Goal: Task Accomplishment & Management: Complete application form

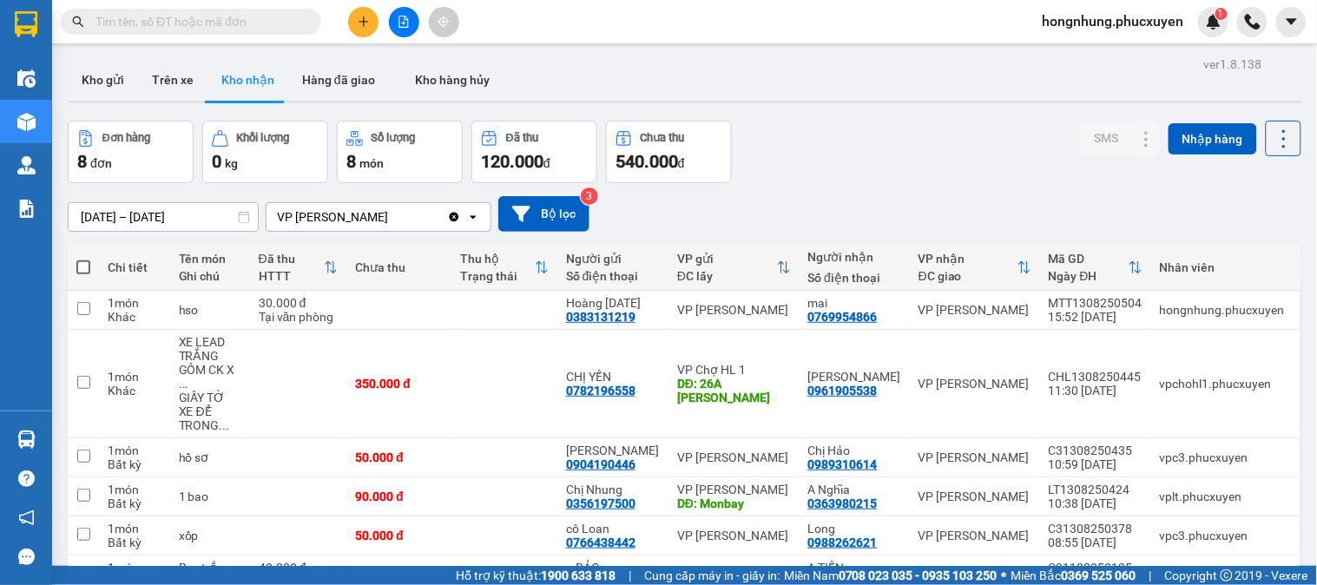
click at [908, 141] on section "Kết quả tìm kiếm ( 0 ) Bộ lọc No Data hongnhung.phucxuyen 1 Điều hành xe Kho hà…" at bounding box center [658, 292] width 1317 height 585
click at [365, 17] on icon "plus" at bounding box center [364, 22] width 12 height 12
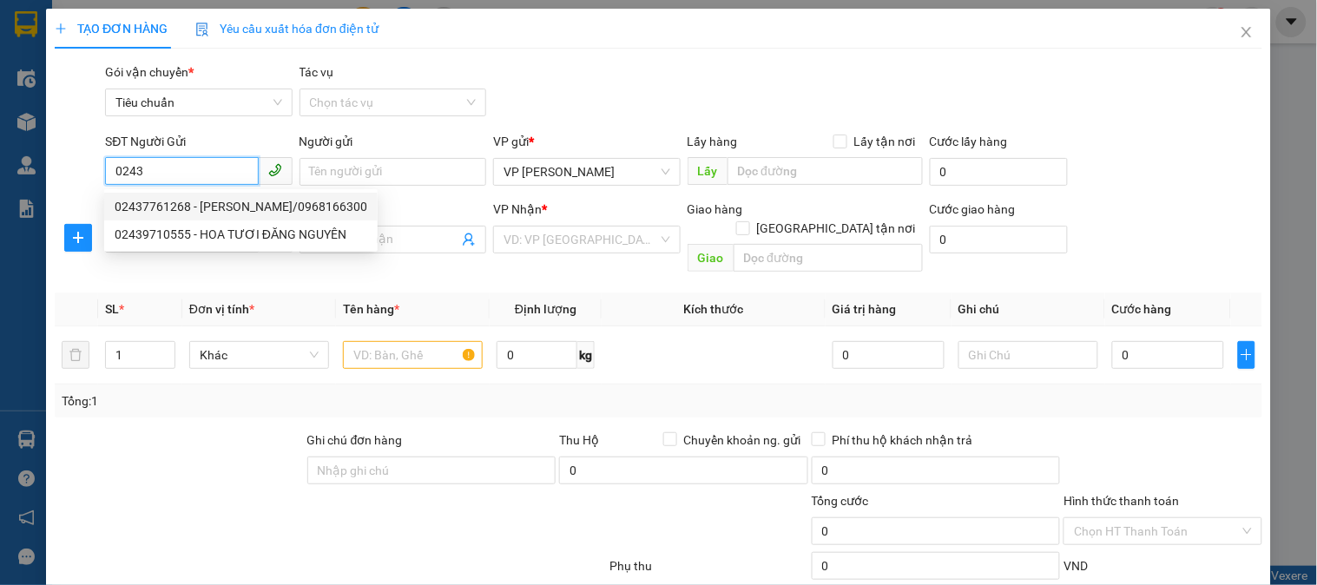
click at [241, 201] on div "02437761268 - [PERSON_NAME]/0968166300" at bounding box center [241, 206] width 253 height 19
type input "02437761268"
type input "[PERSON_NAME]/0968166300"
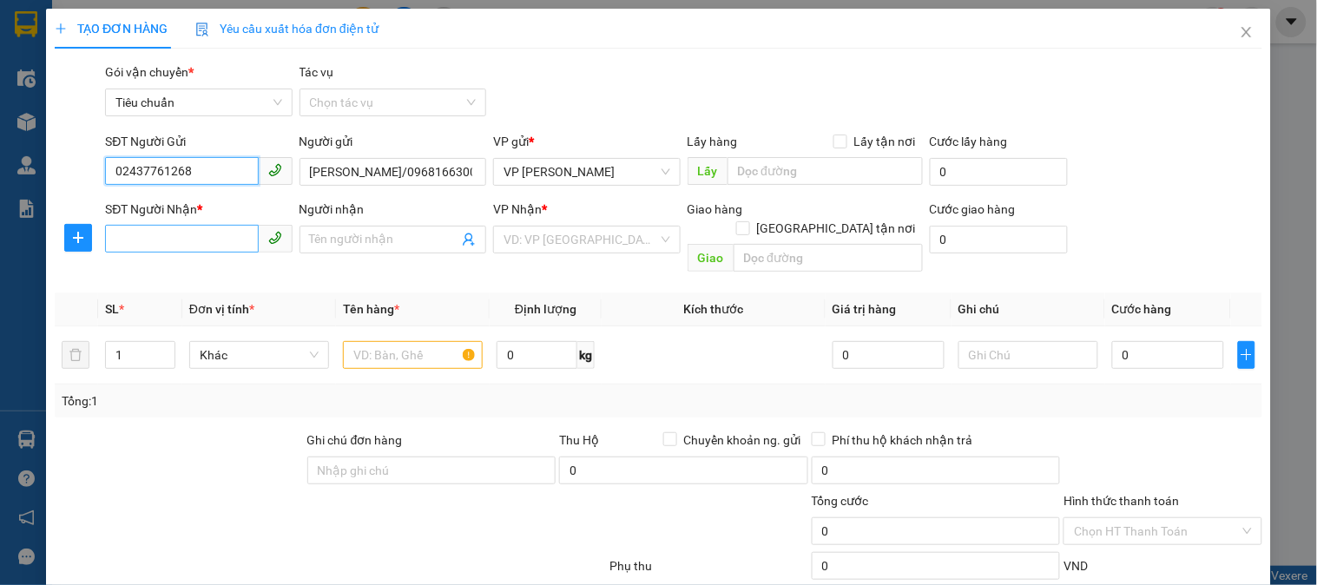
type input "02437761268"
click at [204, 240] on input "SĐT Người Nhận *" at bounding box center [181, 239] width 153 height 28
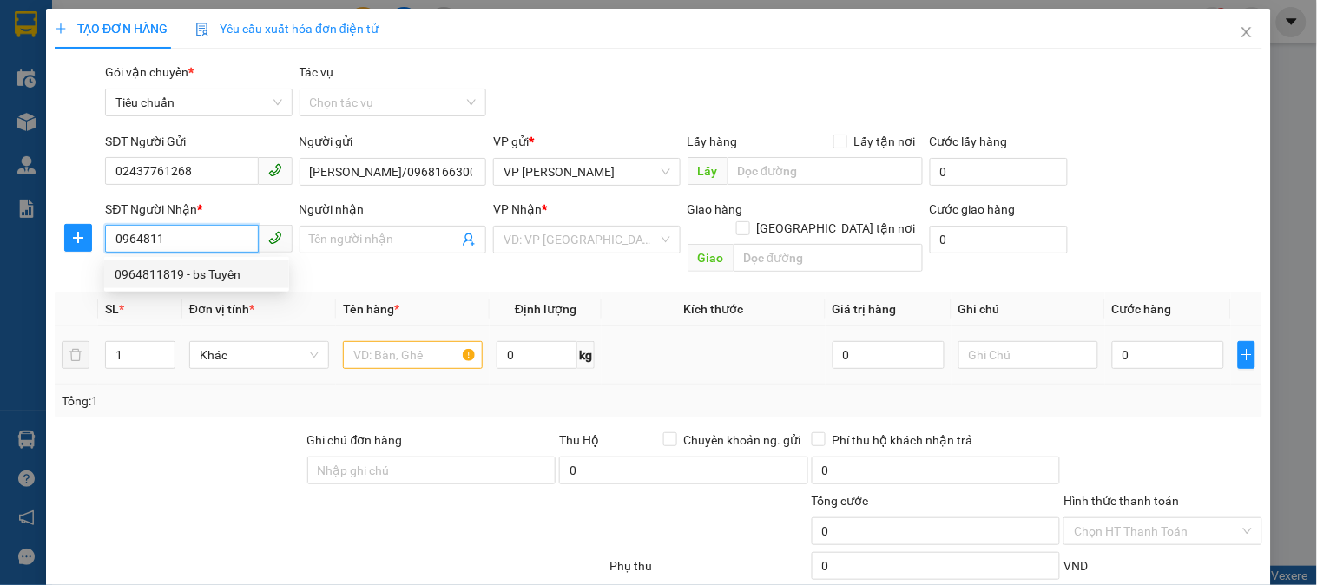
drag, startPoint x: 206, startPoint y: 276, endPoint x: 406, endPoint y: 348, distance: 213.2
click at [224, 285] on div "0964811819 - bs Tuyên" at bounding box center [196, 275] width 185 height 28
type input "0964811819"
type input "bs Tuyên"
type input "0964811819"
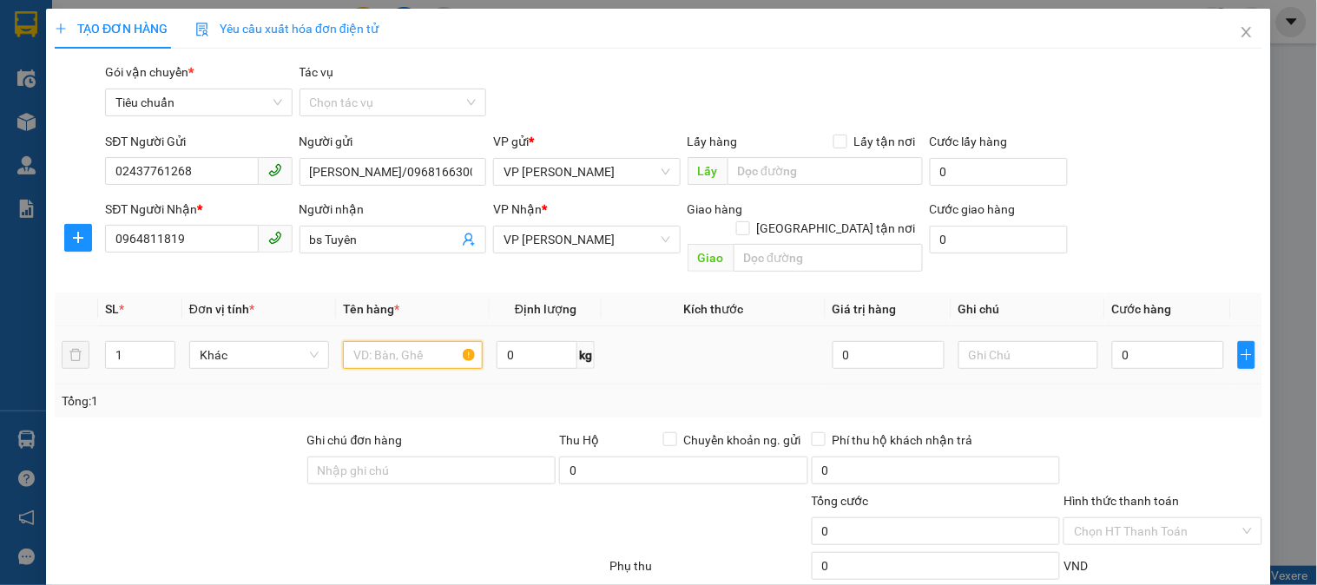
click at [409, 341] on input "text" at bounding box center [413, 355] width 140 height 28
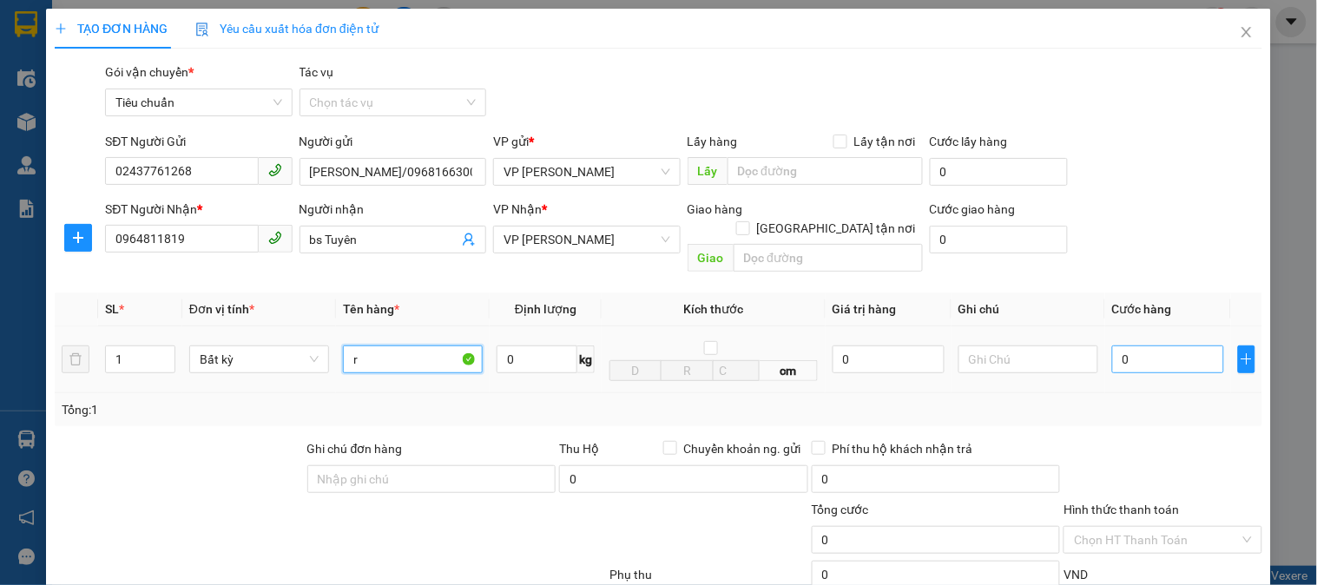
type input "r"
click at [1138, 346] on input "0" at bounding box center [1168, 360] width 112 height 28
type input "3"
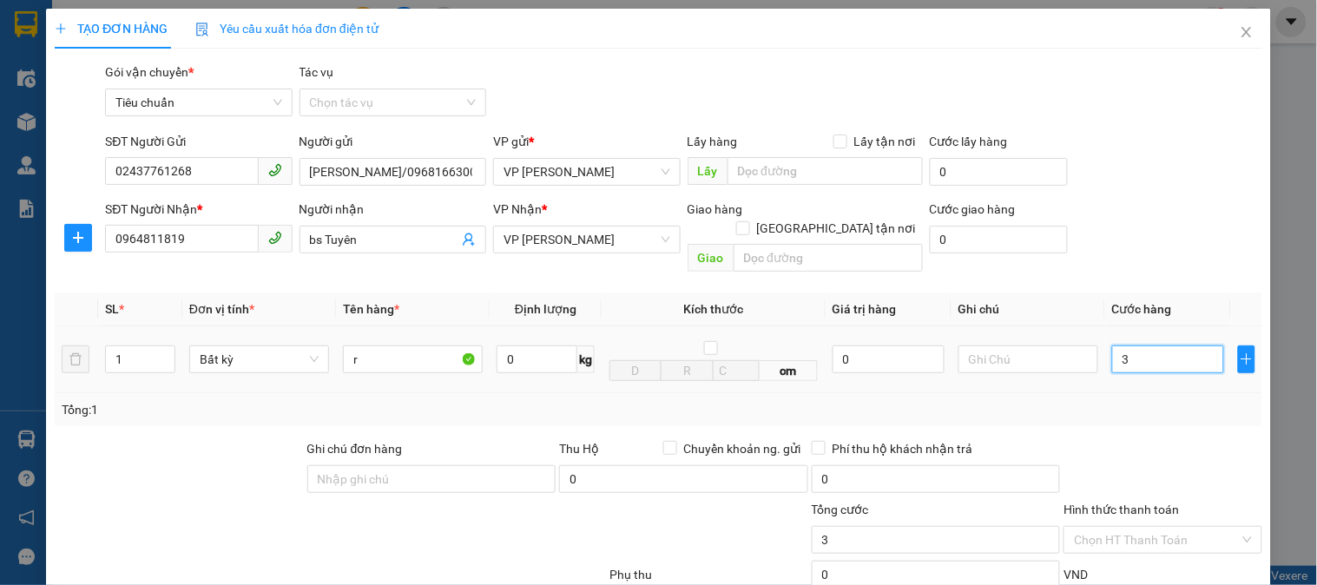
type input "30"
type input "30.000"
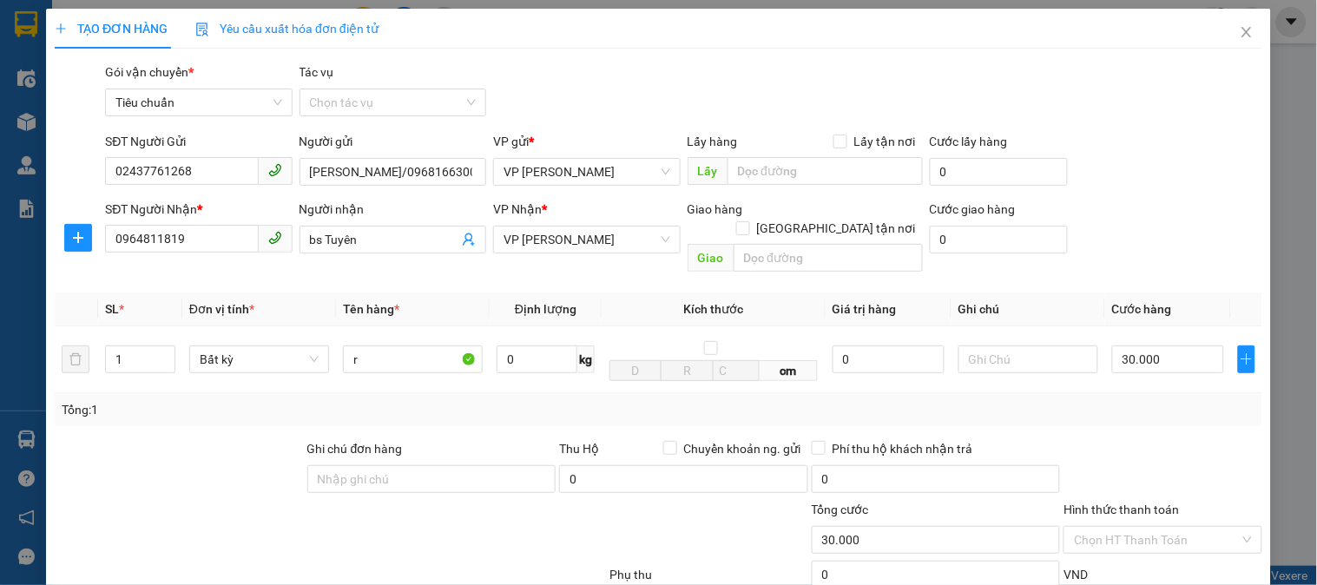
click at [1149, 393] on div "Tổng: 1" at bounding box center [659, 409] width 1208 height 33
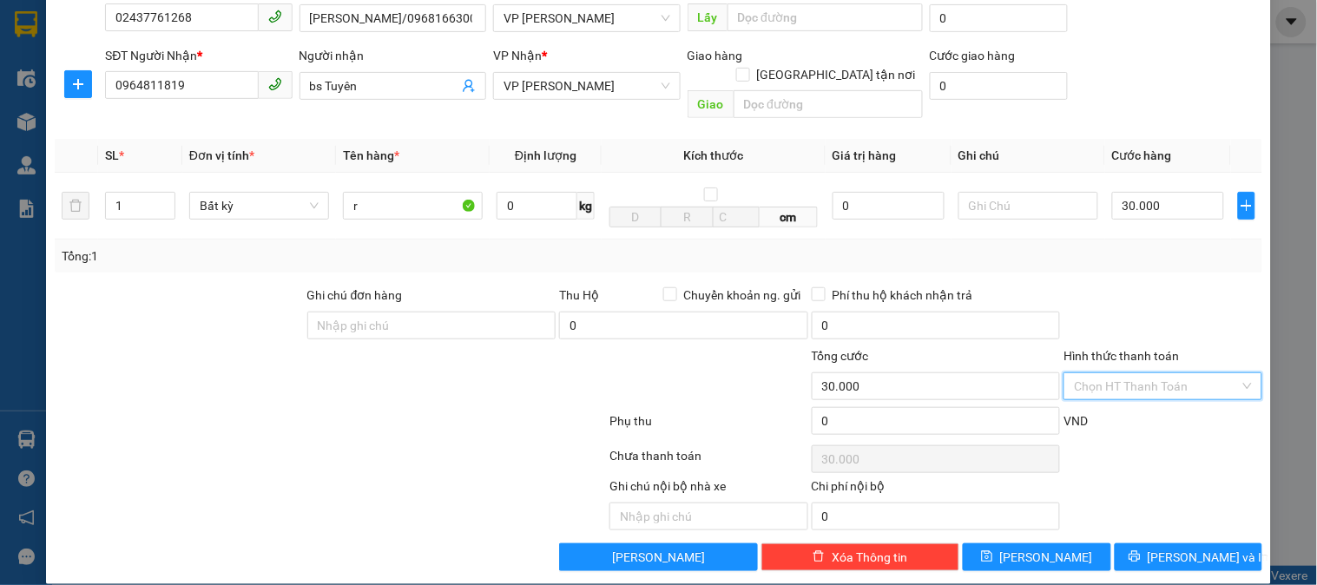
click at [1145, 373] on input "Hình thức thanh toán" at bounding box center [1156, 386] width 165 height 26
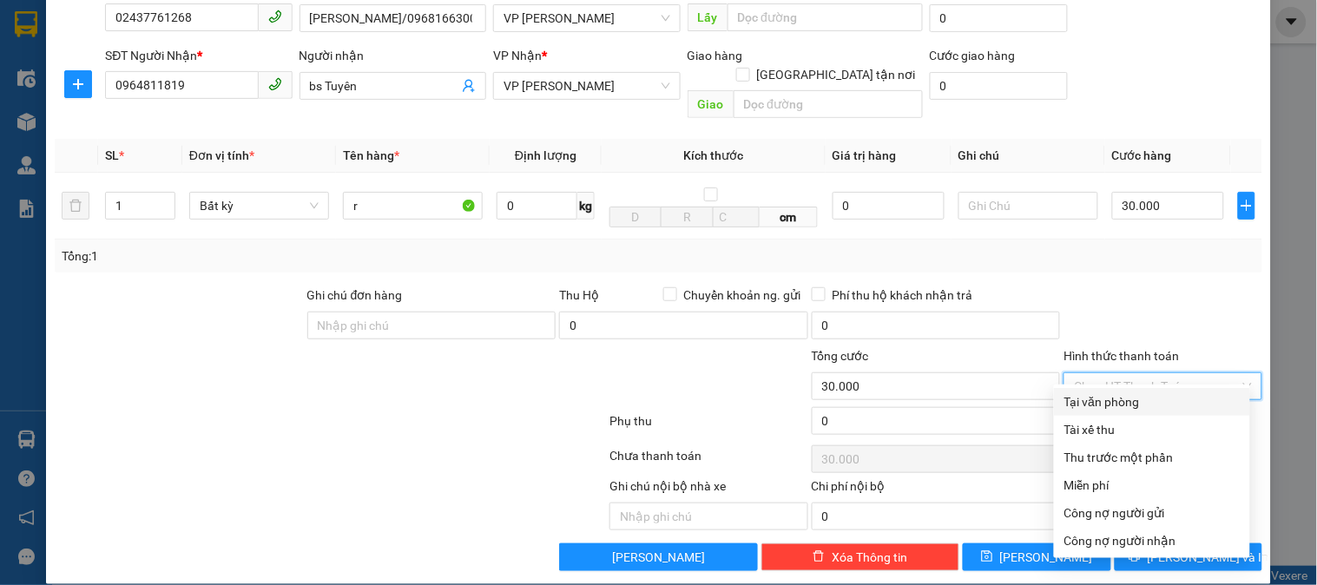
click at [1141, 402] on div "Tại văn phòng" at bounding box center [1152, 402] width 175 height 19
type input "0"
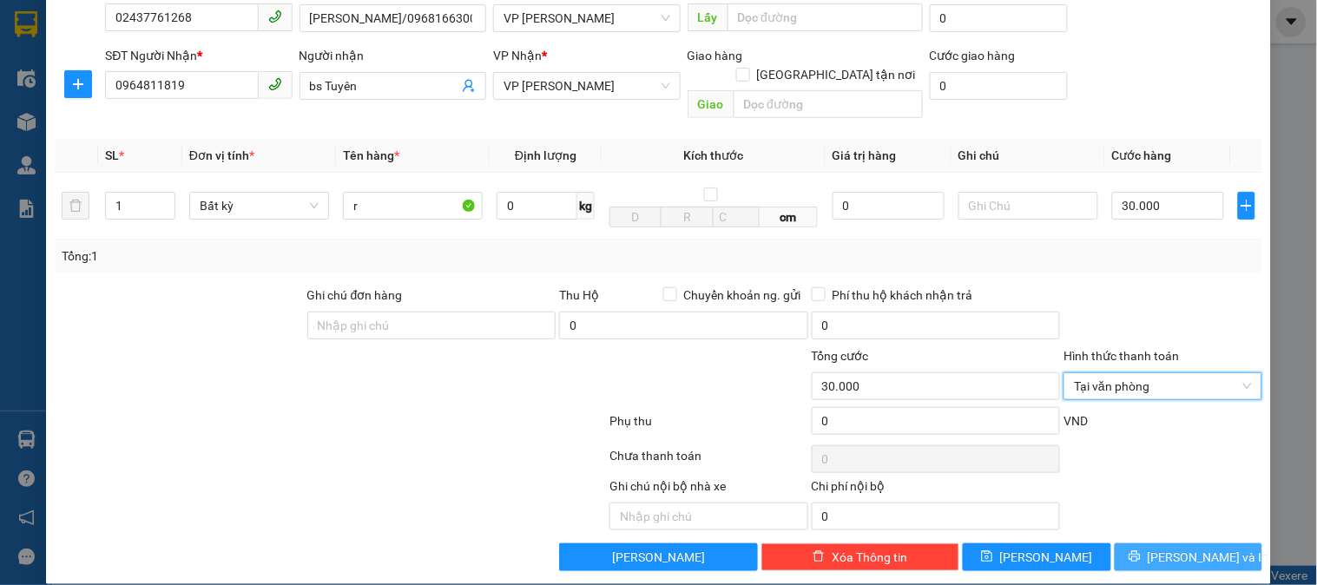
click at [1172, 548] on span "[PERSON_NAME] và In" at bounding box center [1209, 557] width 122 height 19
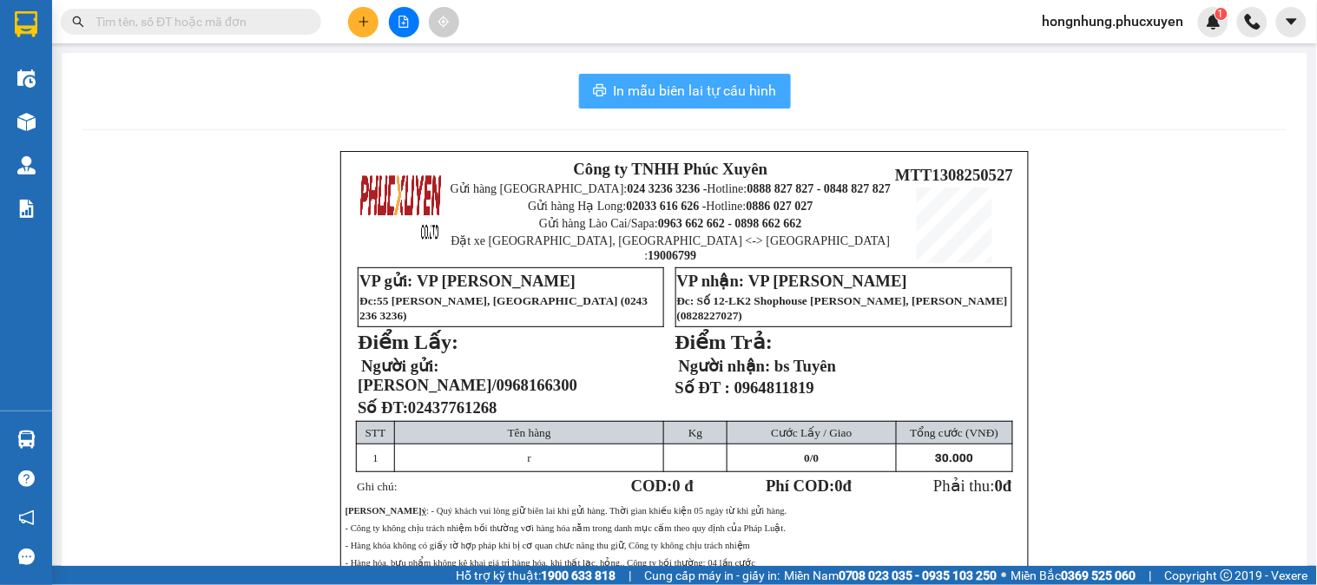
click at [688, 87] on span "In mẫu biên lai tự cấu hình" at bounding box center [695, 91] width 163 height 22
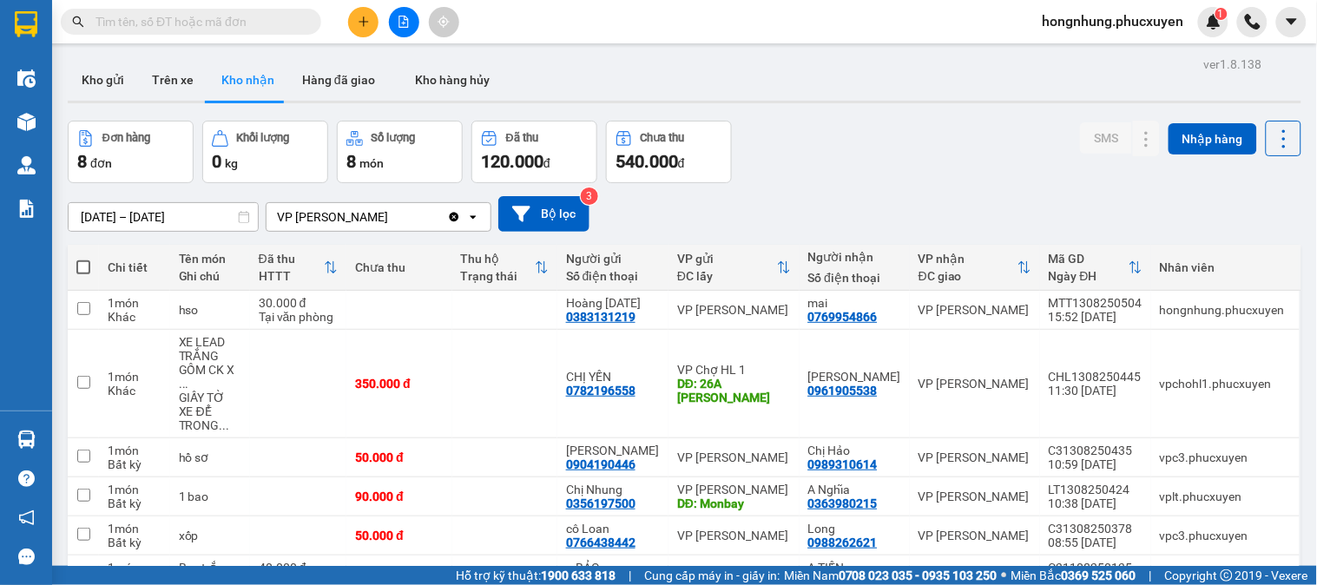
click at [810, 109] on div "ver 1.8.138 Kho gửi Trên xe Kho nhận Hàng đã giao Kho hàng hủy Đơn hàng 8 đơn K…" at bounding box center [685, 407] width 1248 height 711
click at [363, 26] on icon "plus" at bounding box center [363, 22] width 1 height 10
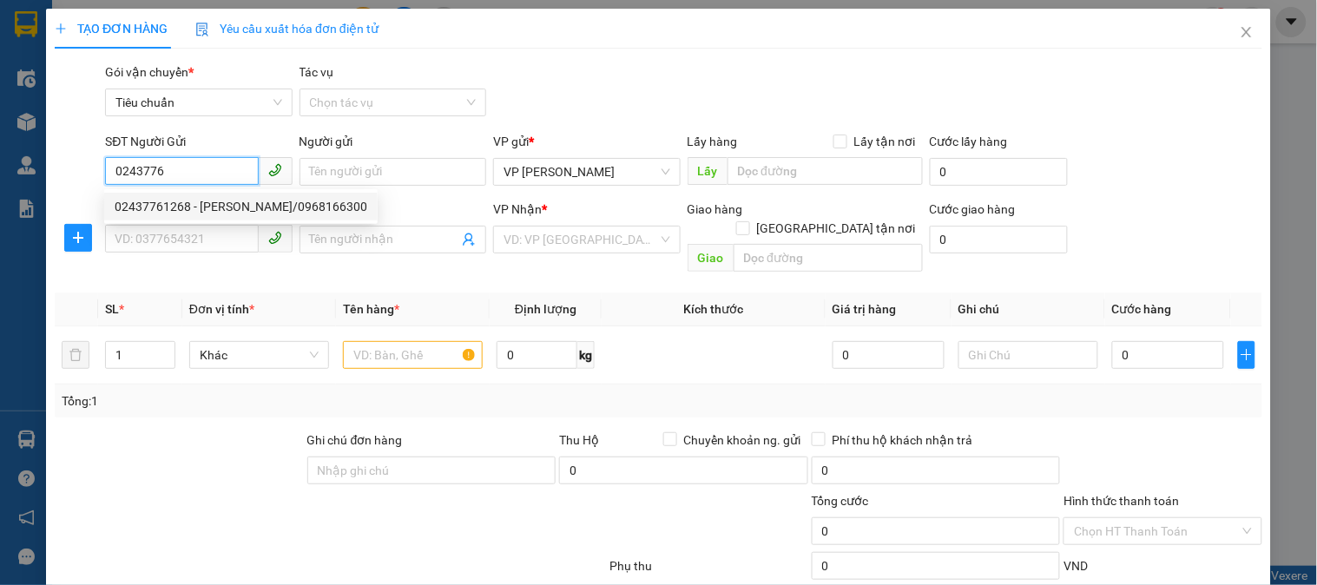
click at [200, 201] on div "02437761268 - [PERSON_NAME]/0968166300" at bounding box center [241, 206] width 253 height 19
type input "02437761268"
type input "[PERSON_NAME]/0968166300"
type input "02437761268"
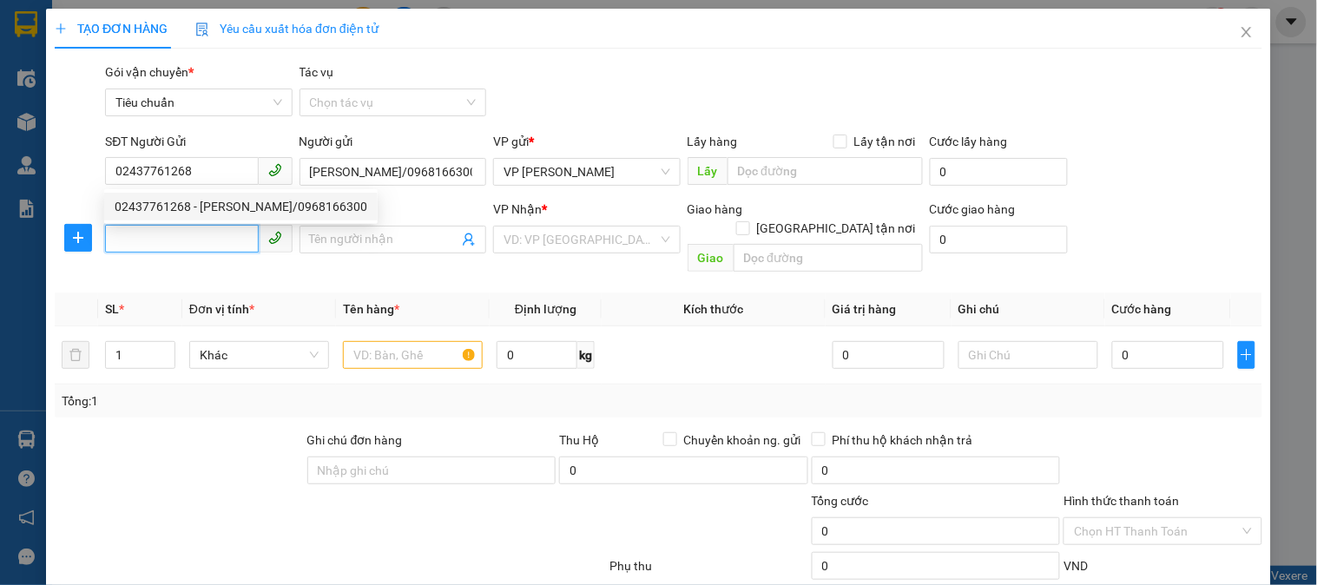
click at [198, 231] on input "SĐT Người Nhận *" at bounding box center [181, 239] width 153 height 28
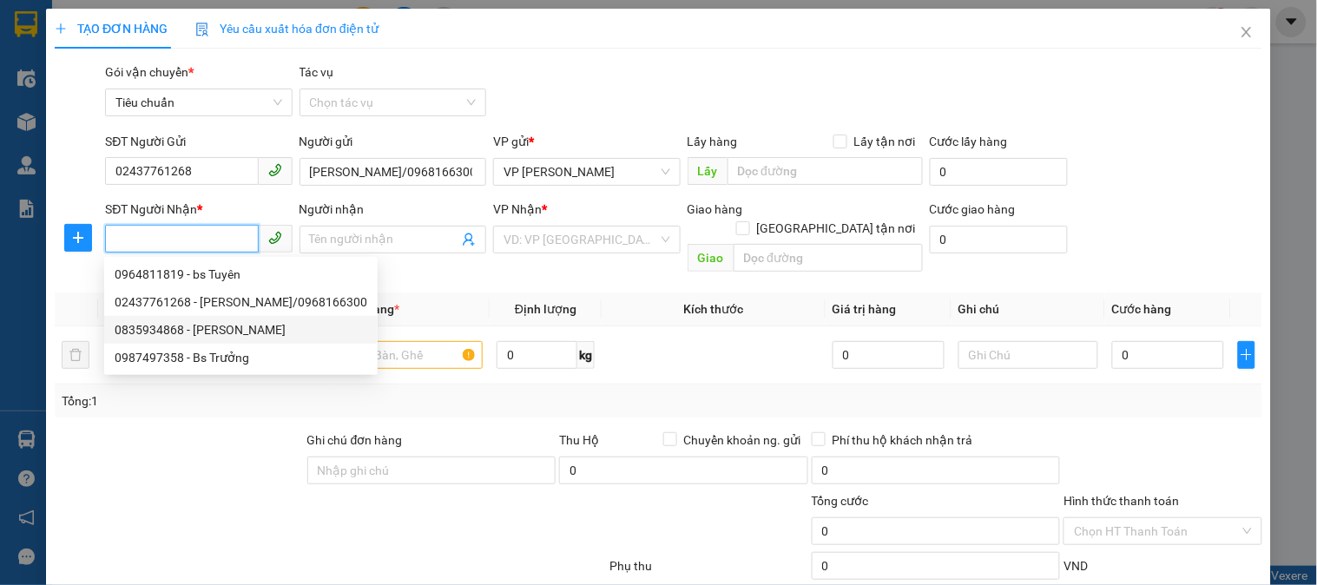
click at [218, 330] on div "0835934868 - [PERSON_NAME]" at bounding box center [241, 329] width 253 height 19
type input "0835934868"
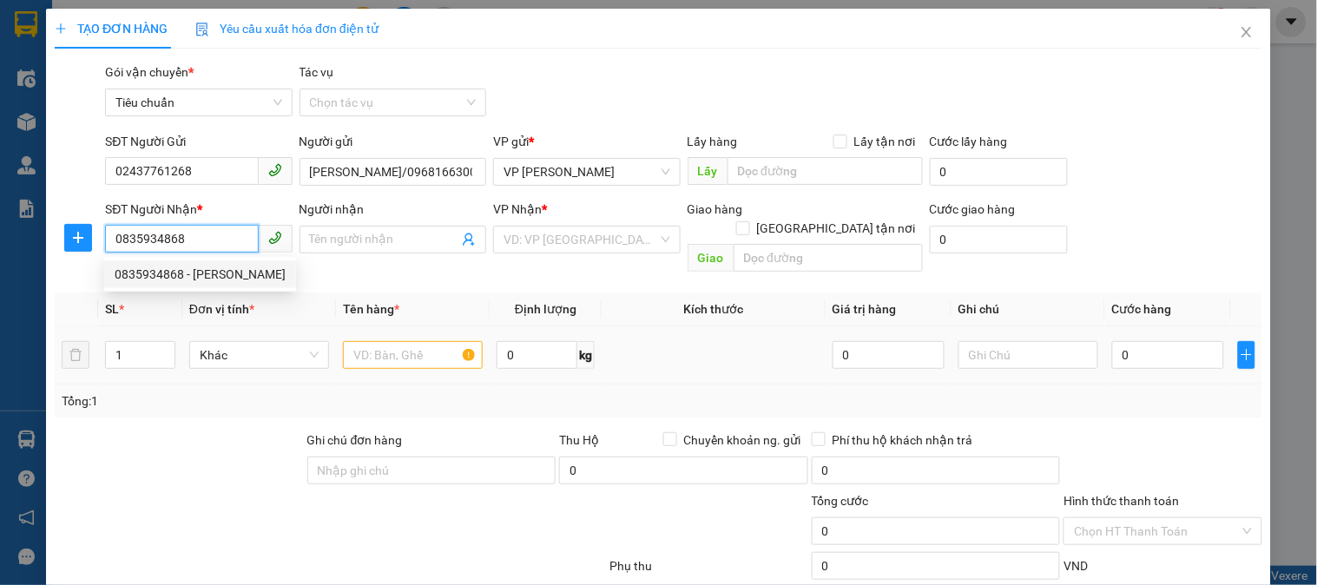
type input "[PERSON_NAME]"
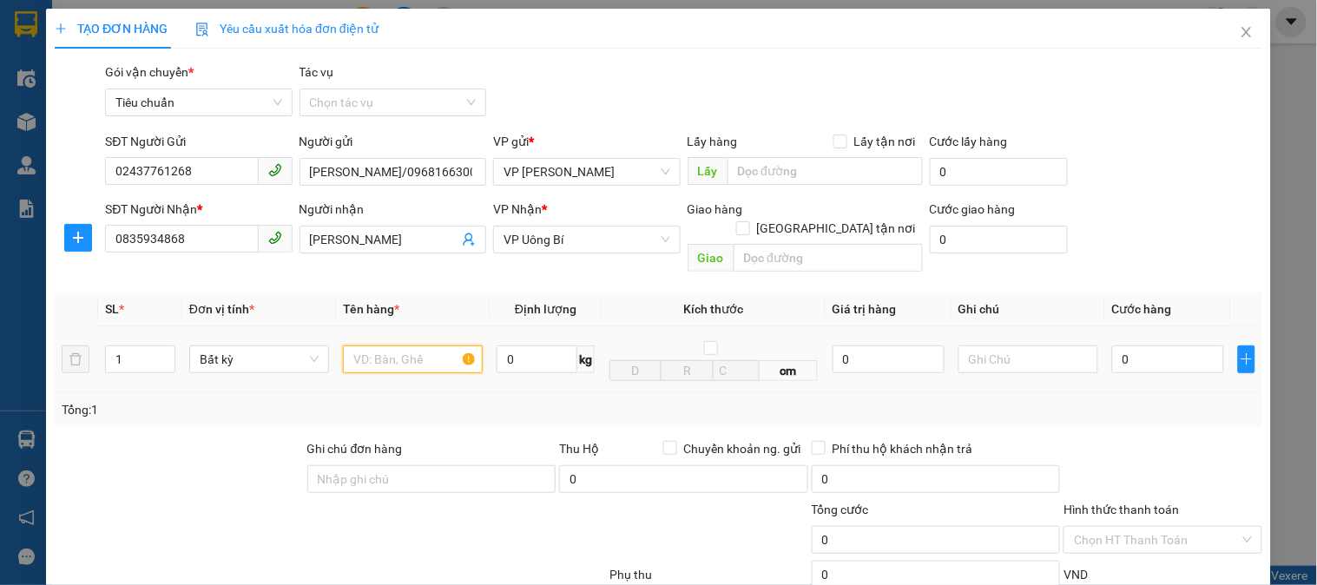
click at [395, 346] on input "text" at bounding box center [413, 360] width 140 height 28
type input "r"
click at [1185, 346] on input "0" at bounding box center [1168, 360] width 112 height 28
type input "3"
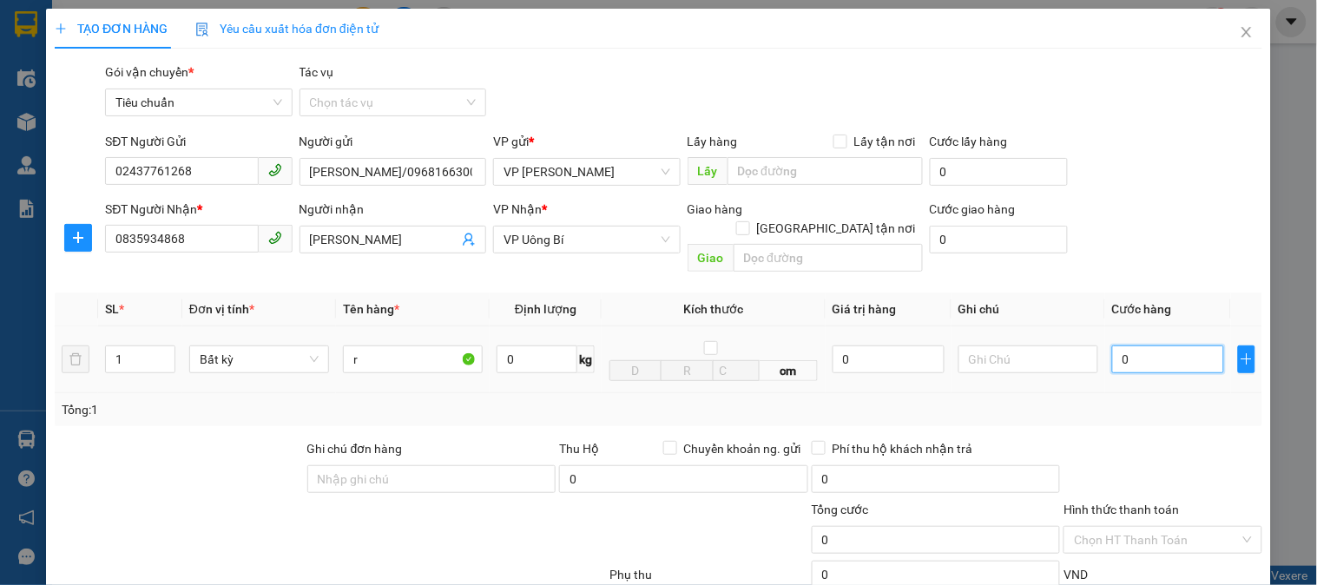
type input "3"
type input "30"
type input "30.000"
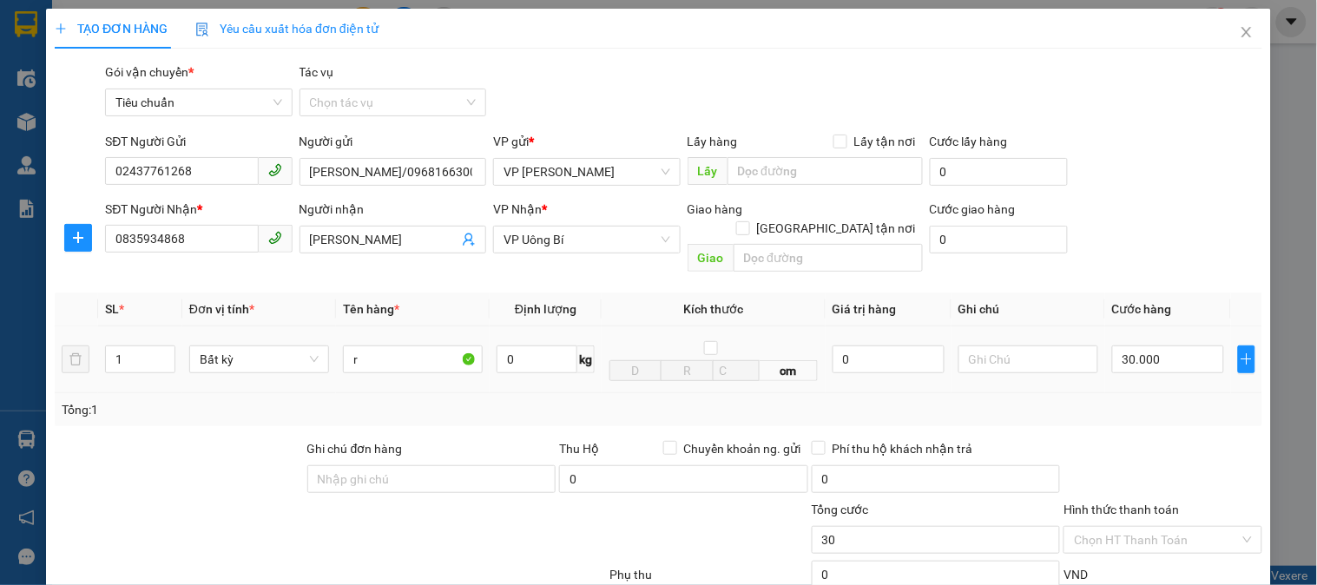
type input "30.000"
click at [1187, 406] on div "Tổng: 1" at bounding box center [659, 409] width 1208 height 33
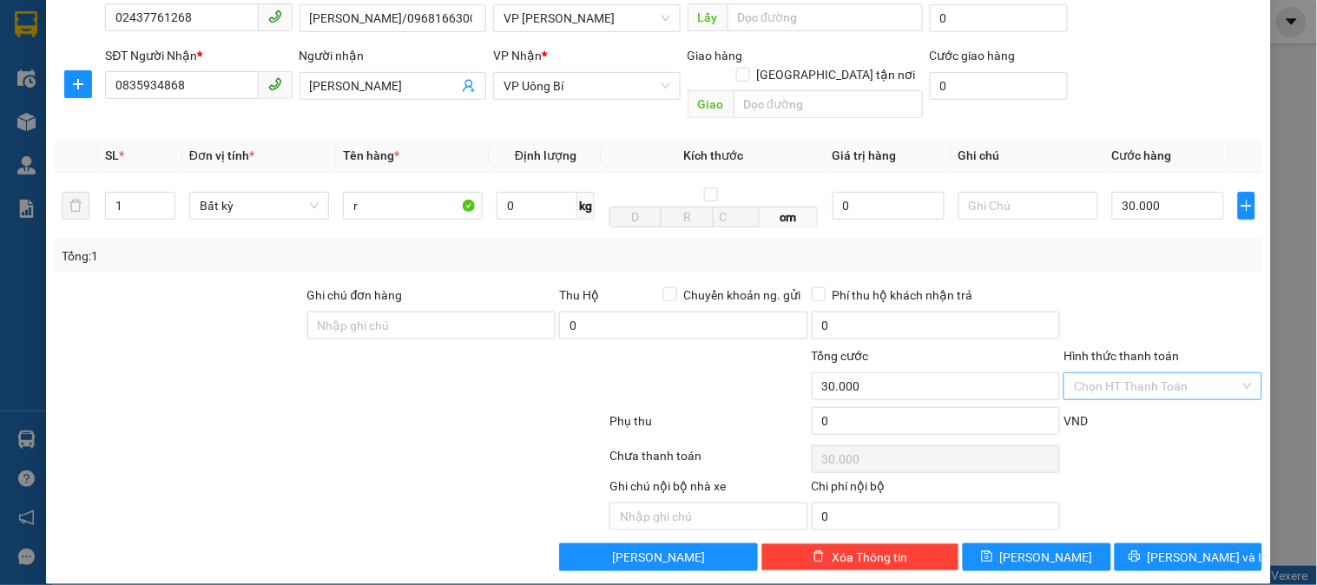
click at [1125, 373] on input "Hình thức thanh toán" at bounding box center [1156, 386] width 165 height 26
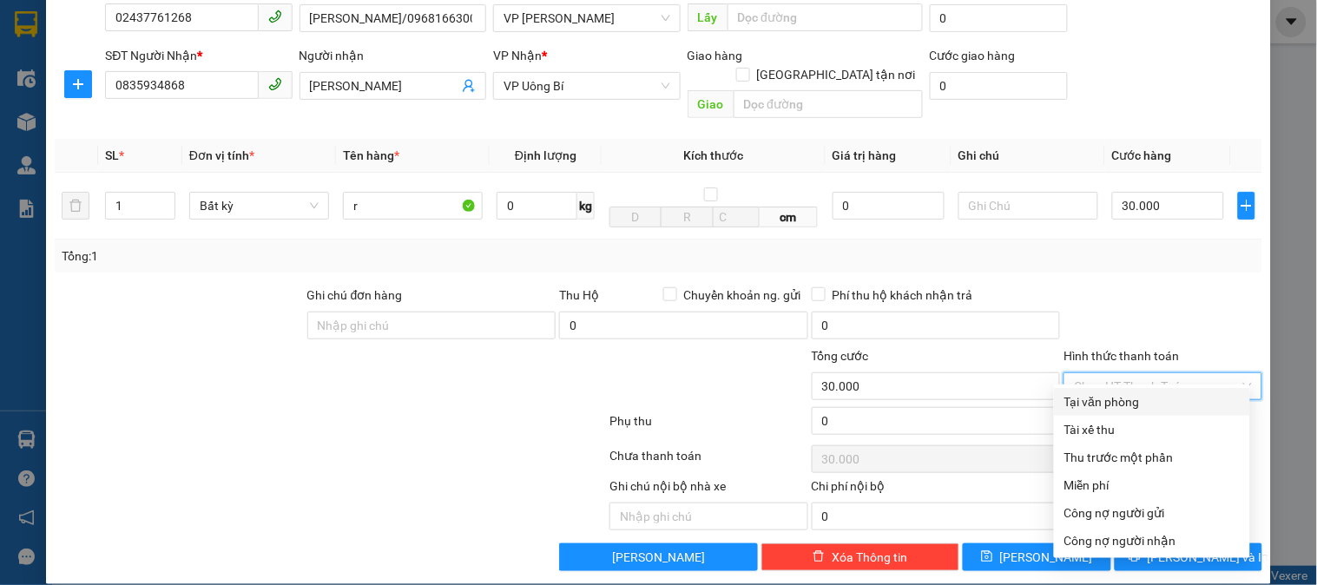
click at [1126, 401] on div "Tại văn phòng" at bounding box center [1152, 402] width 175 height 19
type input "0"
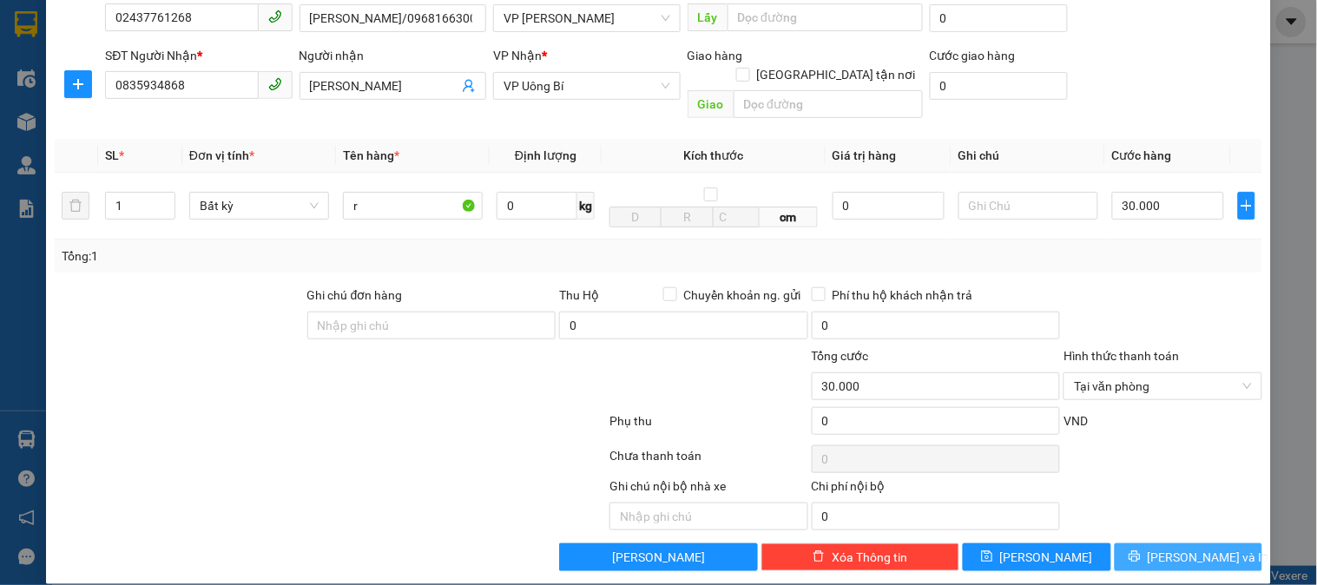
click at [1175, 544] on button "[PERSON_NAME] và In" at bounding box center [1189, 558] width 148 height 28
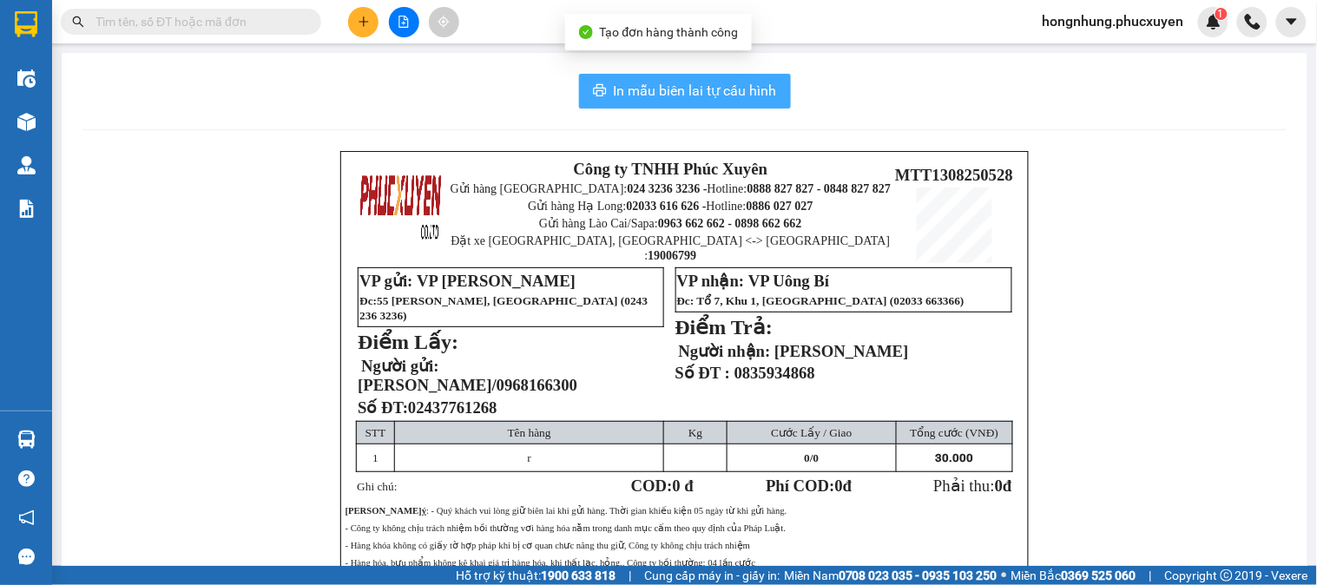
click at [638, 101] on span "In mẫu biên lai tự cấu hình" at bounding box center [695, 91] width 163 height 22
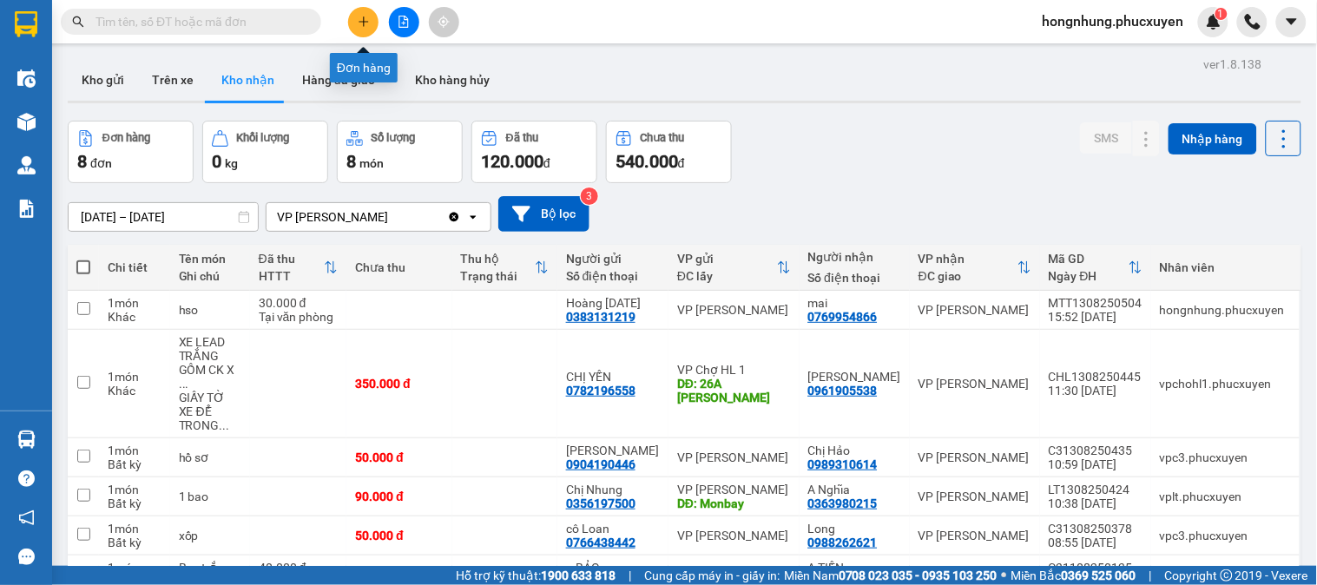
click at [362, 20] on icon "plus" at bounding box center [364, 22] width 12 height 12
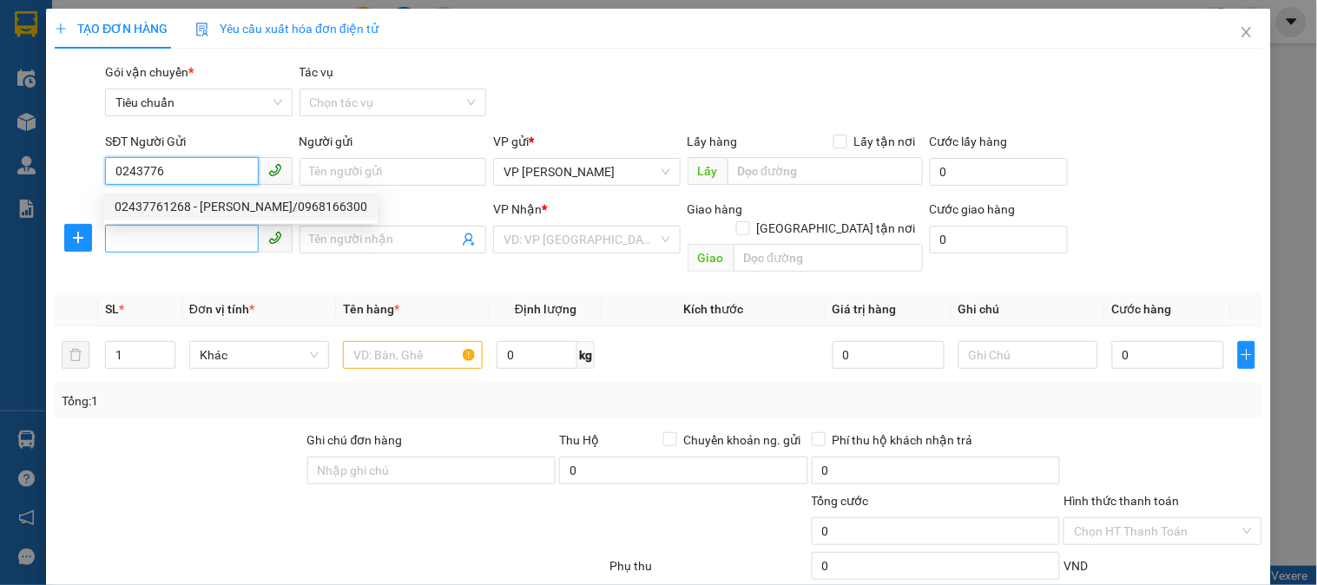
drag, startPoint x: 236, startPoint y: 206, endPoint x: 207, endPoint y: 241, distance: 45.6
click at [233, 209] on div "02437761268 - [PERSON_NAME]/0968166300" at bounding box center [241, 206] width 253 height 19
type input "02437761268"
type input "[PERSON_NAME]/0968166300"
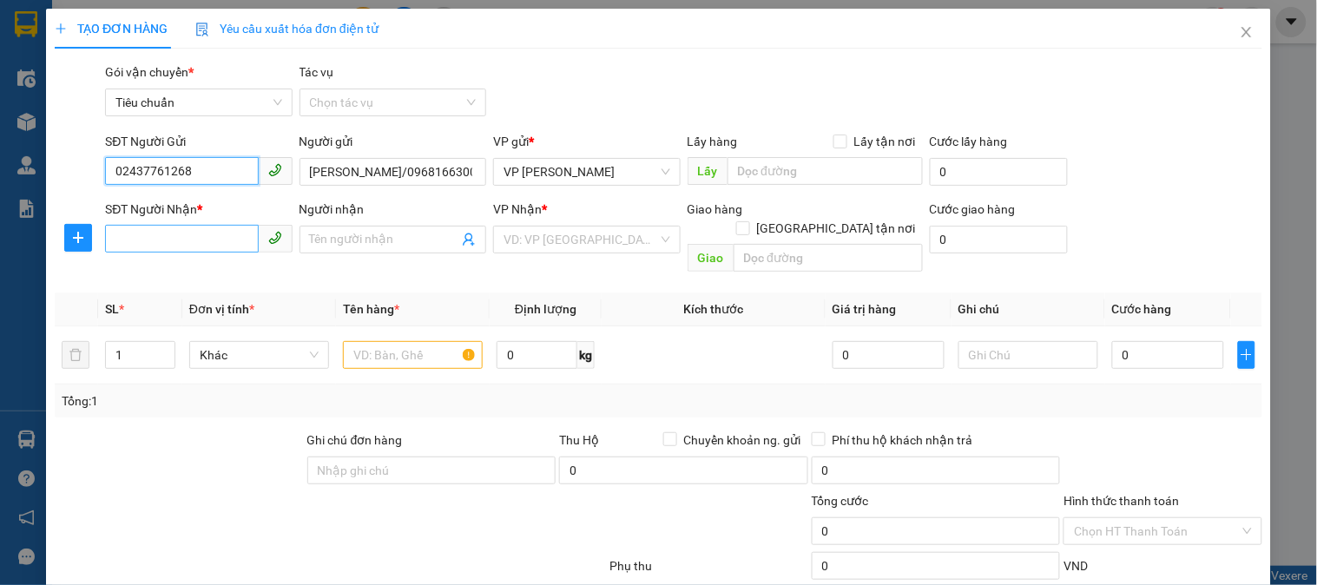
type input "02437761268"
click at [207, 246] on input "SĐT Người Nhận *" at bounding box center [181, 239] width 153 height 28
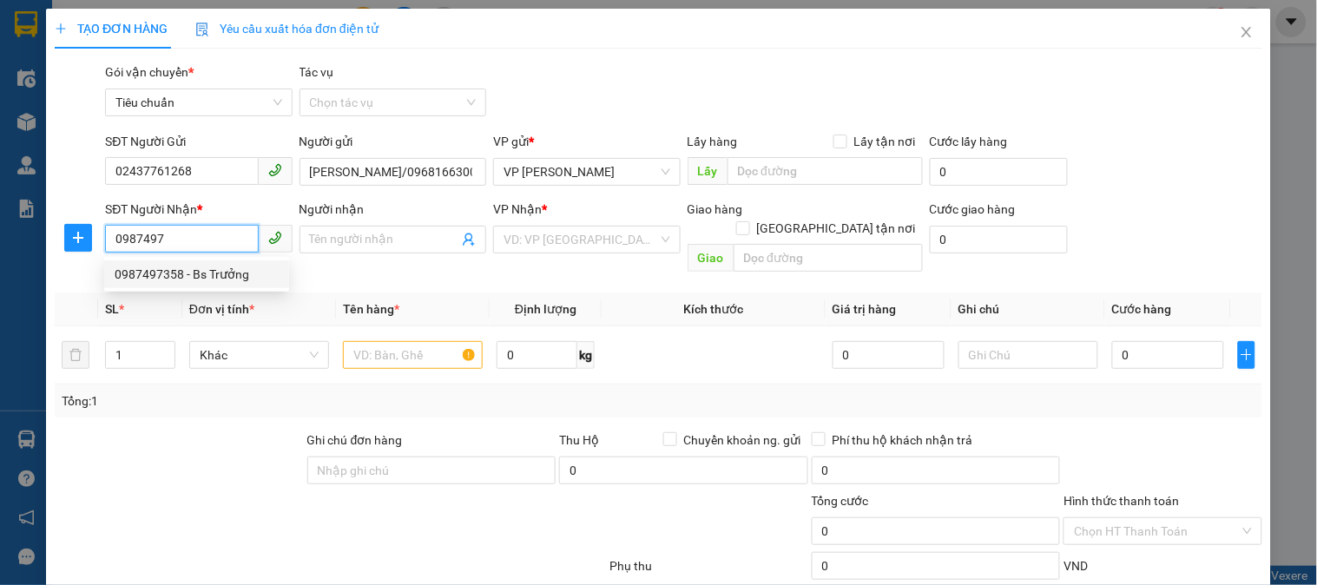
click at [238, 274] on div "0987497358 - Bs Trưởng" at bounding box center [197, 274] width 164 height 19
type input "0987497358"
type input "Bs Trưởng"
type input "Mạo Khê"
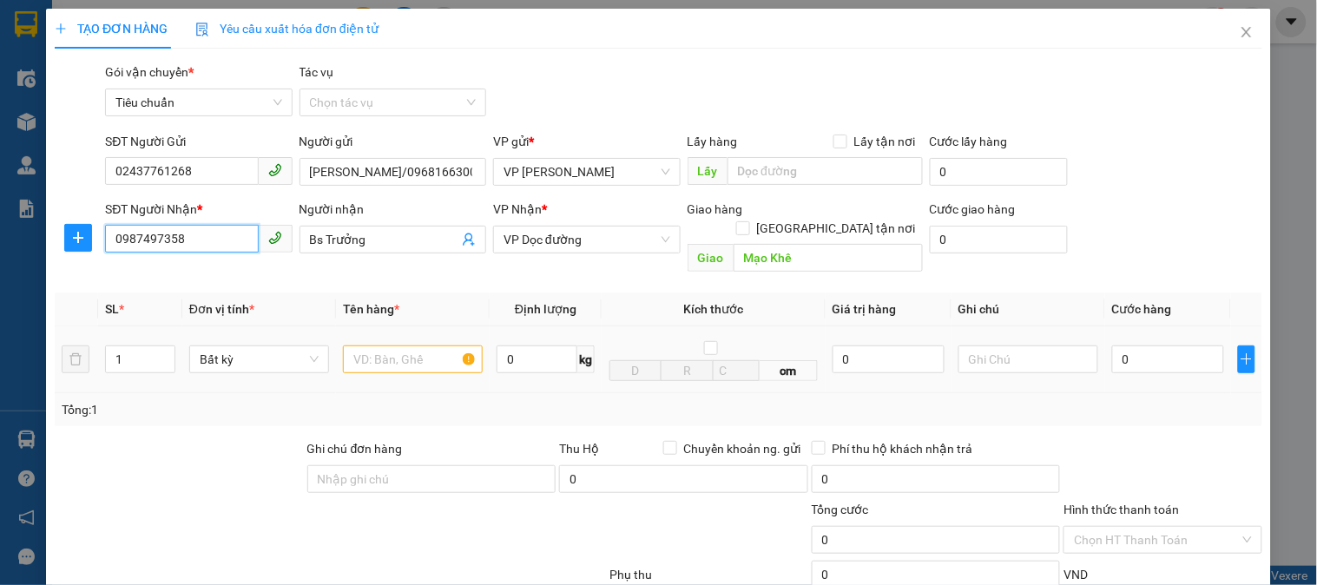
type input "0987497358"
click at [395, 346] on input "text" at bounding box center [413, 360] width 140 height 28
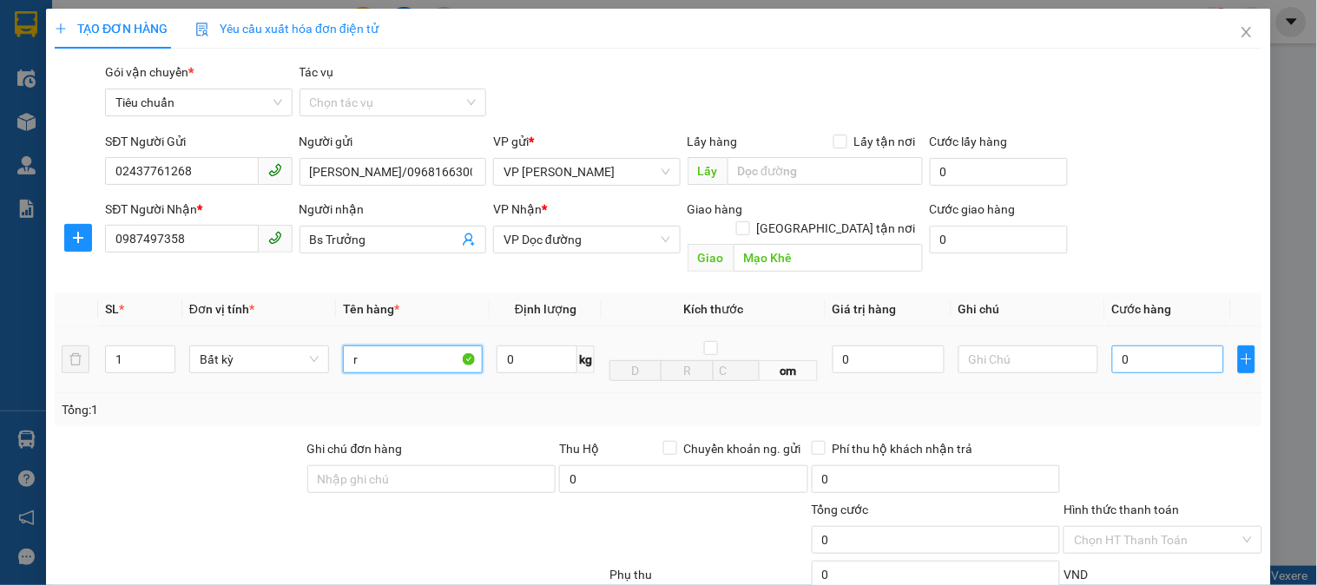
type input "r"
click at [1176, 349] on input "0" at bounding box center [1168, 360] width 112 height 28
type input "3"
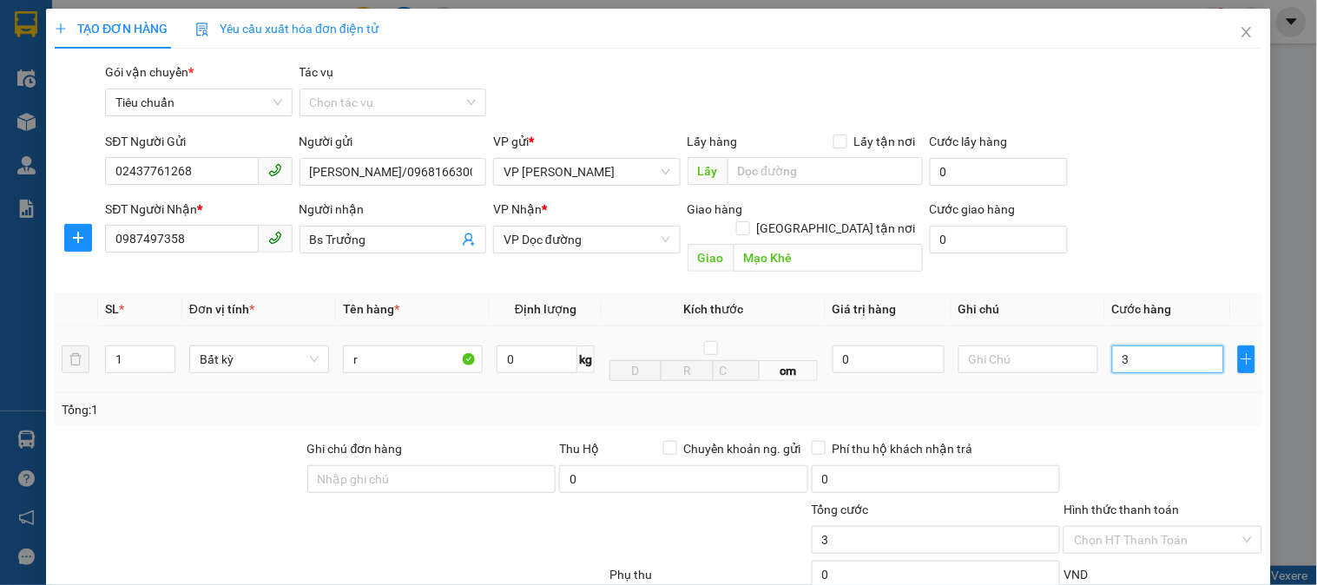
type input "30"
type input "30.000"
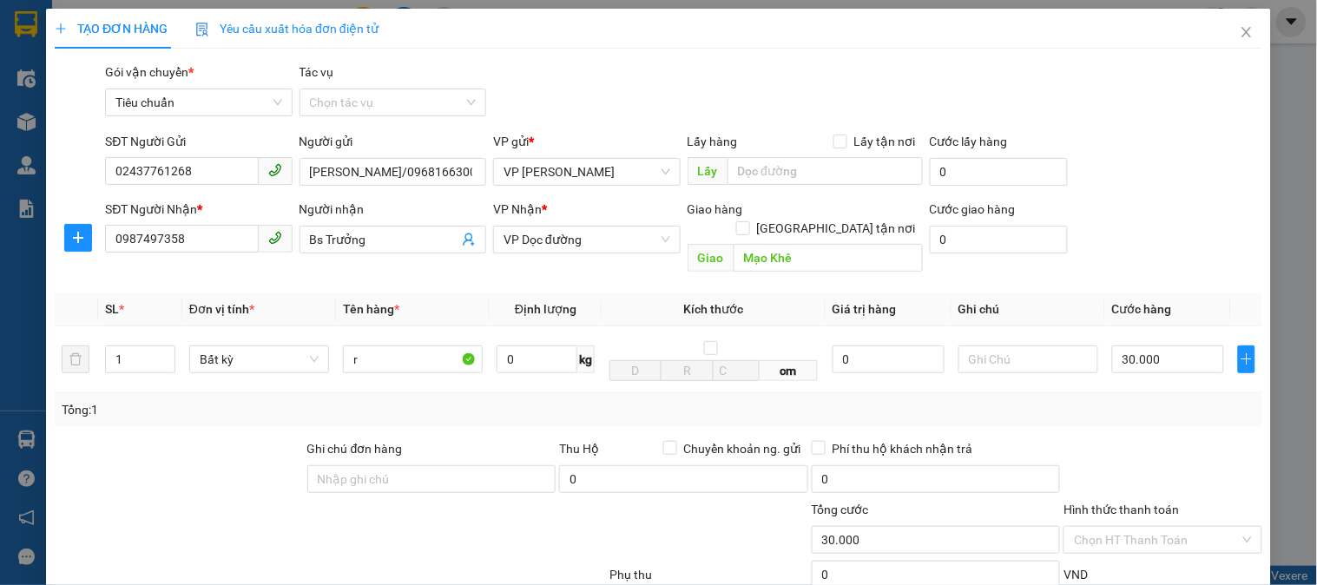
click at [1187, 400] on div "Tổng: 1" at bounding box center [659, 409] width 1194 height 19
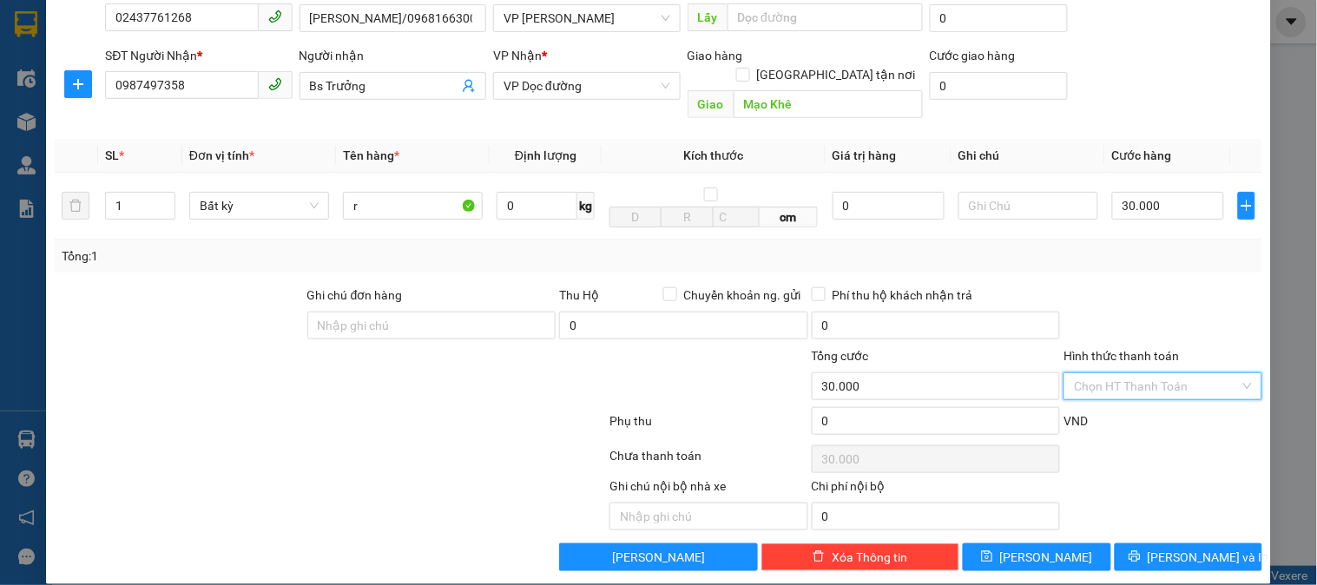
click at [1173, 373] on input "Hình thức thanh toán" at bounding box center [1156, 386] width 165 height 26
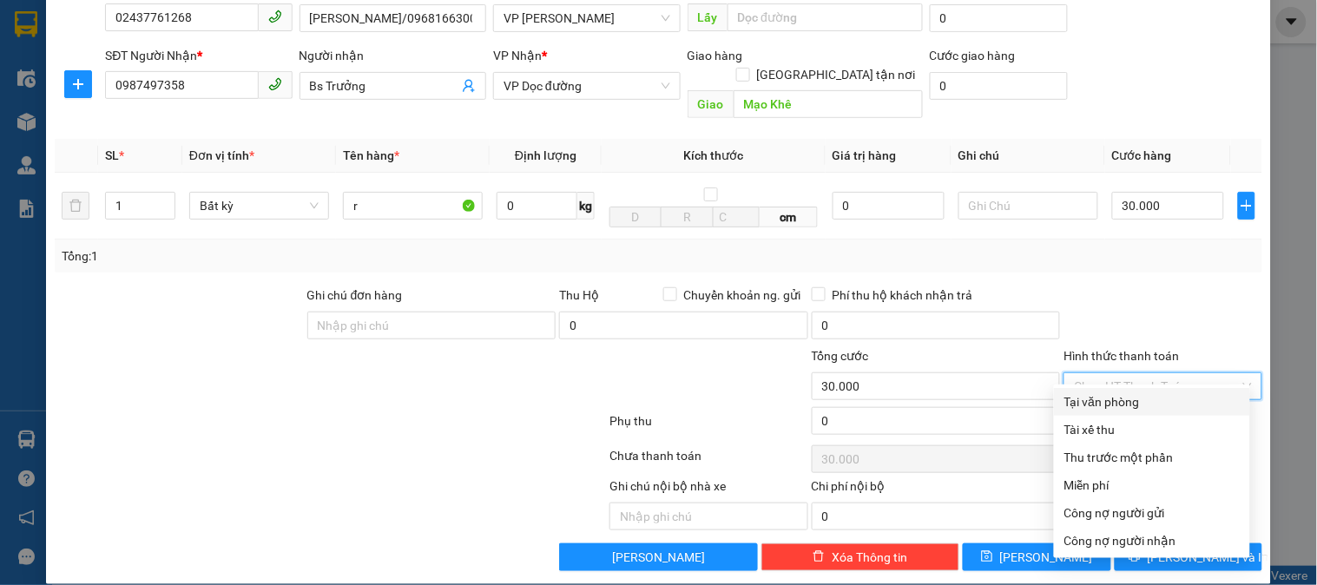
click at [1132, 405] on div "Tại văn phòng" at bounding box center [1152, 402] width 175 height 19
type input "0"
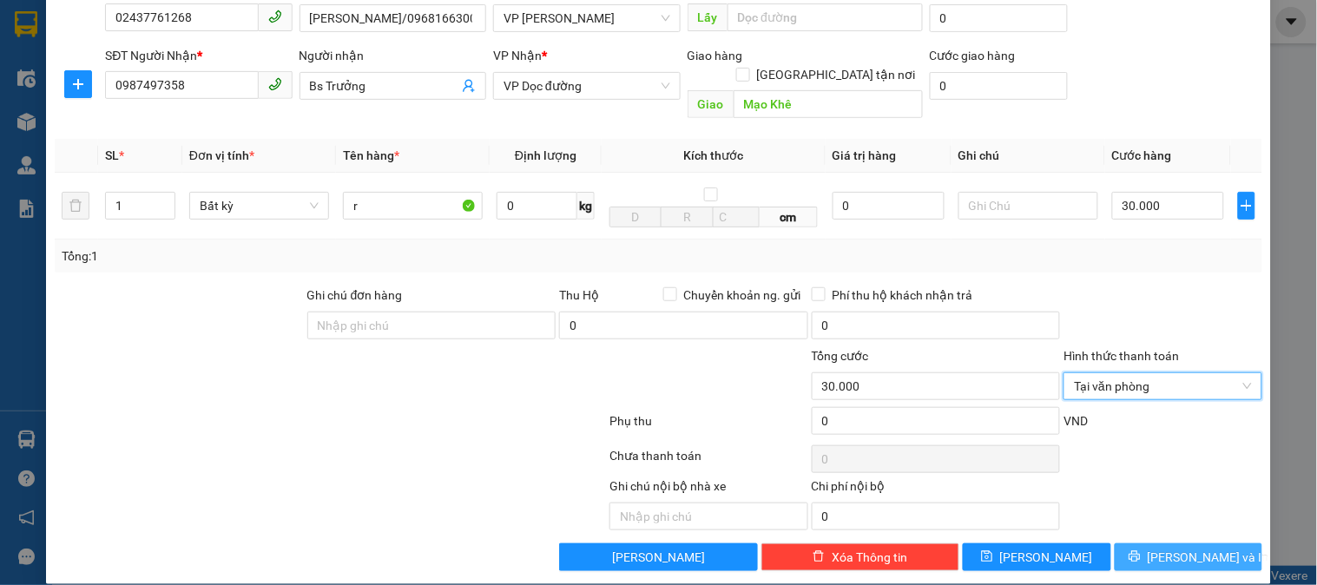
click at [1176, 548] on span "[PERSON_NAME] và In" at bounding box center [1209, 557] width 122 height 19
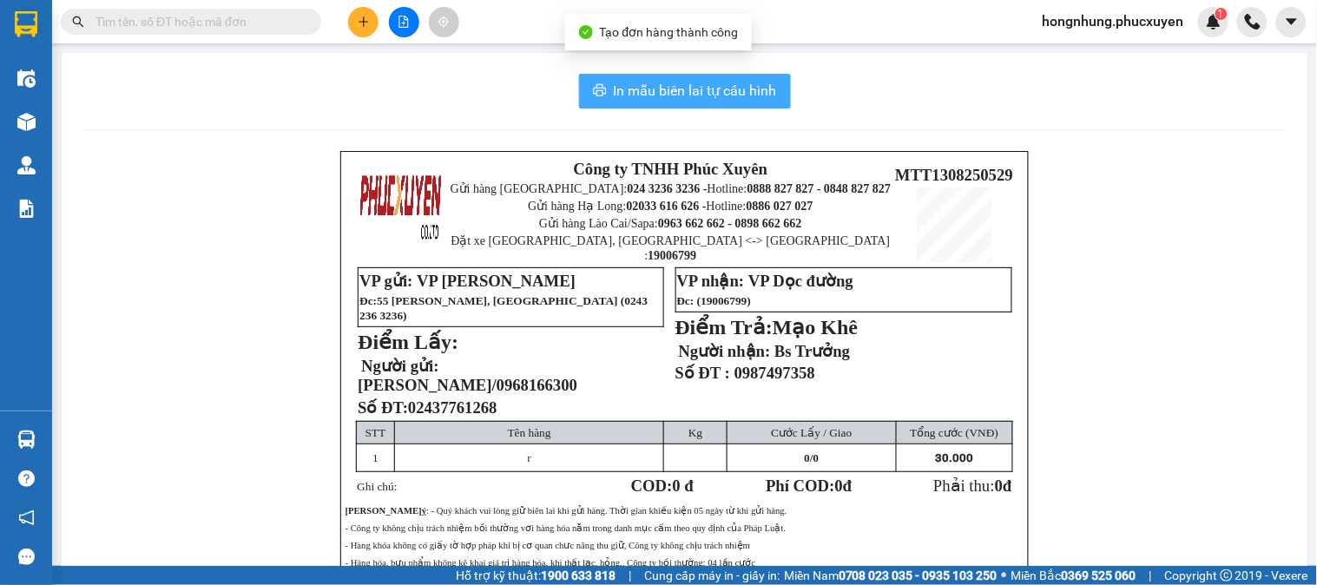
click at [714, 96] on span "In mẫu biên lai tự cấu hình" at bounding box center [695, 91] width 163 height 22
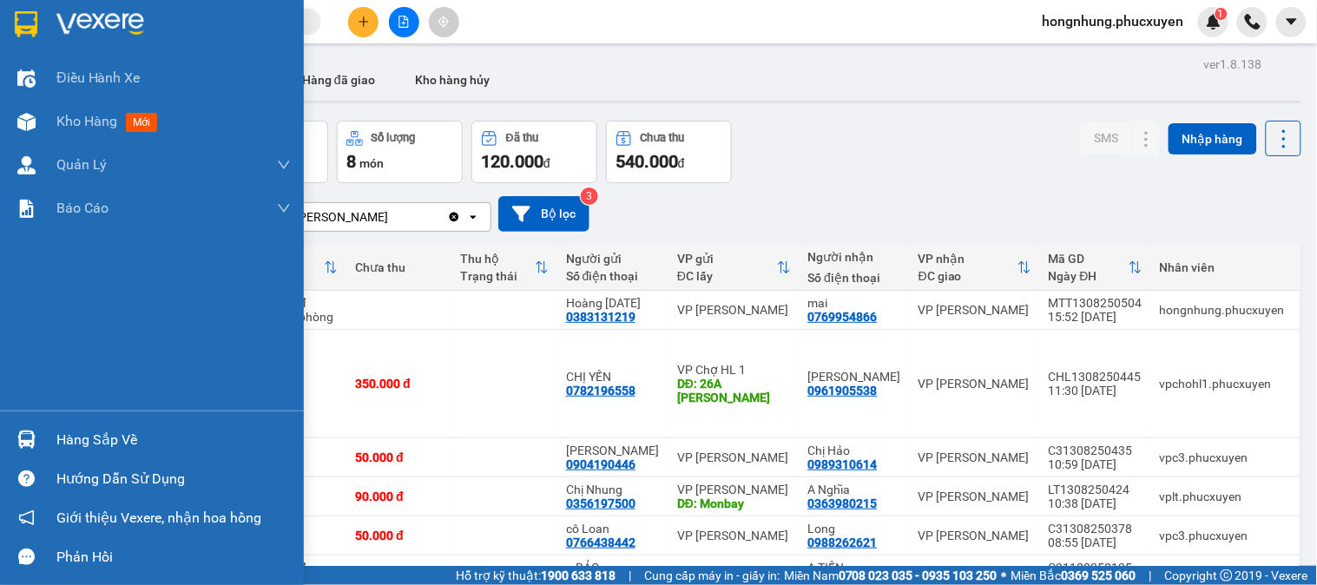
click at [5, 446] on div "Hàng sắp về" at bounding box center [152, 439] width 304 height 39
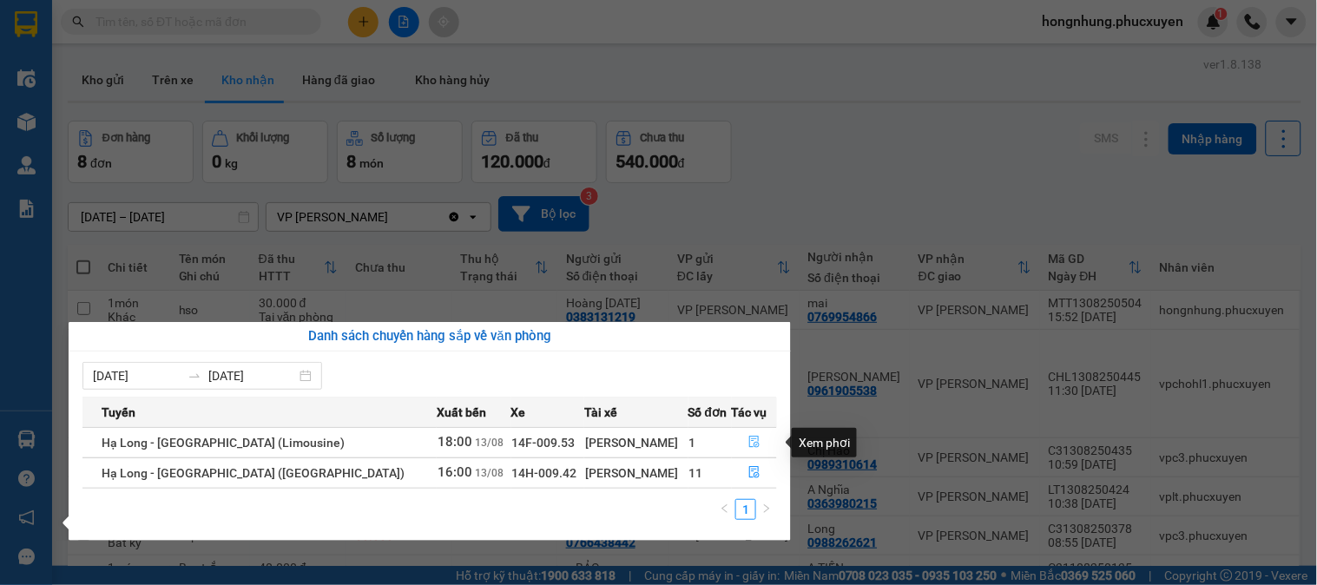
click at [751, 443] on icon "file-done" at bounding box center [754, 442] width 10 height 12
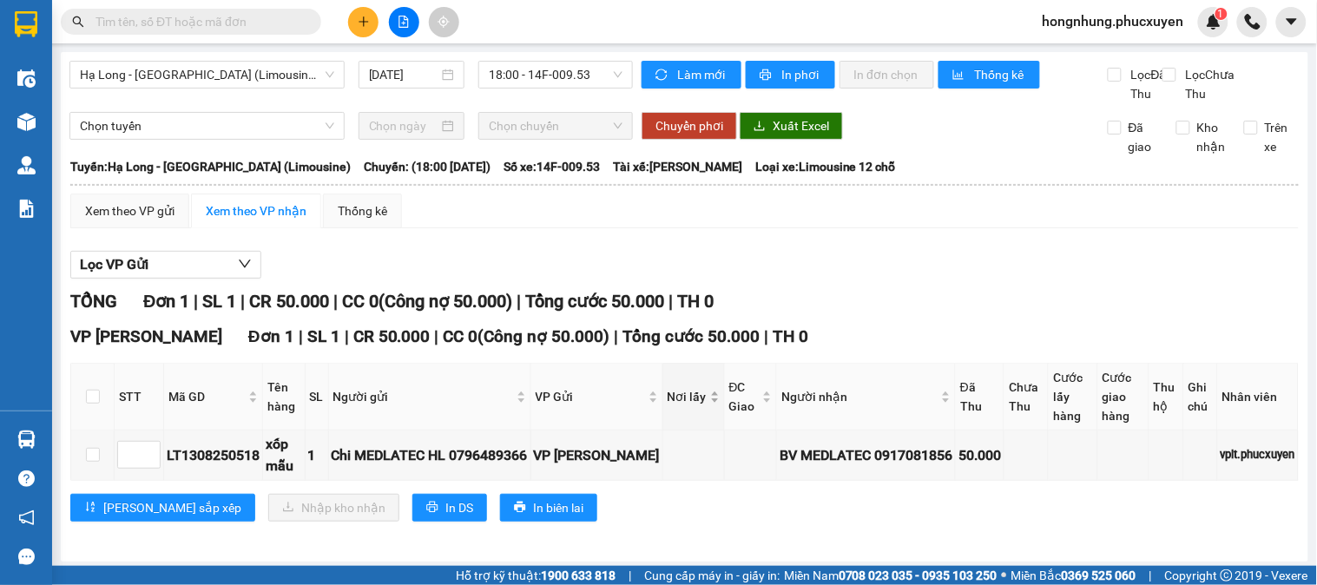
scroll to position [23, 0]
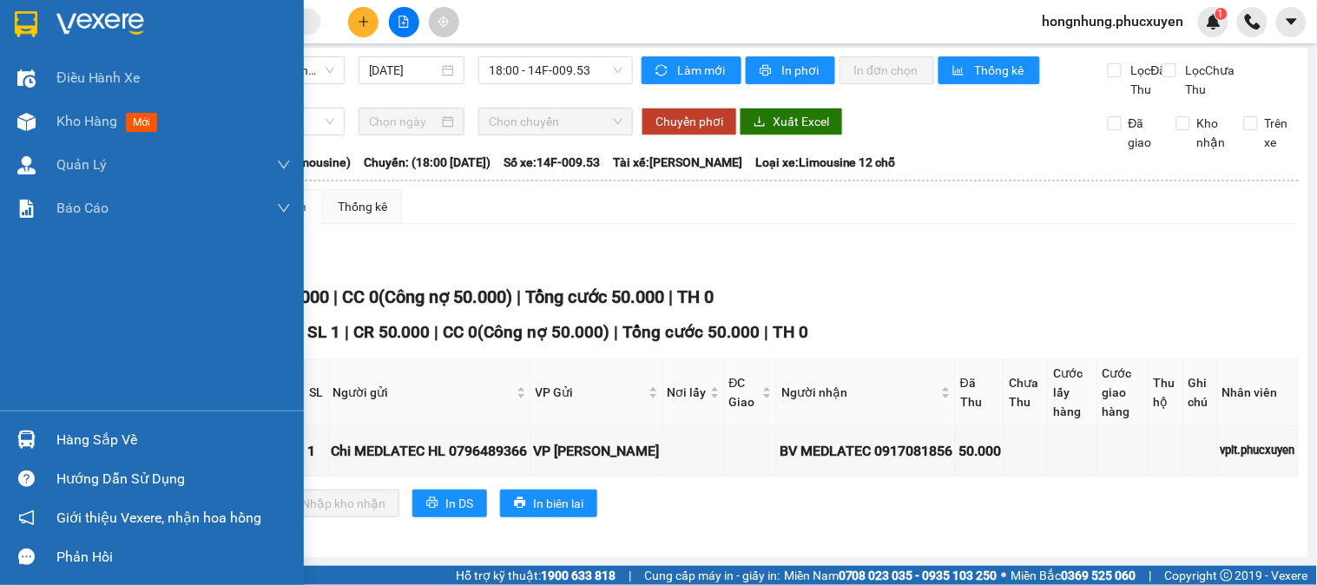
click at [15, 436] on div at bounding box center [26, 440] width 30 height 30
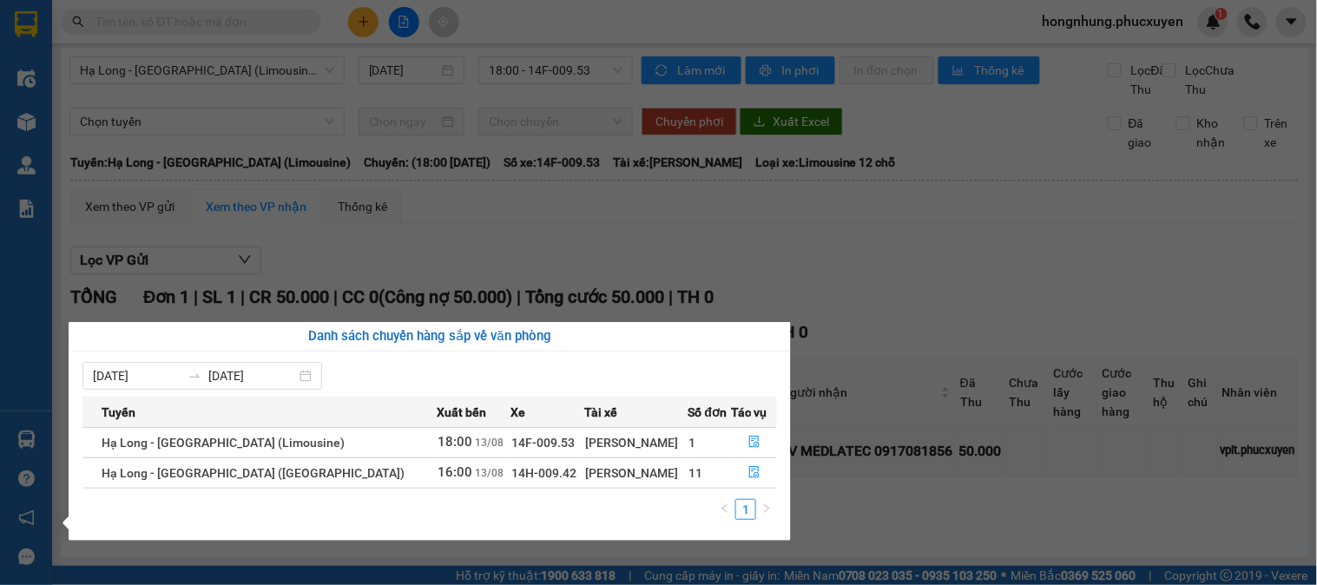
click at [1005, 273] on section "Kết quả tìm kiếm ( 0 ) Bộ lọc No Data hongnhung.phucxuyen 1 Điều hành xe Kho hà…" at bounding box center [658, 292] width 1317 height 585
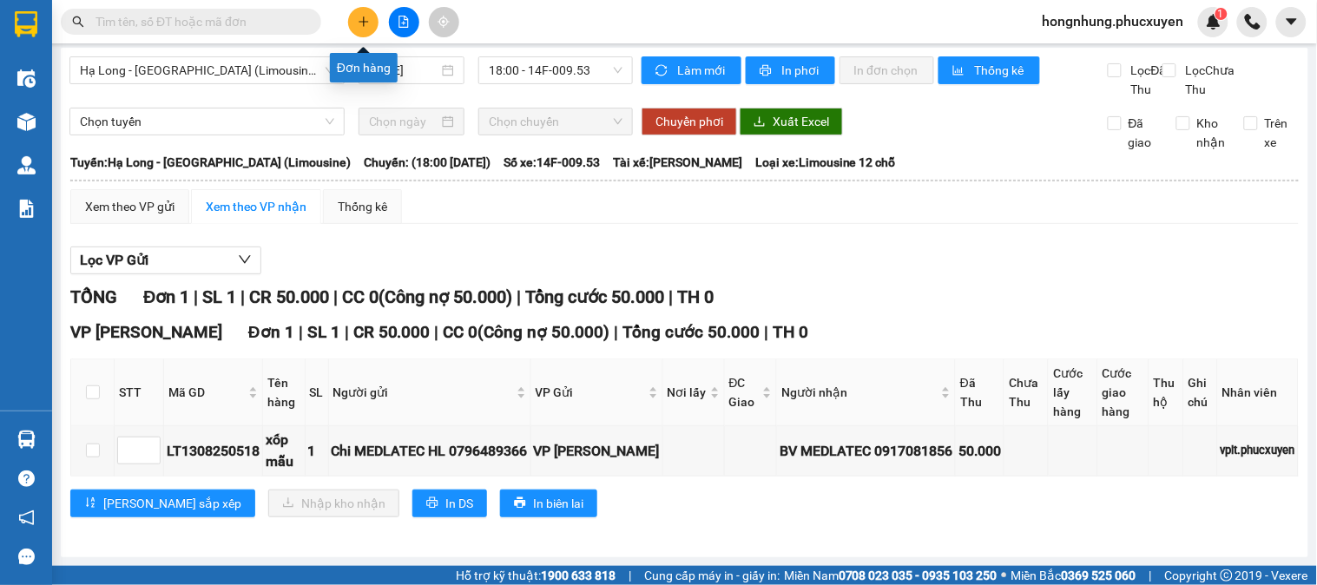
click at [356, 20] on button at bounding box center [363, 22] width 30 height 30
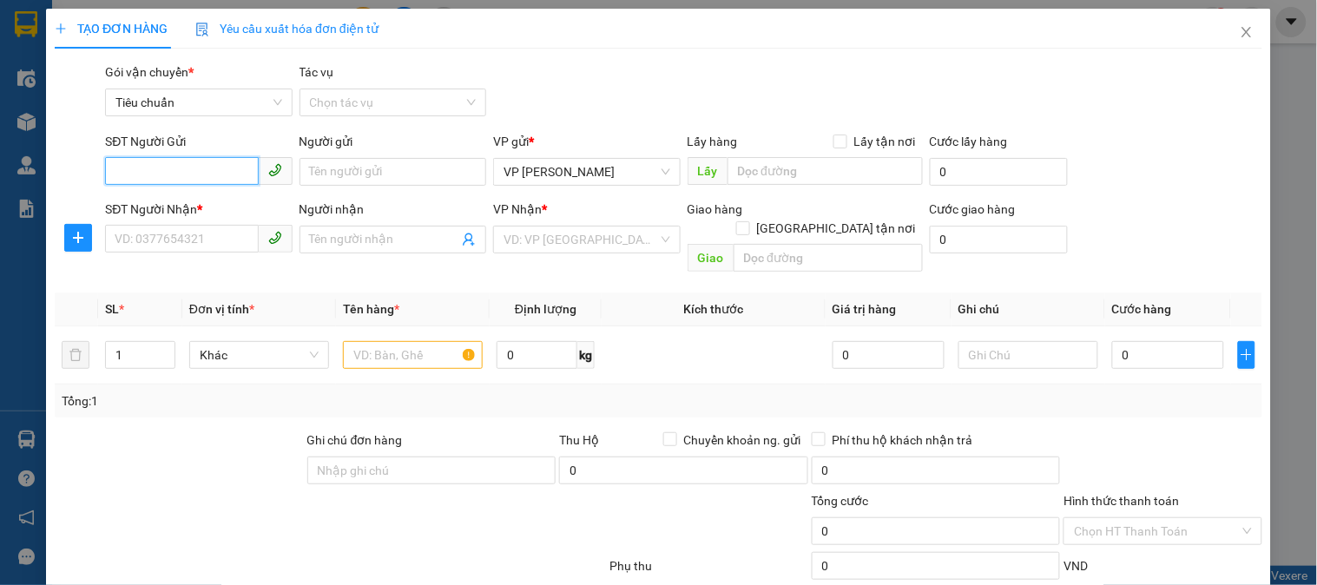
click at [217, 167] on input "SĐT Người Gửi" at bounding box center [181, 171] width 153 height 28
type input "0911370388"
click at [188, 209] on div "0911370388 - lab [PERSON_NAME]" at bounding box center [210, 206] width 190 height 19
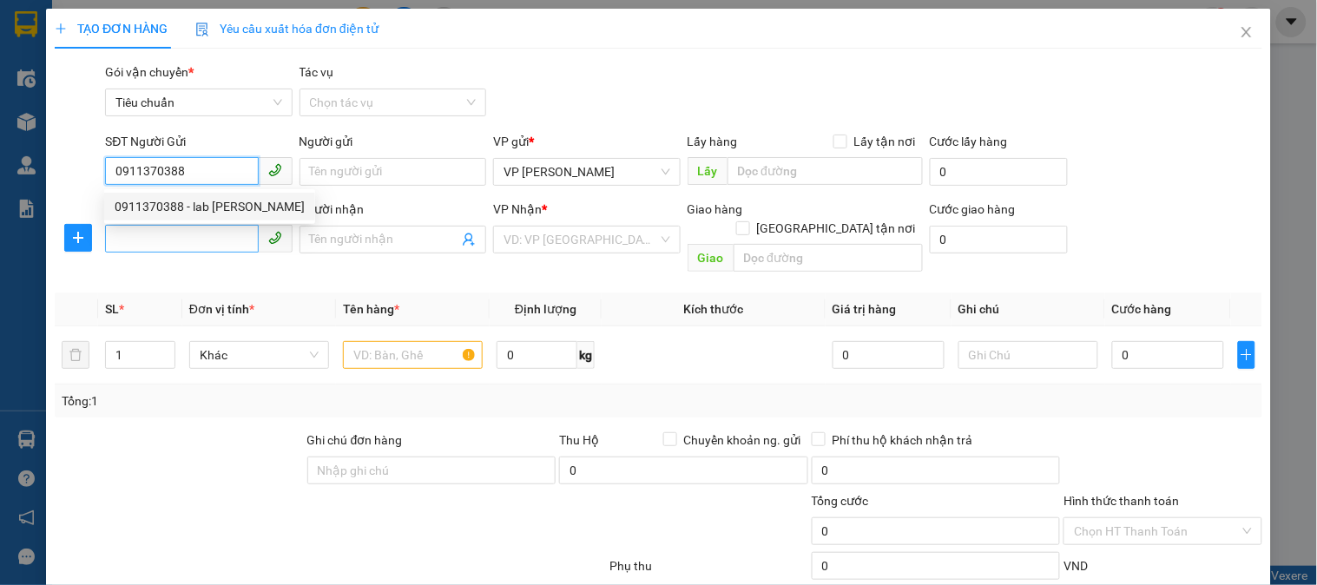
type input "lab [PERSON_NAME]"
type input "0911370388"
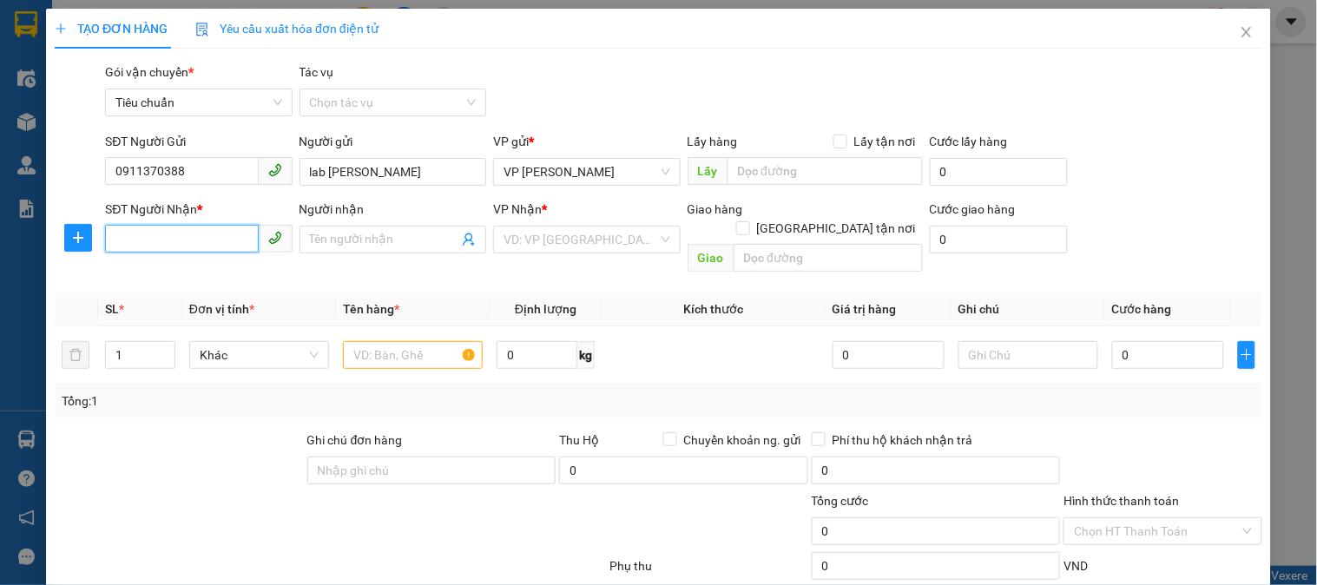
click at [195, 241] on input "SĐT Người Nhận *" at bounding box center [181, 239] width 153 height 28
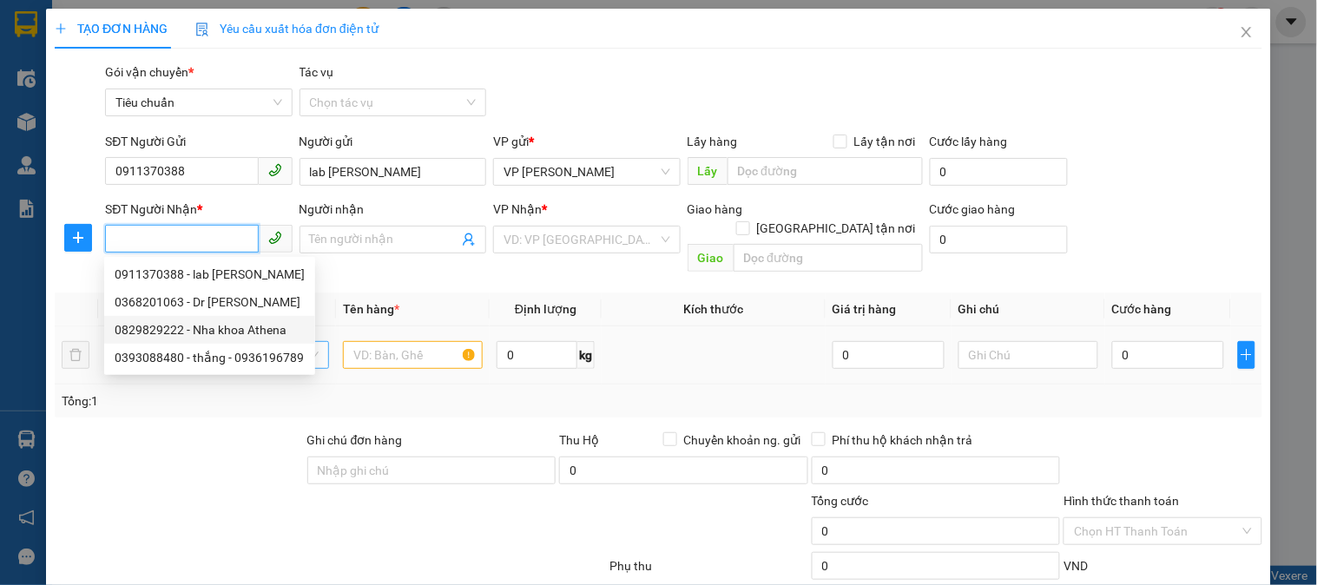
click at [239, 327] on div "0829829222 - Nha khoa Athena" at bounding box center [210, 329] width 190 height 19
type input "0829829222"
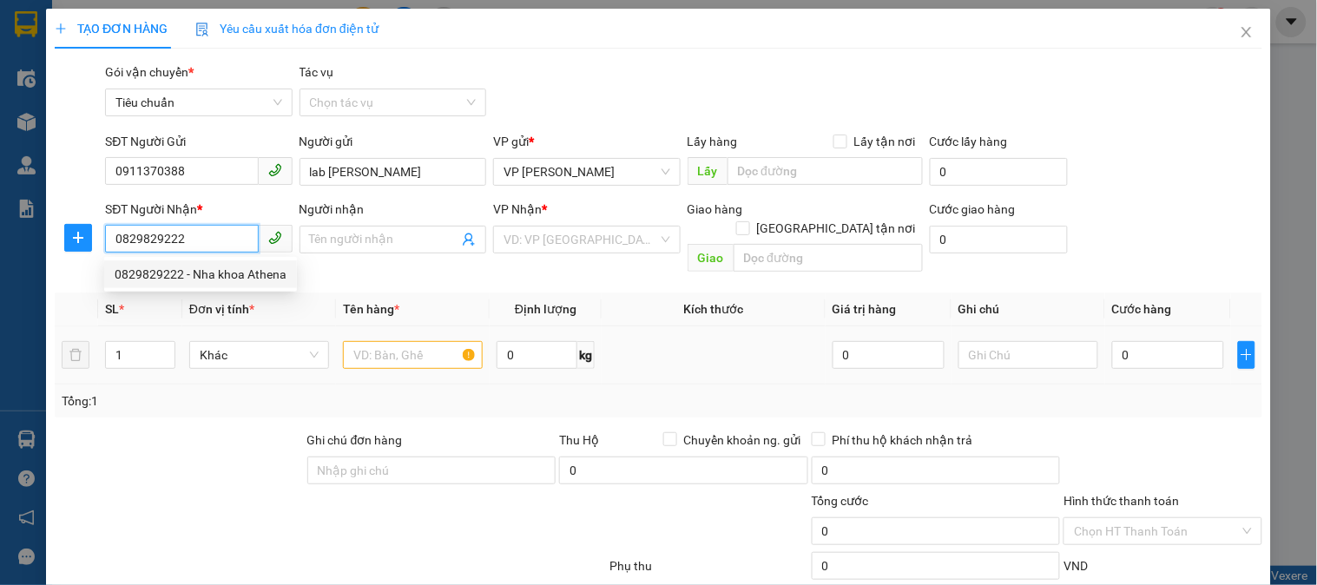
type input "Nha khoa Athena"
checkbox input "true"
type input "405 nvc"
type input "30.000"
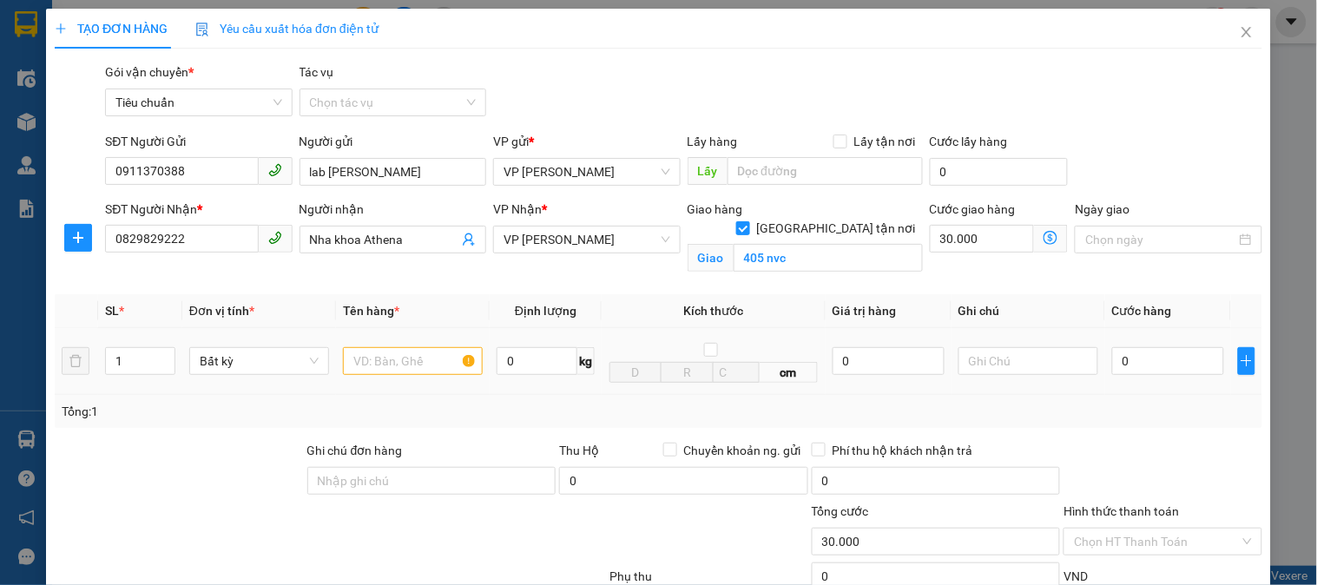
click at [394, 333] on td at bounding box center [413, 361] width 154 height 67
click at [396, 348] on input "text" at bounding box center [413, 361] width 140 height 28
type input "R"
click at [1132, 363] on input "0" at bounding box center [1168, 361] width 112 height 28
type input "3"
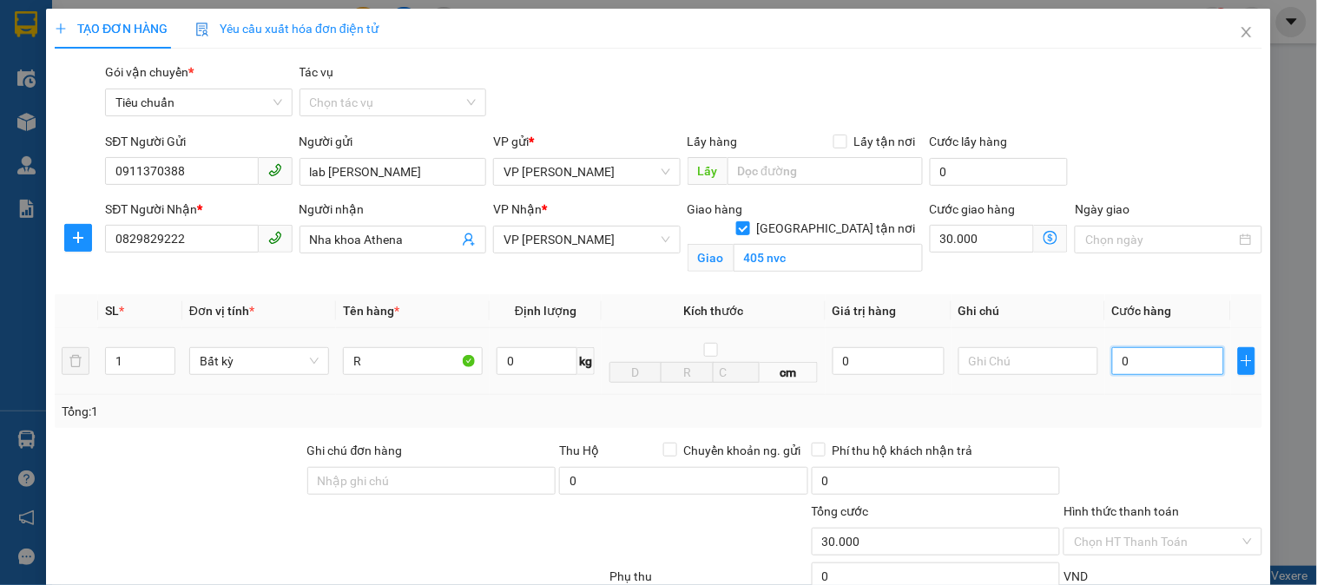
type input "30.003"
type input "30"
type input "30.030"
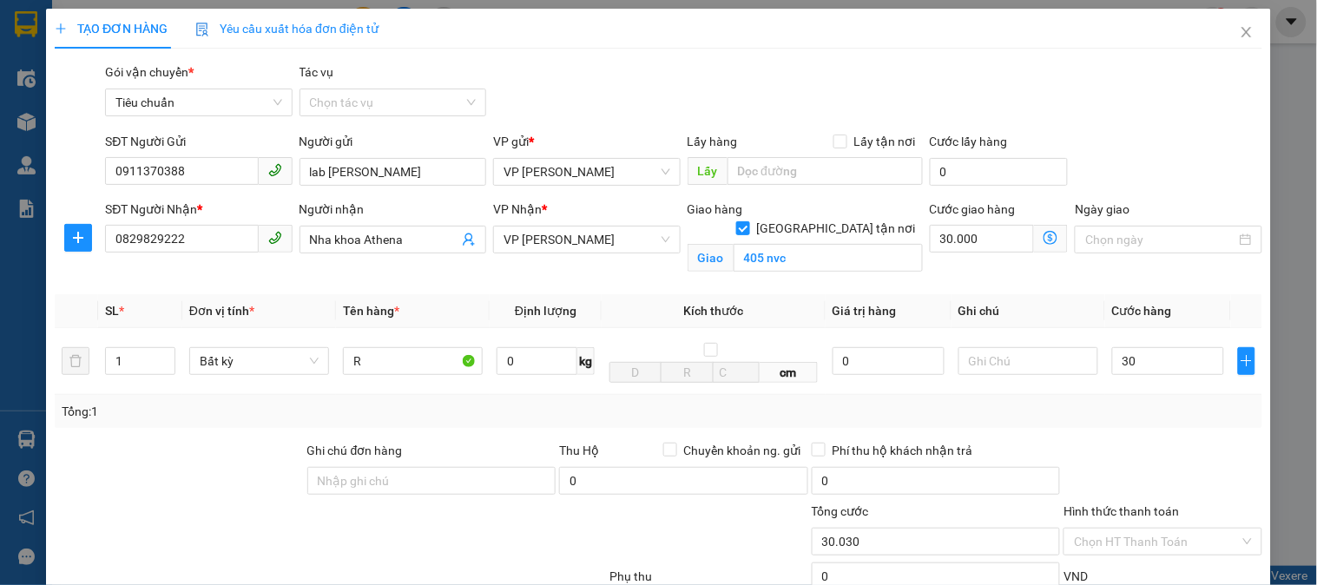
type input "30.000"
type input "60.000"
click at [1150, 399] on div "Tổng: 1" at bounding box center [659, 411] width 1208 height 33
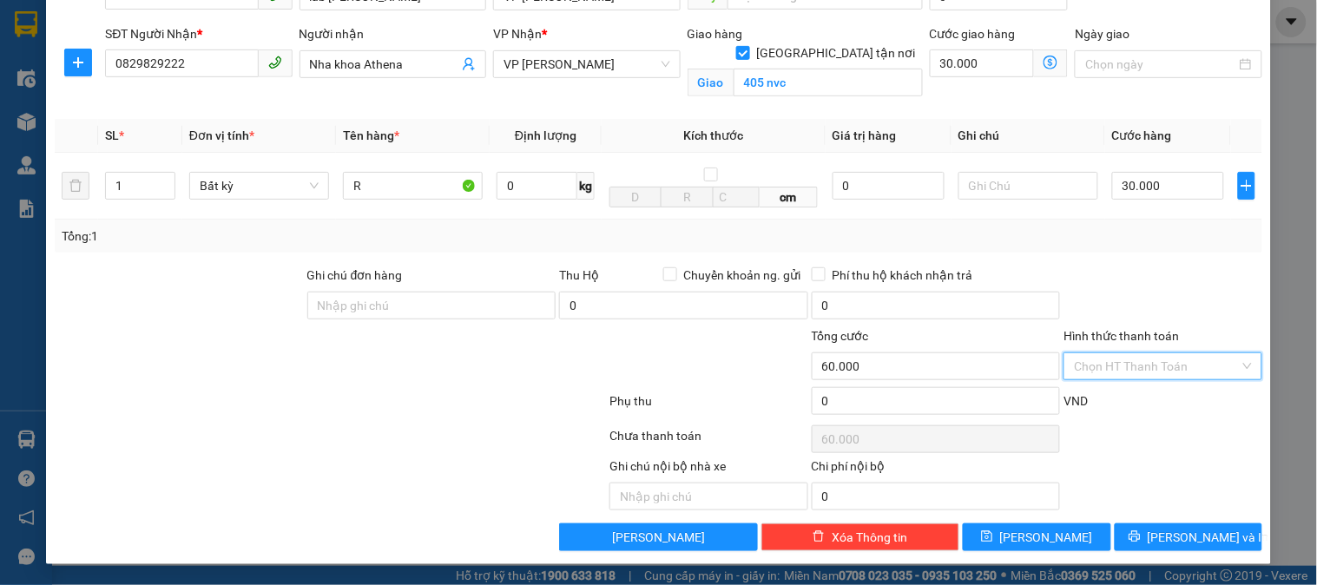
click at [1162, 374] on input "Hình thức thanh toán" at bounding box center [1156, 366] width 165 height 26
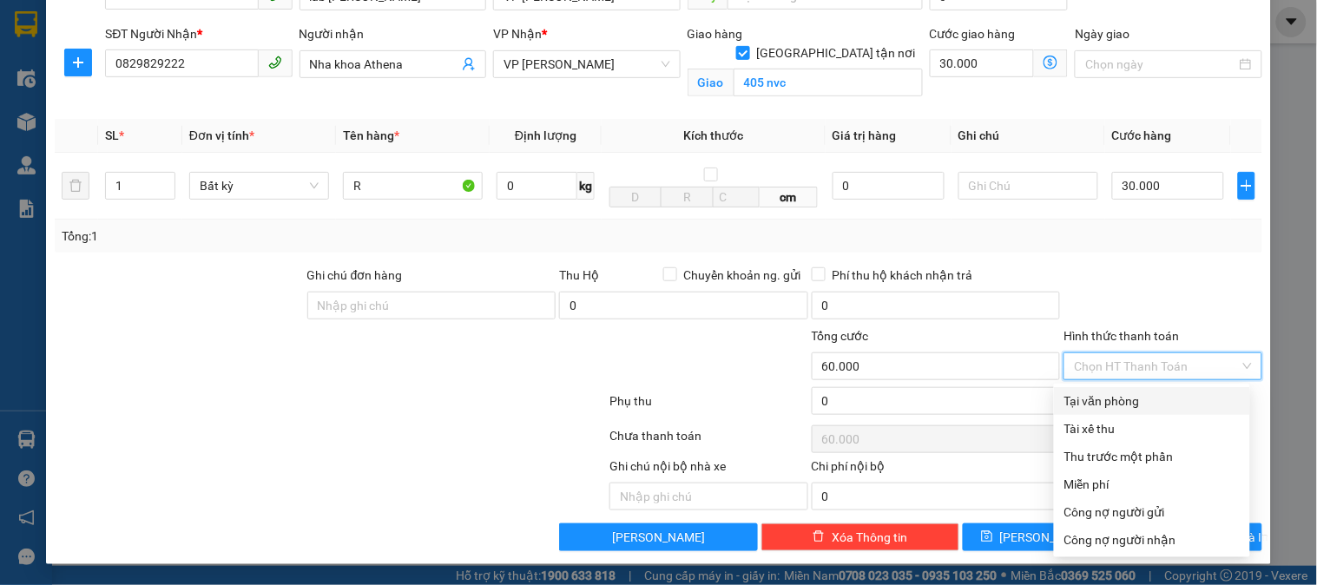
click at [1141, 403] on div "Tại văn phòng" at bounding box center [1152, 401] width 175 height 19
type input "0"
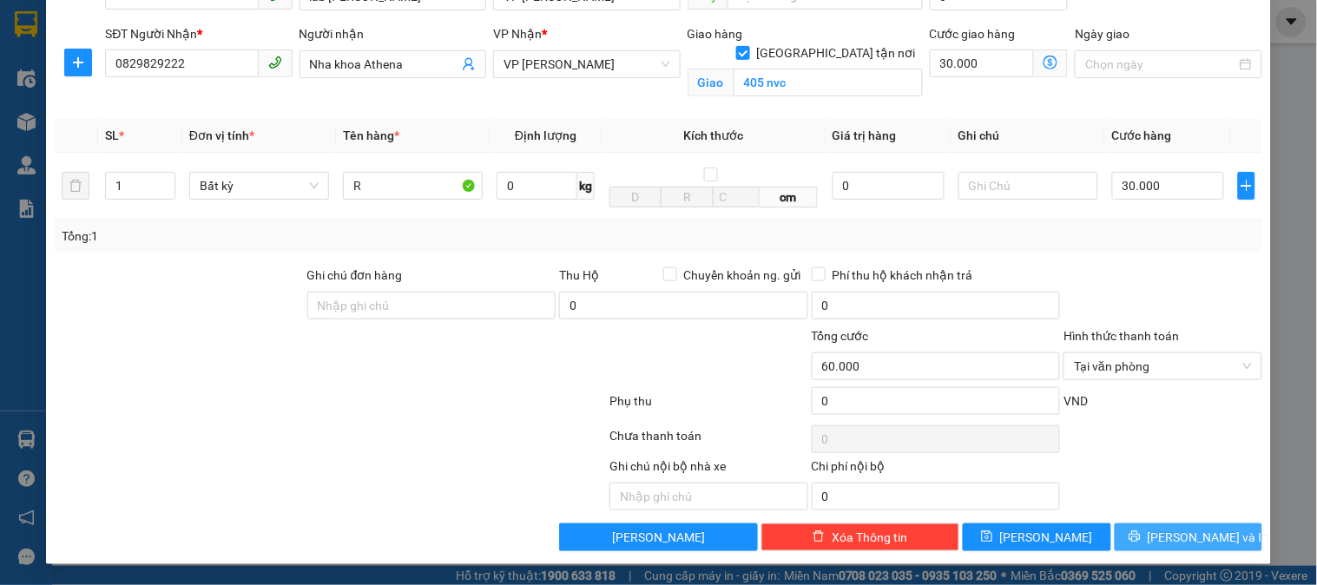
click at [1168, 541] on span "[PERSON_NAME] và In" at bounding box center [1209, 537] width 122 height 19
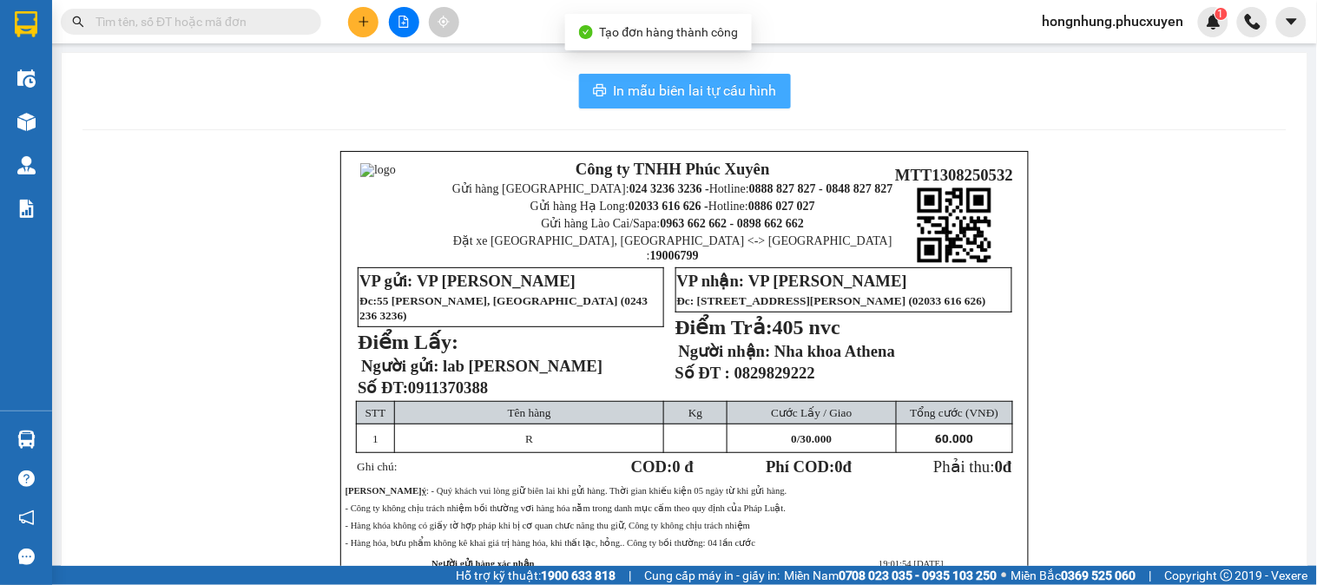
click at [729, 92] on span "In mẫu biên lai tự cấu hình" at bounding box center [695, 91] width 163 height 22
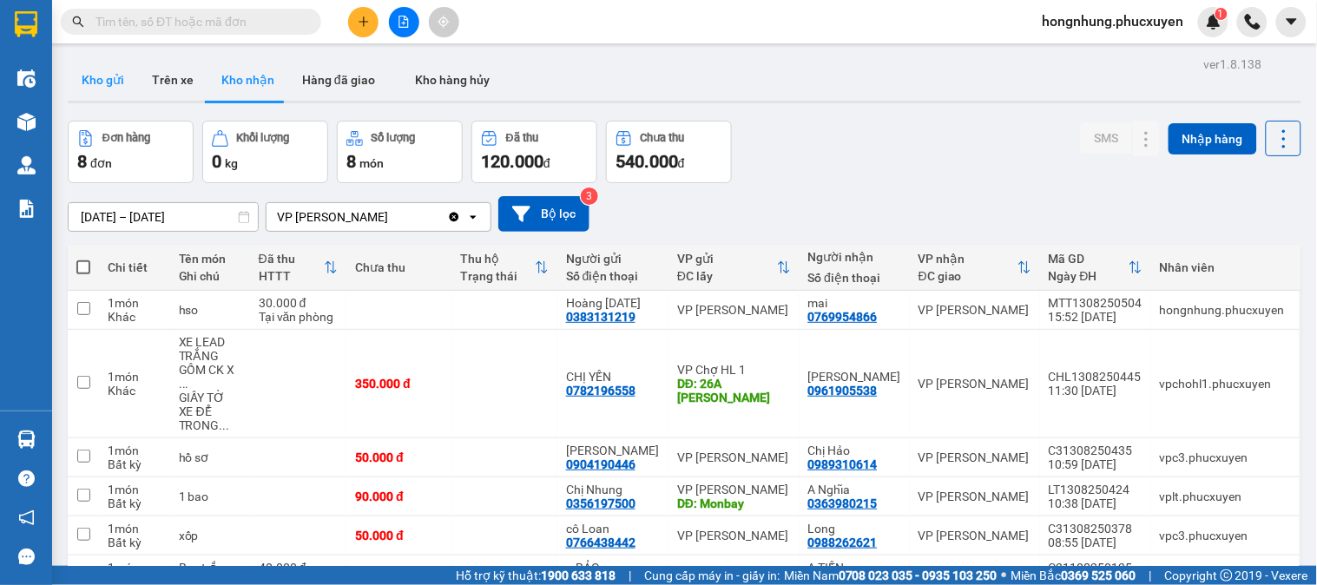
click at [104, 84] on button "Kho gửi" at bounding box center [103, 80] width 70 height 42
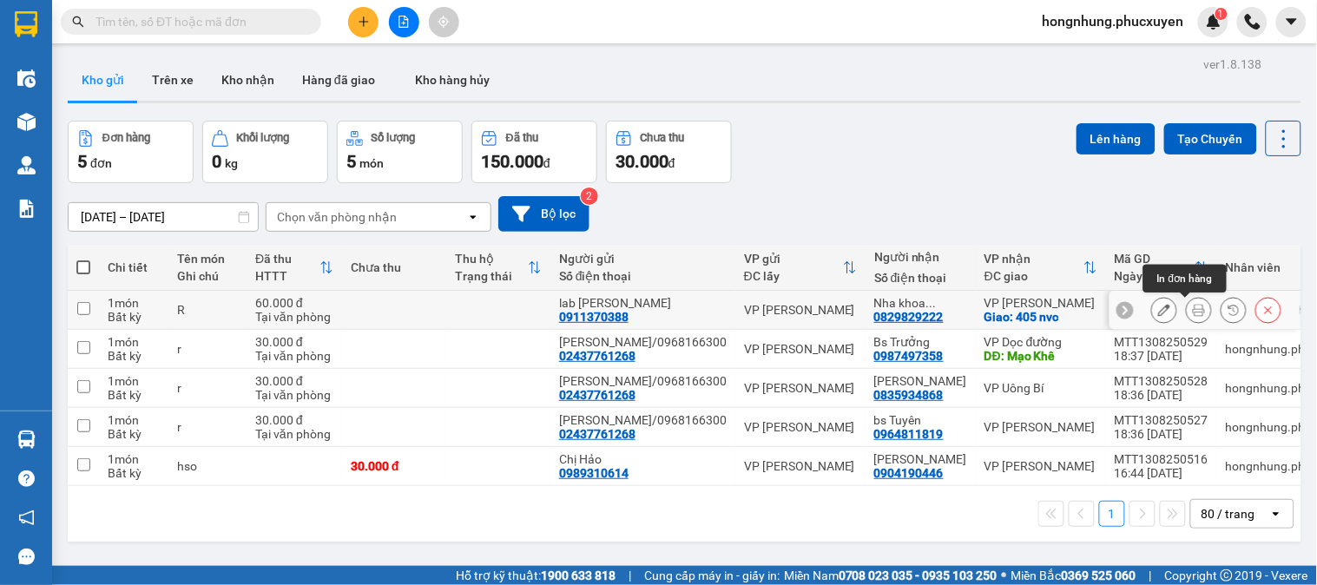
click at [1193, 310] on icon at bounding box center [1199, 310] width 12 height 12
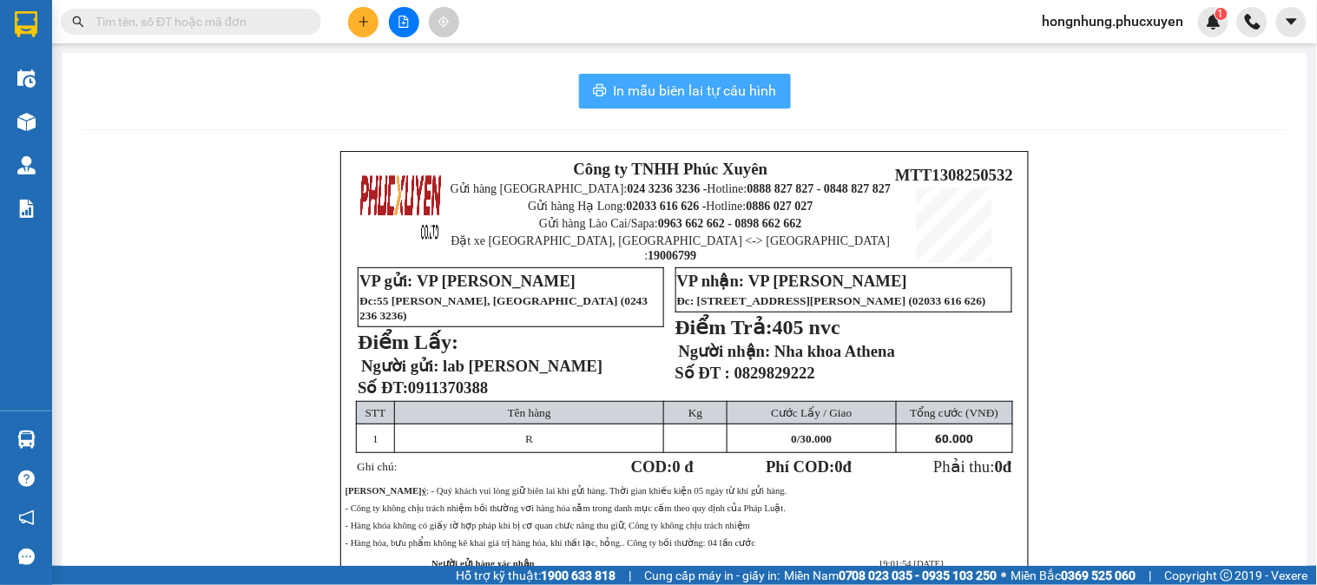
click at [721, 97] on span "In mẫu biên lai tự cấu hình" at bounding box center [695, 91] width 163 height 22
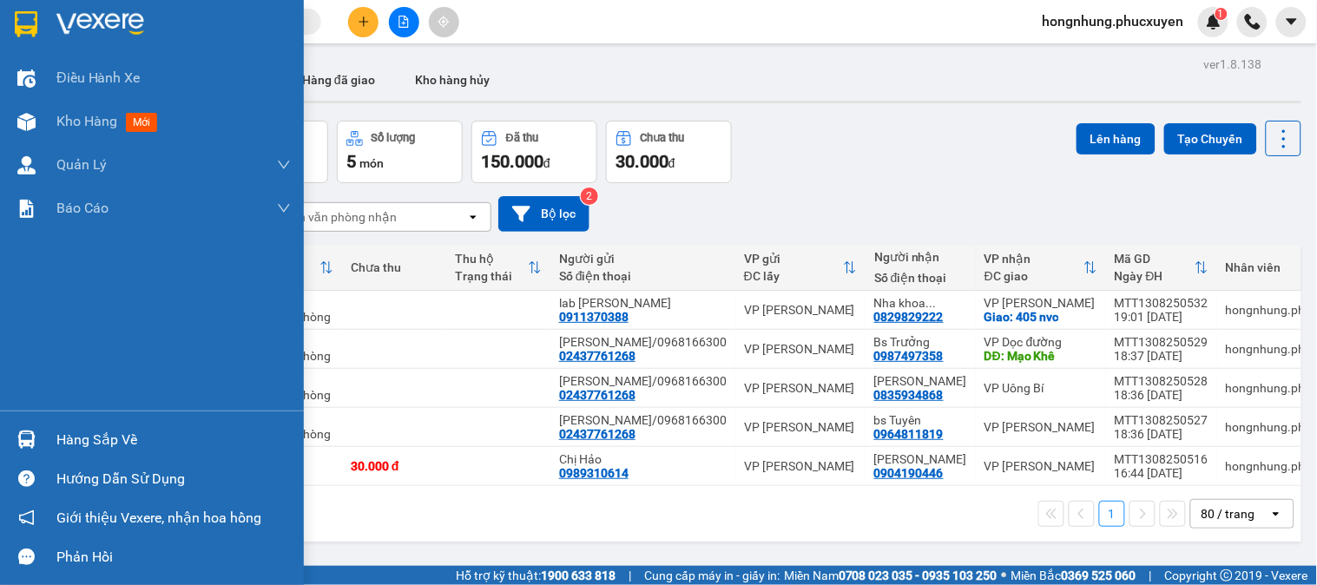
click at [21, 428] on div at bounding box center [26, 440] width 30 height 30
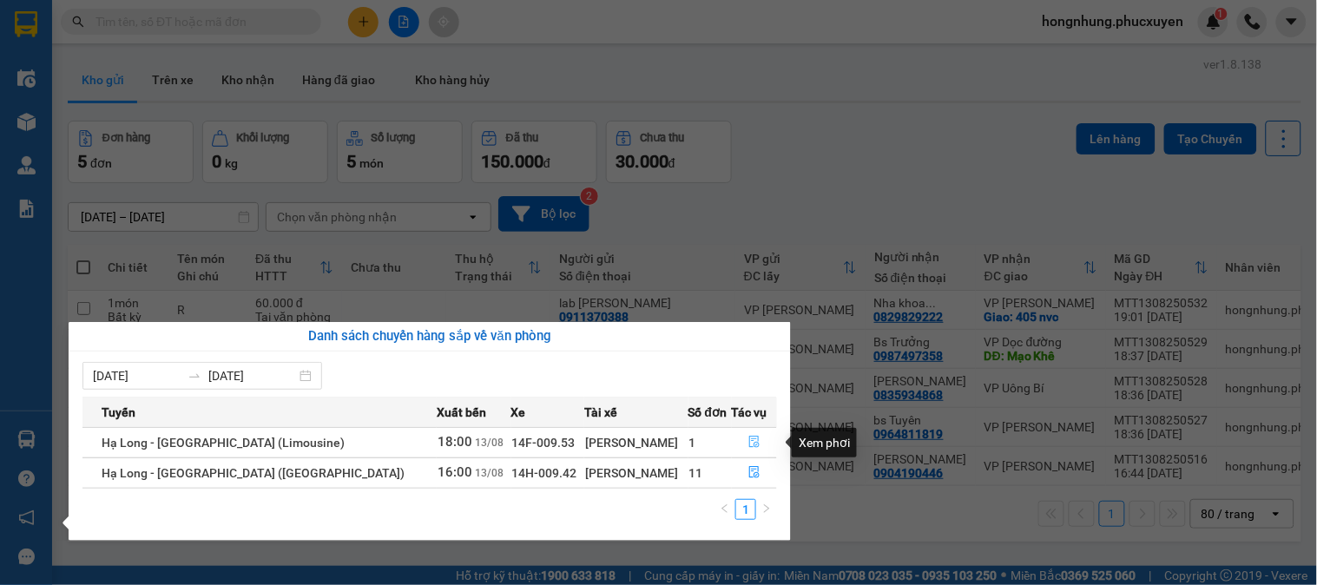
click at [749, 447] on icon "file-done" at bounding box center [755, 442] width 12 height 12
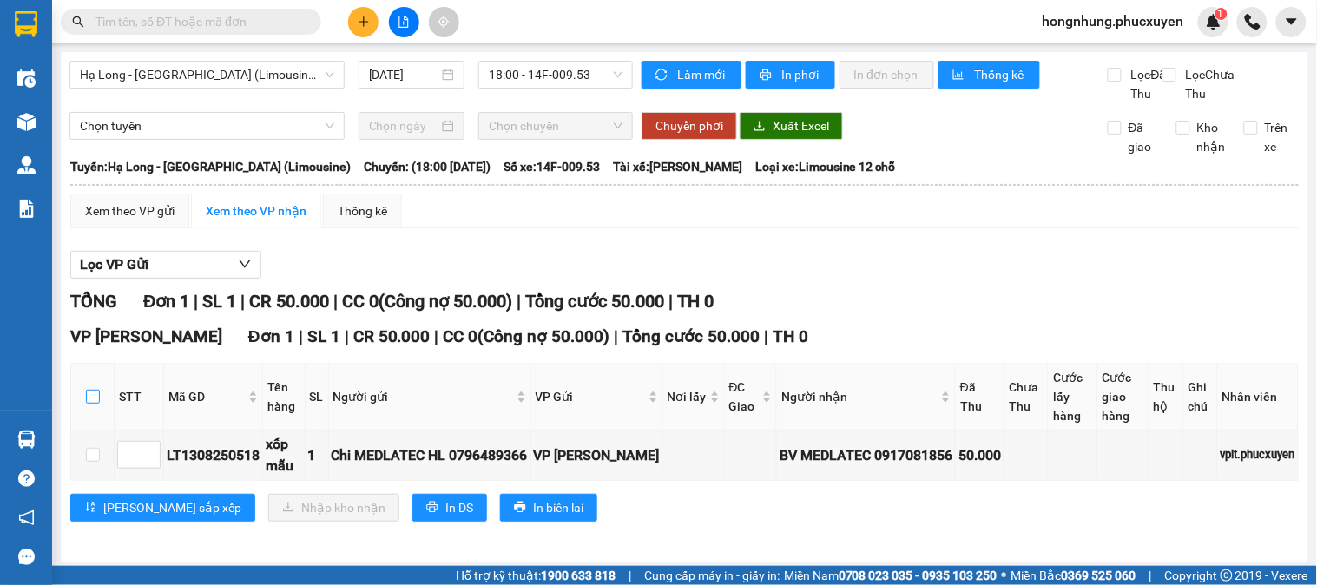
click at [94, 404] on input "checkbox" at bounding box center [93, 397] width 14 height 14
checkbox input "true"
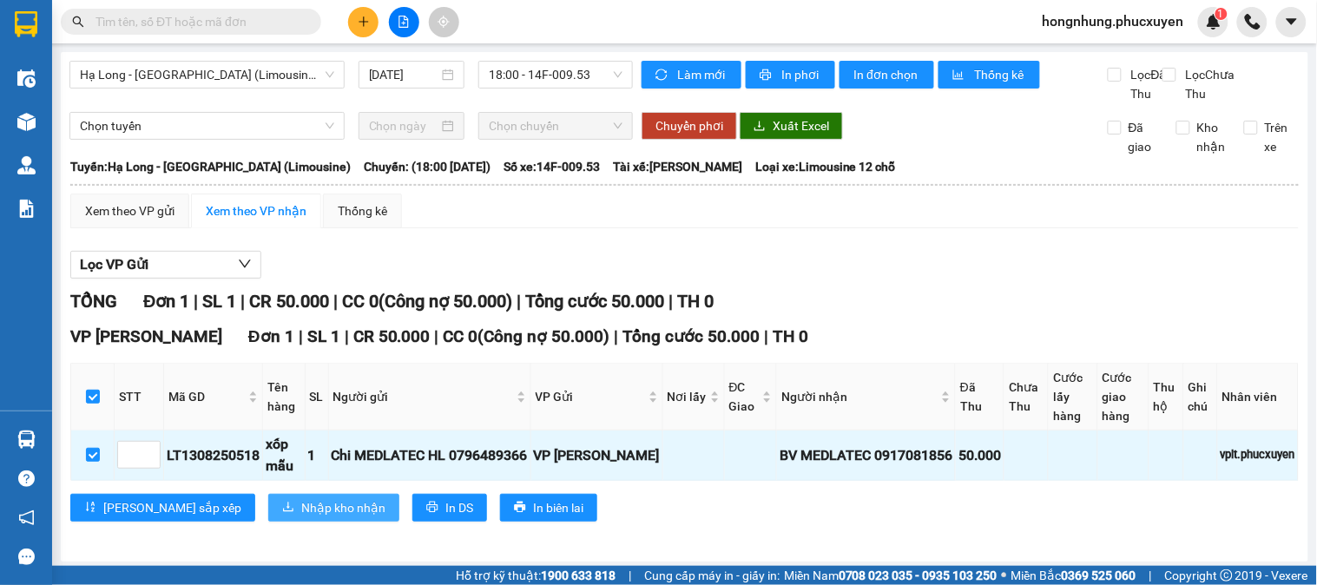
click at [301, 518] on span "Nhập kho nhận" at bounding box center [343, 507] width 84 height 19
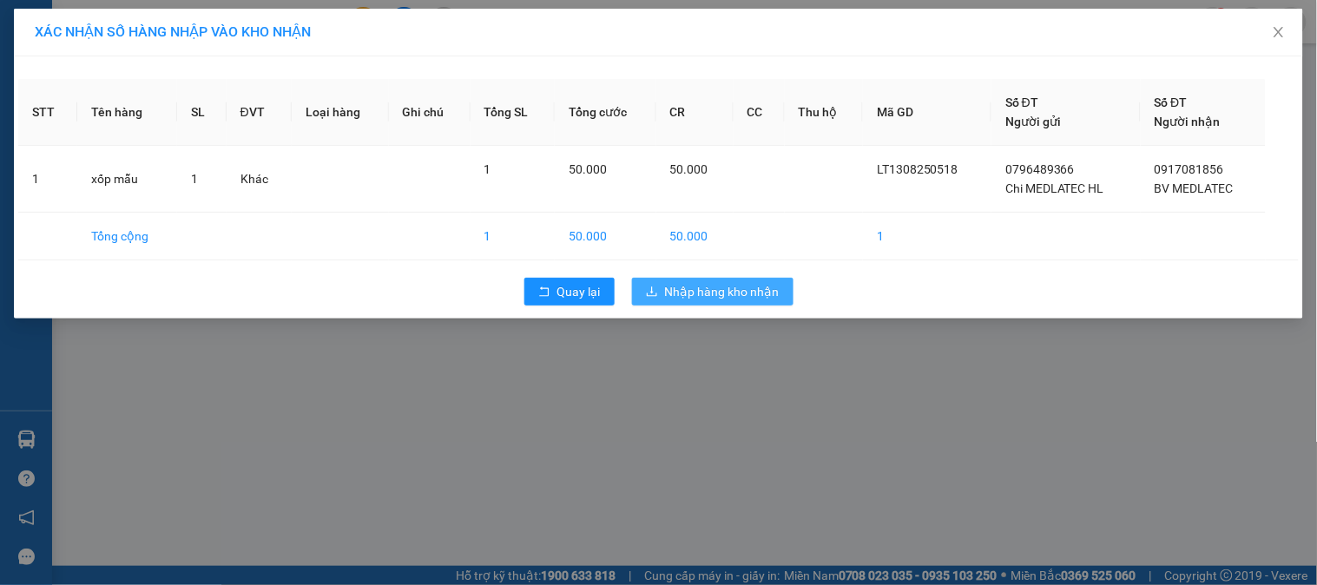
click at [733, 296] on span "Nhập hàng kho nhận" at bounding box center [722, 291] width 115 height 19
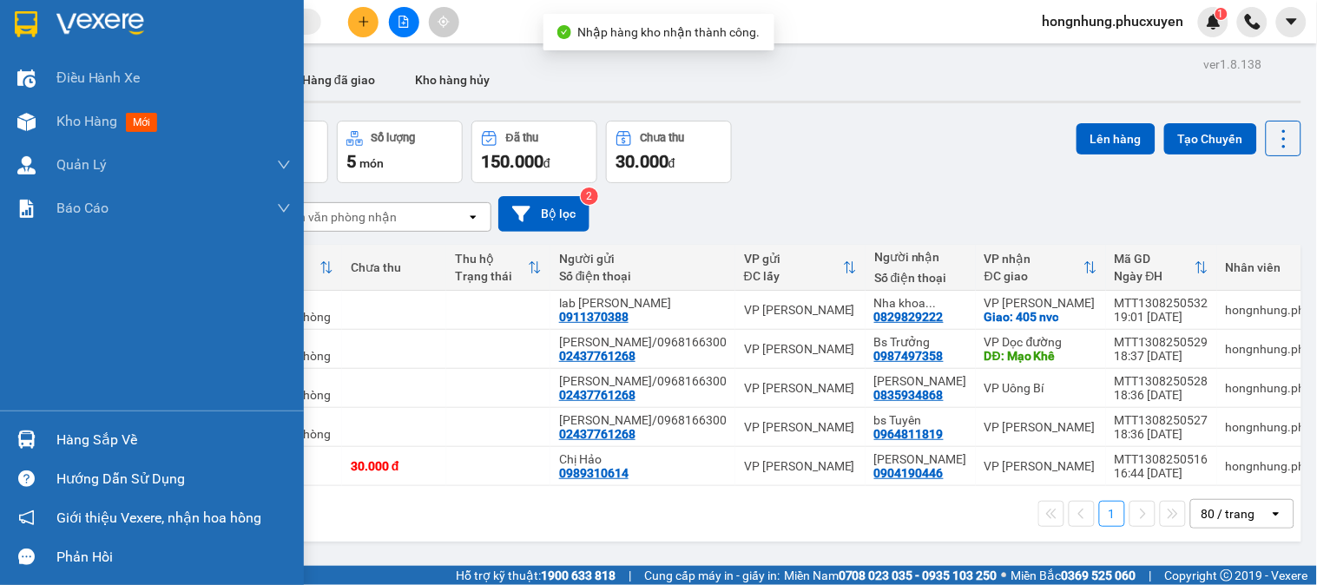
click at [49, 432] on div "Hàng sắp về" at bounding box center [152, 439] width 304 height 39
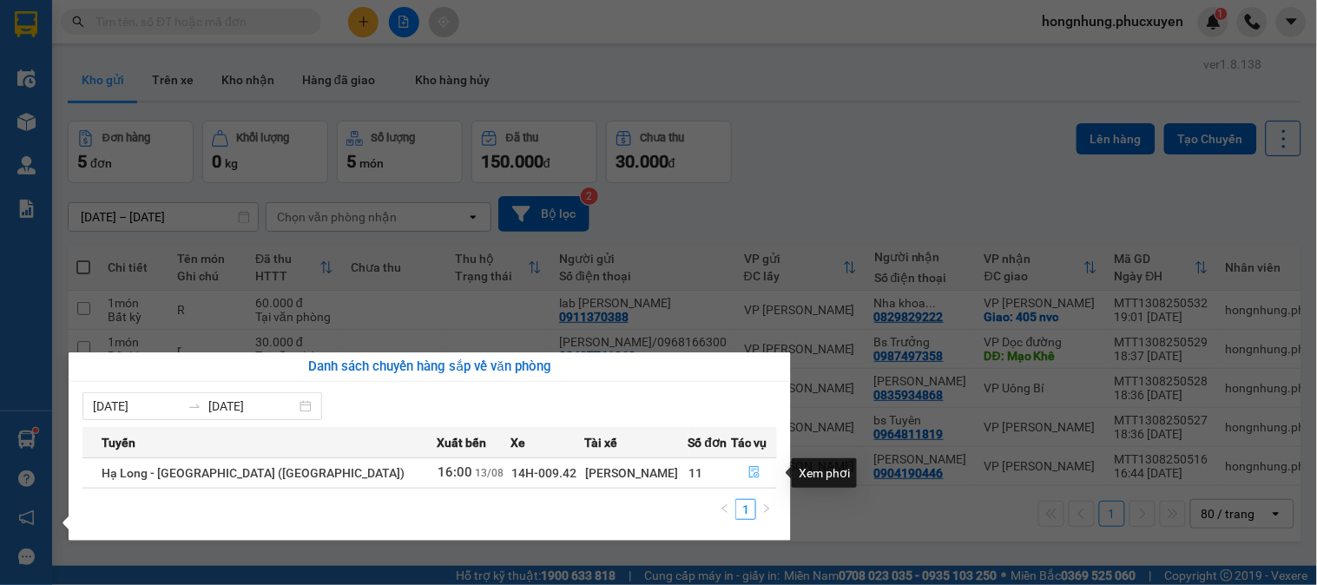
click at [749, 475] on icon "file-done" at bounding box center [755, 472] width 12 height 12
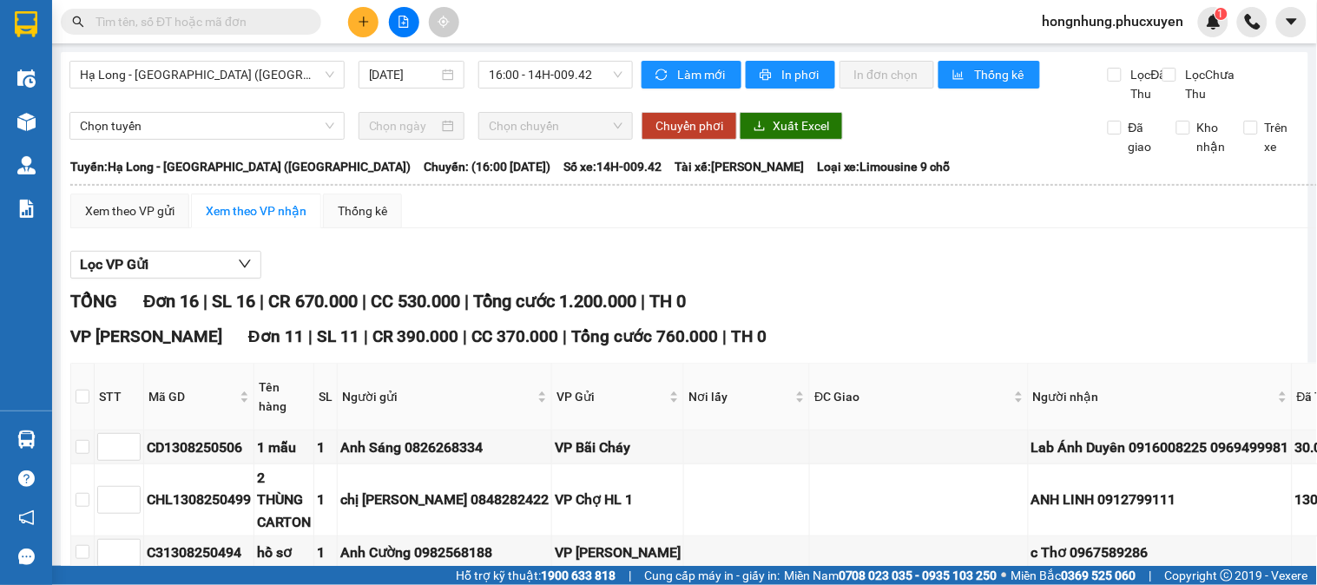
scroll to position [193, 0]
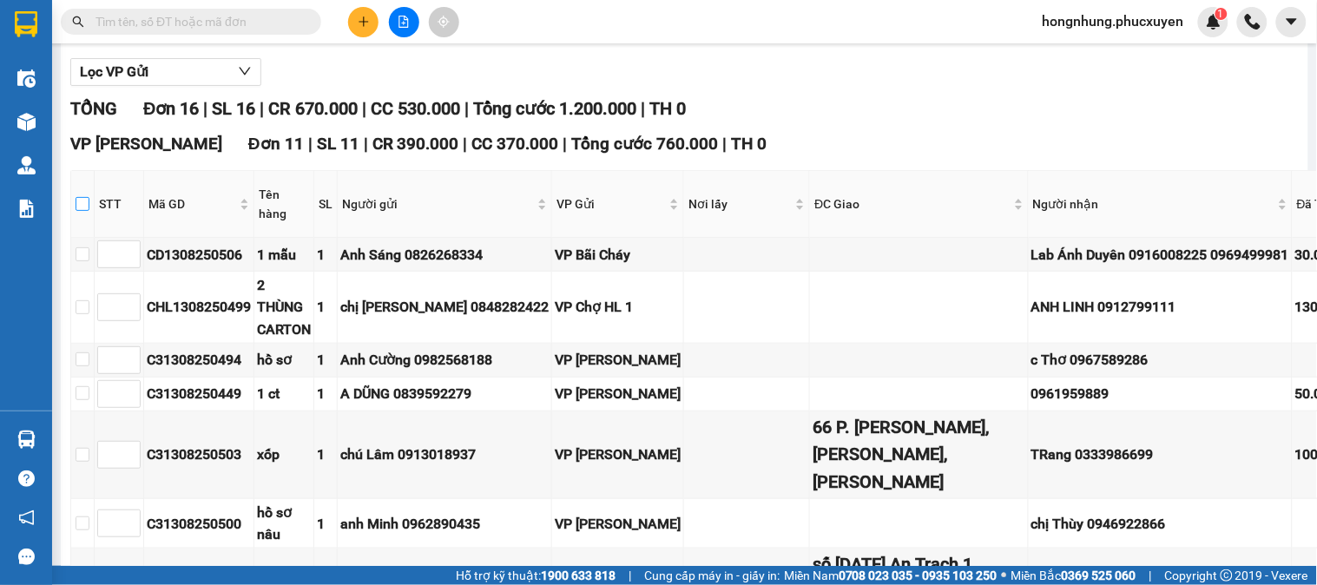
click at [81, 214] on label at bounding box center [83, 204] width 14 height 19
click at [81, 211] on input "checkbox" at bounding box center [83, 204] width 14 height 14
checkbox input "true"
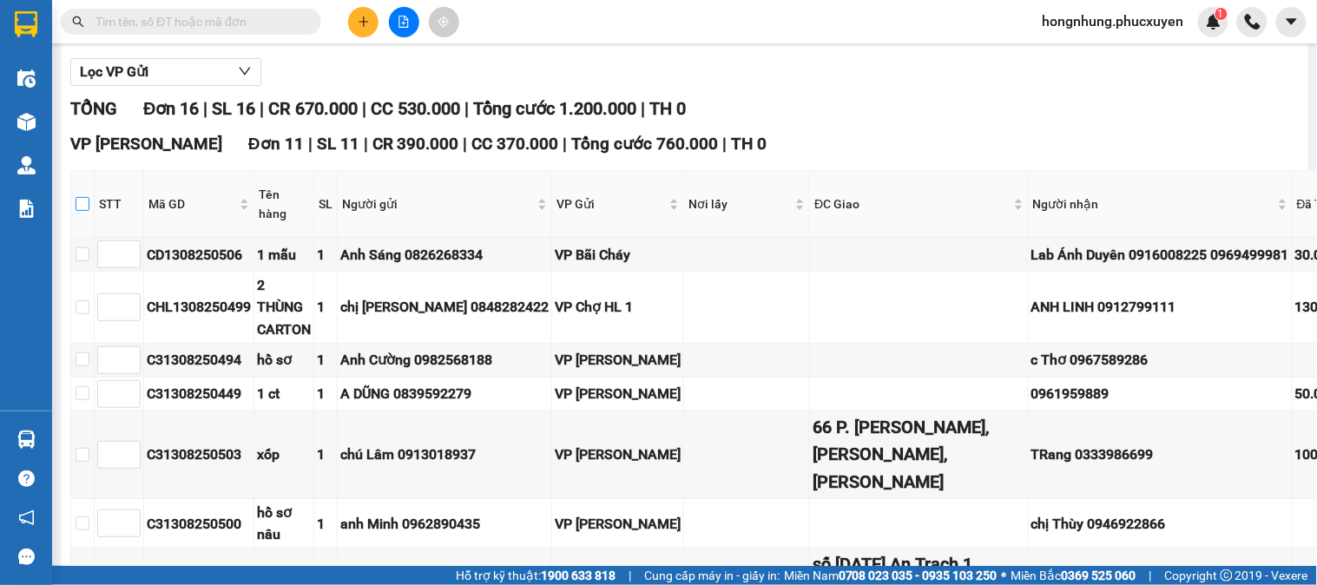
checkbox input "true"
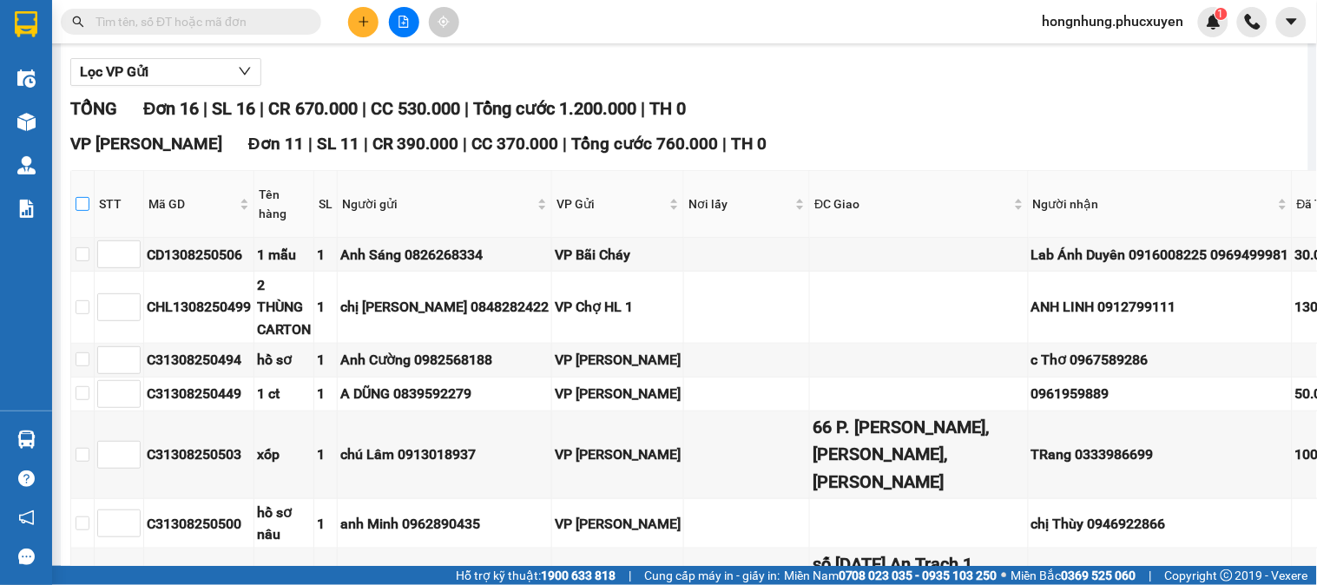
checkbox input "true"
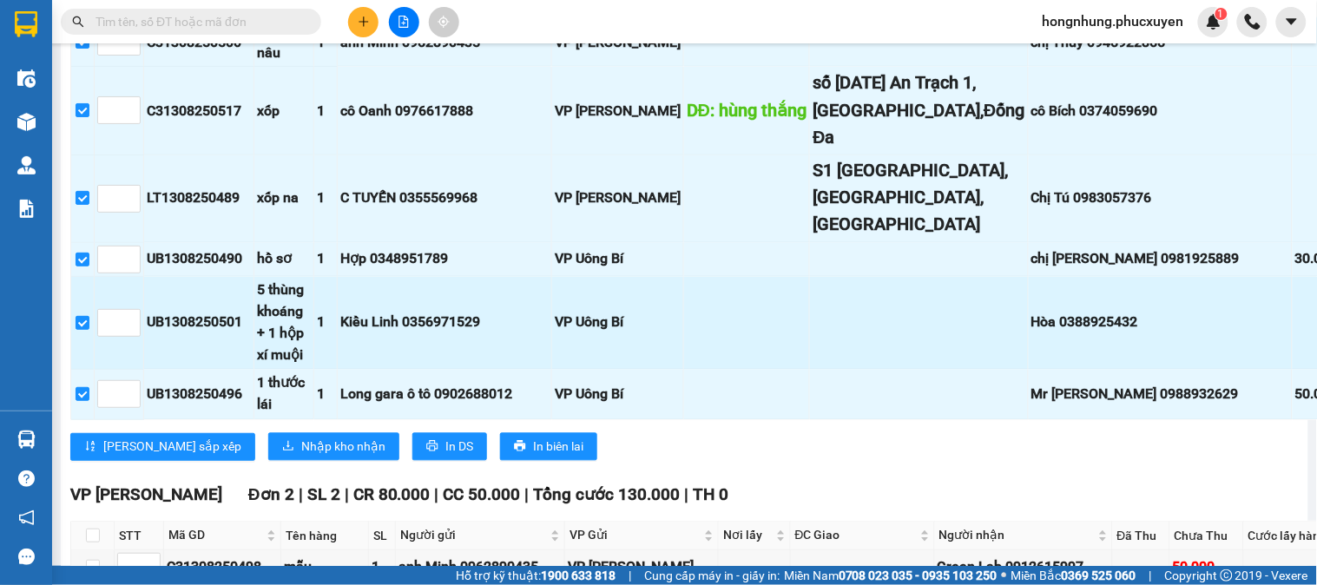
scroll to position [868, 0]
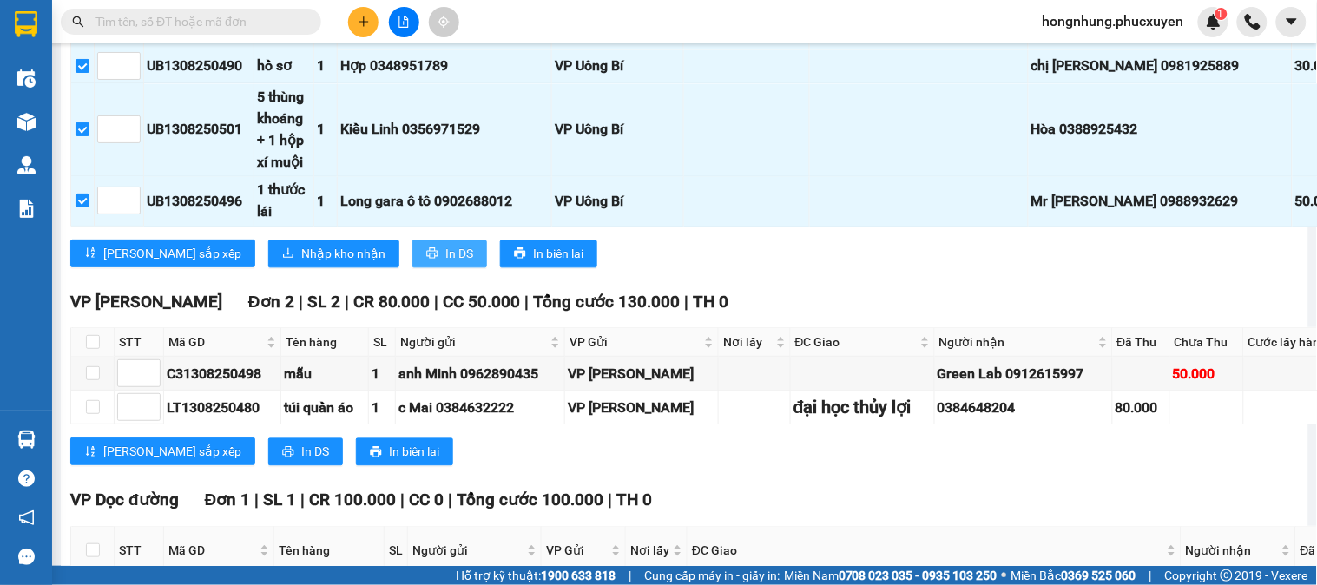
click at [446, 263] on span "In DS" at bounding box center [460, 253] width 28 height 19
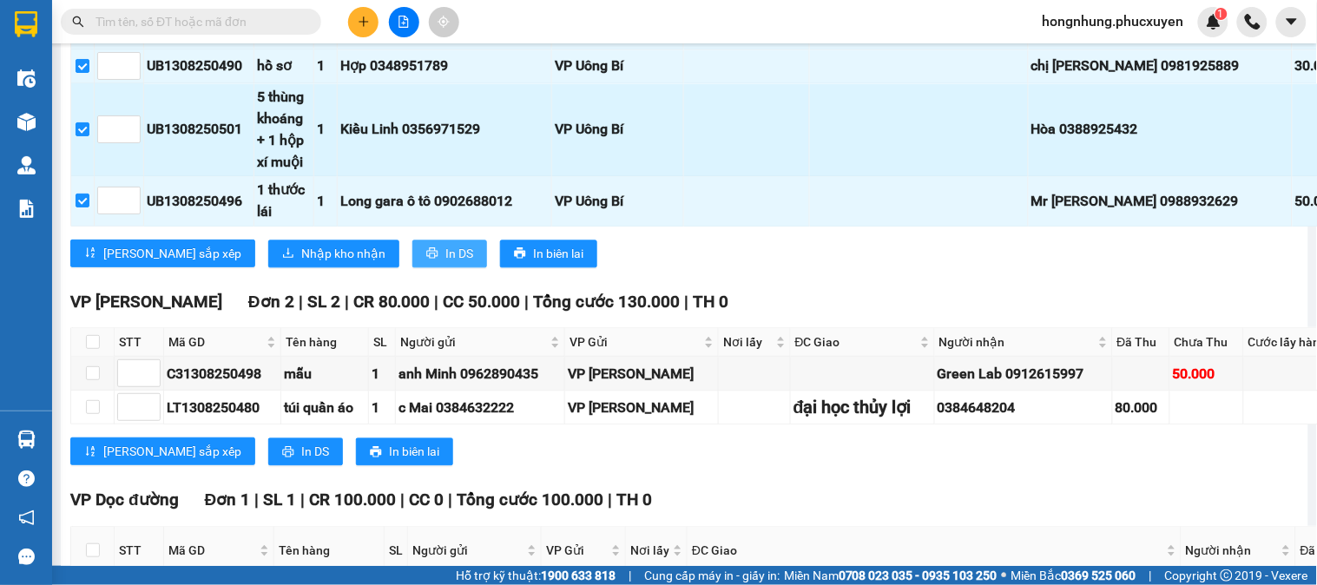
scroll to position [0, 0]
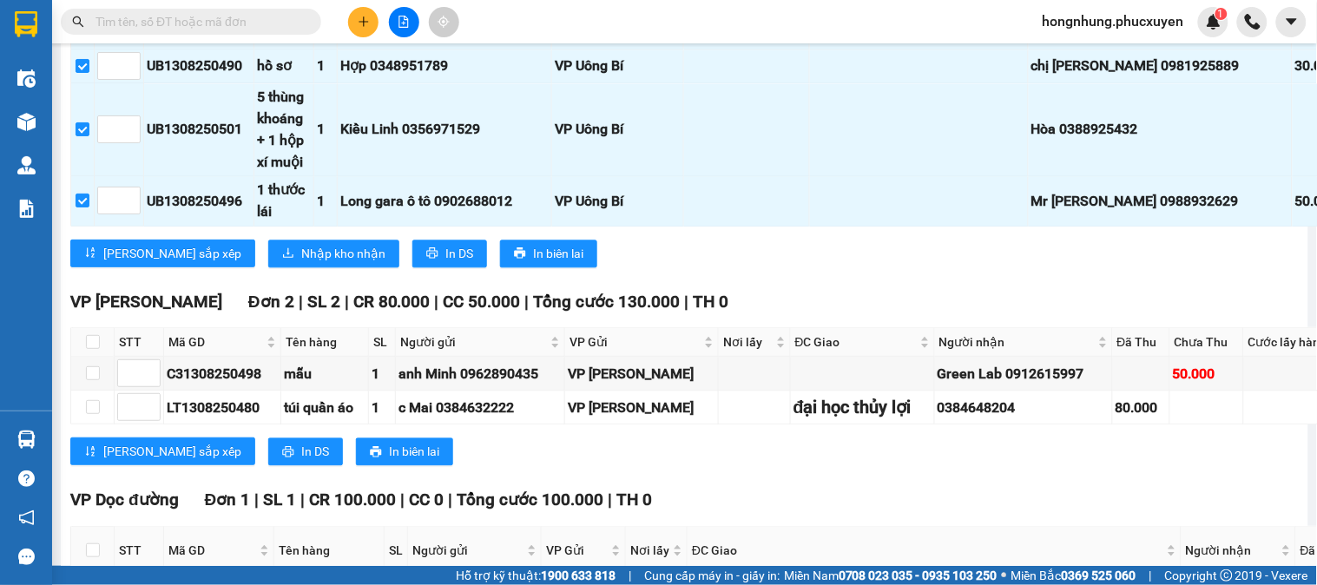
click at [275, 23] on input "text" at bounding box center [198, 21] width 205 height 19
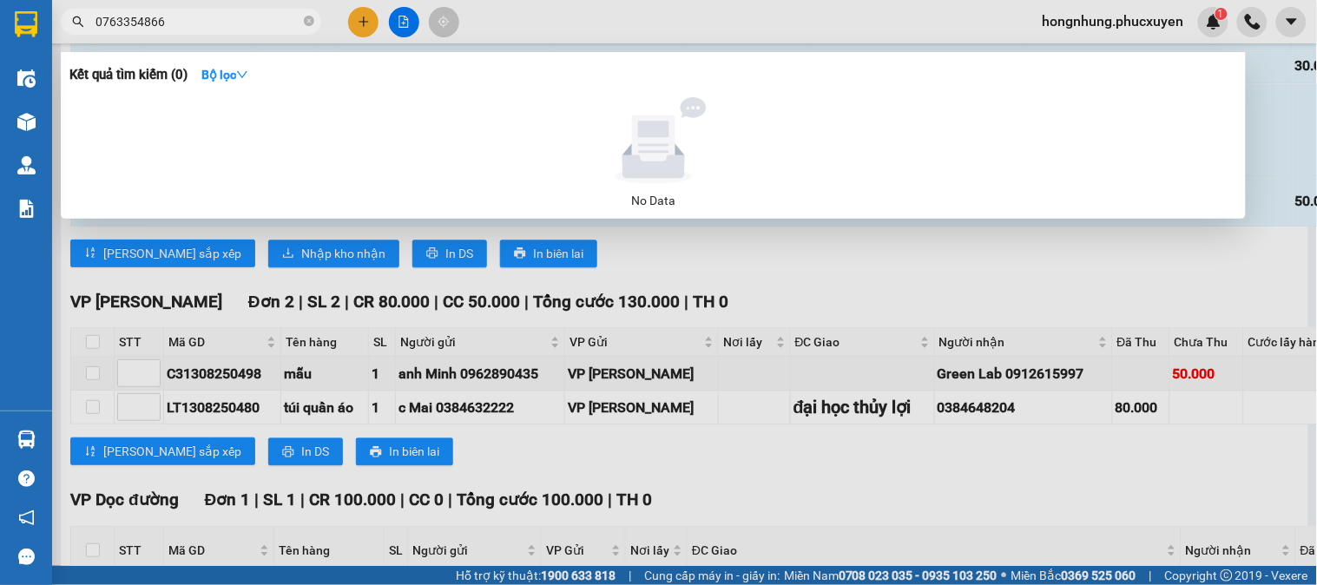
type input "0763354866"
click at [704, 270] on div at bounding box center [658, 292] width 1317 height 585
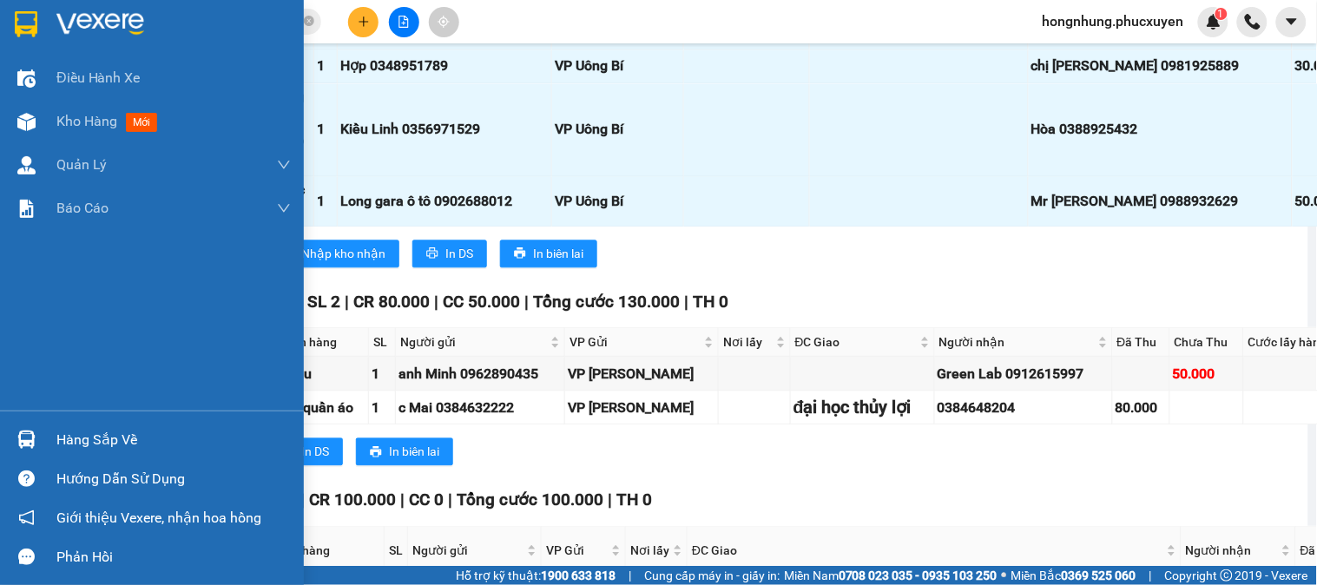
click at [11, 438] on div at bounding box center [26, 440] width 30 height 30
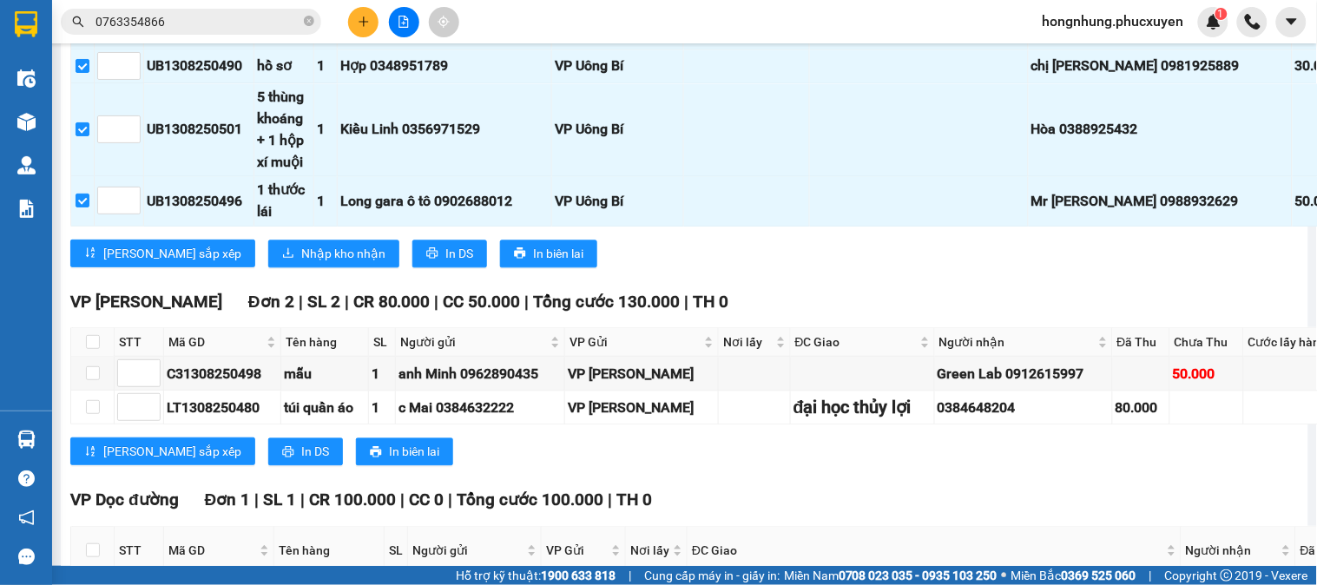
click at [846, 472] on section "Kết quả tìm kiếm ( 0 ) Bộ lọc No Data 0763354866 hongnhung.phucxuyen 1 Điều hàn…" at bounding box center [658, 292] width 1317 height 585
click at [446, 263] on span "In DS" at bounding box center [460, 253] width 28 height 19
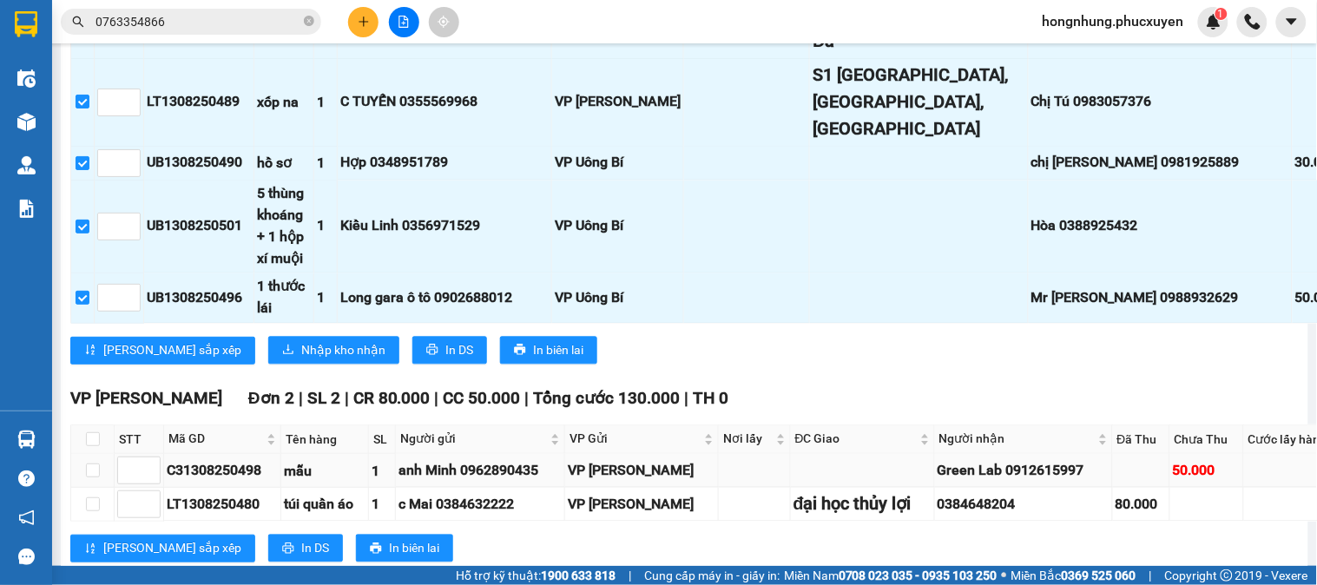
scroll to position [1061, 0]
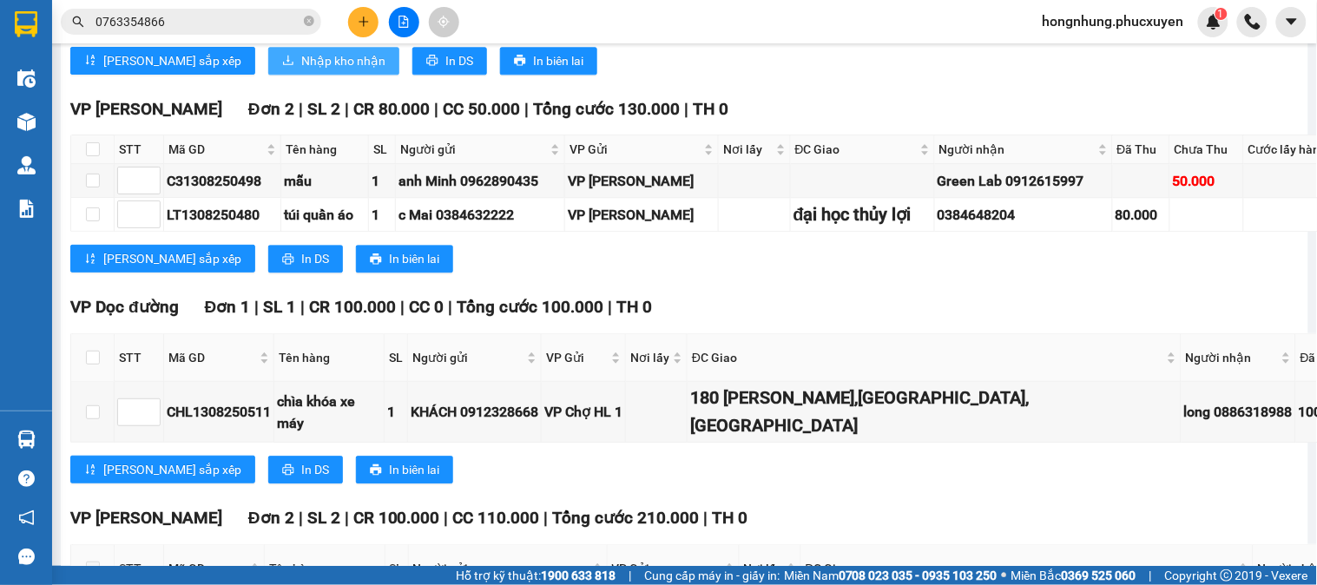
click at [301, 70] on span "Nhập kho nhận" at bounding box center [343, 60] width 84 height 19
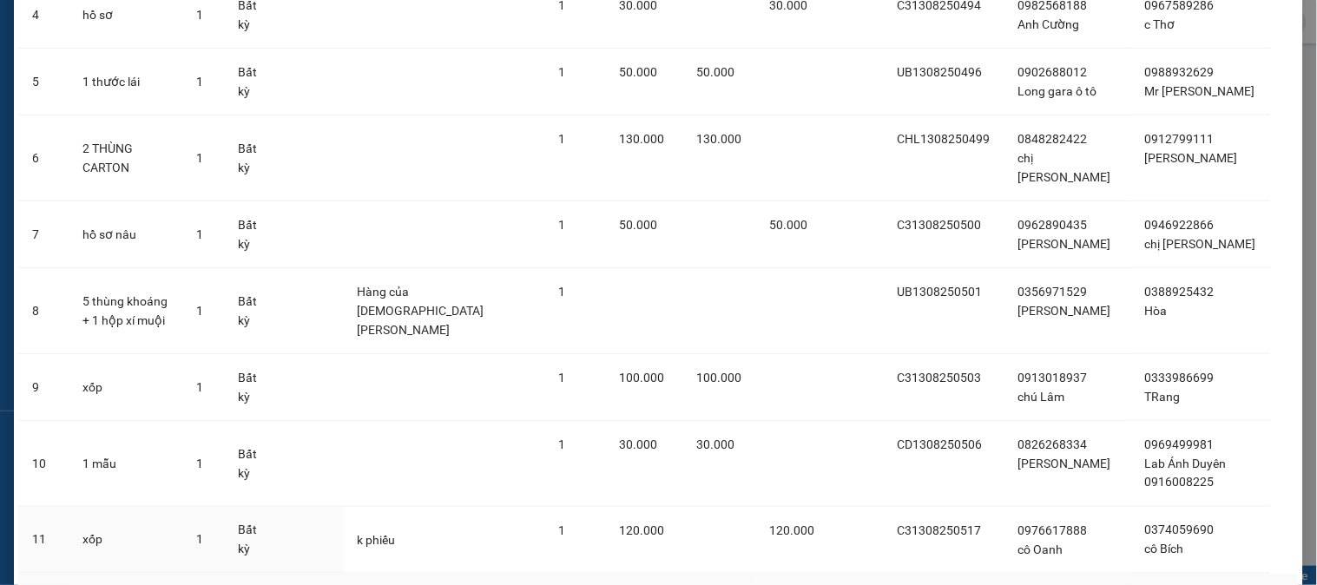
scroll to position [461, 0]
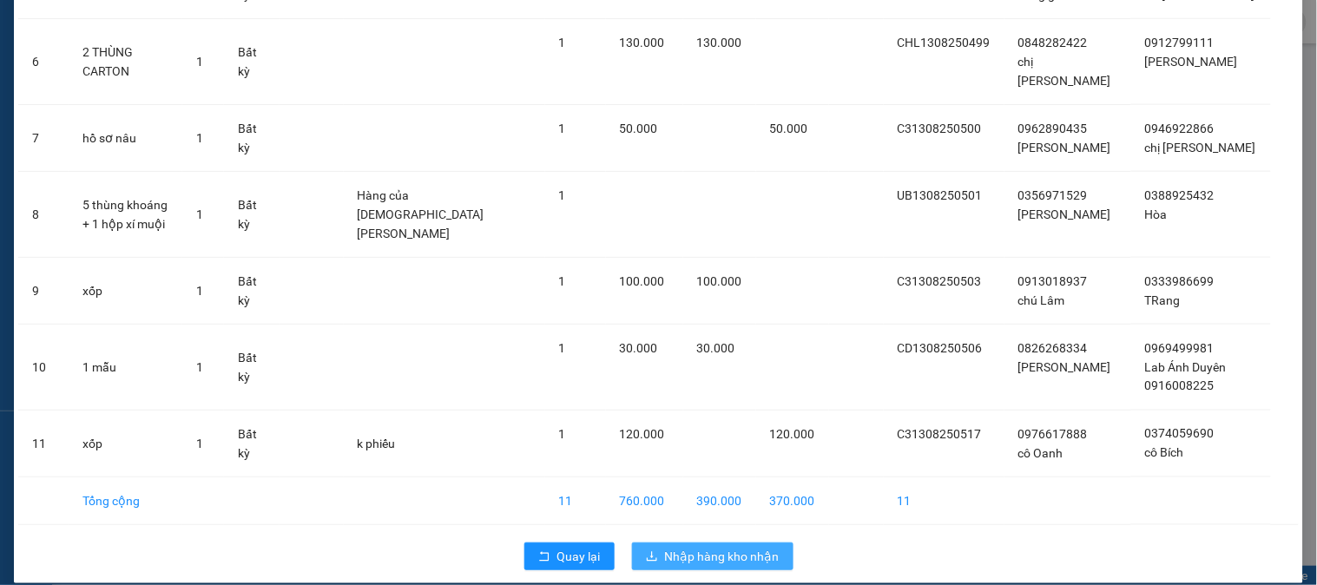
click at [741, 547] on span "Nhập hàng kho nhận" at bounding box center [722, 556] width 115 height 19
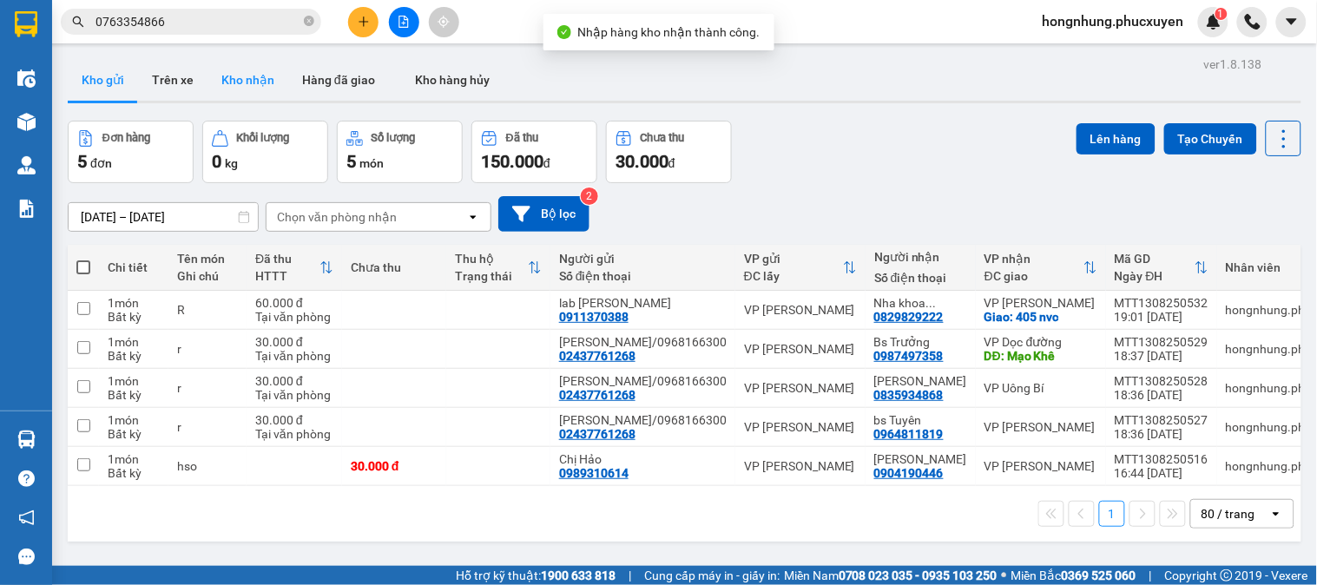
click at [240, 76] on button "Kho nhận" at bounding box center [248, 80] width 81 height 42
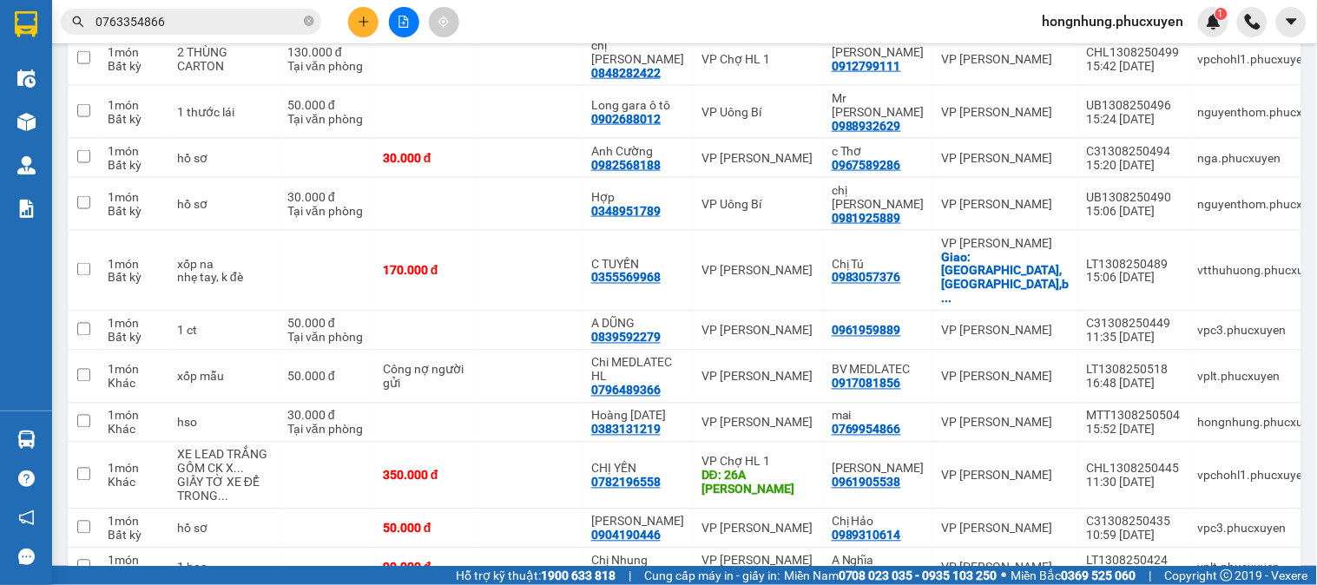
scroll to position [802, 0]
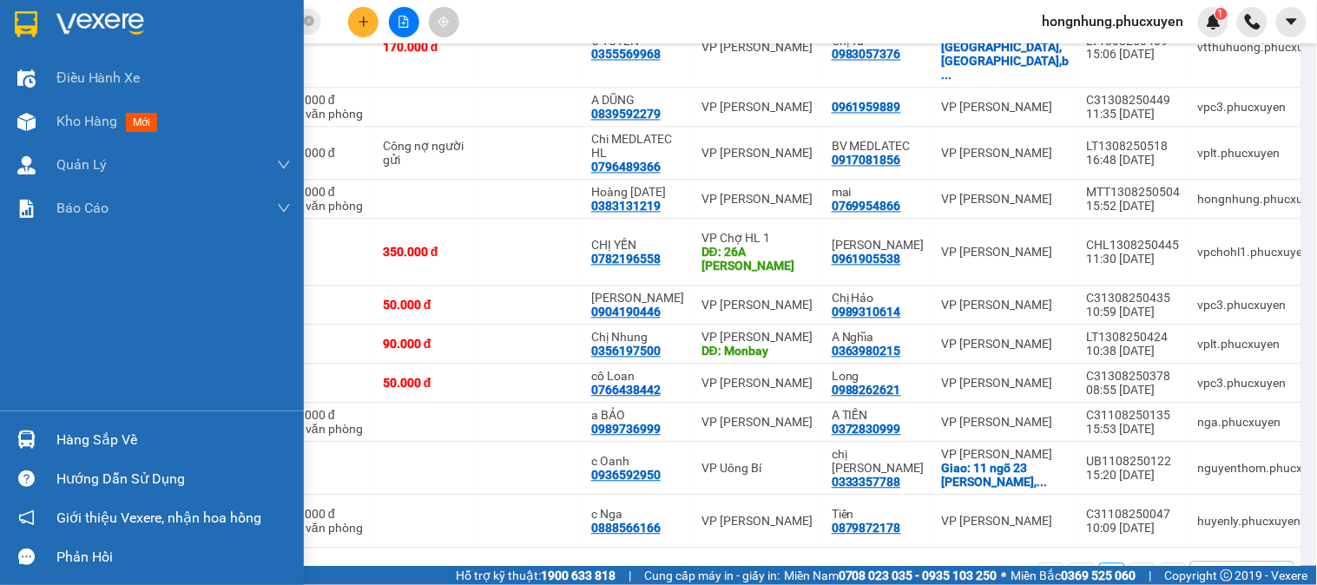
click at [27, 436] on img at bounding box center [26, 440] width 18 height 18
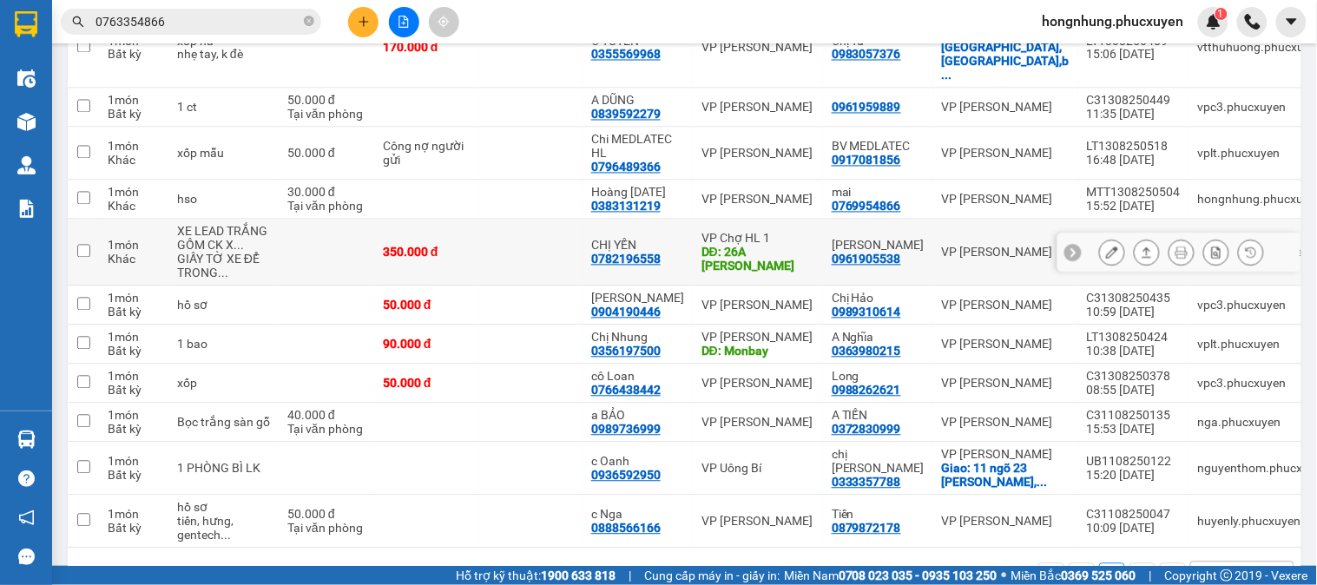
click at [465, 140] on section "Kết quả tìm kiếm ( 0 ) Bộ lọc No Data 0763354866 hongnhung.phucxuyen 1 Điều hàn…" at bounding box center [658, 292] width 1317 height 585
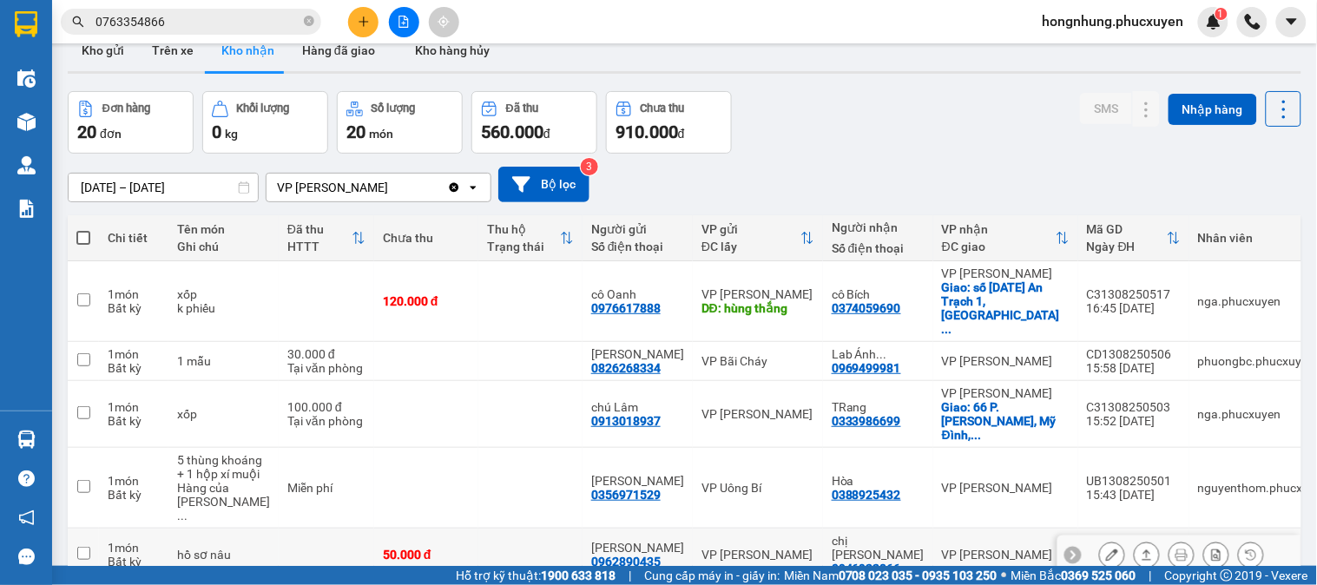
scroll to position [0, 0]
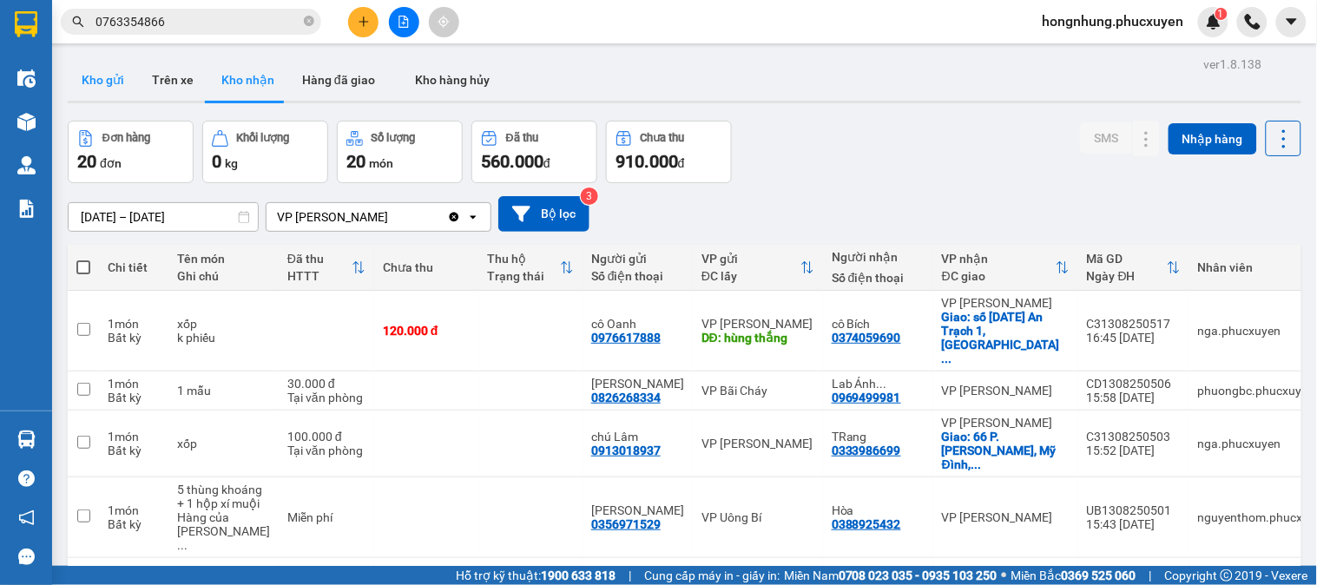
click at [109, 71] on button "Kho gửi" at bounding box center [103, 80] width 70 height 42
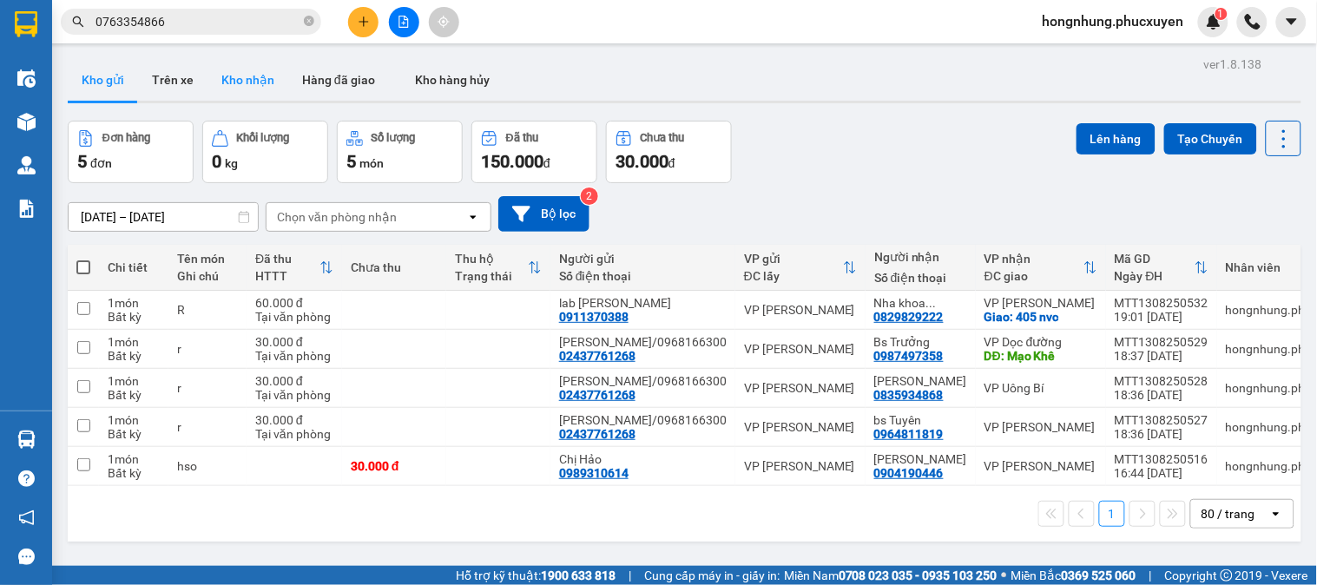
click at [267, 89] on button "Kho nhận" at bounding box center [248, 80] width 81 height 42
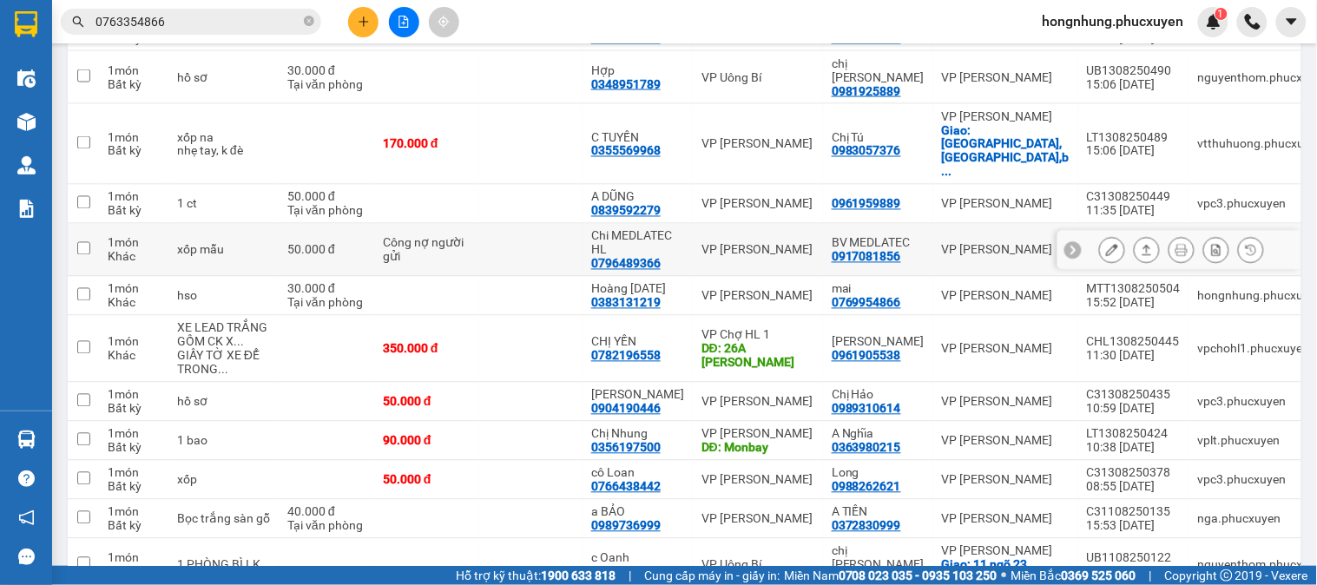
scroll to position [512, 0]
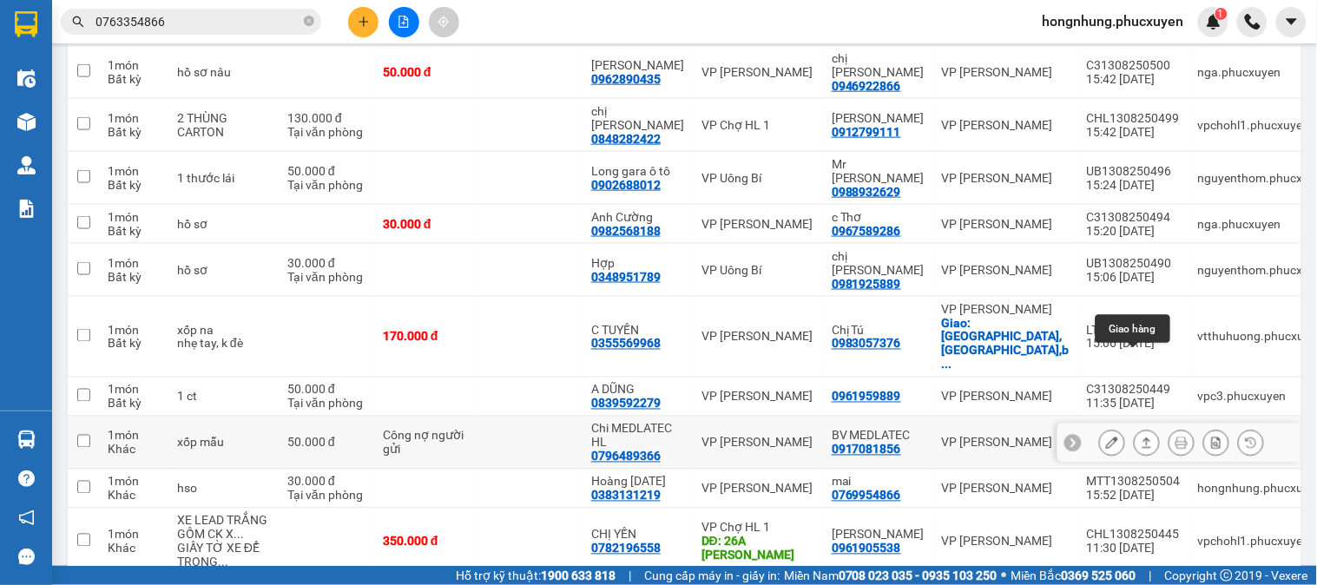
click at [1141, 437] on icon at bounding box center [1147, 443] width 12 height 12
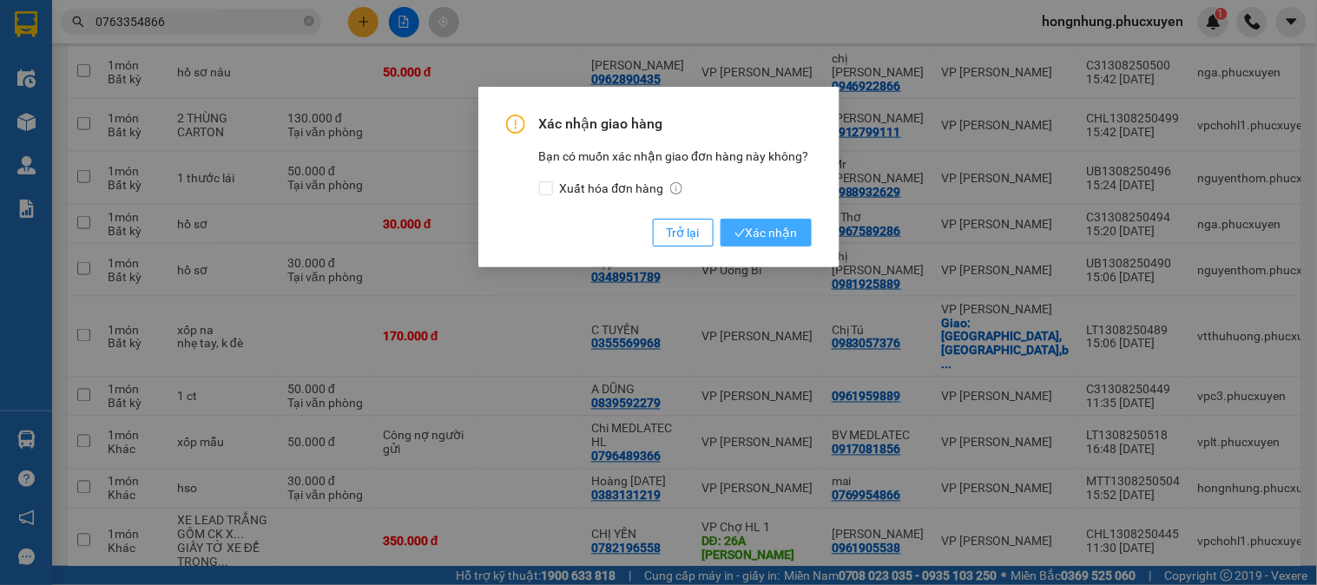
click at [784, 241] on span "Xác nhận" at bounding box center [766, 232] width 63 height 19
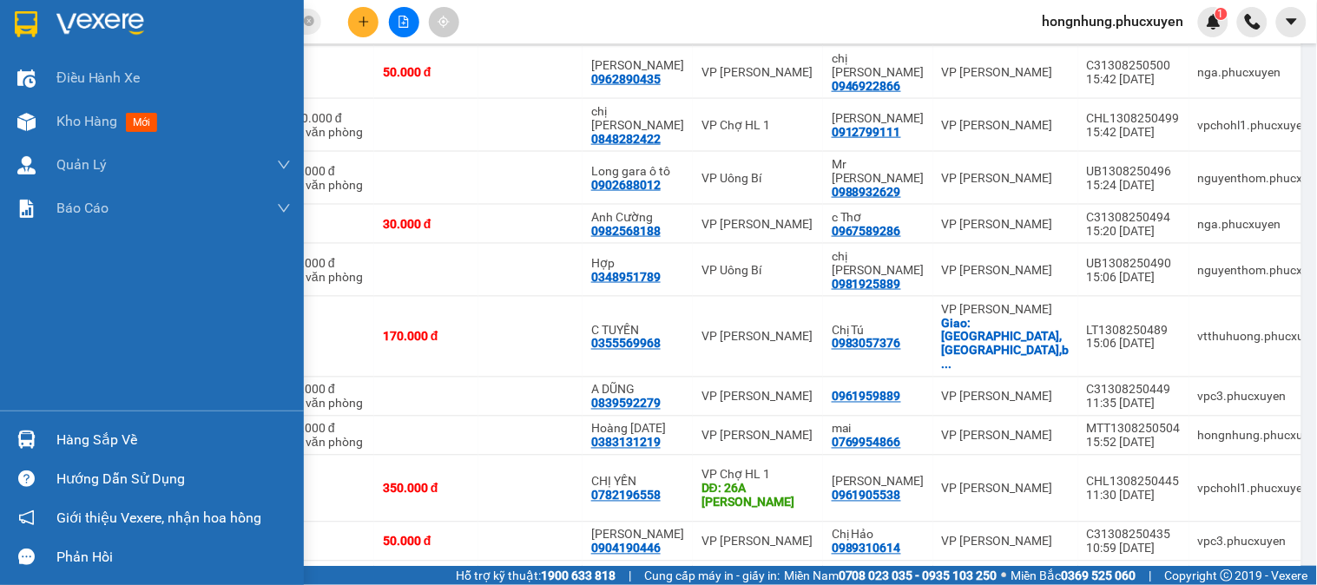
click at [27, 455] on div "Hàng sắp về" at bounding box center [152, 439] width 304 height 39
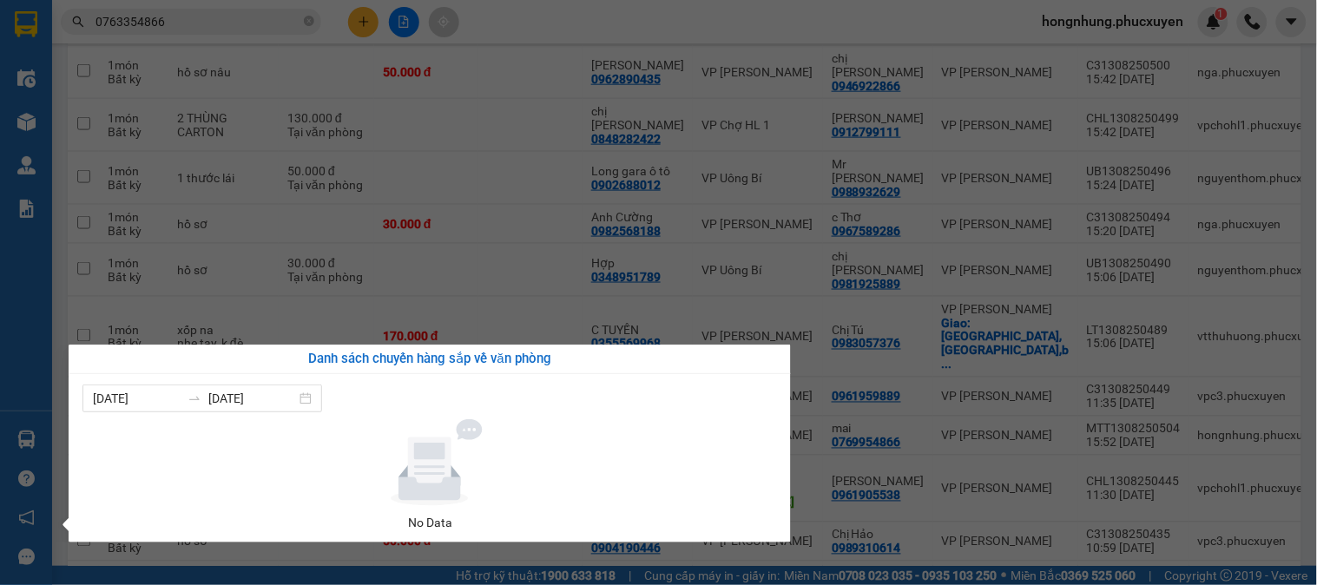
click at [519, 254] on section "Kết quả tìm kiếm ( 0 ) Bộ lọc No Data 0763354866 hongnhung.phucxuyen 1 Điều hàn…" at bounding box center [658, 292] width 1317 height 585
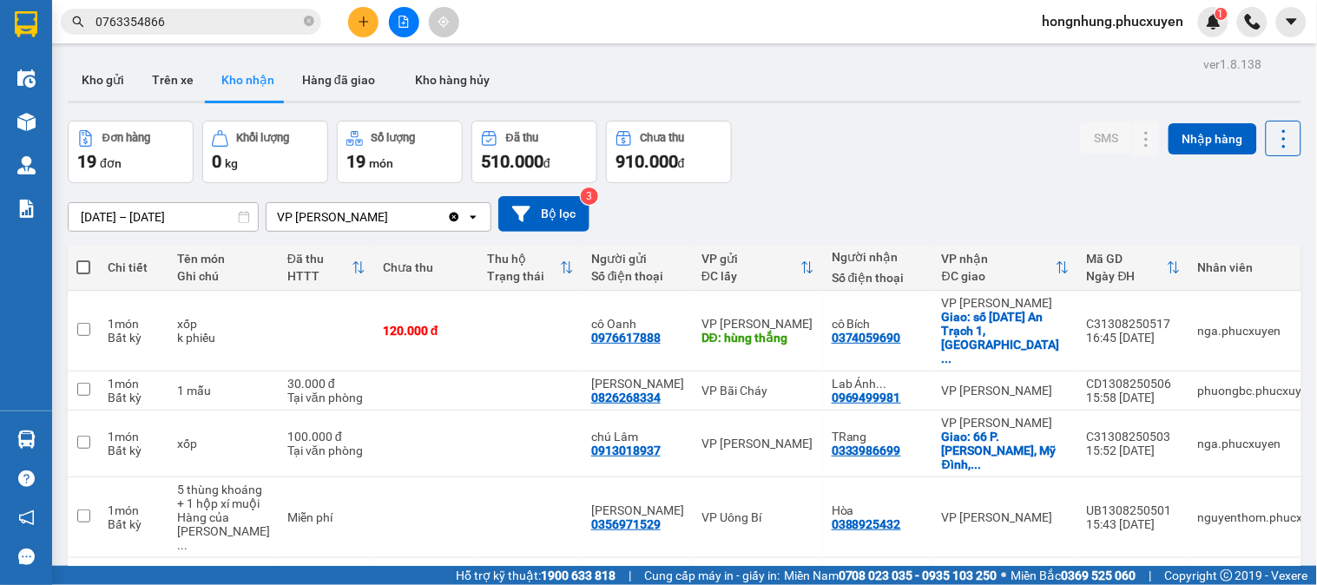
scroll to position [193, 0]
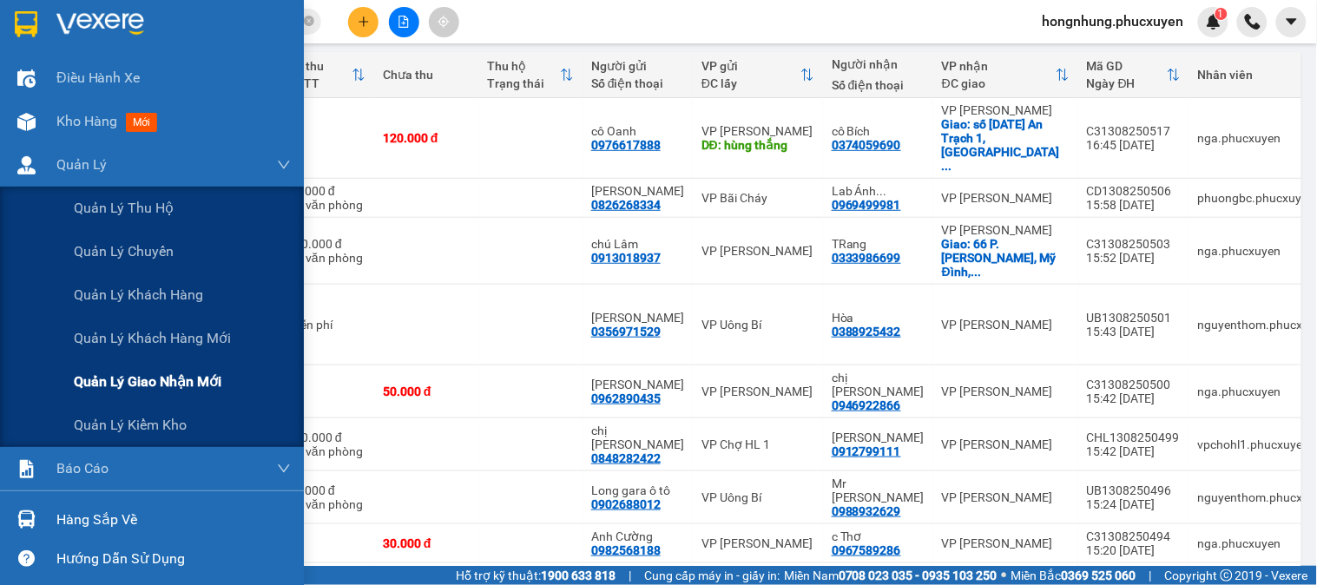
click at [188, 380] on span "Quản lý giao nhận mới" at bounding box center [148, 382] width 148 height 22
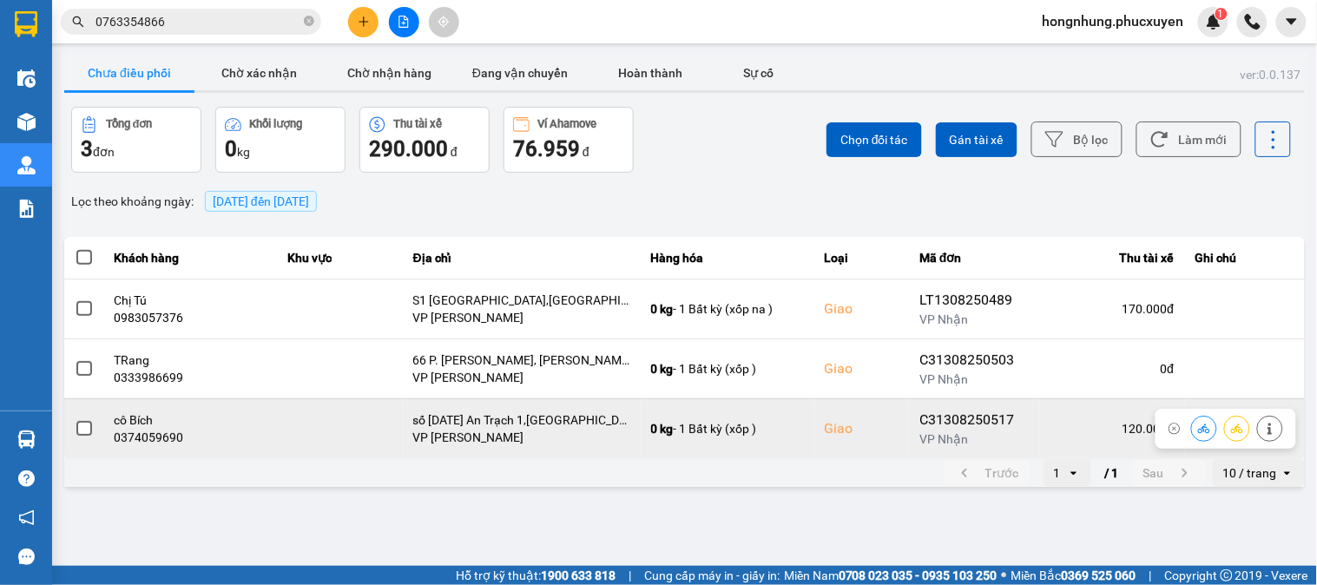
click at [1203, 426] on icon at bounding box center [1204, 429] width 12 height 12
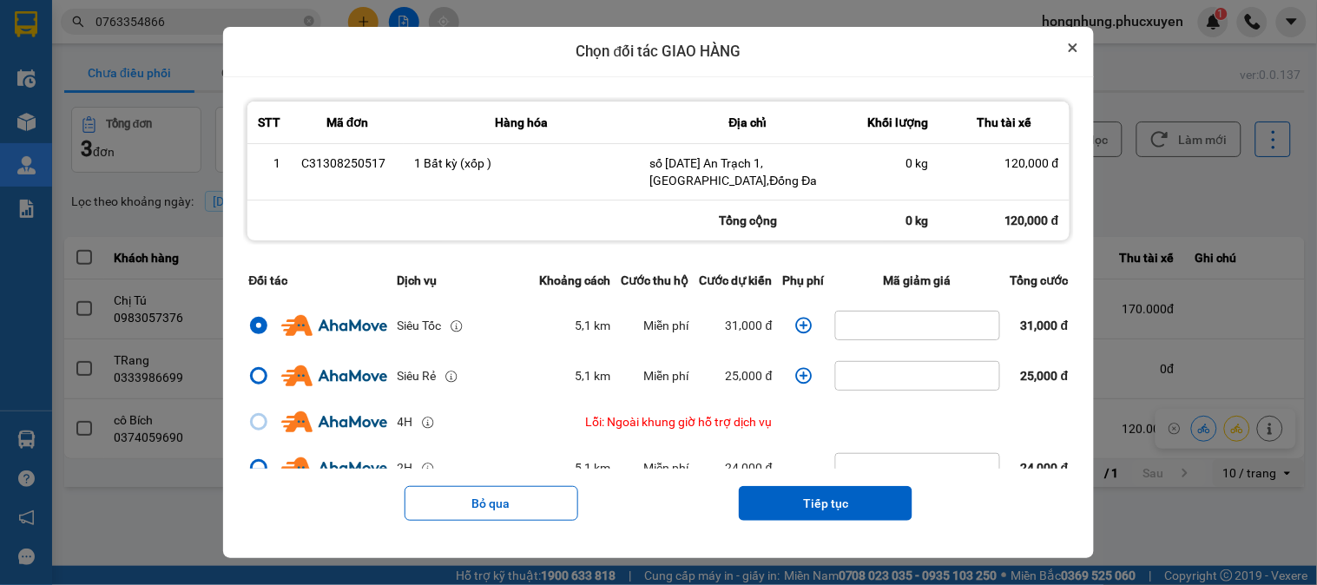
click at [1081, 40] on button "Close" at bounding box center [1073, 47] width 21 height 21
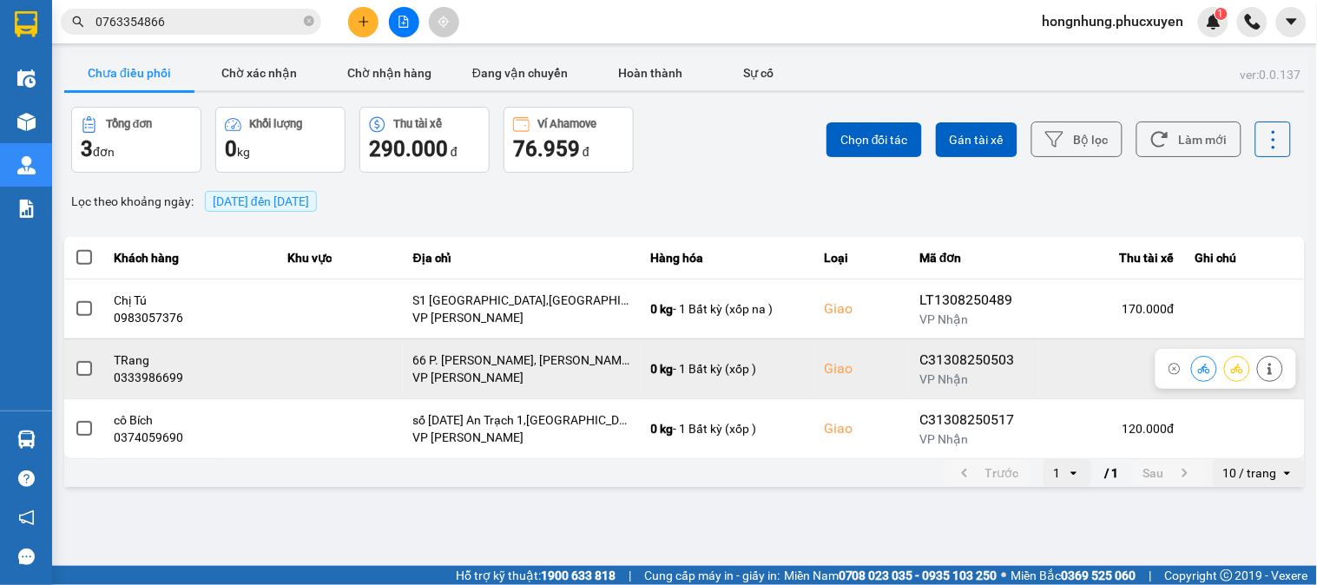
click at [1197, 371] on button at bounding box center [1204, 368] width 24 height 30
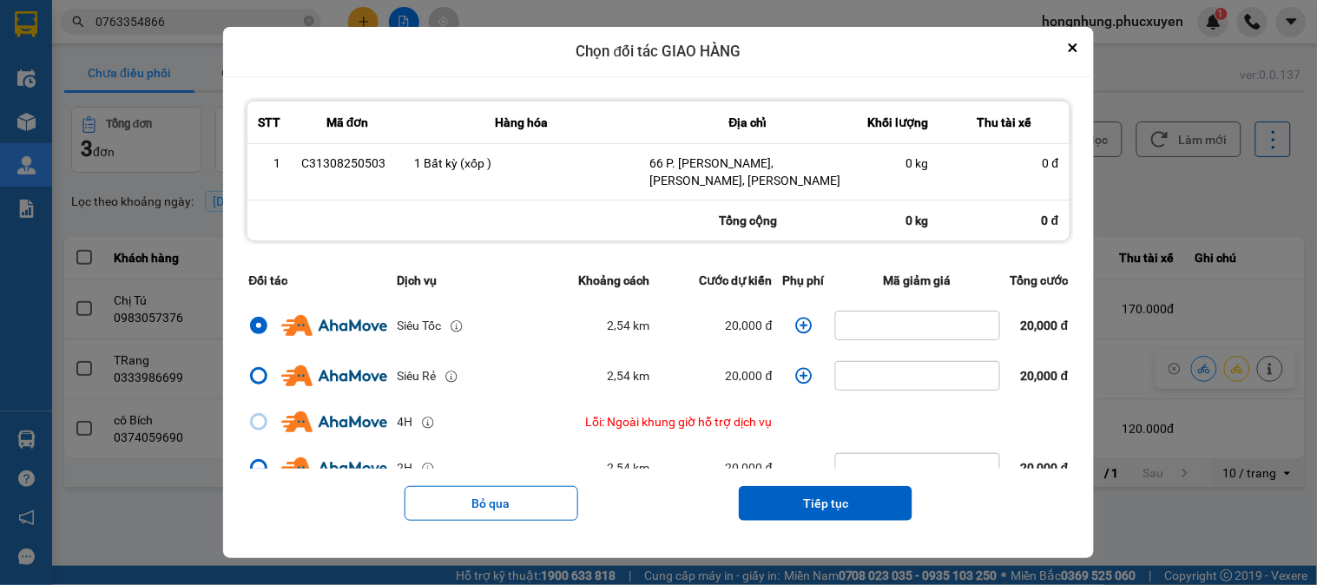
click at [796, 326] on icon "dialog" at bounding box center [803, 325] width 17 height 17
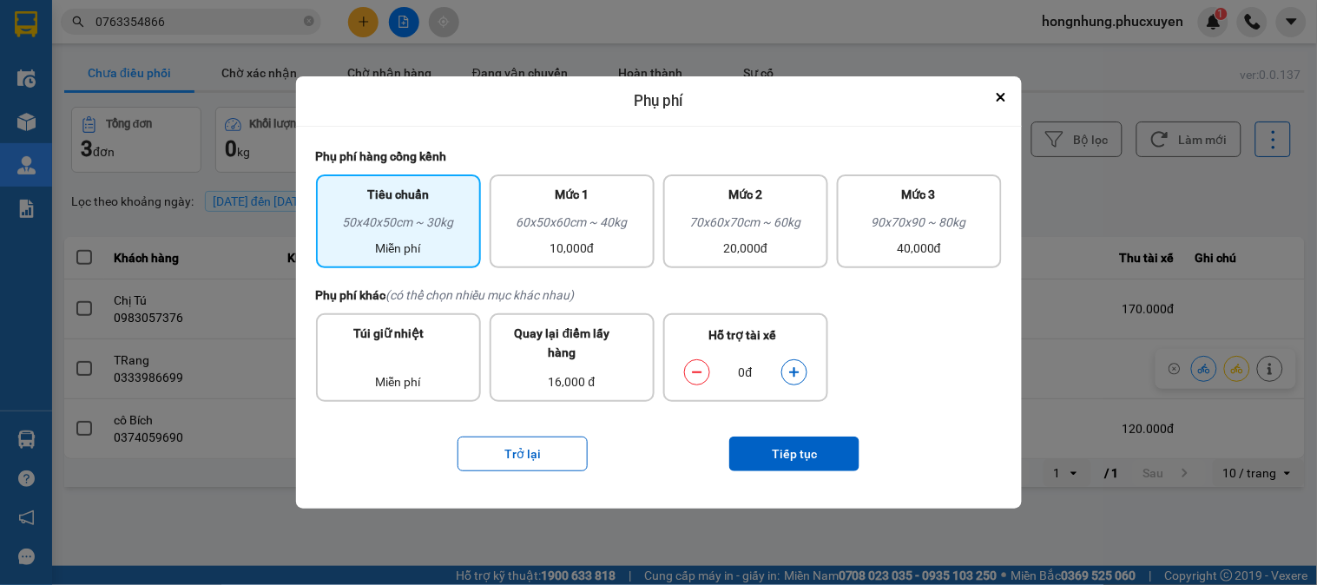
drag, startPoint x: 591, startPoint y: 235, endPoint x: 730, endPoint y: 396, distance: 212.4
click at [594, 241] on div "60x50x60cm ~ 40kg 10,000đ" at bounding box center [572, 235] width 144 height 45
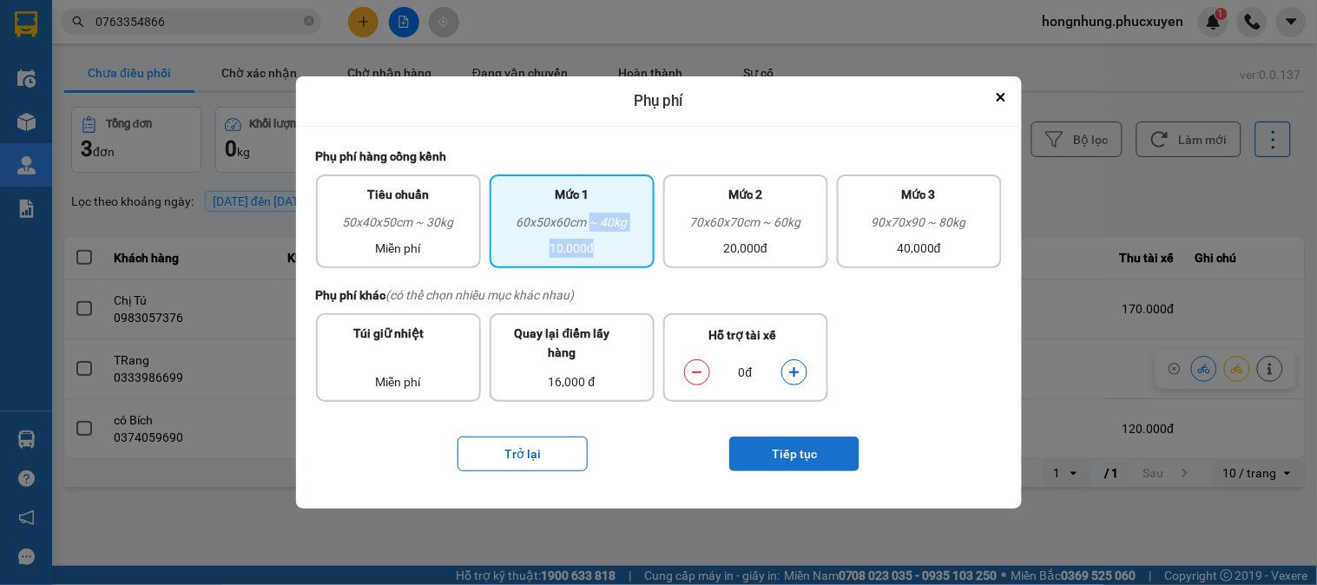
click at [805, 444] on button "Tiếp tục" at bounding box center [794, 454] width 130 height 35
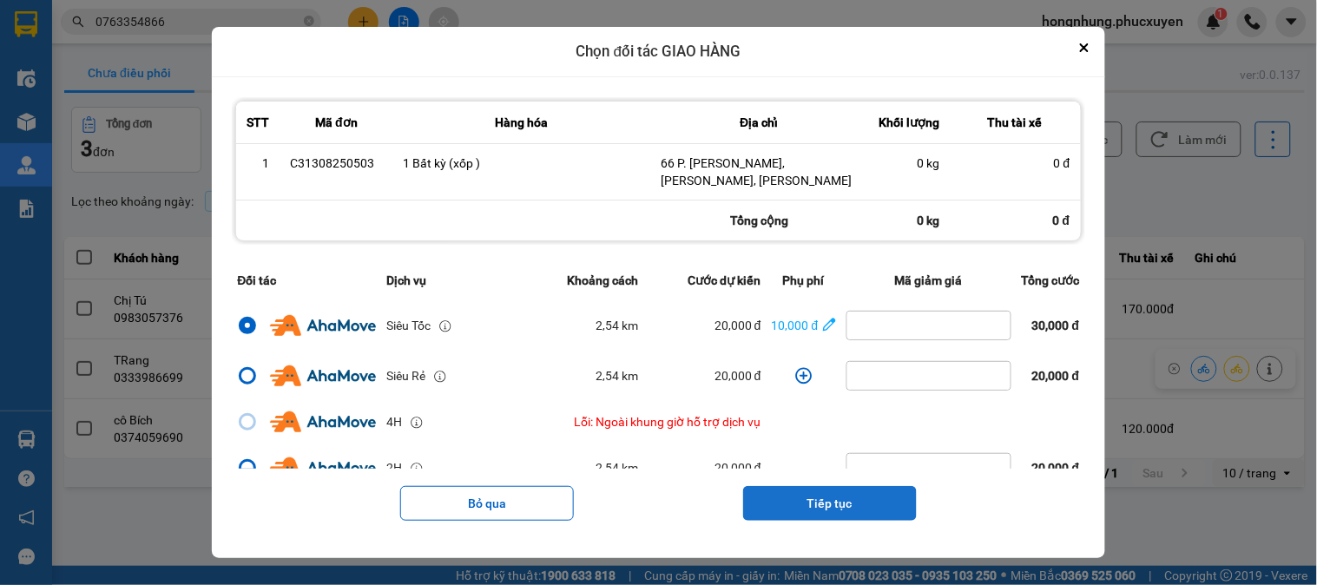
click at [853, 506] on button "Tiếp tục" at bounding box center [830, 503] width 174 height 35
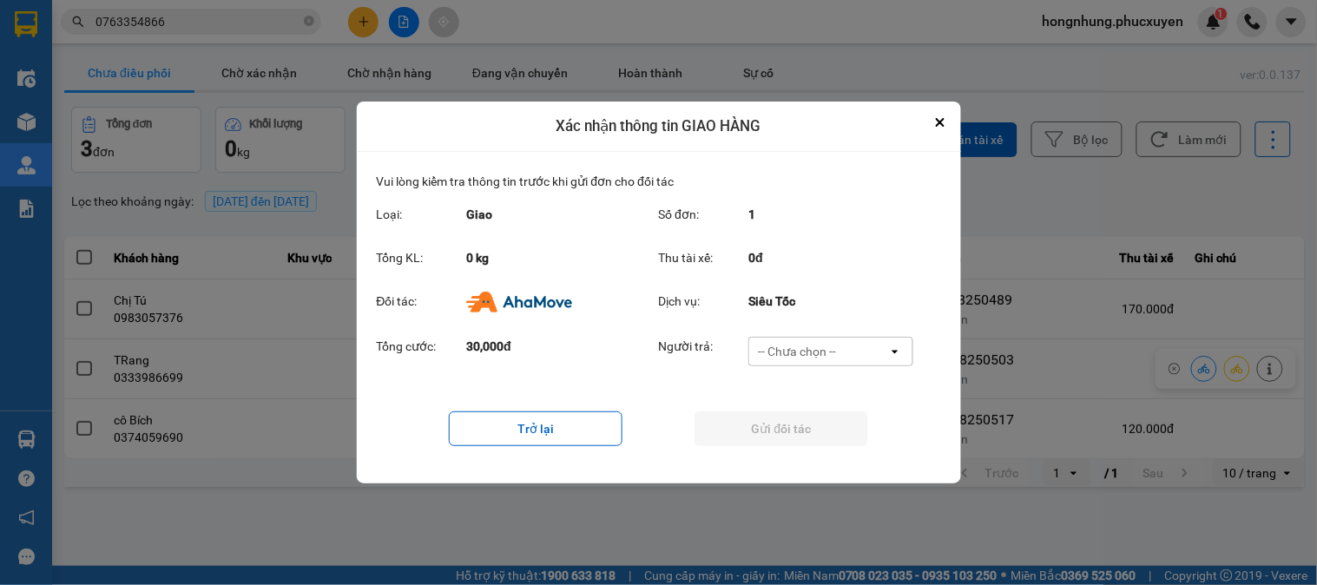
drag, startPoint x: 848, startPoint y: 352, endPoint x: 845, endPoint y: 360, distance: 9.4
click at [848, 352] on div "-- Chưa chọn --" at bounding box center [818, 352] width 139 height 28
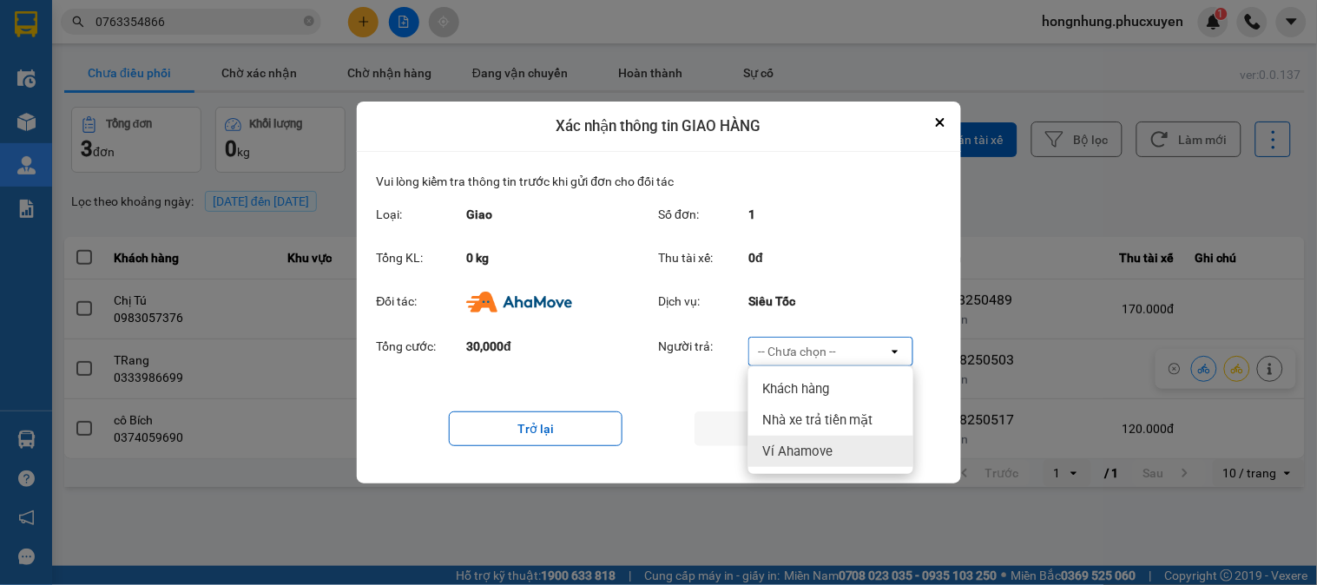
click at [818, 456] on span "Ví Ahamove" at bounding box center [797, 451] width 70 height 17
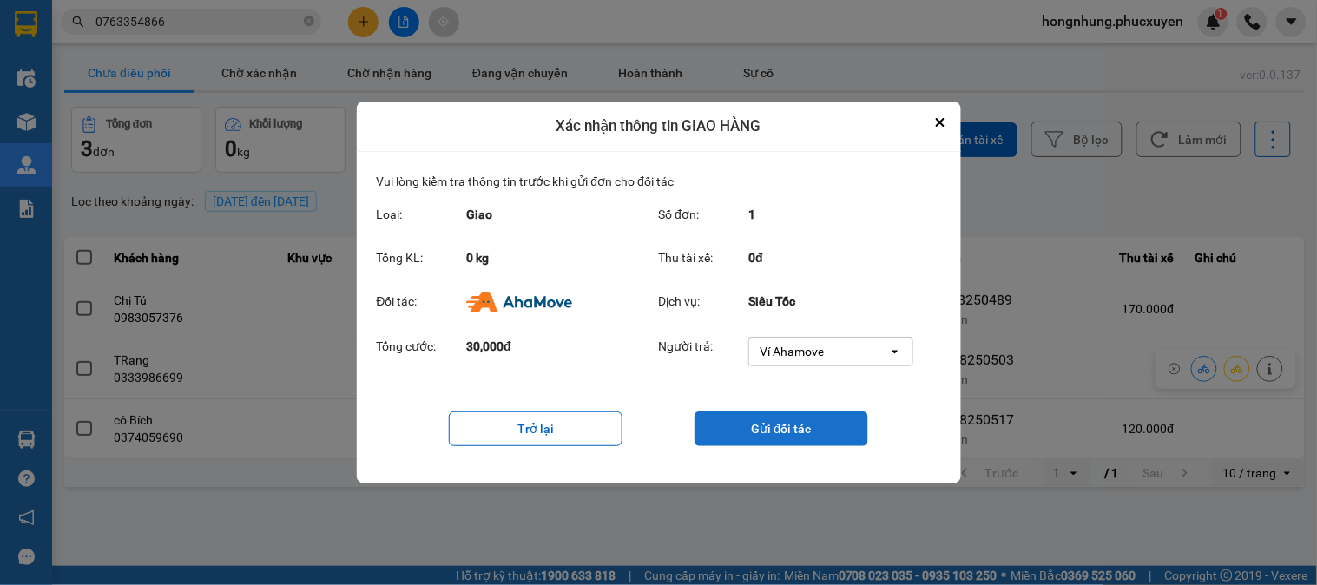
click at [814, 426] on button "Gửi đối tác" at bounding box center [782, 429] width 174 height 35
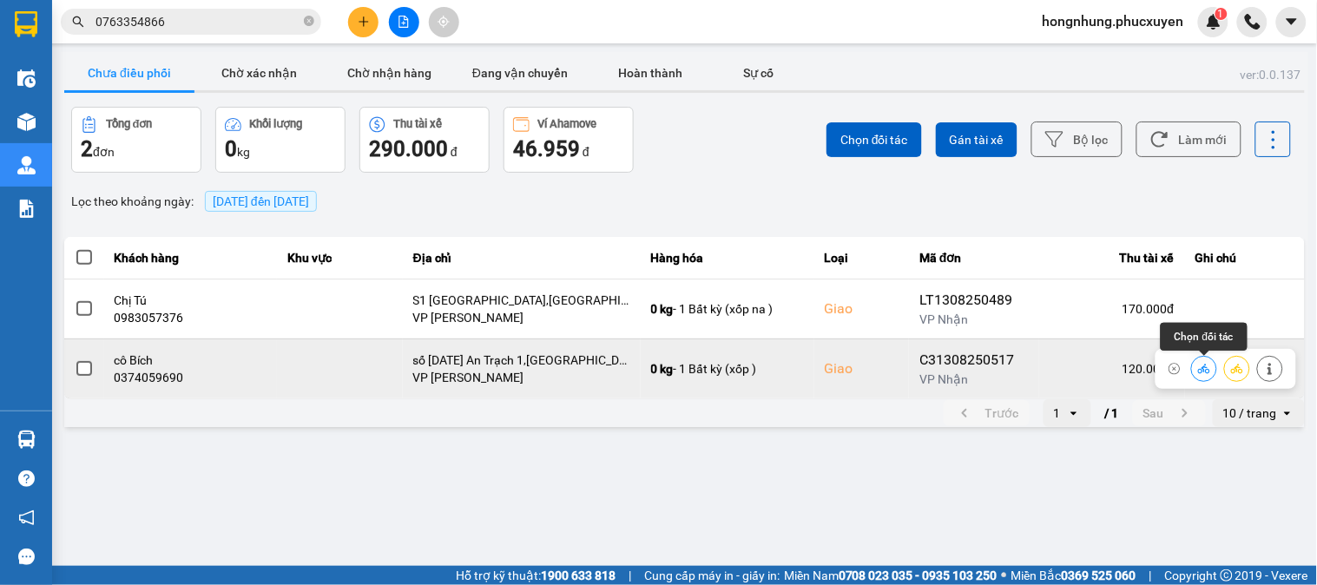
click at [1199, 369] on icon at bounding box center [1204, 369] width 12 height 12
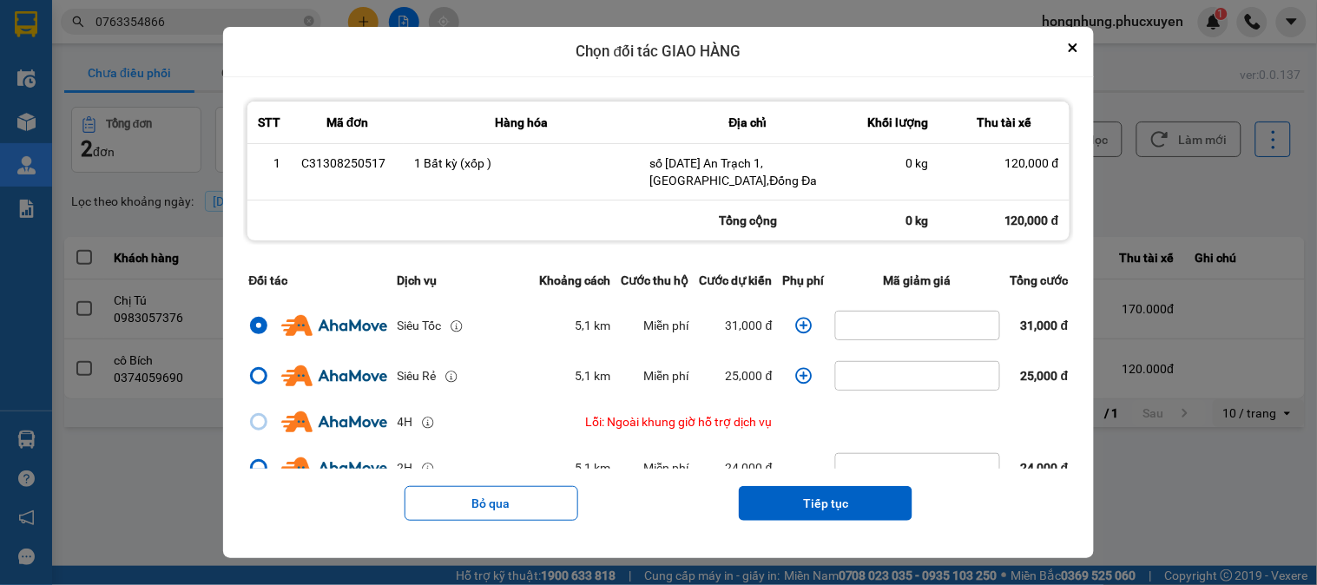
click at [799, 327] on icon "dialog" at bounding box center [803, 325] width 17 height 17
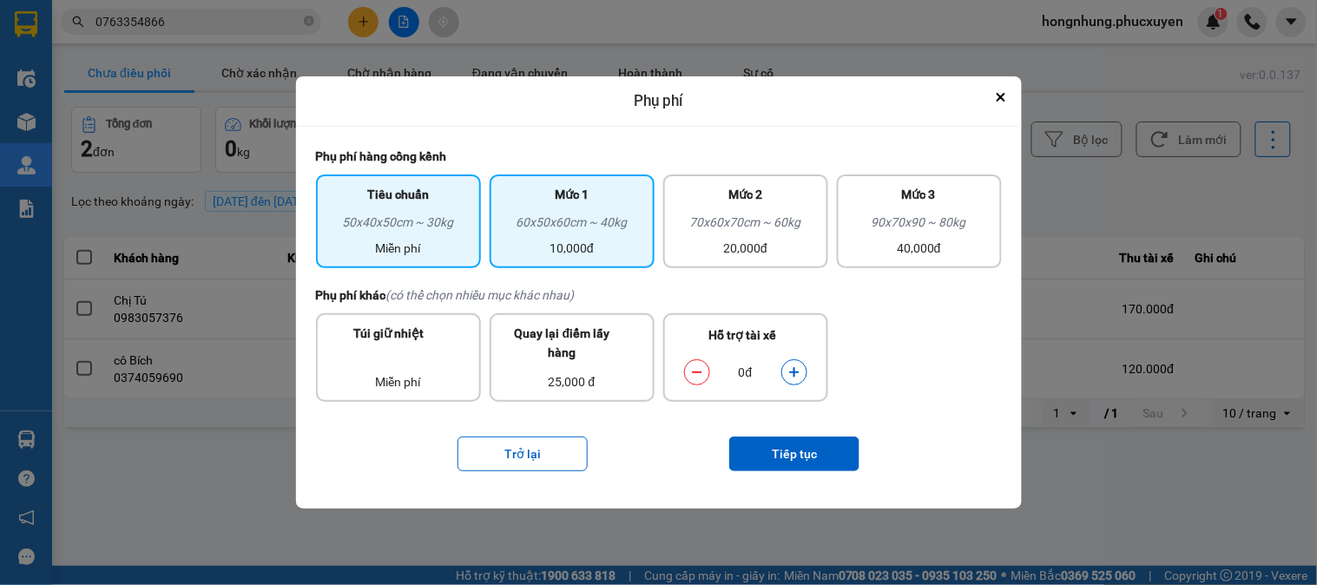
click at [604, 232] on div "60x50x60cm ~ 40kg" at bounding box center [572, 226] width 144 height 26
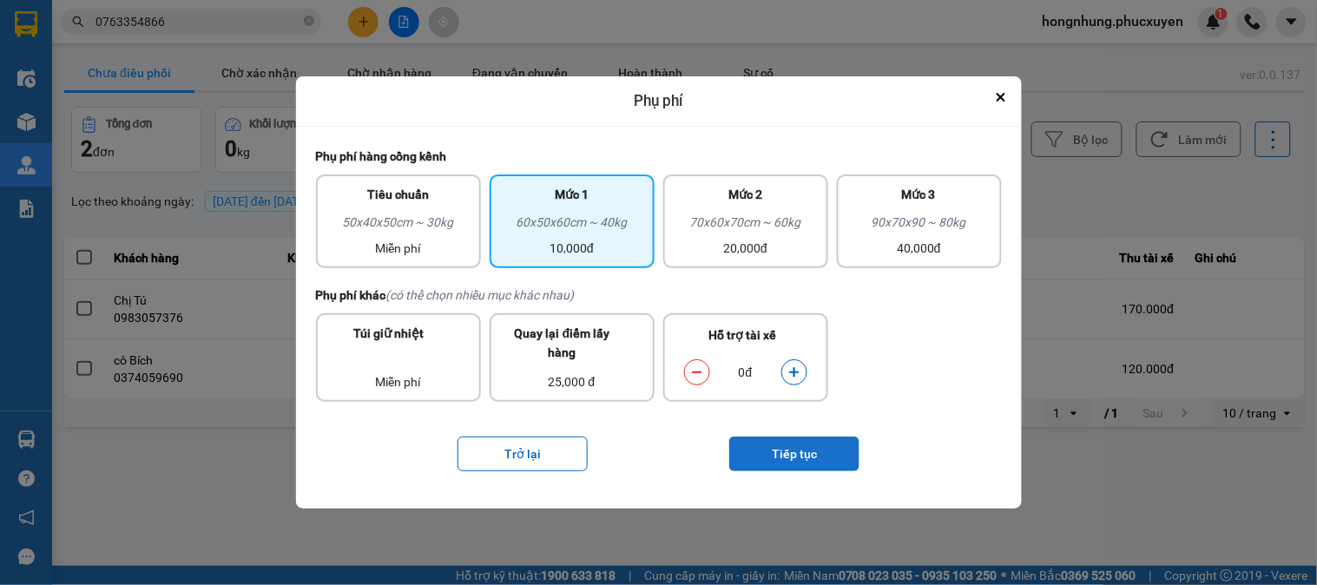
click at [823, 448] on button "Tiếp tục" at bounding box center [794, 454] width 130 height 35
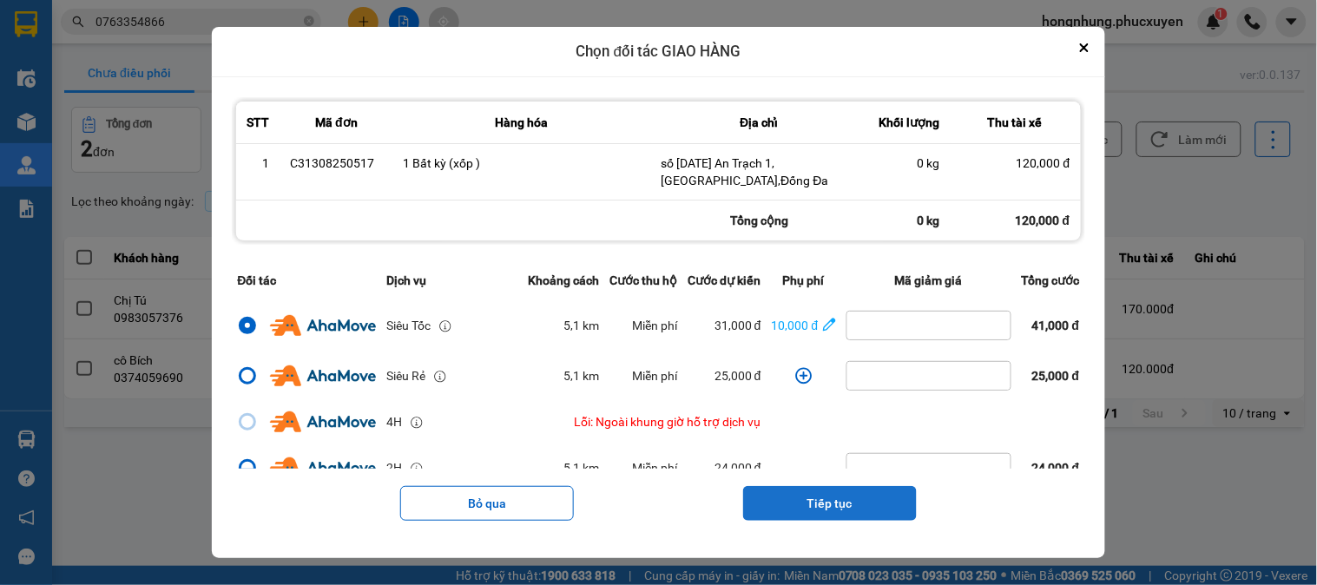
click at [828, 492] on button "Tiếp tục" at bounding box center [830, 503] width 174 height 35
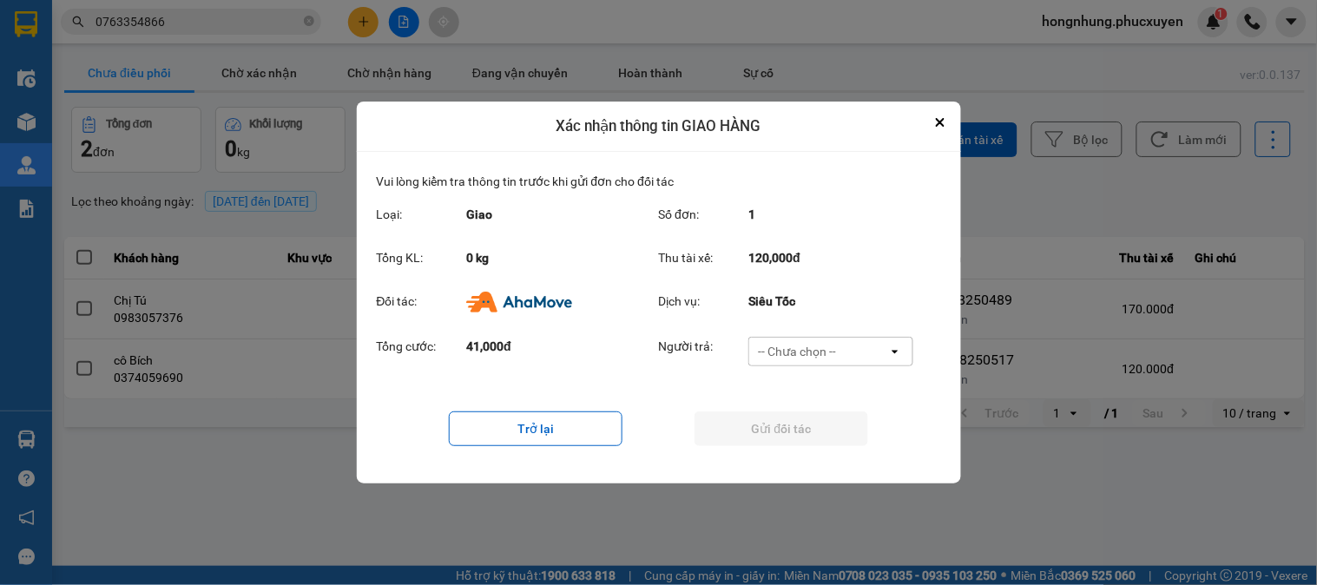
click at [826, 356] on div "-- Chưa chọn --" at bounding box center [797, 351] width 78 height 17
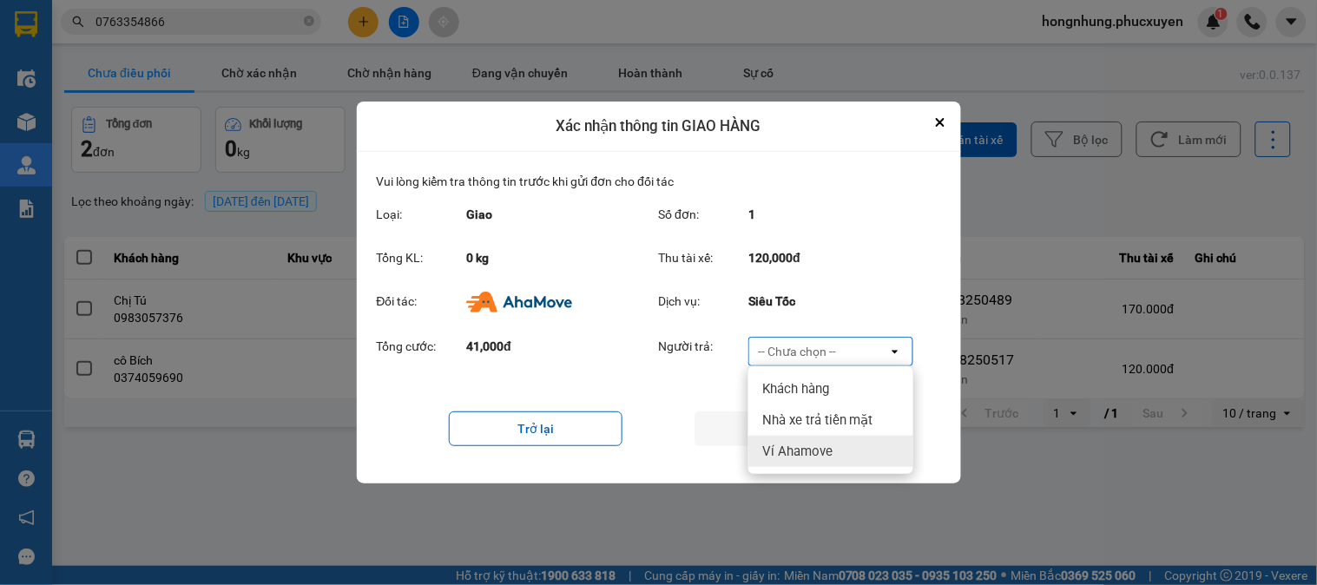
click at [815, 448] on span "Ví Ahamove" at bounding box center [797, 451] width 70 height 17
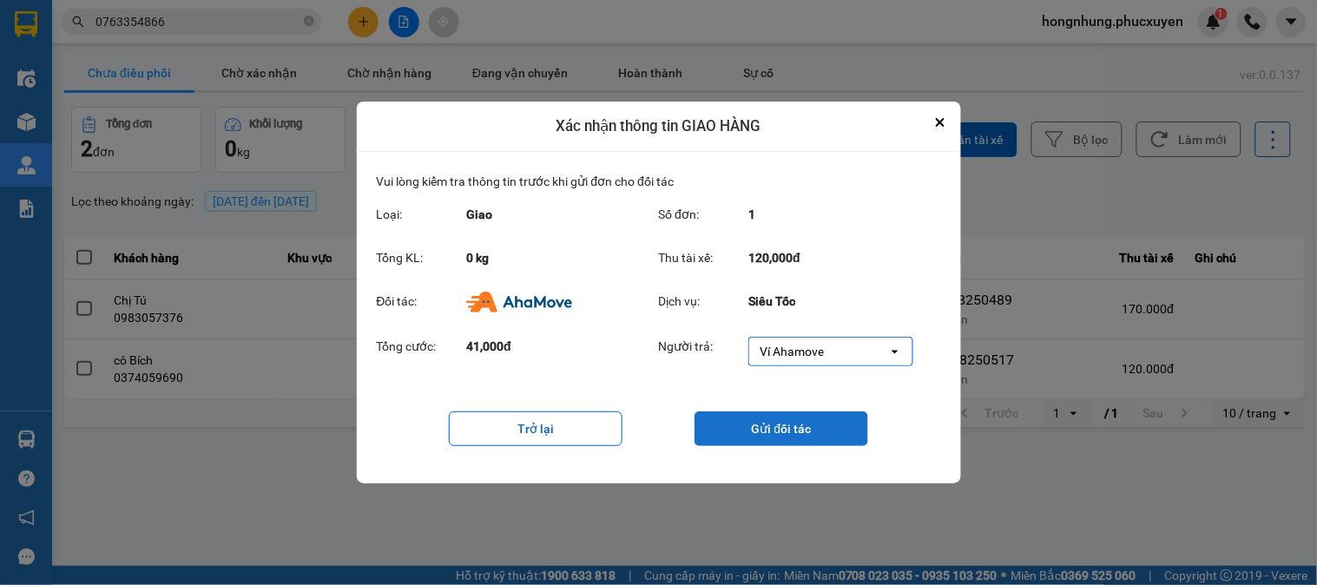
click at [800, 430] on button "Gửi đối tác" at bounding box center [782, 429] width 174 height 35
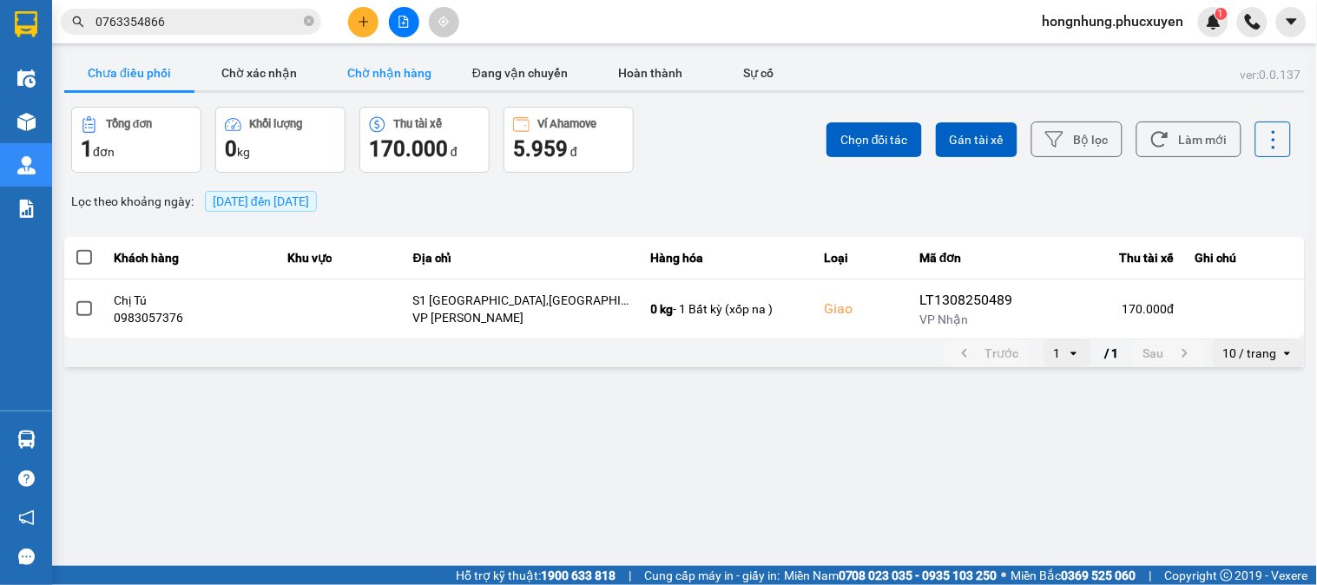
click at [394, 73] on button "Chờ nhận hàng" at bounding box center [390, 73] width 130 height 35
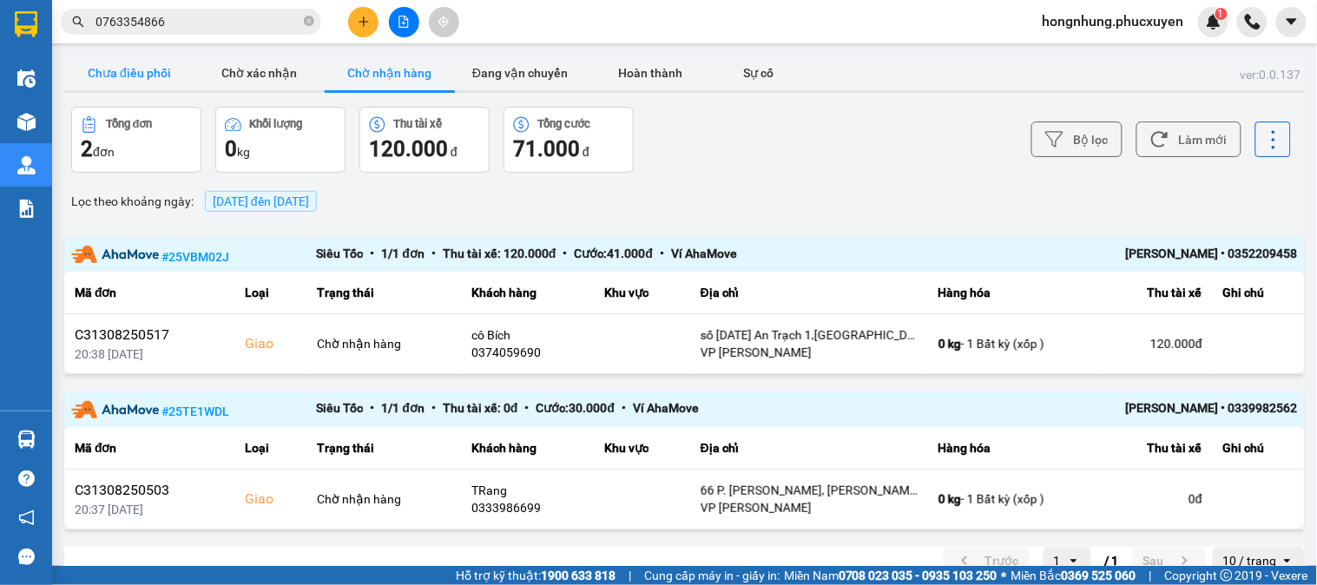
click at [129, 73] on button "Chưa điều phối" at bounding box center [129, 73] width 130 height 35
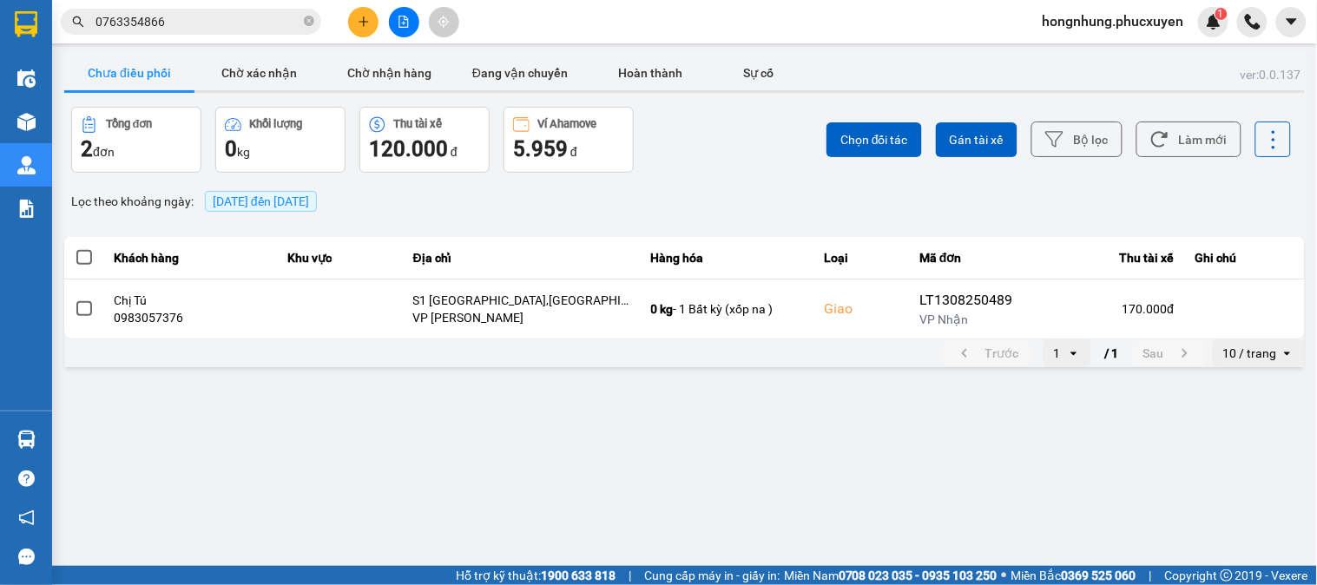
click at [129, 73] on button "Chưa điều phối" at bounding box center [129, 73] width 130 height 35
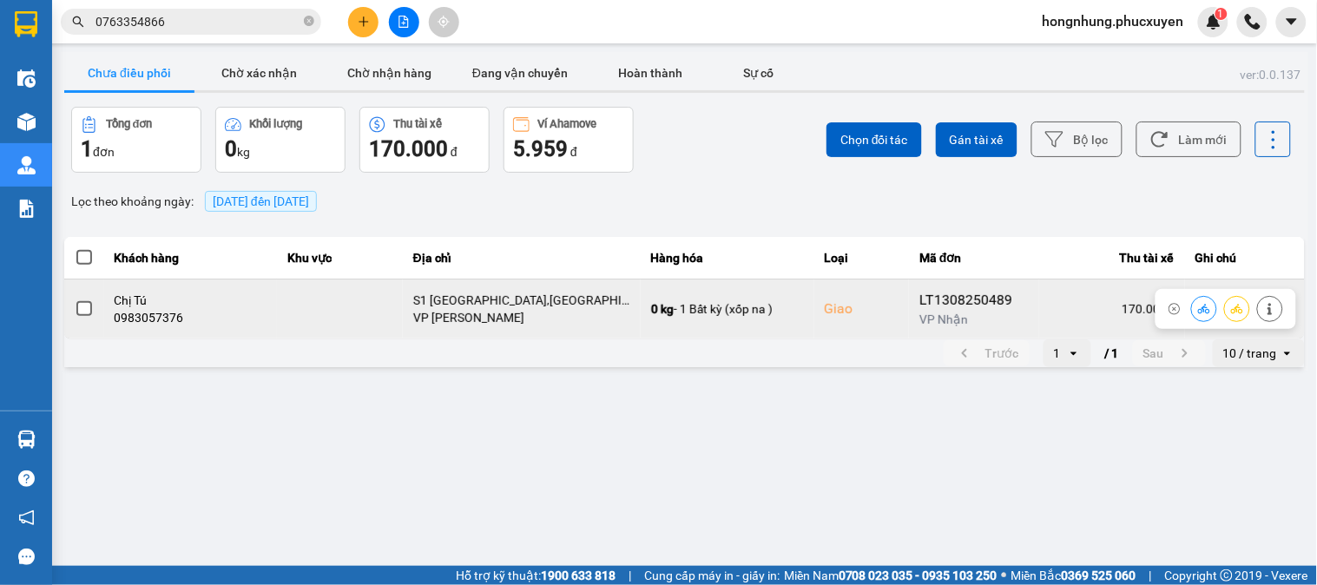
click at [1196, 309] on button at bounding box center [1204, 309] width 24 height 30
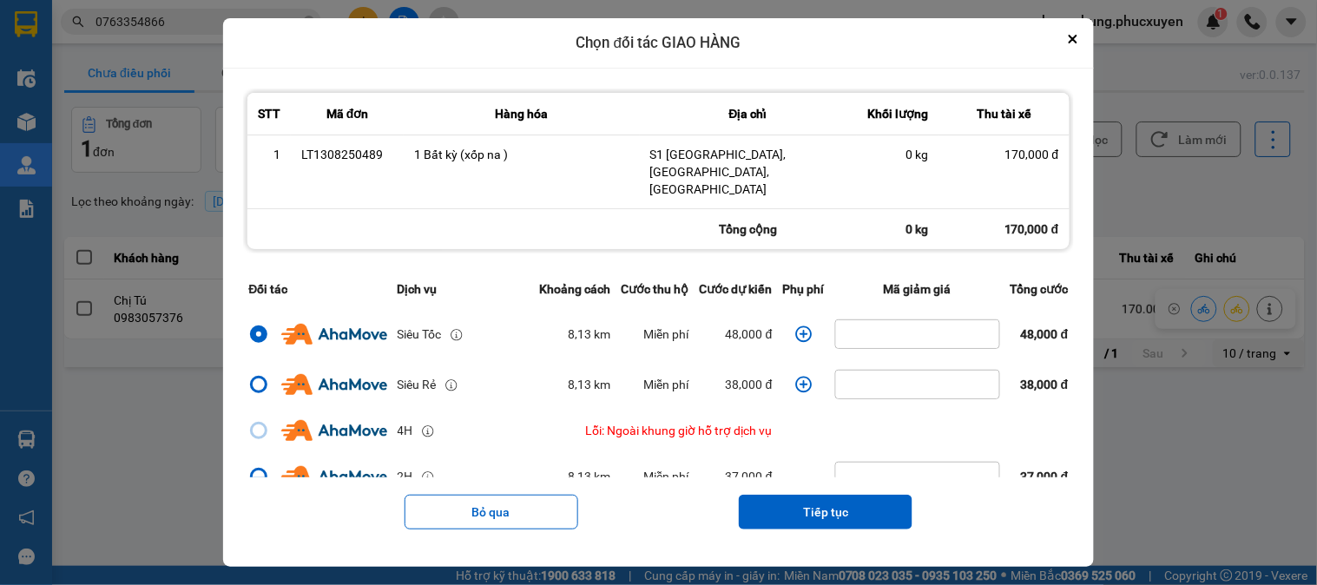
click at [799, 332] on icon "dialog" at bounding box center [803, 334] width 17 height 17
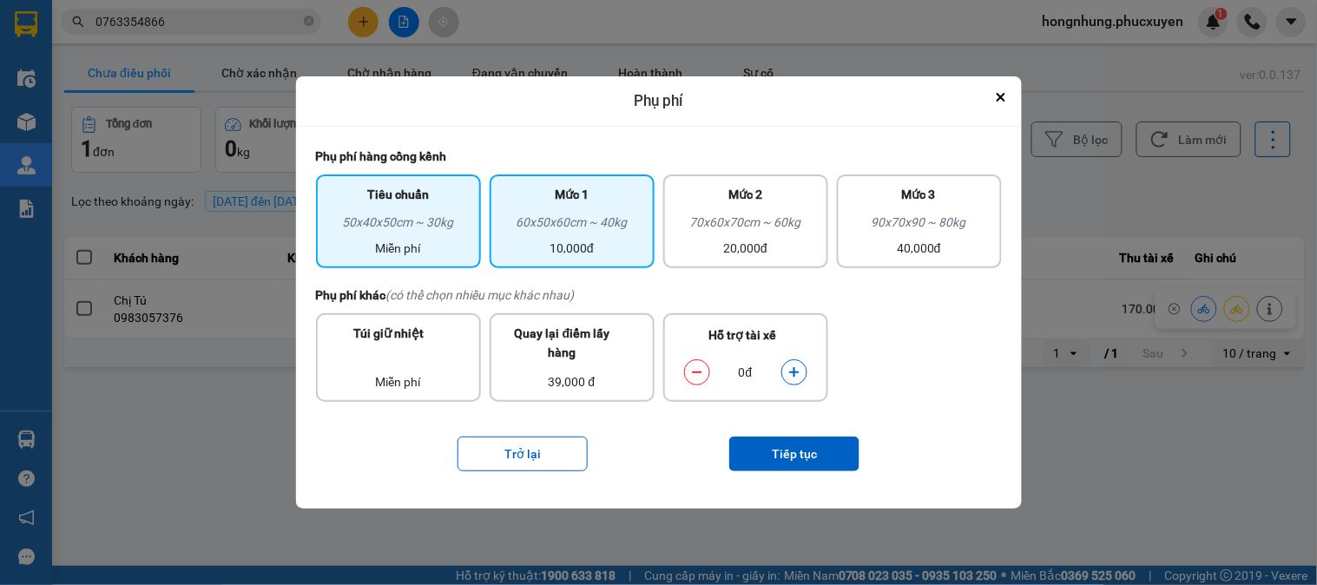
click at [605, 230] on div "60x50x60cm ~ 40kg" at bounding box center [572, 226] width 144 height 26
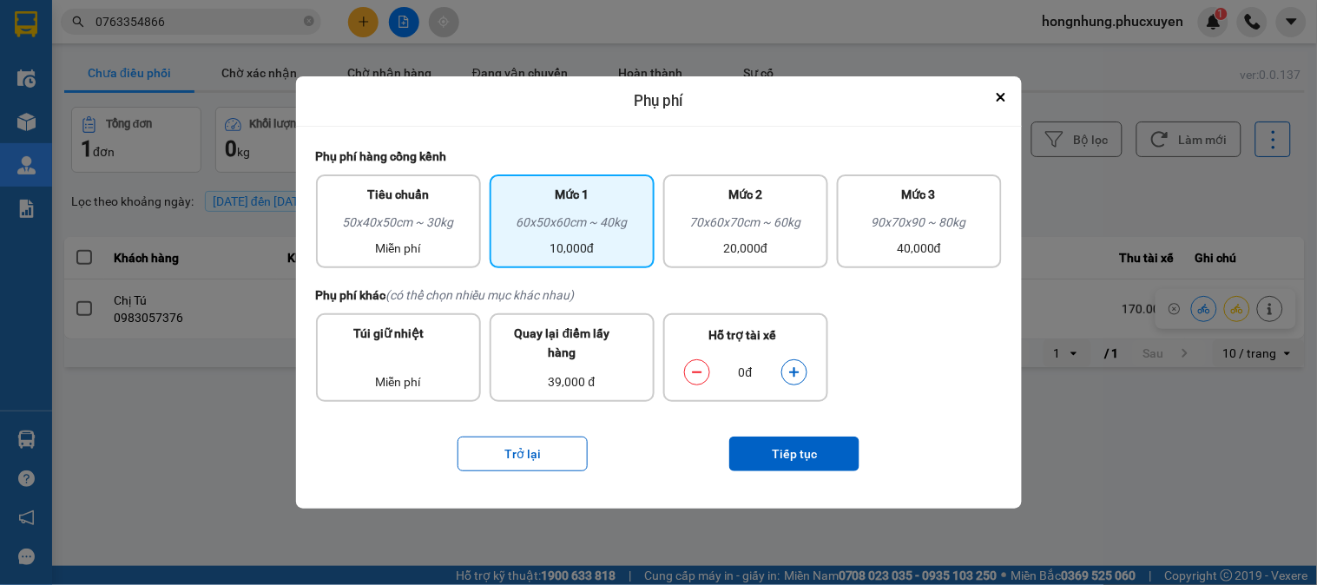
click at [800, 368] on icon "dialog" at bounding box center [795, 372] width 12 height 12
click at [795, 448] on button "Tiếp tục" at bounding box center [794, 454] width 130 height 35
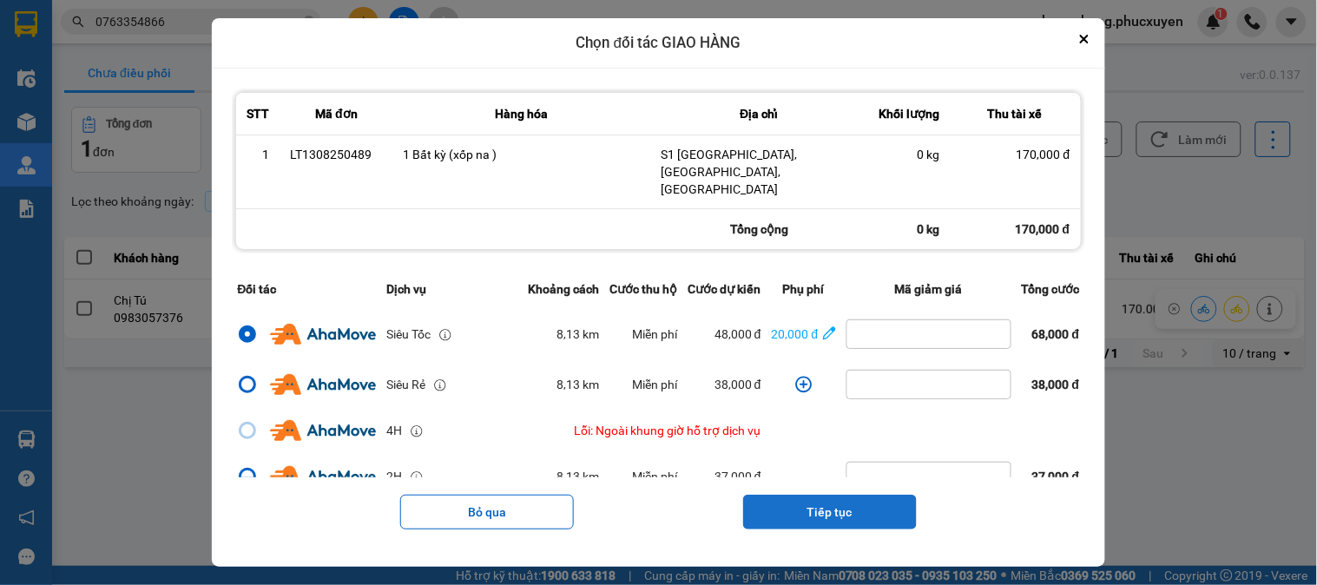
click at [831, 498] on button "Tiếp tục" at bounding box center [830, 512] width 174 height 35
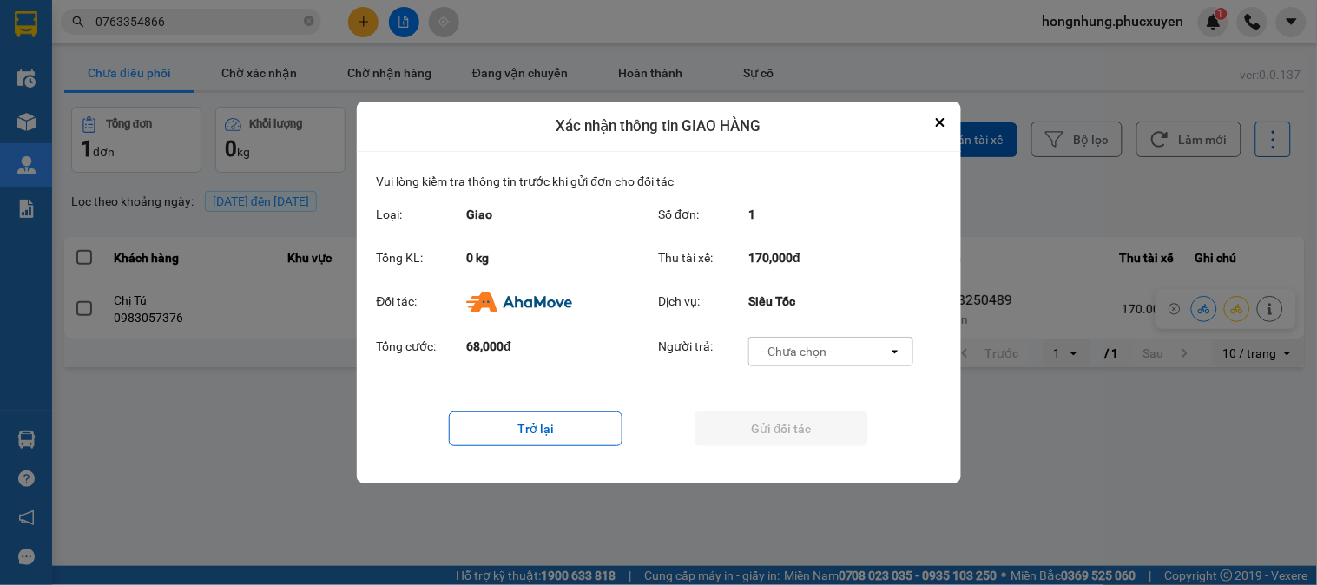
click at [800, 345] on div "-- Chưa chọn --" at bounding box center [797, 351] width 78 height 17
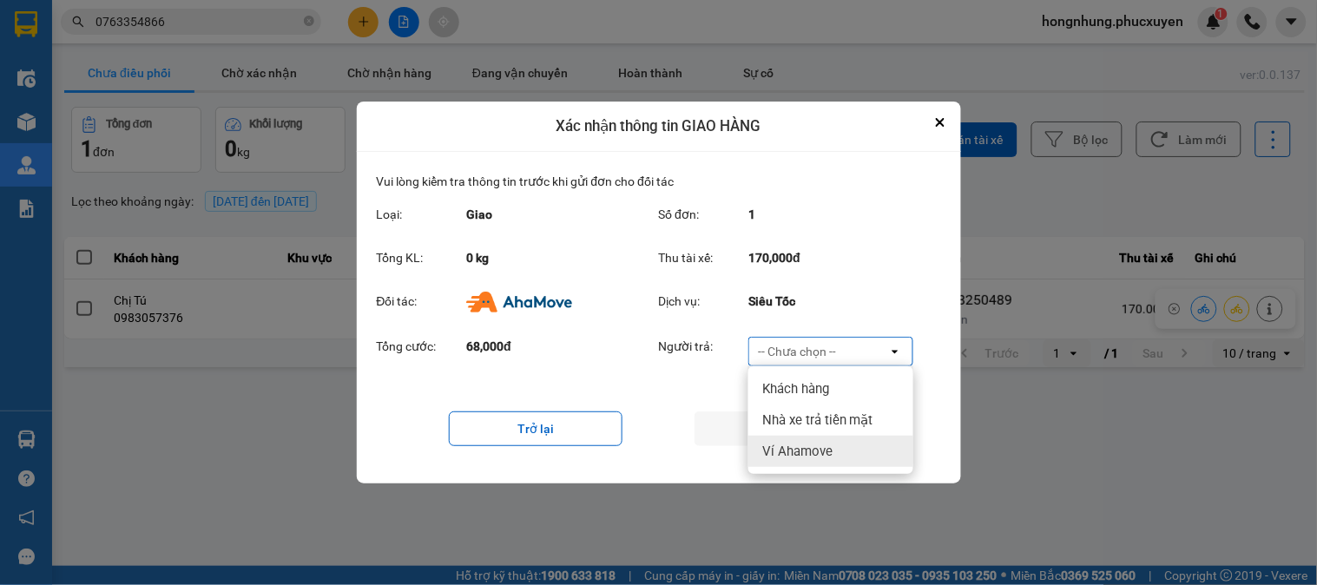
click at [789, 449] on span "Ví Ahamove" at bounding box center [797, 451] width 70 height 17
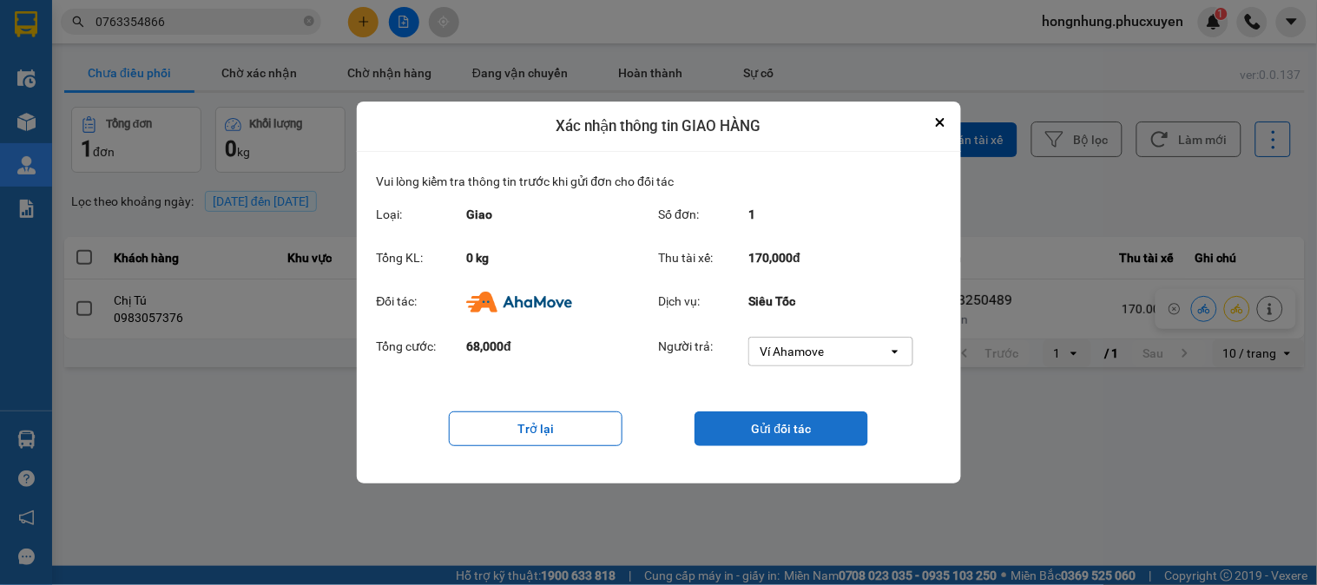
click at [793, 428] on button "Gửi đối tác" at bounding box center [782, 429] width 174 height 35
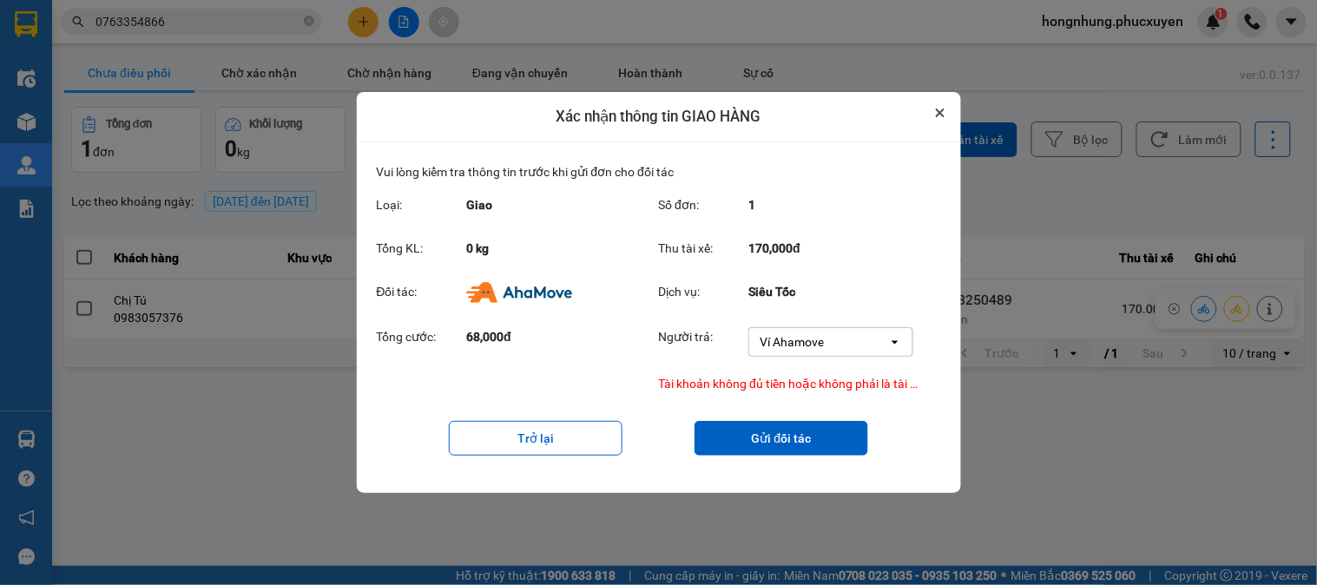
click at [940, 115] on icon "Close" at bounding box center [940, 113] width 9 height 9
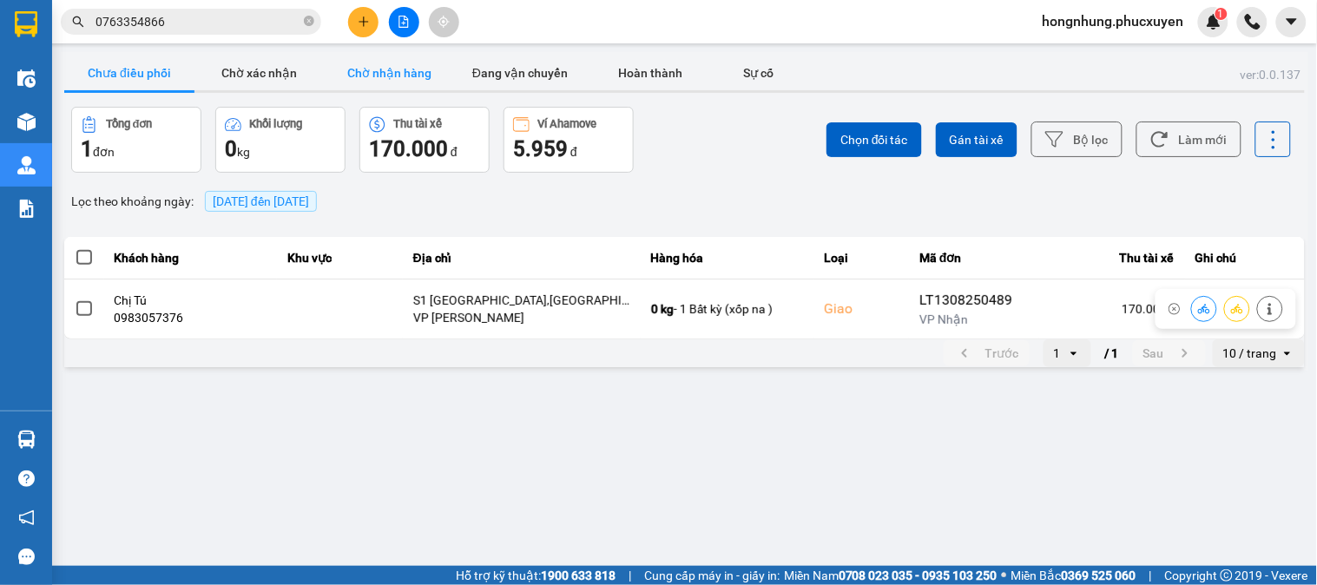
drag, startPoint x: 402, startPoint y: 79, endPoint x: 382, endPoint y: 82, distance: 20.1
click at [400, 79] on button "Chờ nhận hàng" at bounding box center [390, 73] width 130 height 35
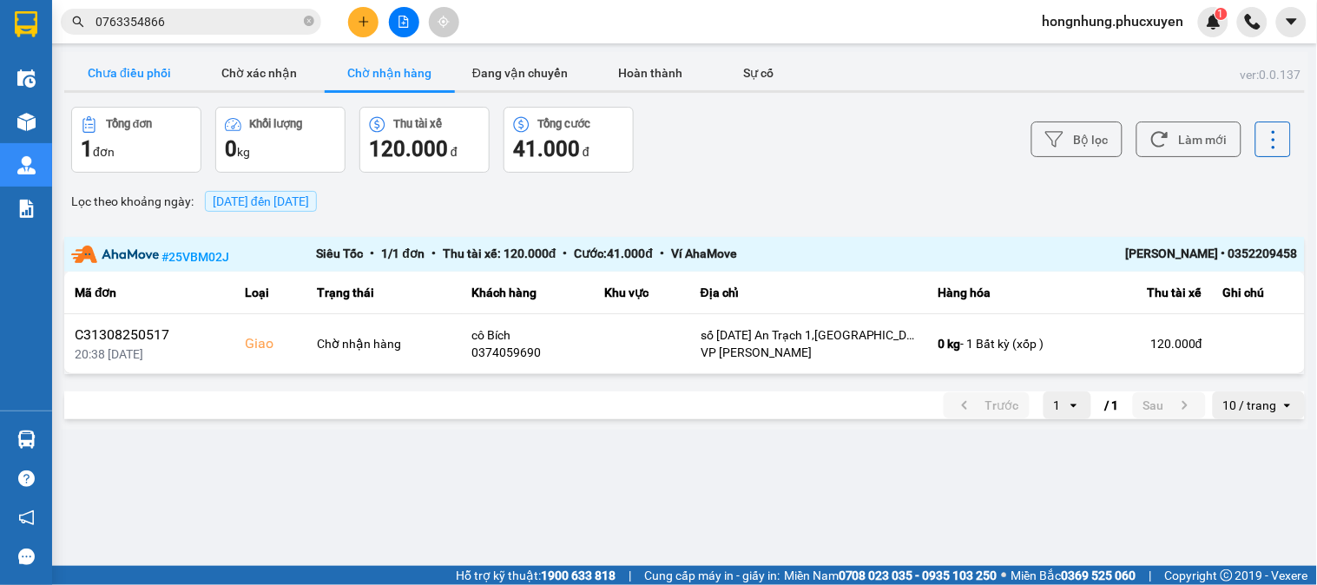
click at [150, 80] on button "Chưa điều phối" at bounding box center [129, 73] width 130 height 35
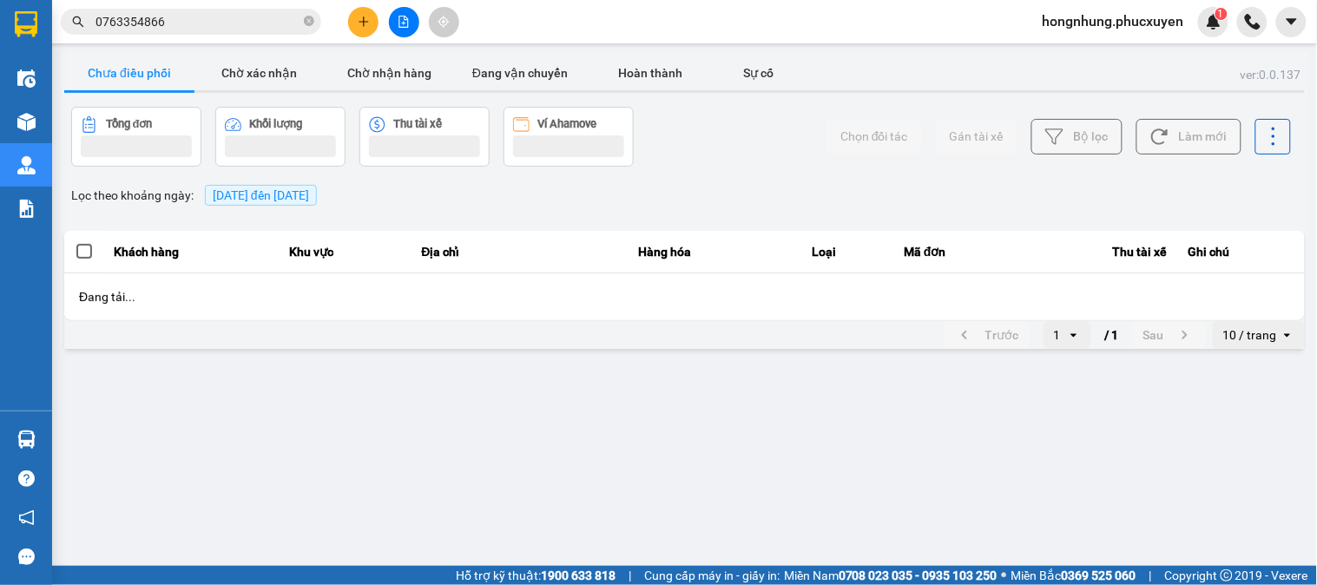
click at [150, 80] on button "Chưa điều phối" at bounding box center [129, 73] width 130 height 35
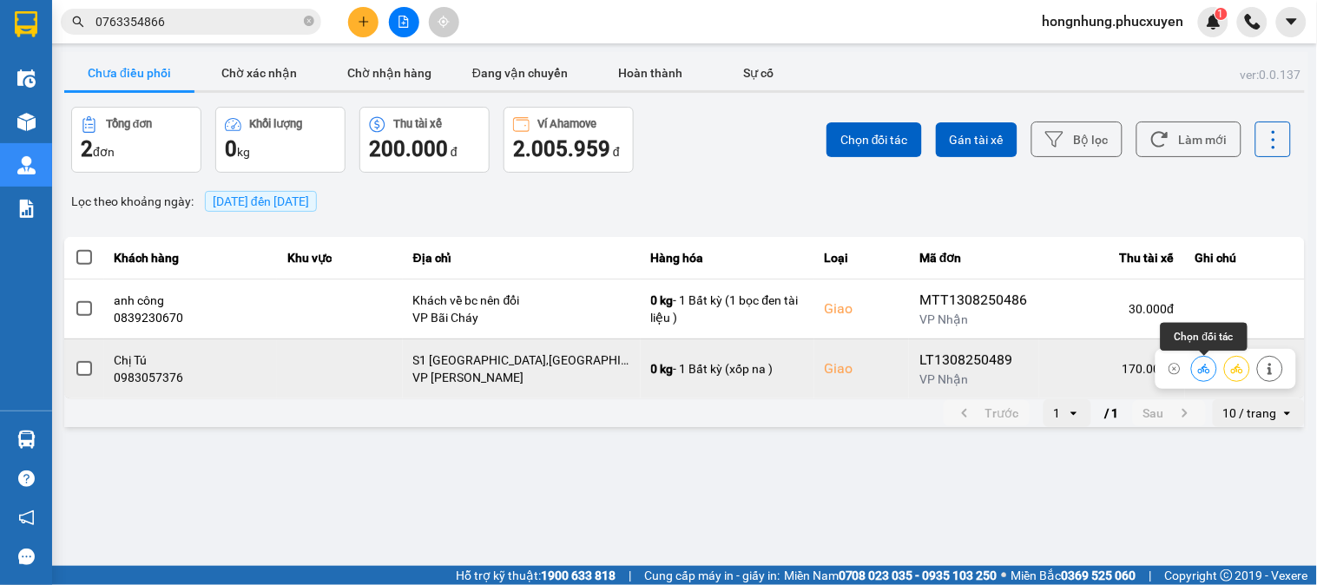
click at [1203, 371] on icon at bounding box center [1204, 369] width 12 height 10
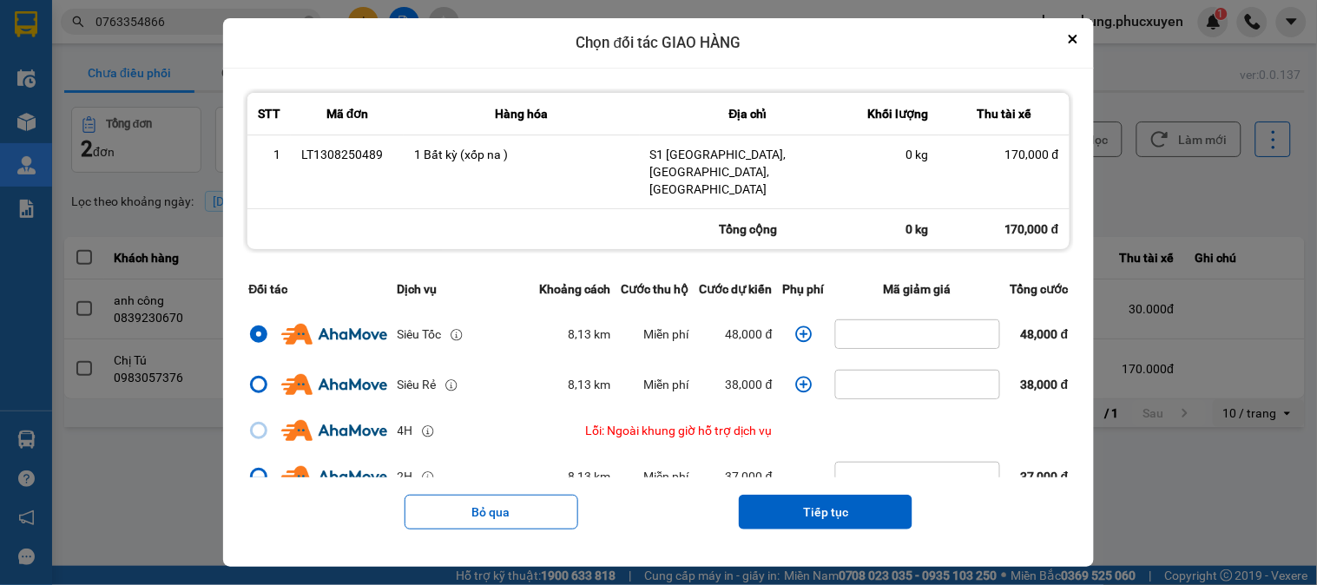
click at [795, 326] on icon "dialog" at bounding box center [803, 334] width 17 height 17
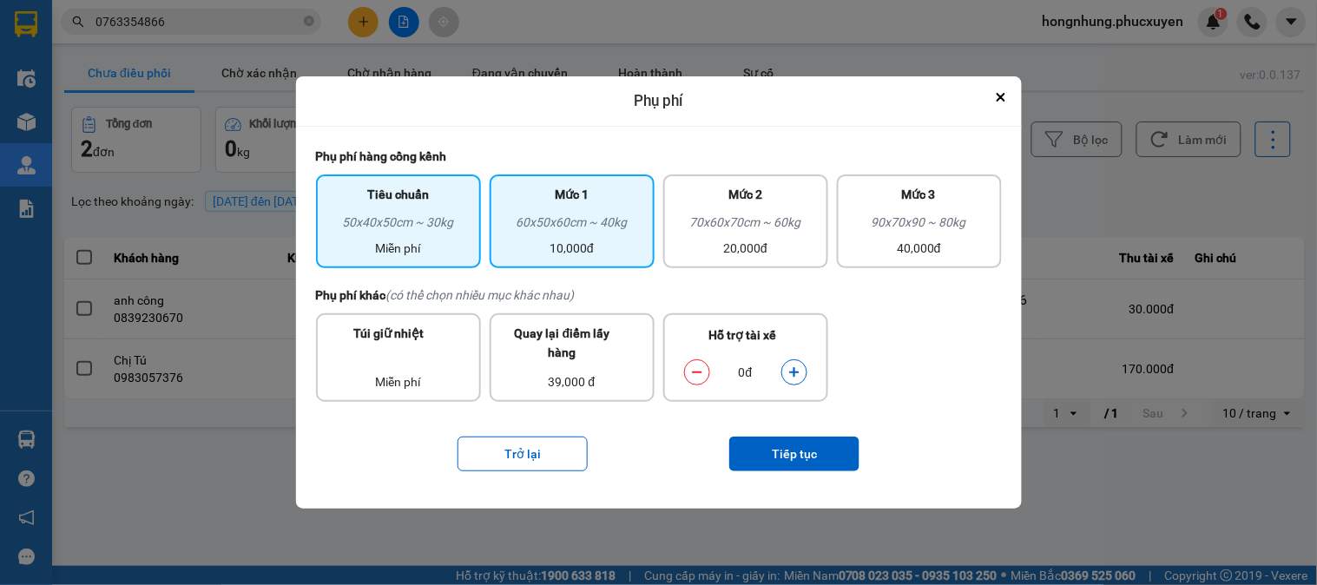
click at [578, 222] on div "60x50x60cm ~ 40kg" at bounding box center [572, 226] width 144 height 26
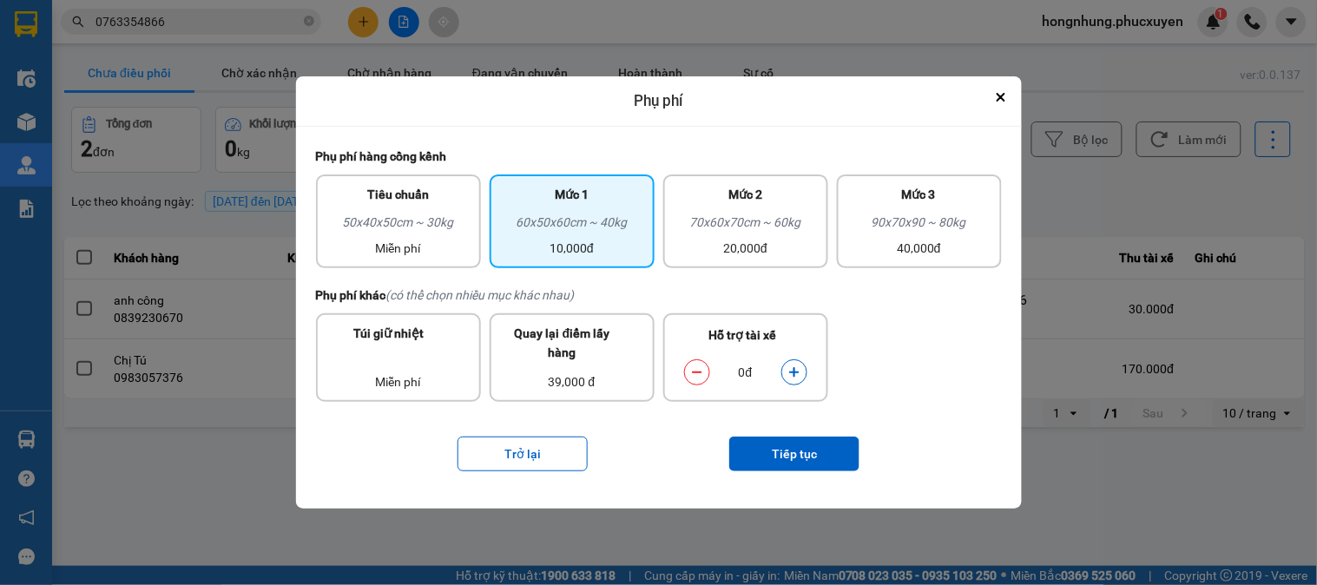
click at [786, 373] on button "dialog" at bounding box center [794, 372] width 24 height 30
click at [809, 452] on button "Tiếp tục" at bounding box center [794, 454] width 130 height 35
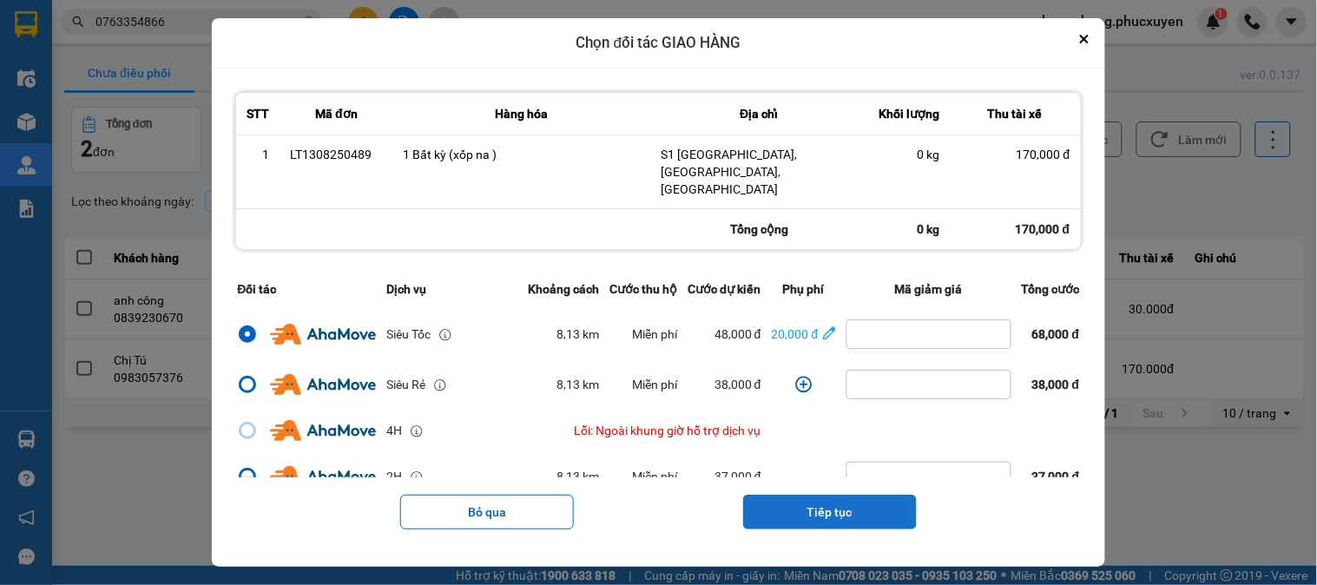
click at [835, 505] on button "Tiếp tục" at bounding box center [830, 512] width 174 height 35
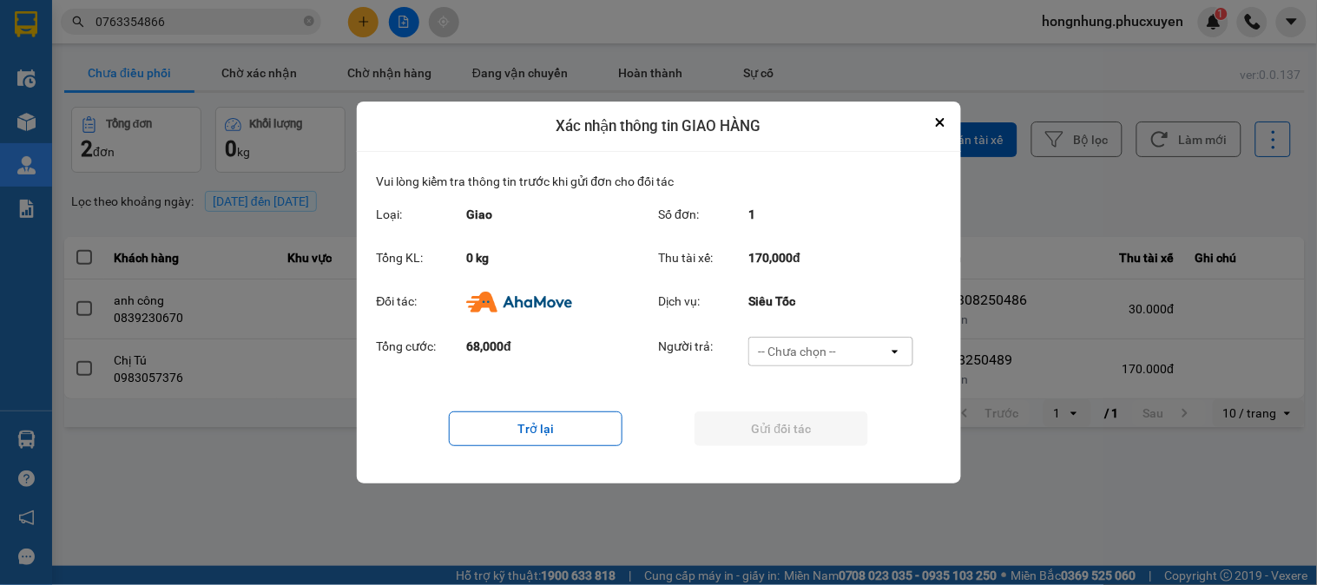
click at [816, 356] on div "-- Chưa chọn --" at bounding box center [797, 351] width 78 height 17
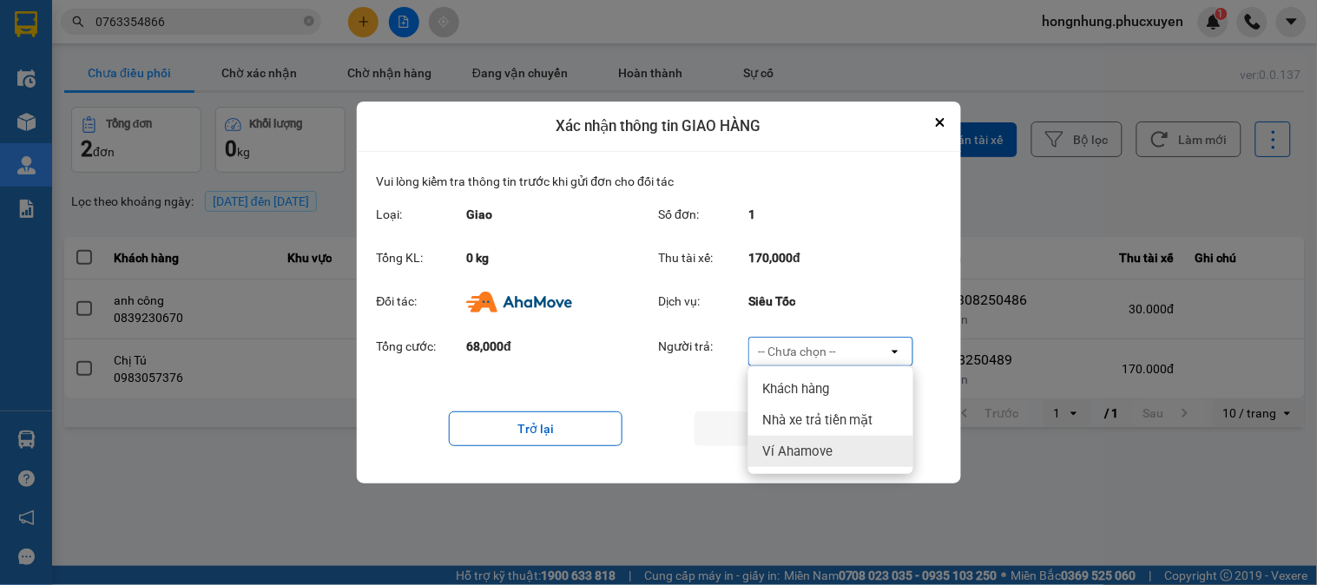
click at [812, 455] on span "Ví Ahamove" at bounding box center [797, 451] width 70 height 17
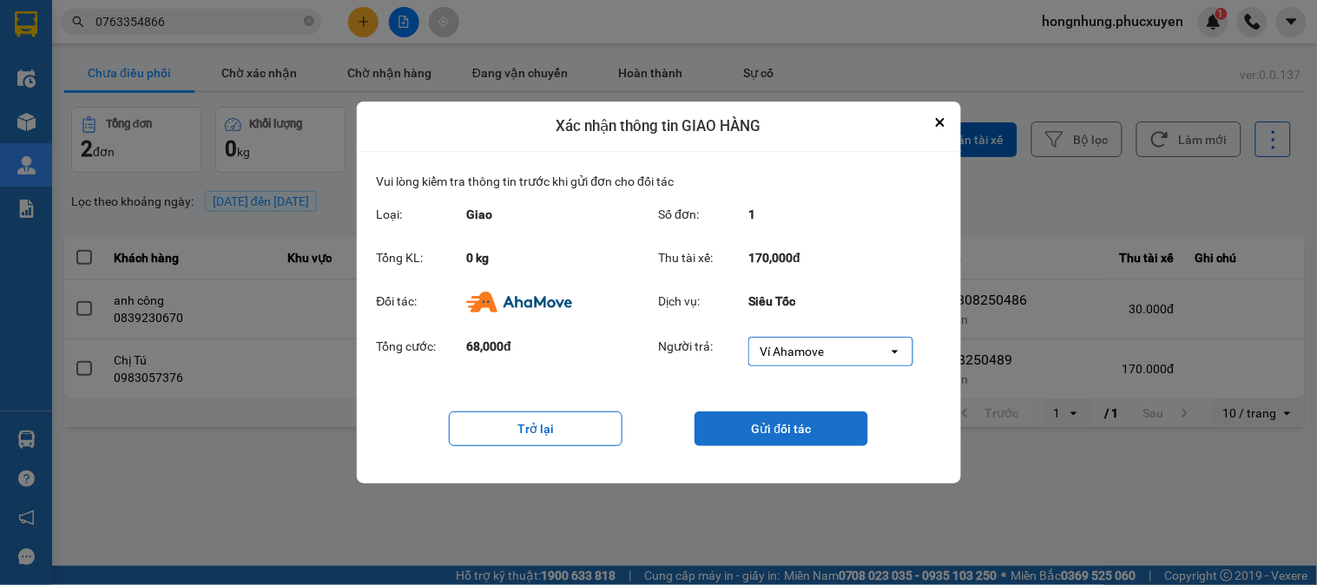
click at [799, 432] on button "Gửi đối tác" at bounding box center [782, 429] width 174 height 35
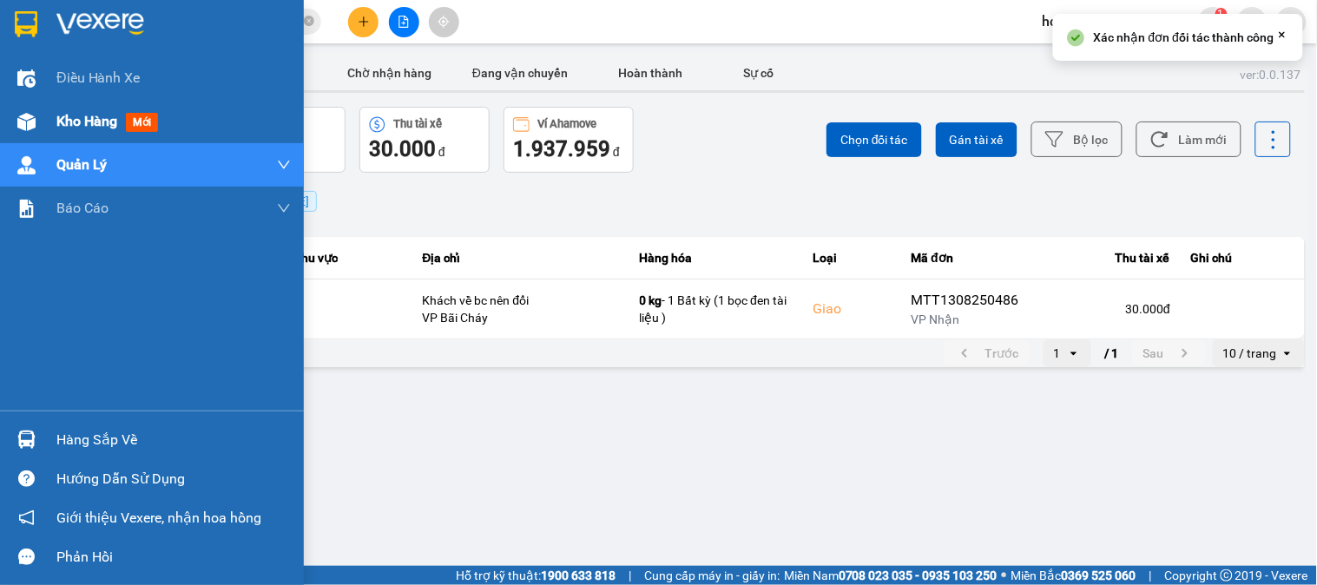
click at [44, 122] on div "Kho hàng mới" at bounding box center [152, 121] width 304 height 43
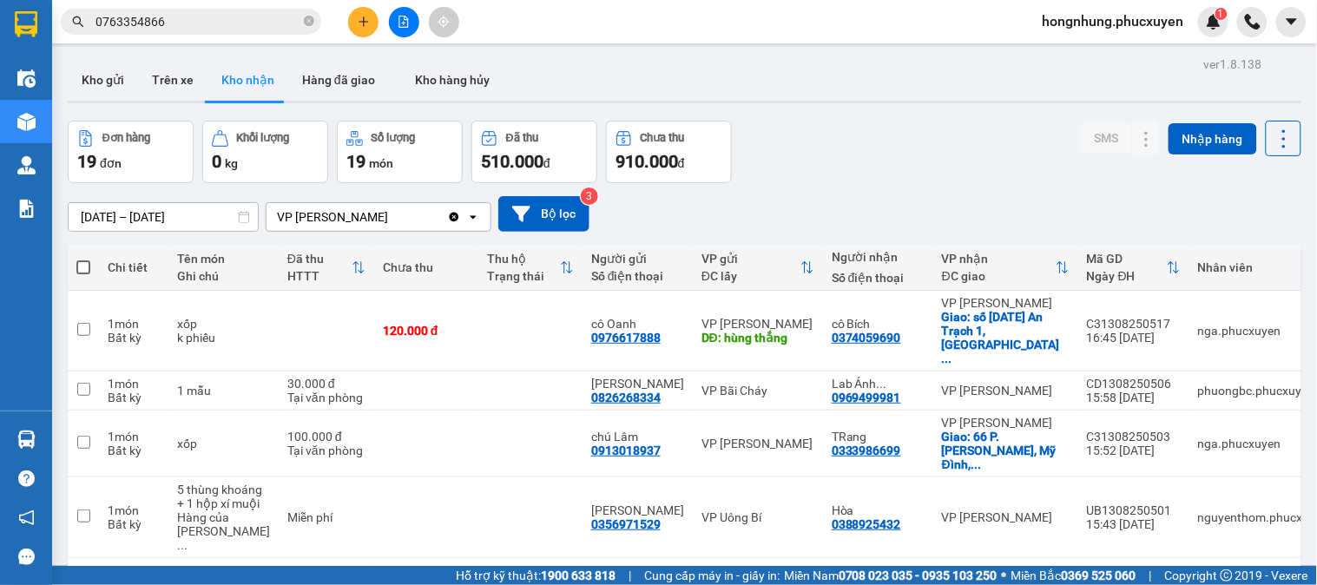
click at [952, 168] on div "Đơn hàng 19 đơn Khối lượng 0 kg Số lượng 19 món Đã thu 510.000 đ Chưa thu 910.0…" at bounding box center [685, 152] width 1234 height 63
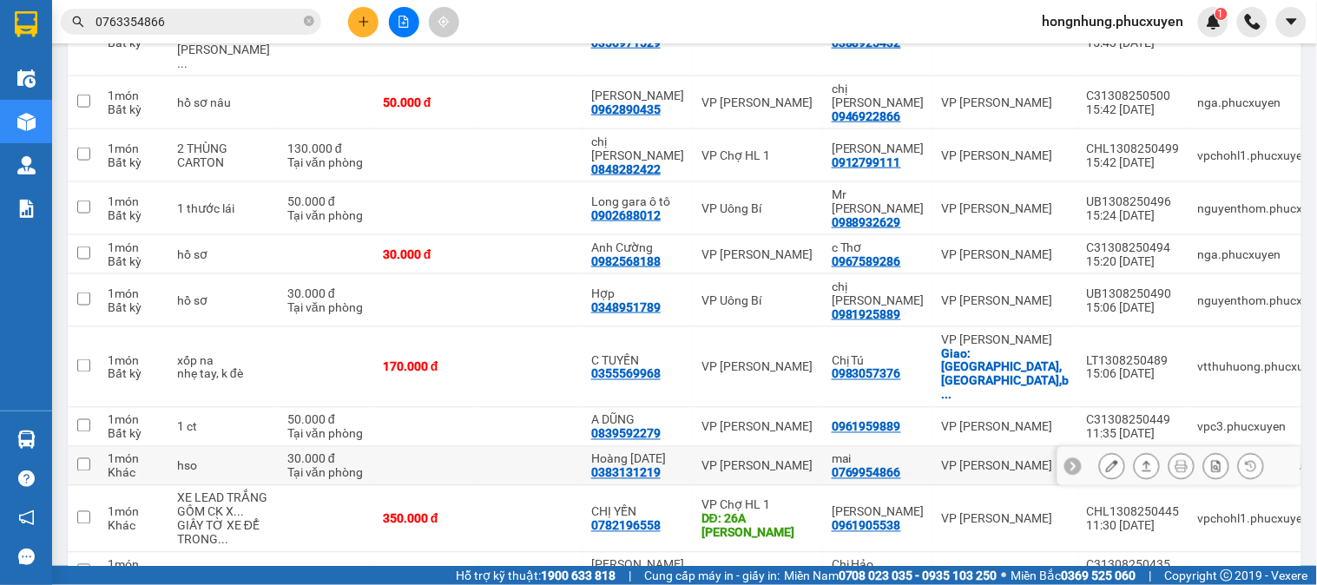
scroll to position [578, 0]
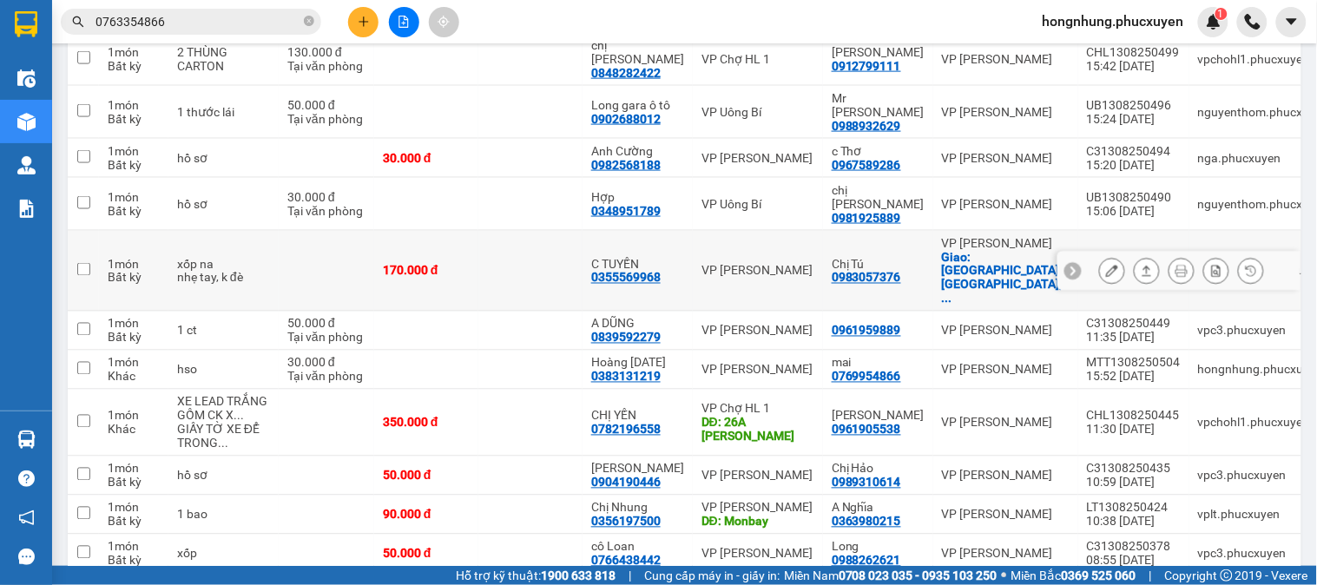
click at [1176, 265] on icon at bounding box center [1182, 271] width 12 height 12
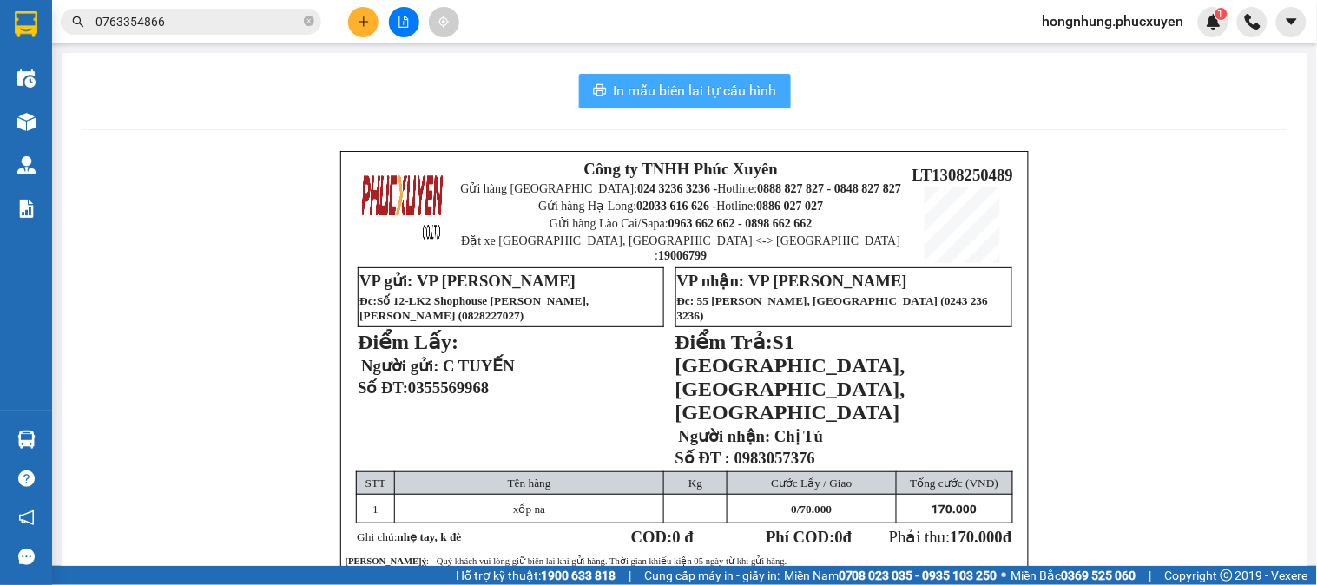
click at [708, 96] on span "In mẫu biên lai tự cấu hình" at bounding box center [695, 91] width 163 height 22
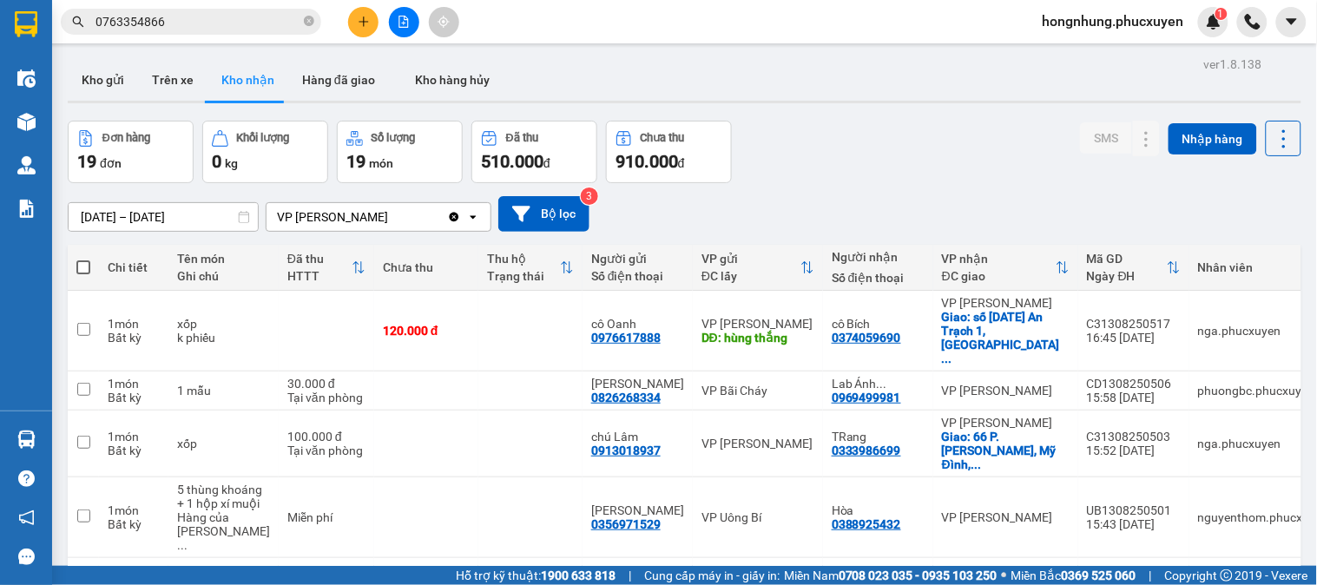
click at [834, 193] on div "[DATE] – [DATE] Press the down arrow key to interact with the calendar and sele…" at bounding box center [685, 214] width 1234 height 62
click at [1139, 376] on button at bounding box center [1147, 391] width 24 height 30
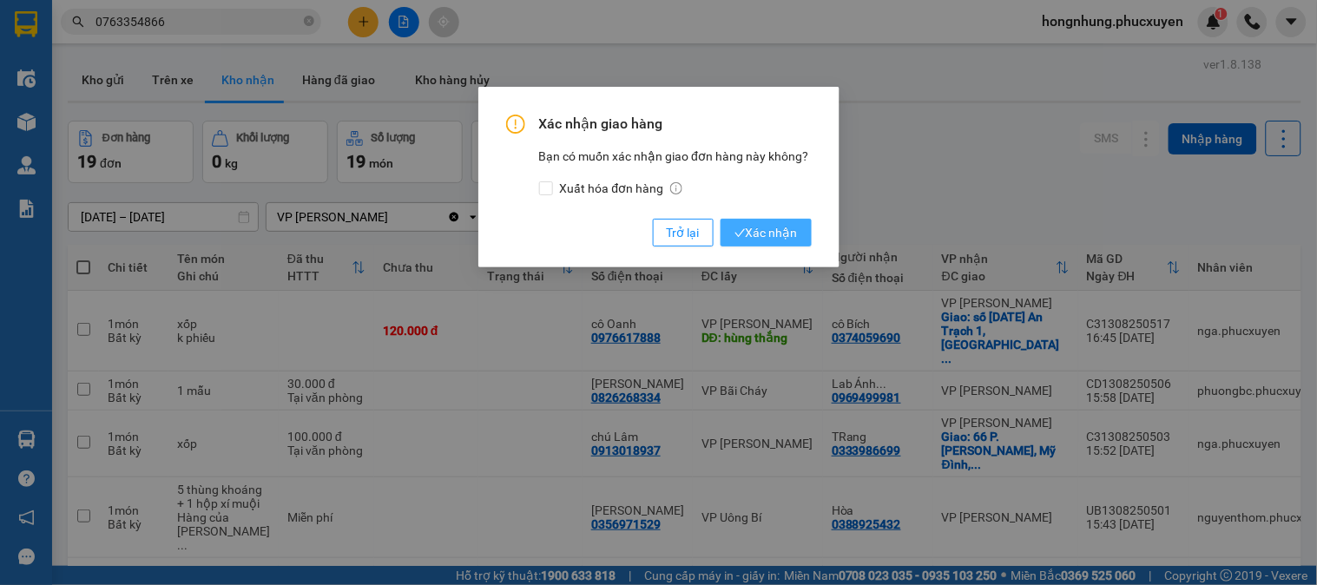
click at [771, 238] on span "Xác nhận" at bounding box center [766, 232] width 63 height 19
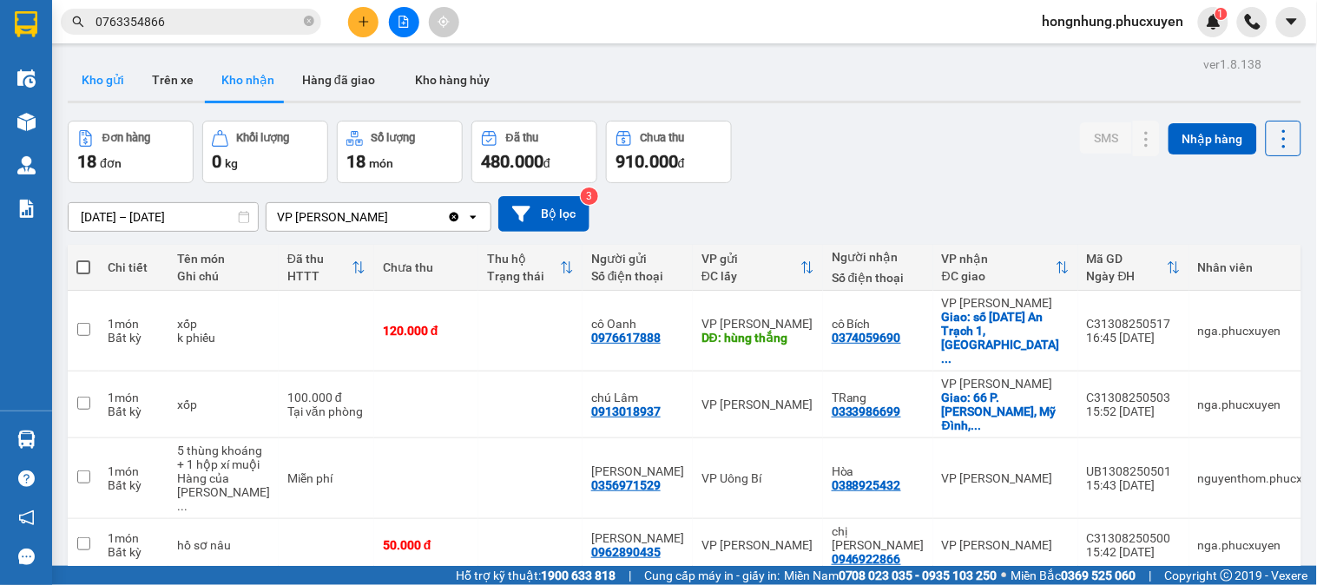
click at [126, 92] on button "Kho gửi" at bounding box center [103, 80] width 70 height 42
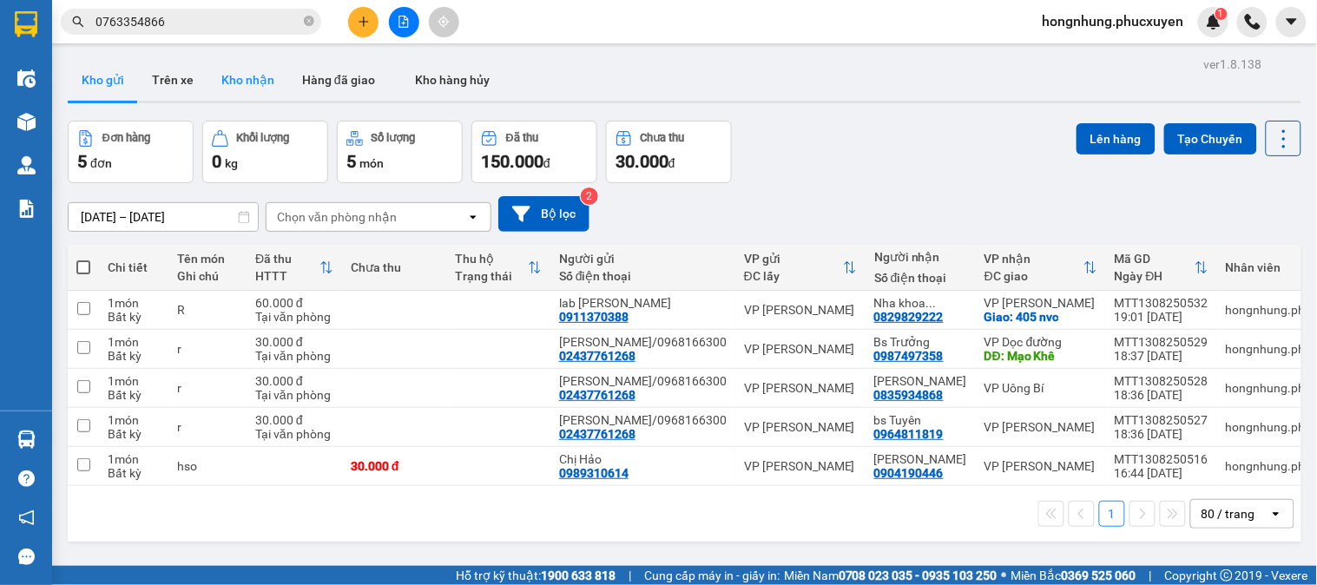
click at [253, 83] on button "Kho nhận" at bounding box center [248, 80] width 81 height 42
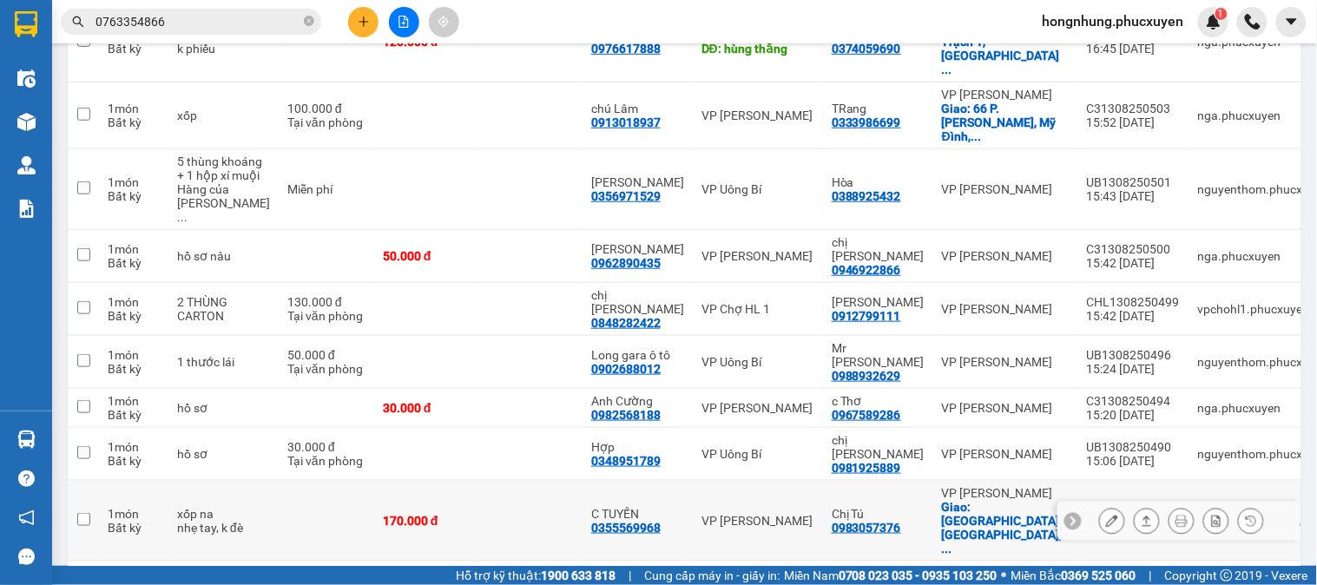
scroll to position [482, 0]
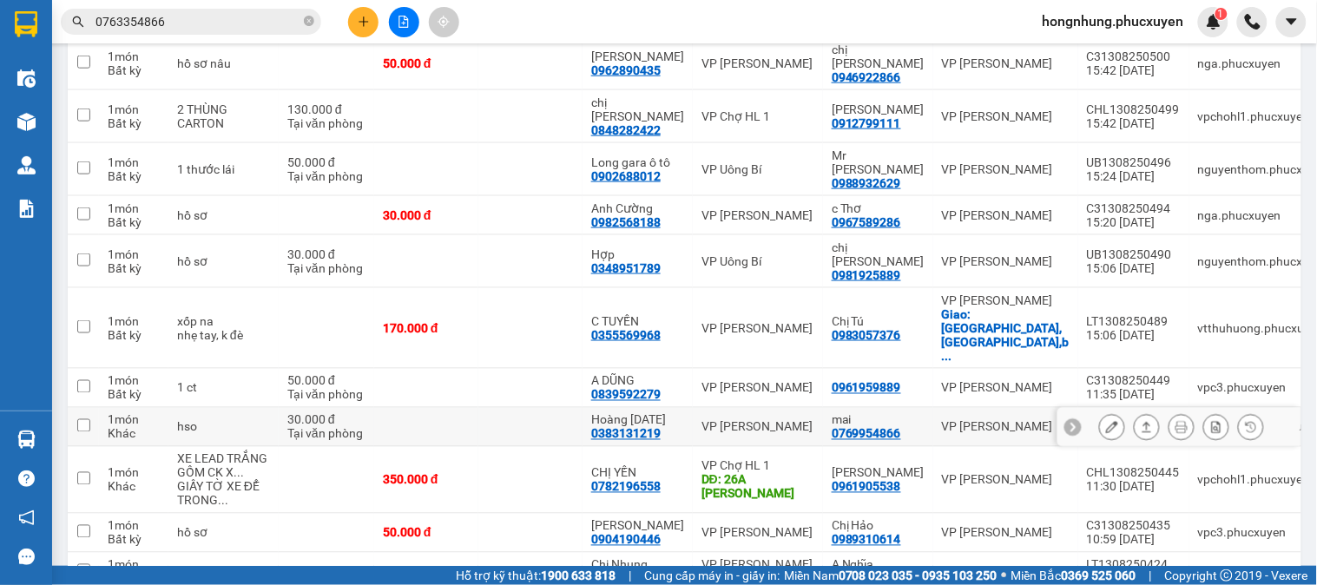
click at [1141, 421] on icon at bounding box center [1147, 427] width 12 height 12
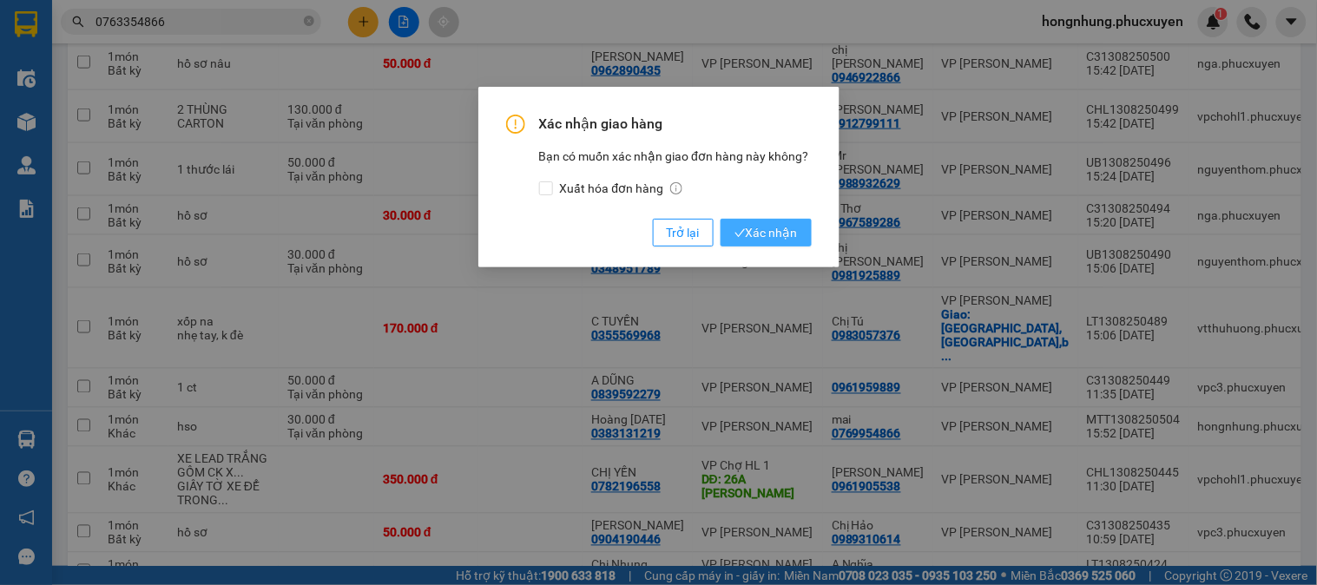
click at [745, 229] on span "Xác nhận" at bounding box center [766, 232] width 63 height 19
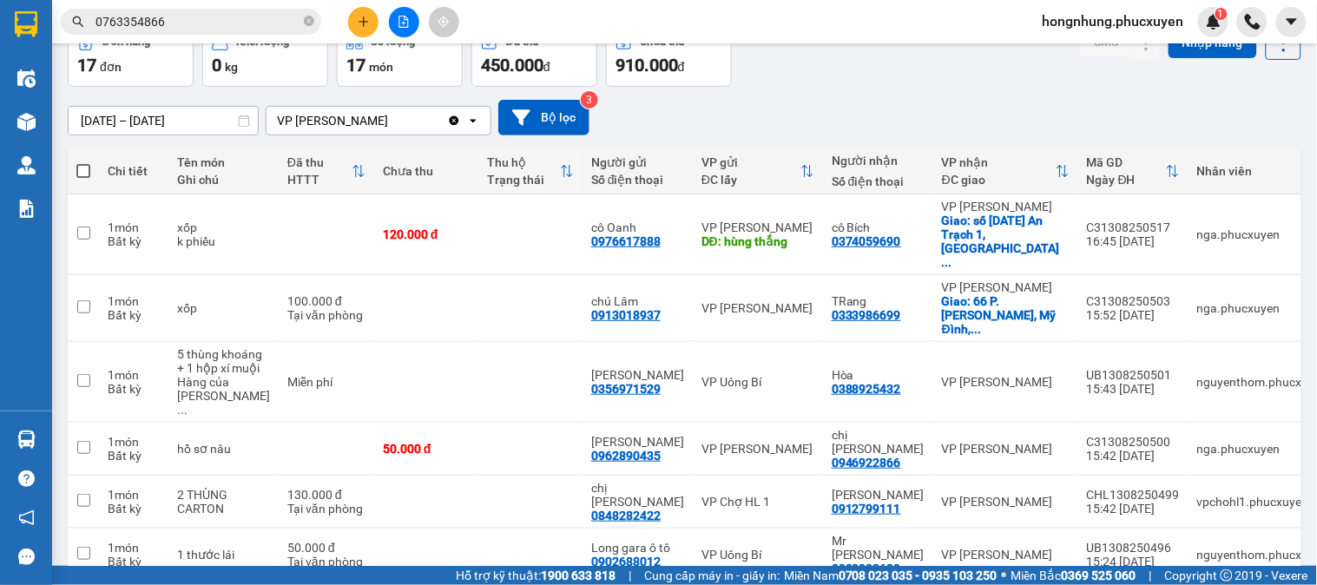
scroll to position [0, 0]
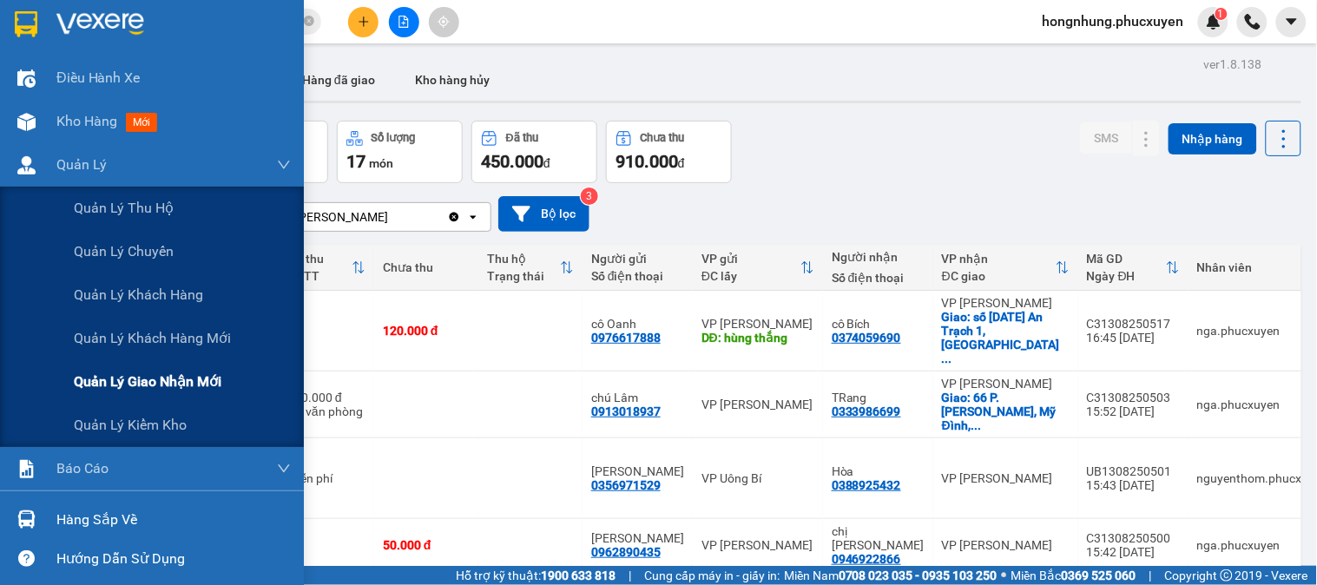
click at [165, 380] on span "Quản lý giao nhận mới" at bounding box center [148, 382] width 148 height 22
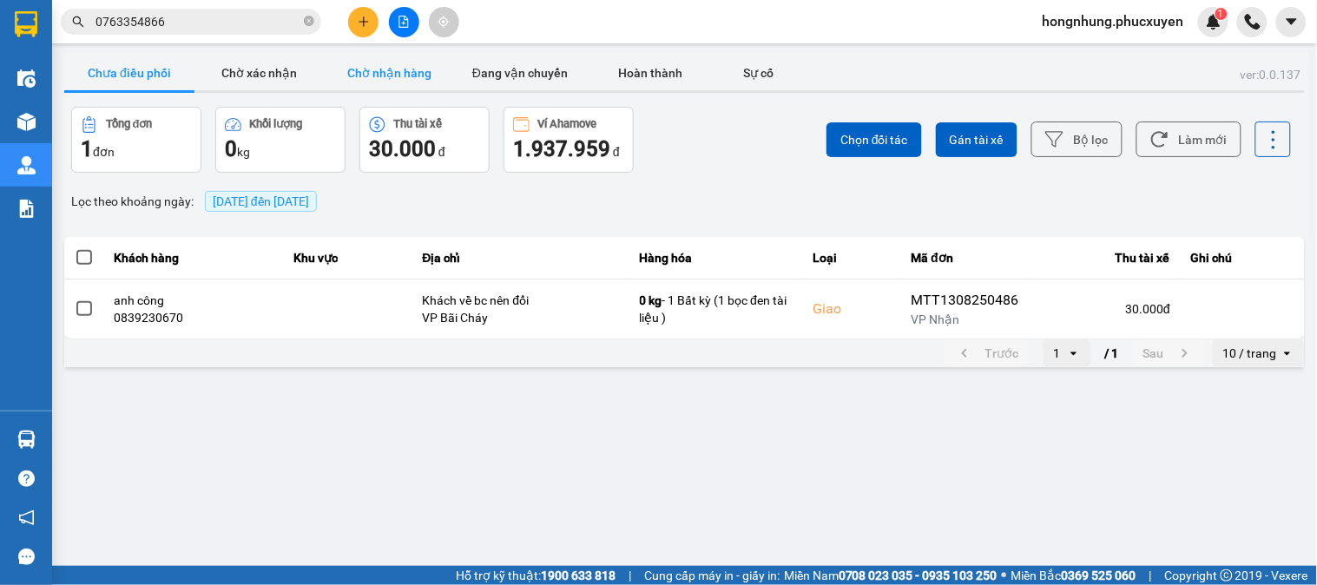
click at [398, 76] on button "Chờ nhận hàng" at bounding box center [390, 73] width 130 height 35
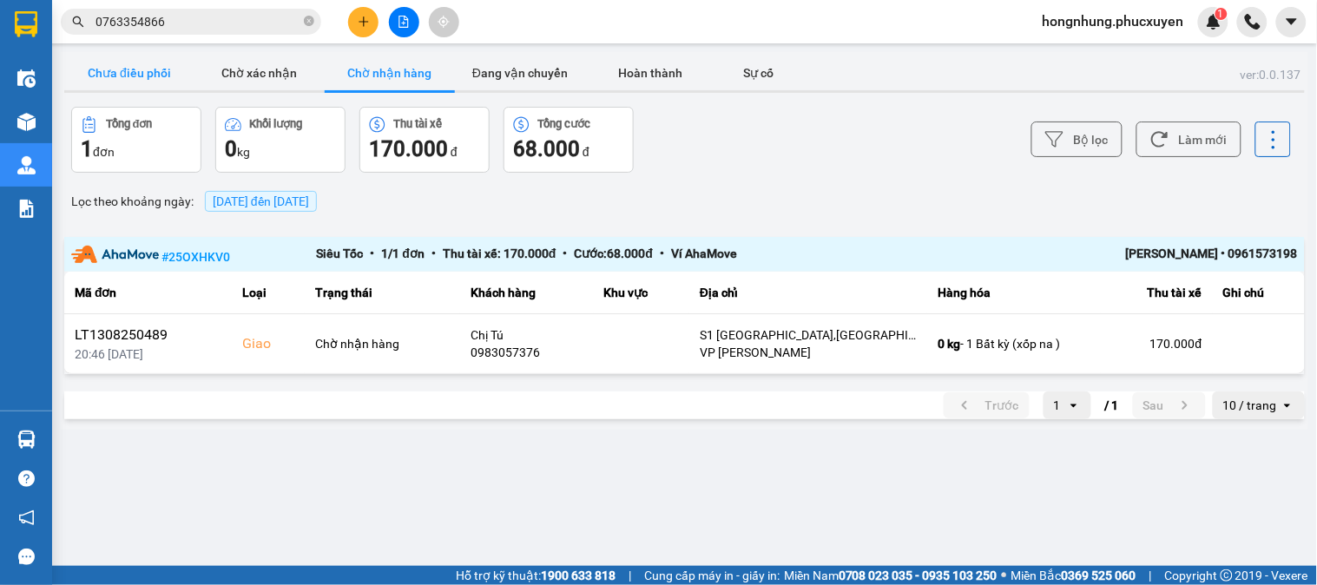
click at [145, 67] on button "Chưa điều phối" at bounding box center [129, 73] width 130 height 35
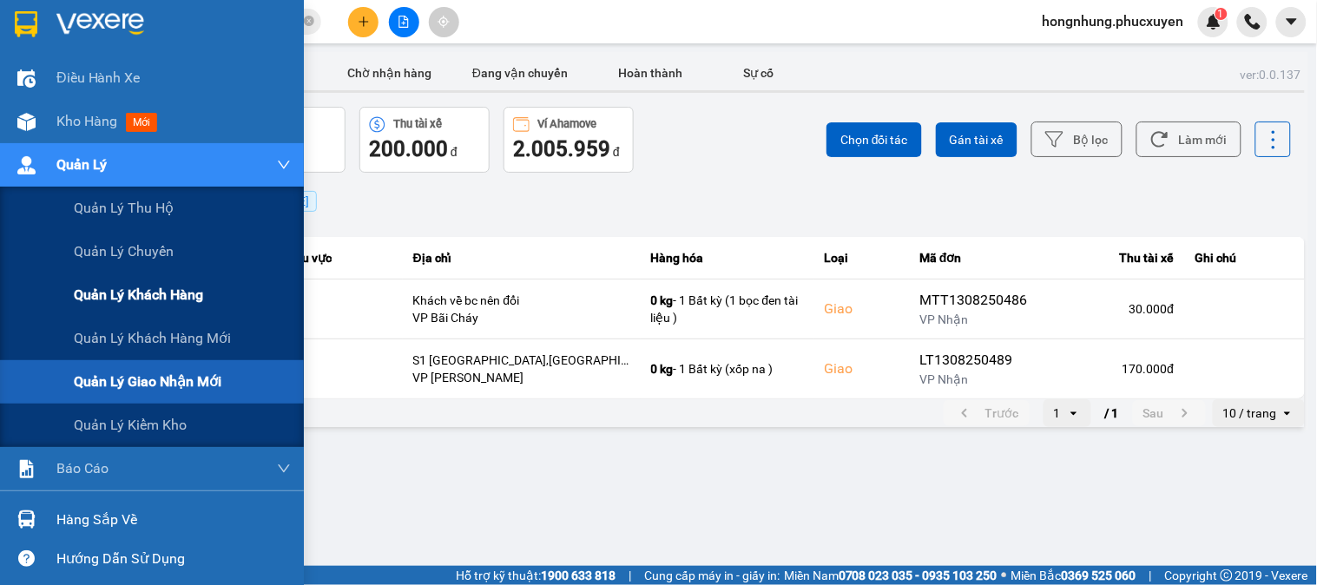
drag, startPoint x: 168, startPoint y: 385, endPoint x: 249, endPoint y: 296, distance: 120.5
click at [169, 385] on span "Quản lý giao nhận mới" at bounding box center [148, 382] width 148 height 22
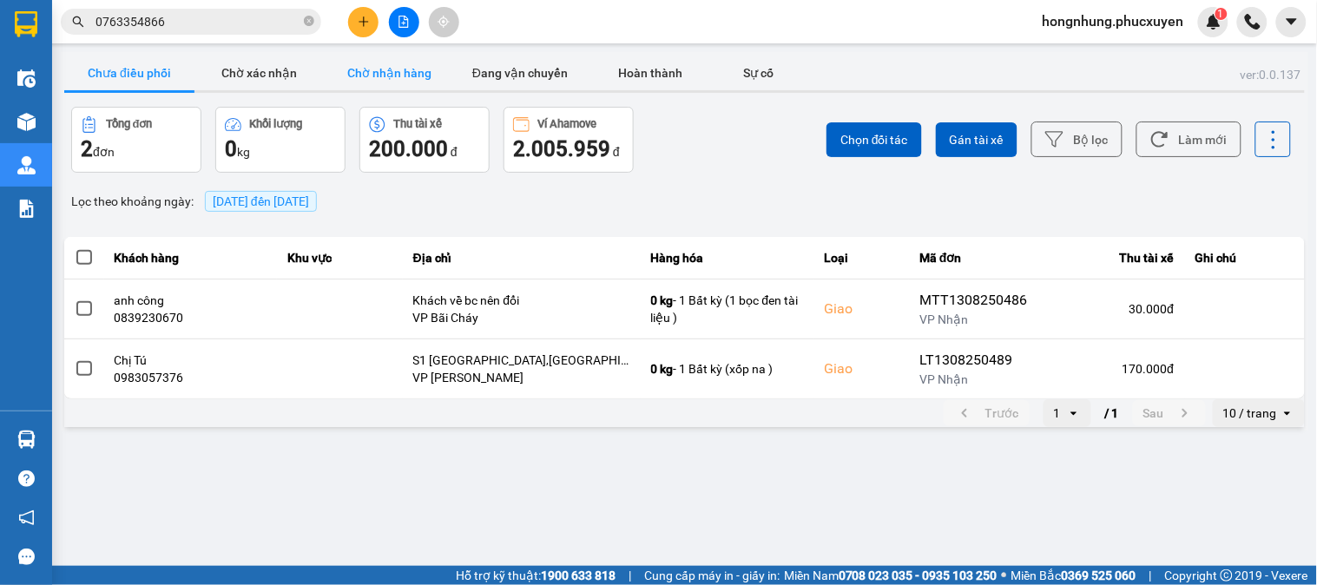
click at [397, 71] on button "Chờ nhận hàng" at bounding box center [390, 73] width 130 height 35
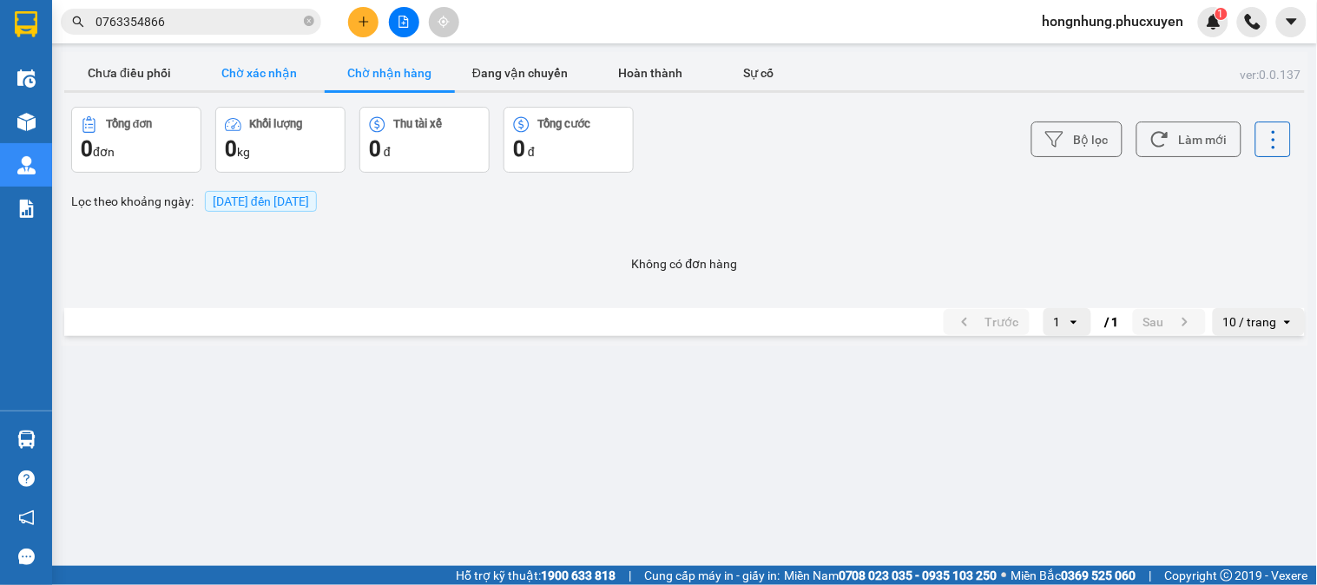
click at [273, 71] on button "Chờ xác nhận" at bounding box center [260, 73] width 130 height 35
click at [142, 71] on button "Chưa điều phối" at bounding box center [129, 73] width 130 height 35
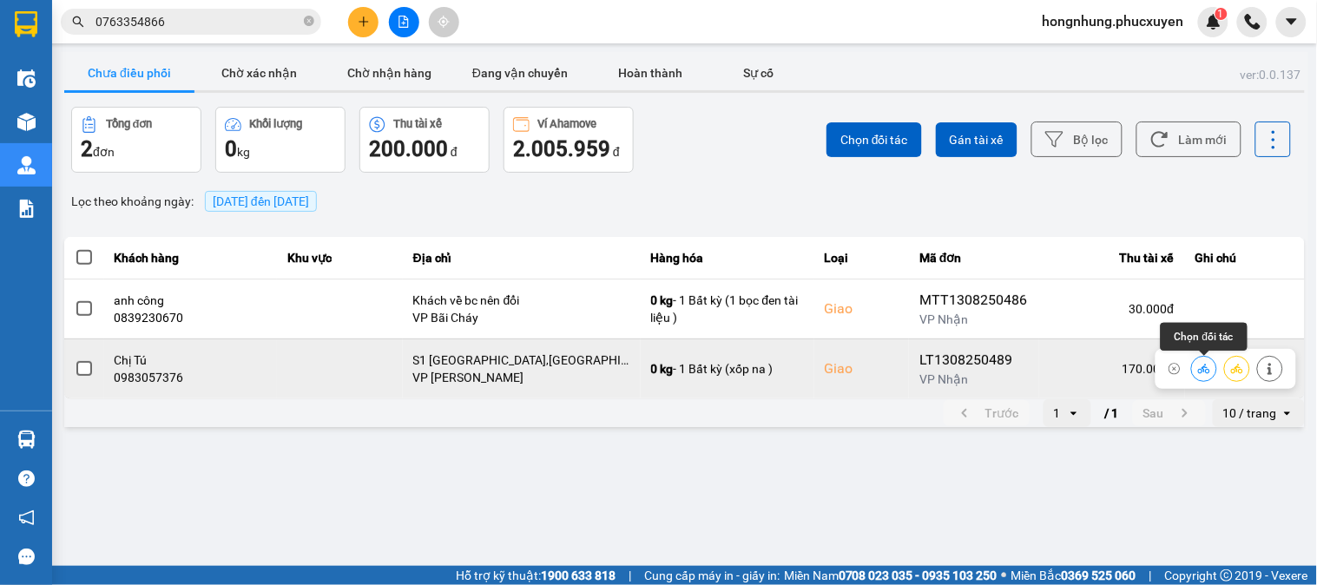
click at [1204, 367] on icon at bounding box center [1204, 369] width 12 height 10
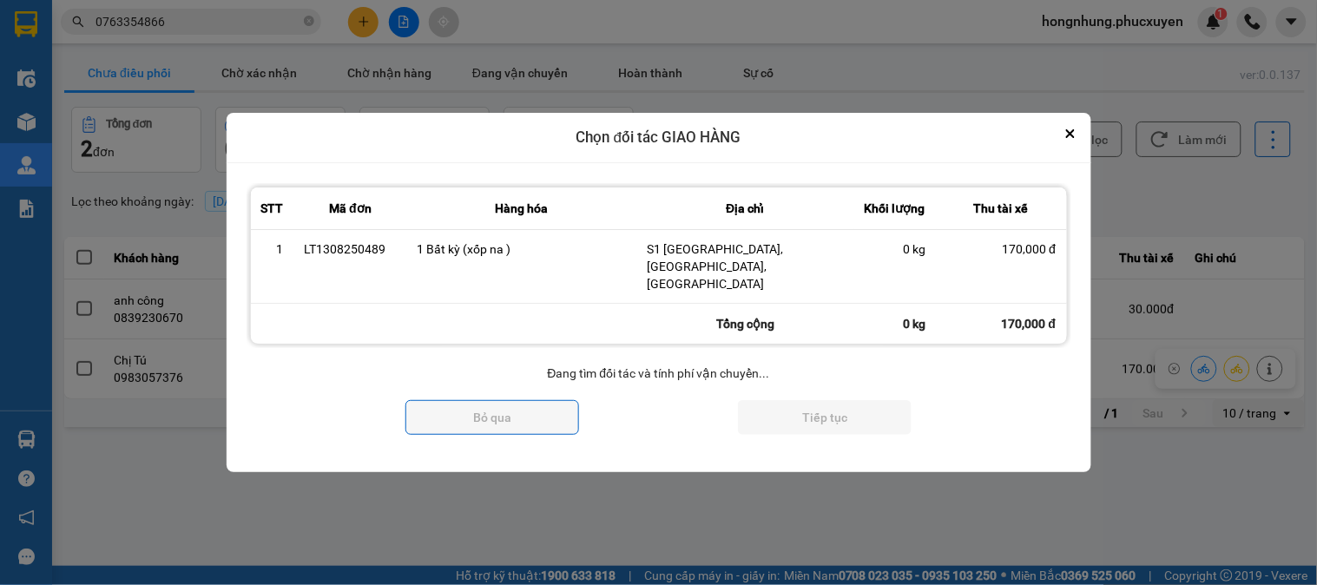
click at [1067, 188] on th "Thu tài xế" at bounding box center [1002, 209] width 130 height 43
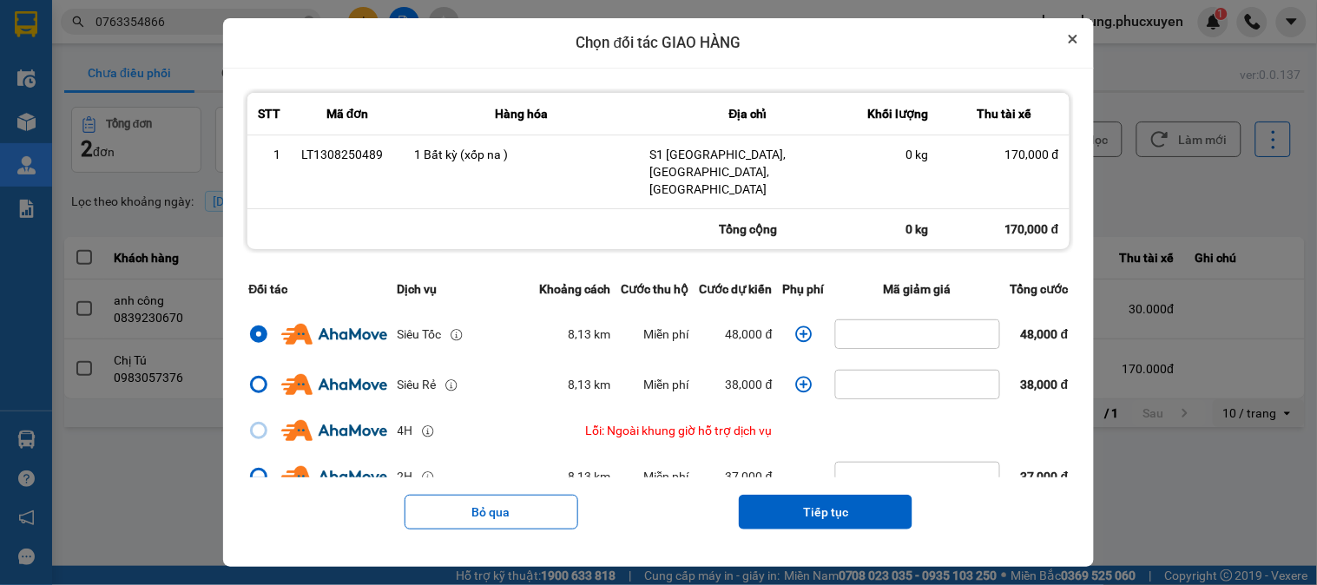
click at [1078, 43] on icon "Close" at bounding box center [1073, 39] width 9 height 9
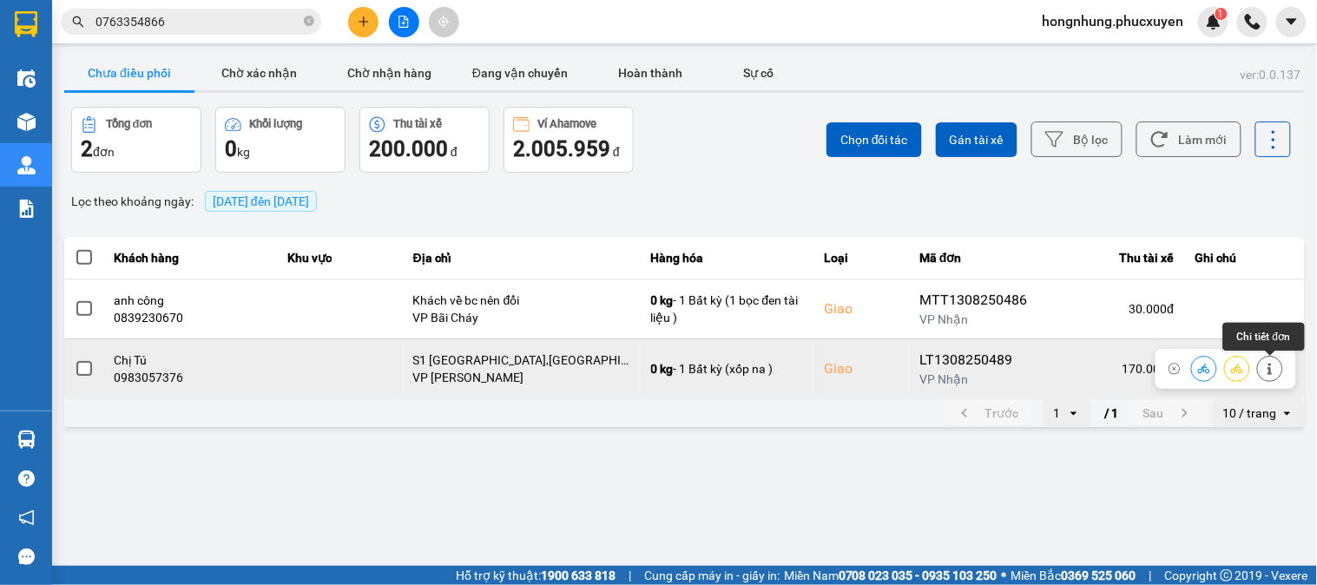
click at [1273, 368] on icon at bounding box center [1270, 369] width 12 height 12
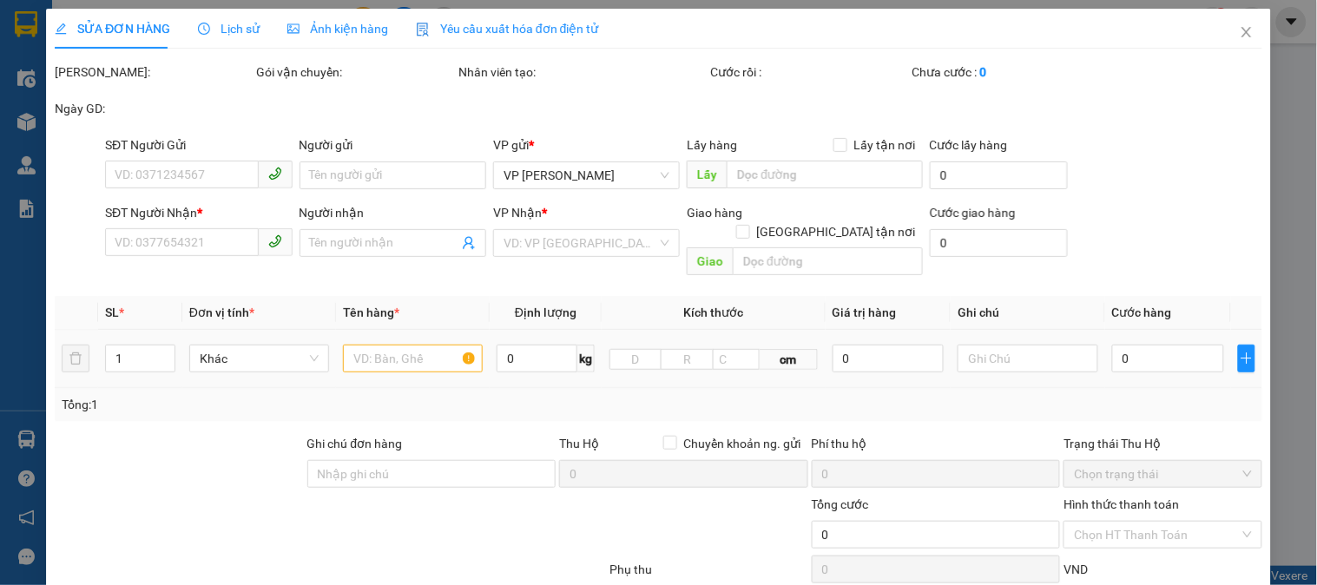
type input "0355569968"
type input "C TUYẾN"
type input "0983057376"
type input "Chị Tú"
checkbox input "true"
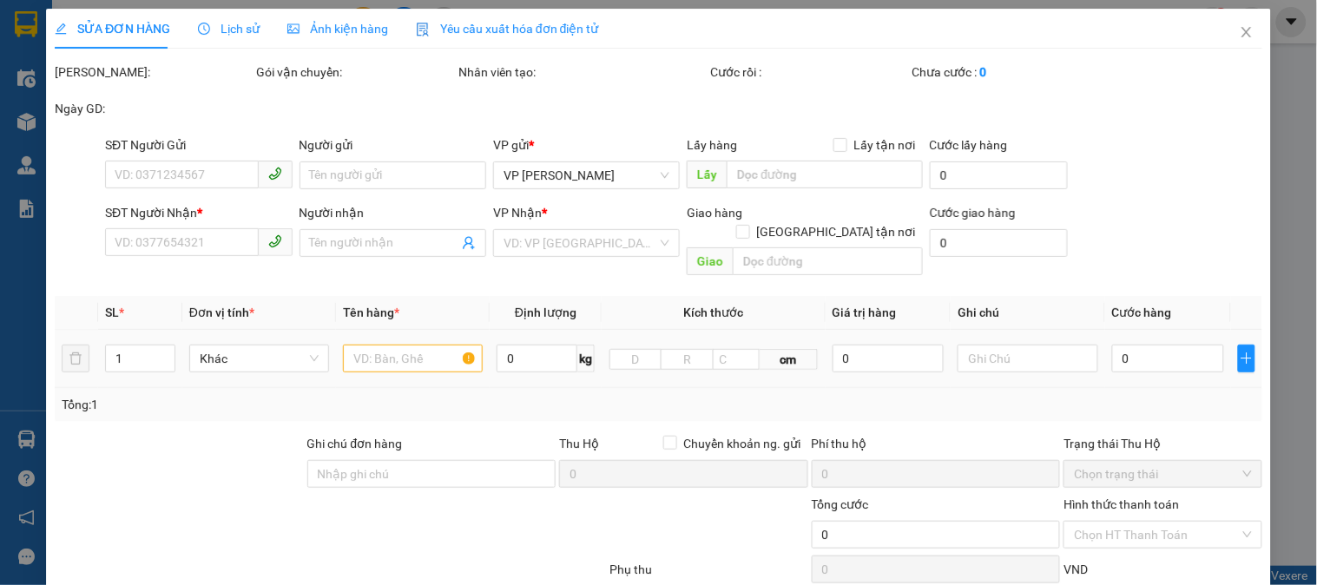
type input "S1 [GEOGRAPHIC_DATA],[GEOGRAPHIC_DATA],[GEOGRAPHIC_DATA]"
type input "170.000"
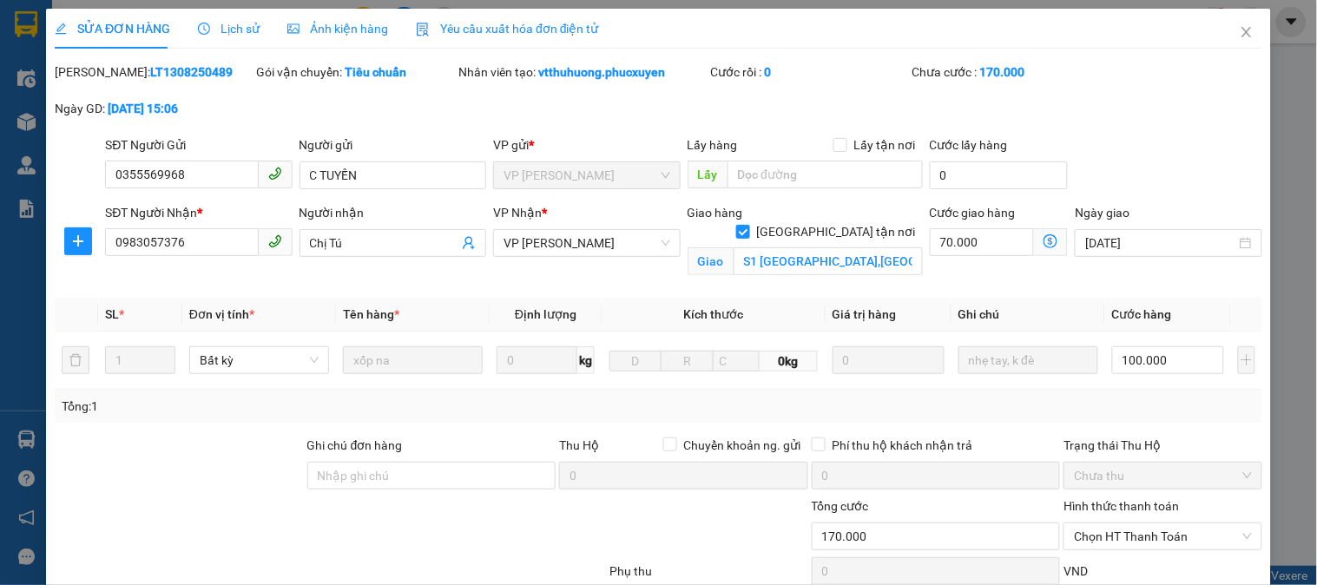
click at [218, 38] on div "Lịch sử" at bounding box center [229, 29] width 62 height 40
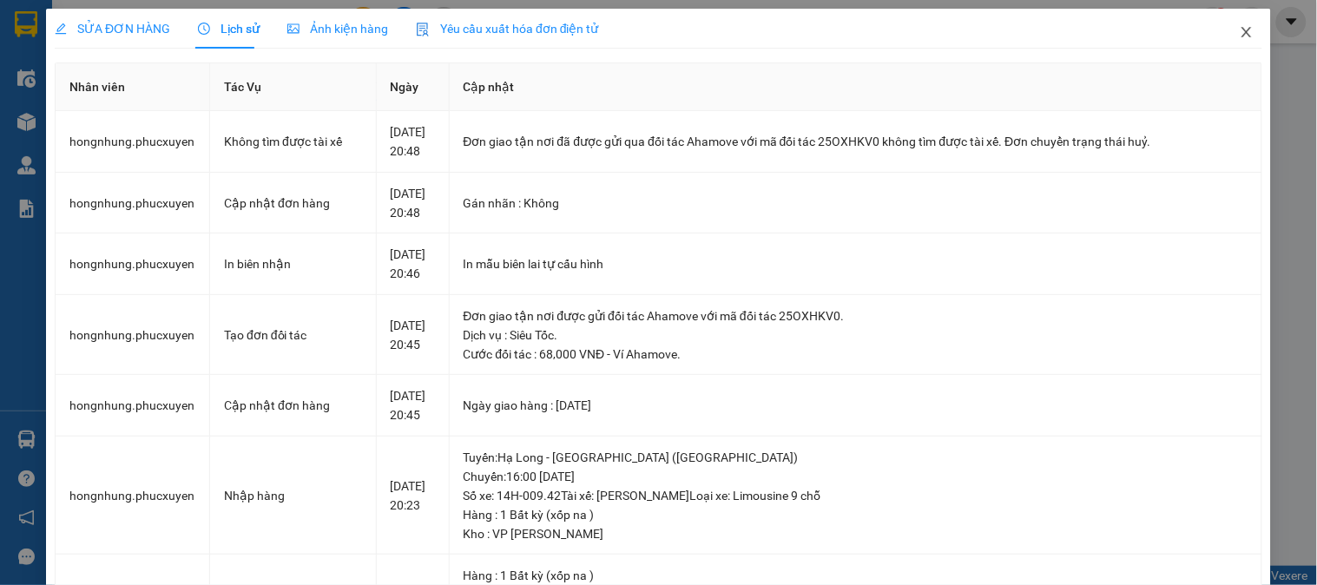
click at [1235, 24] on span "Close" at bounding box center [1247, 33] width 49 height 49
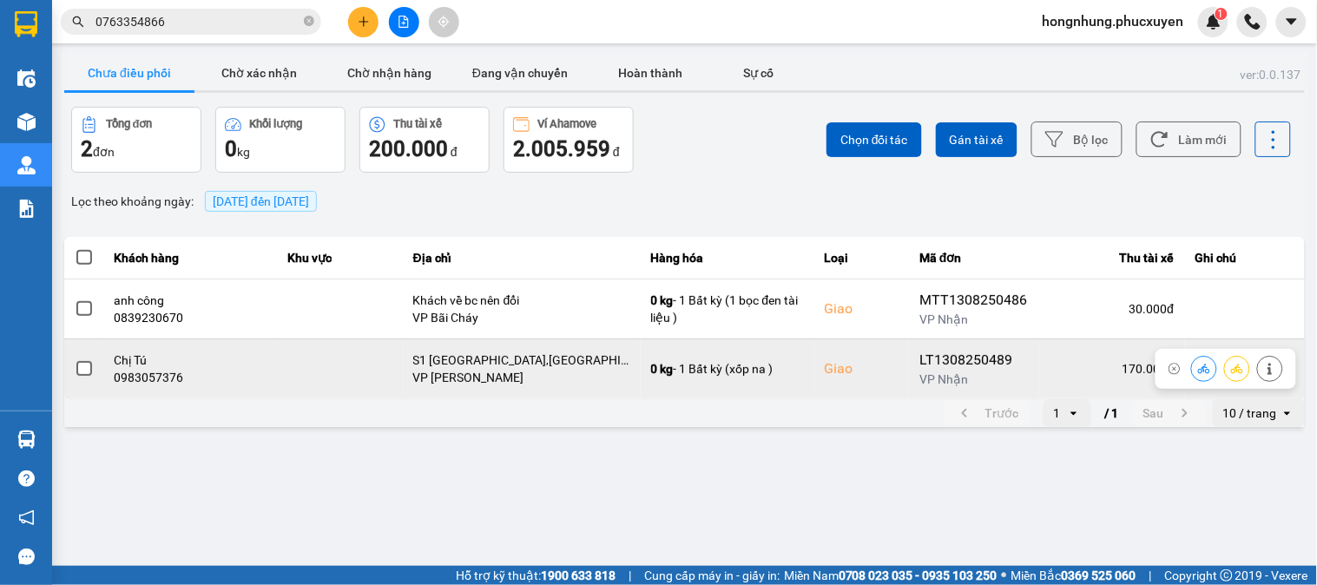
click at [1204, 368] on icon at bounding box center [1204, 369] width 12 height 10
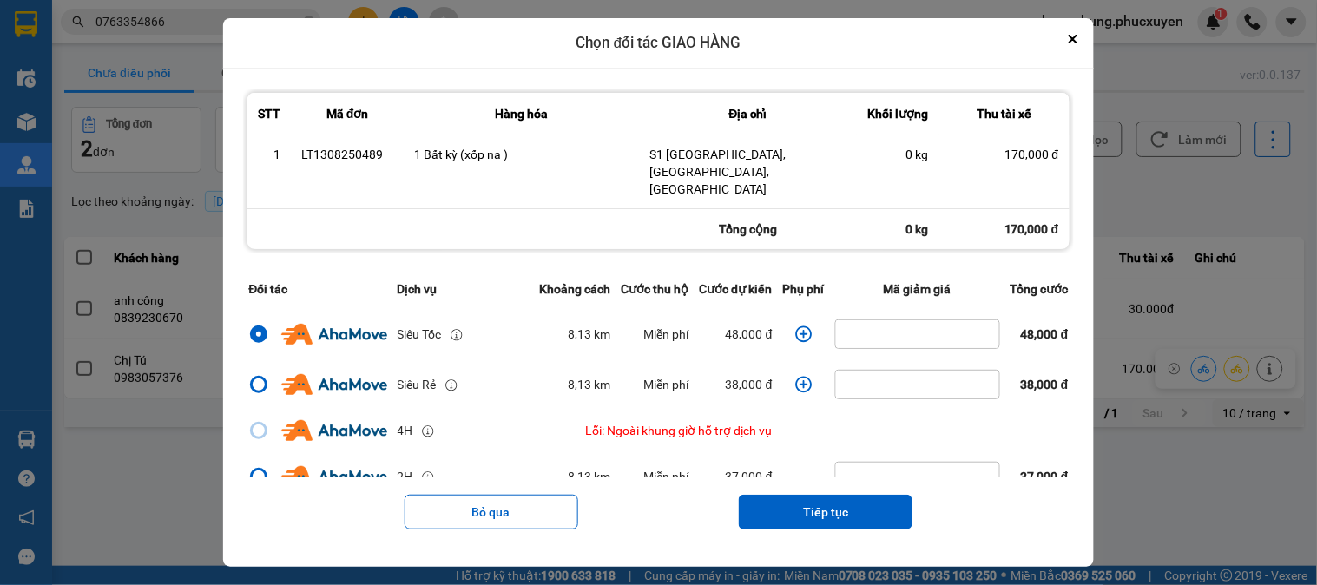
click at [799, 326] on icon "dialog" at bounding box center [803, 334] width 17 height 17
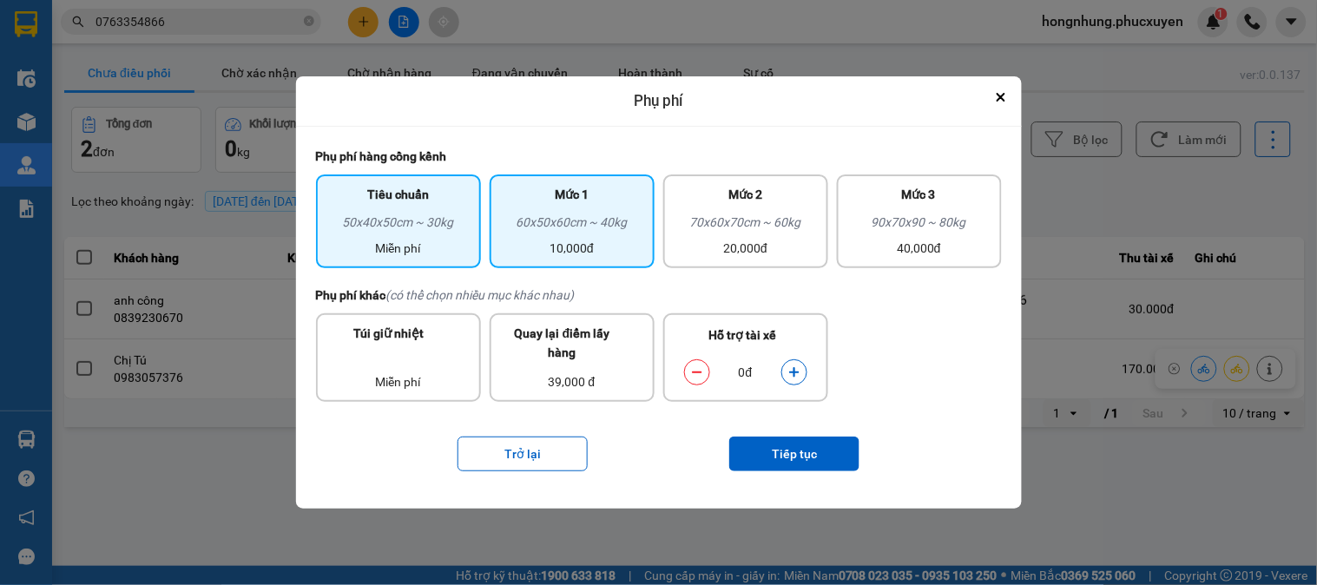
click at [543, 224] on div "60x50x60cm ~ 40kg" at bounding box center [572, 226] width 144 height 26
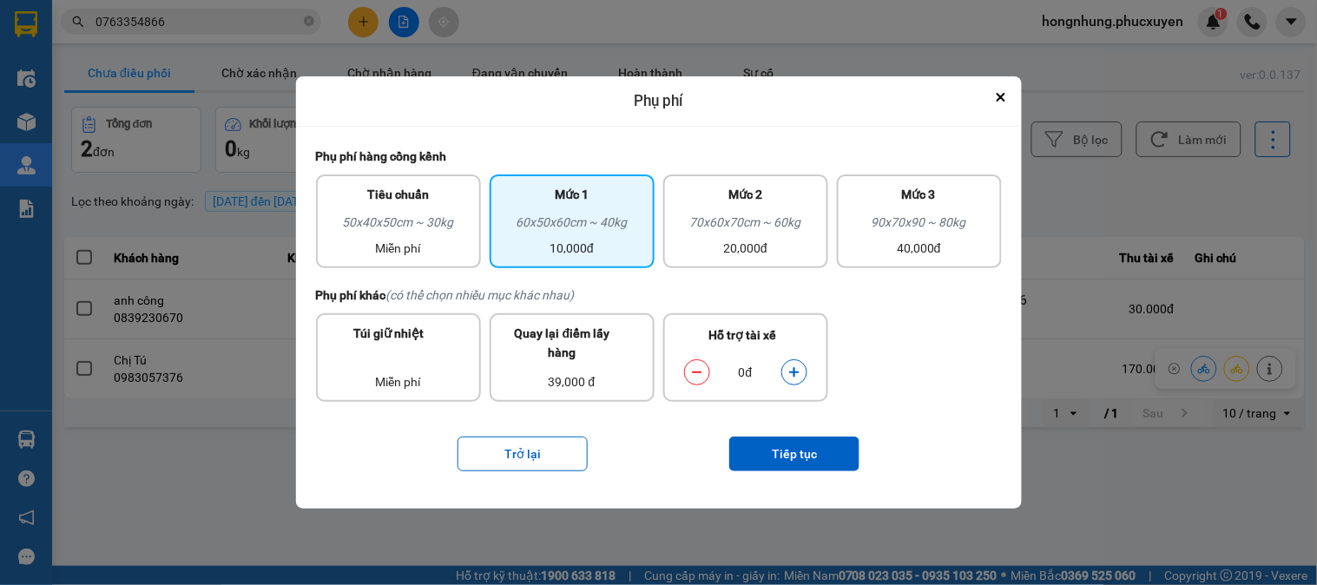
click at [806, 371] on button "dialog" at bounding box center [794, 372] width 24 height 30
click at [794, 448] on button "Tiếp tục" at bounding box center [794, 454] width 130 height 35
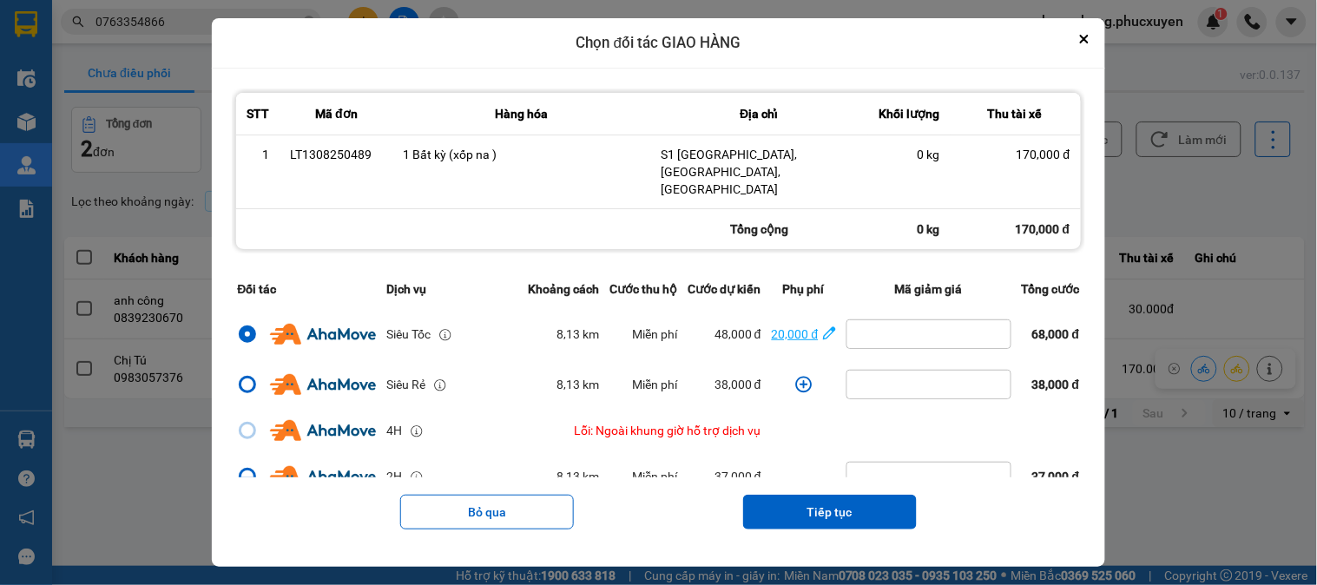
click at [823, 327] on icon "dialog" at bounding box center [829, 333] width 13 height 13
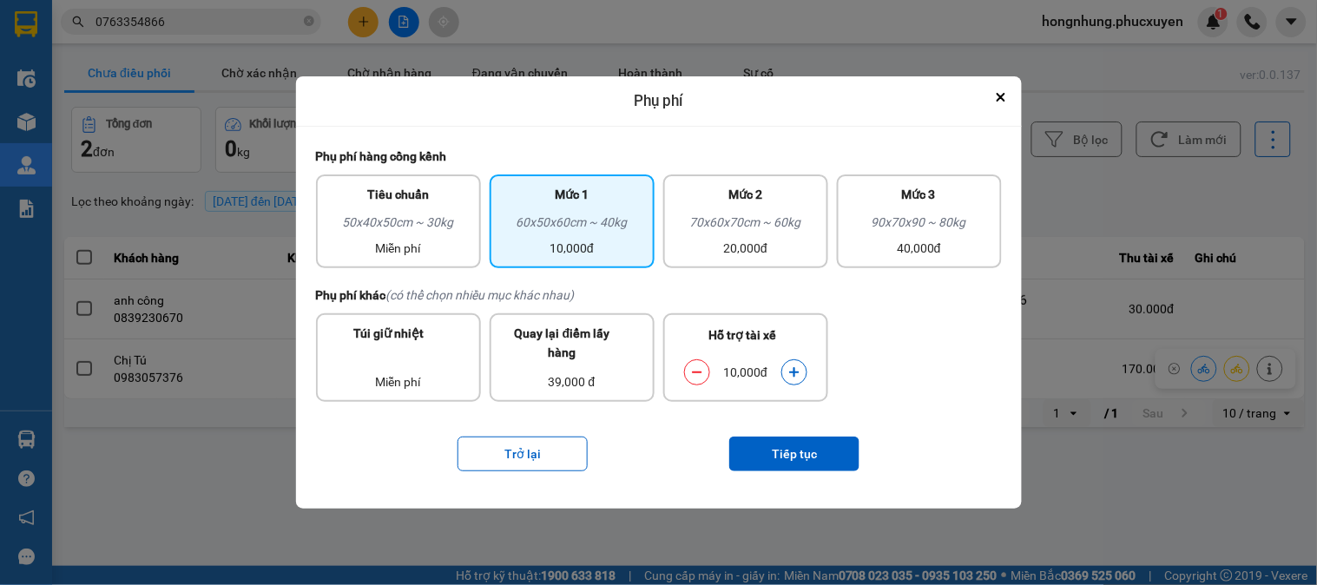
click at [800, 373] on icon "dialog" at bounding box center [795, 372] width 12 height 12
click at [814, 450] on button "Tiếp tục" at bounding box center [794, 454] width 130 height 35
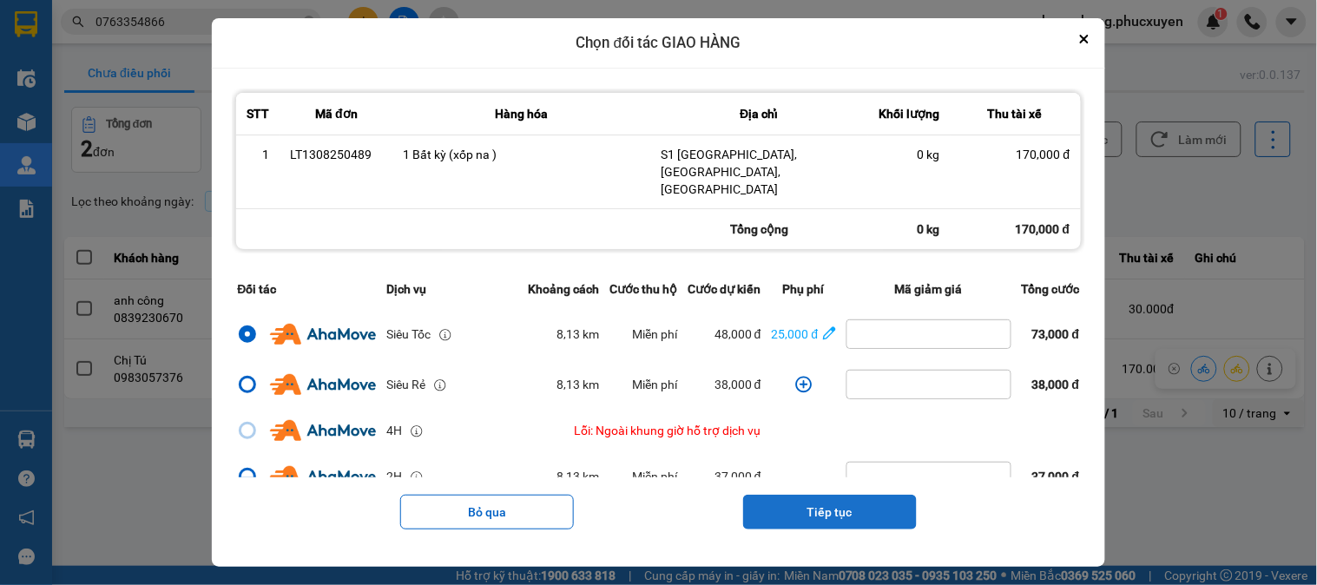
click at [832, 502] on button "Tiếp tục" at bounding box center [830, 512] width 174 height 35
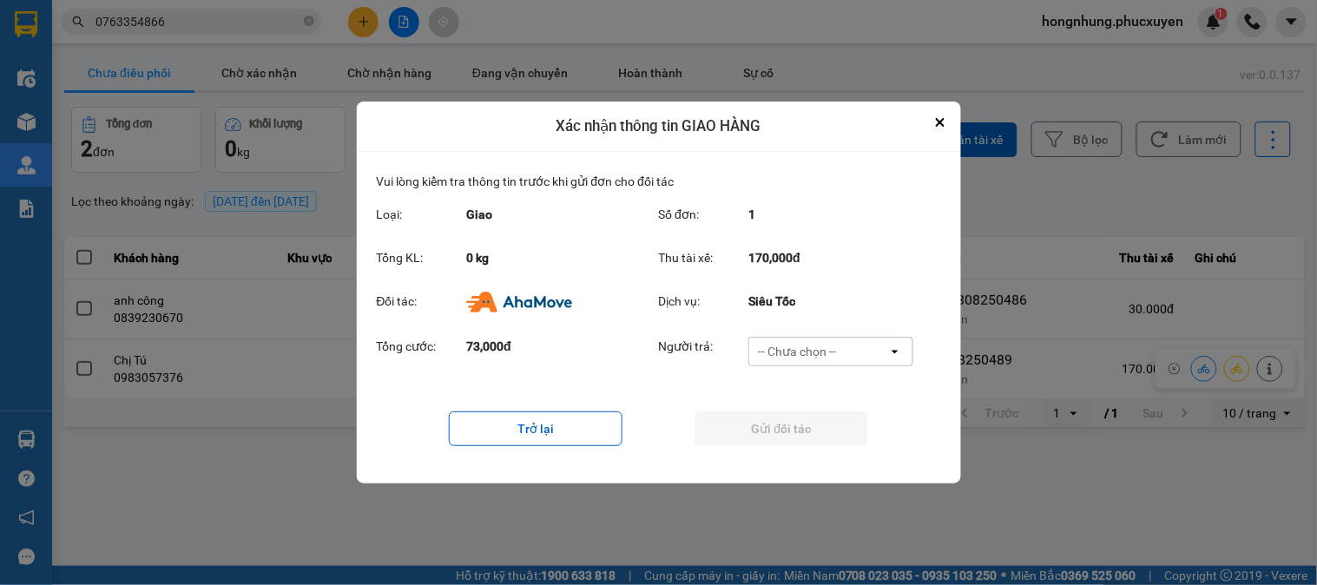
click at [803, 349] on div "-- Chưa chọn --" at bounding box center [797, 351] width 78 height 17
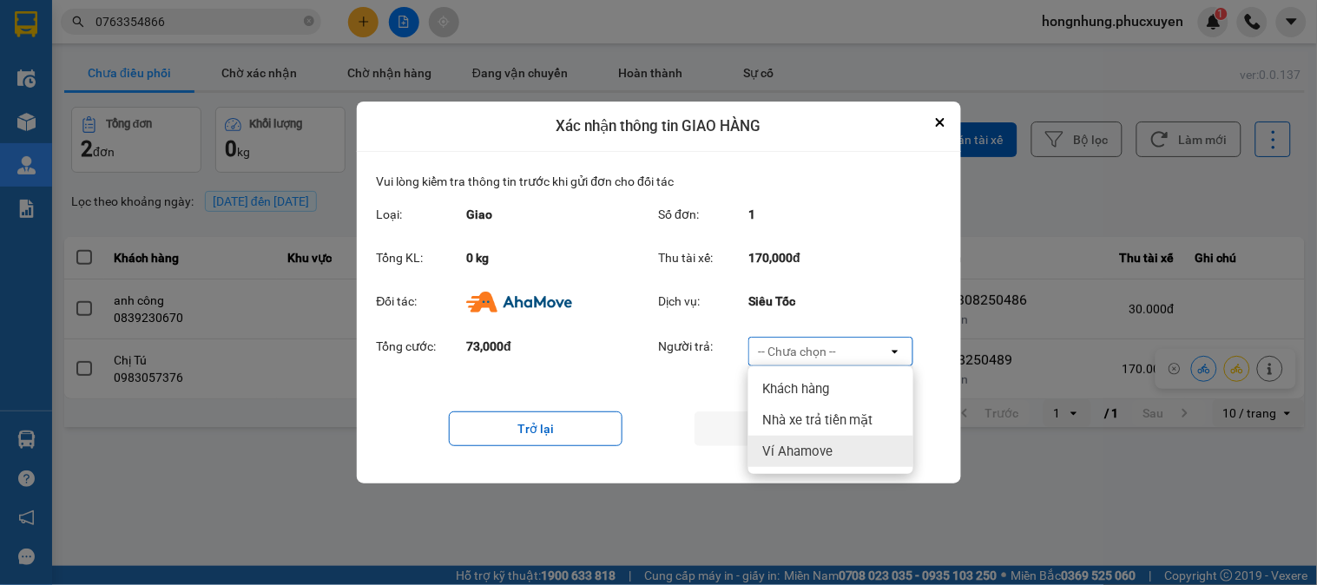
click at [806, 455] on span "Ví Ahamove" at bounding box center [797, 451] width 70 height 17
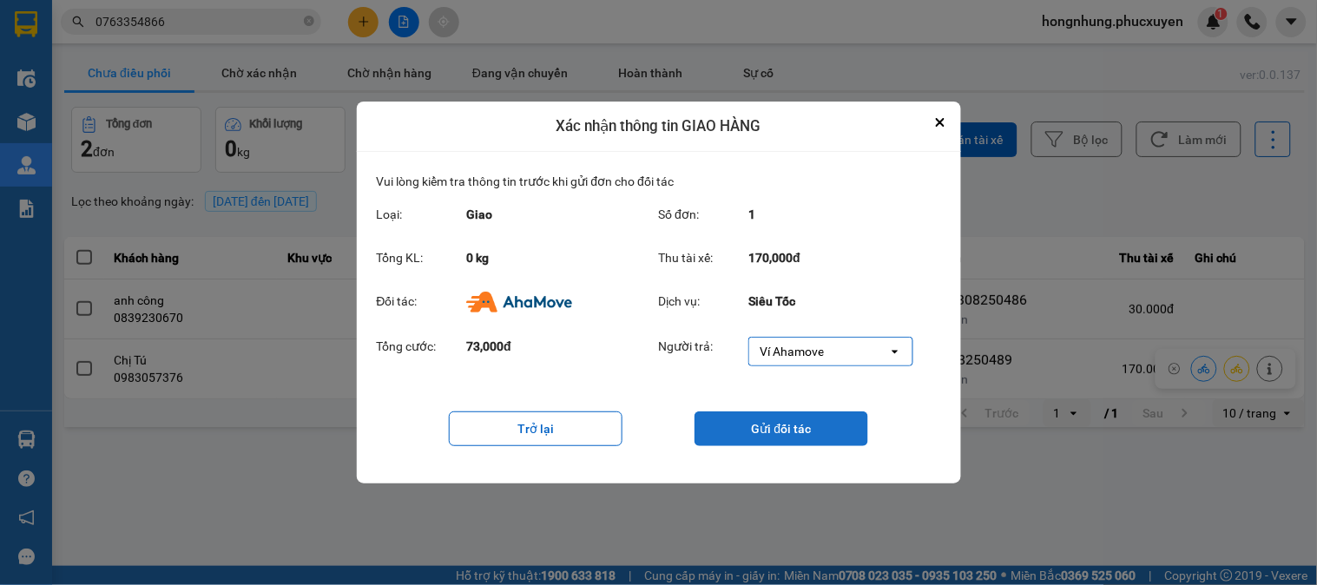
click at [783, 426] on button "Gửi đối tác" at bounding box center [782, 429] width 174 height 35
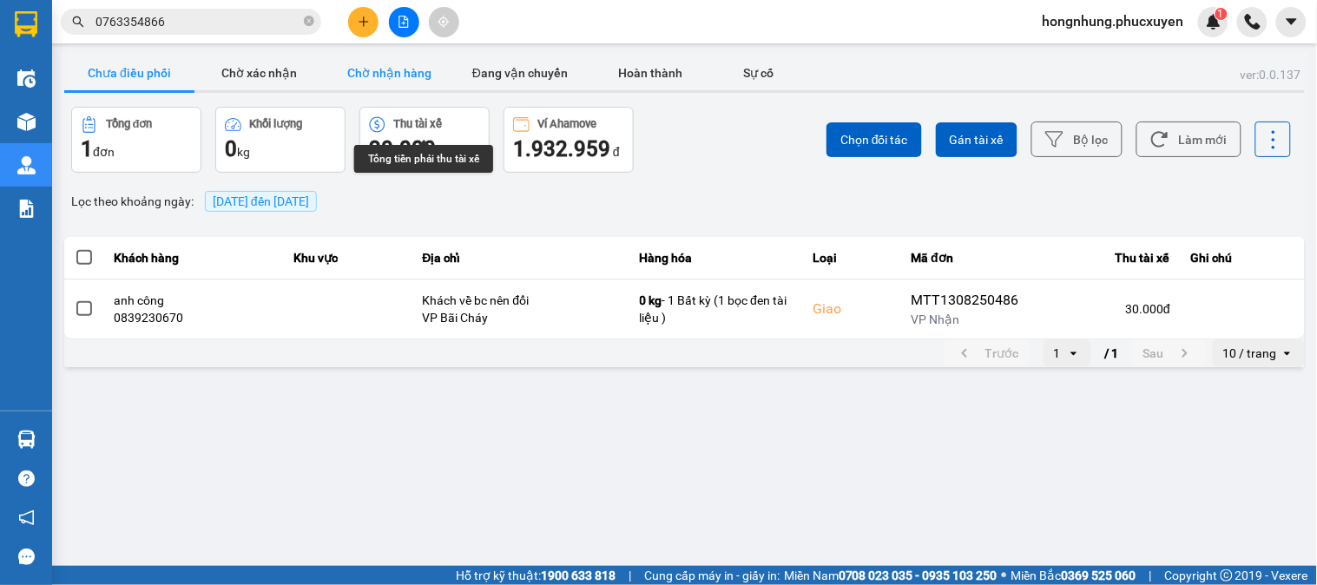
click at [417, 81] on button "Chờ nhận hàng" at bounding box center [390, 73] width 130 height 35
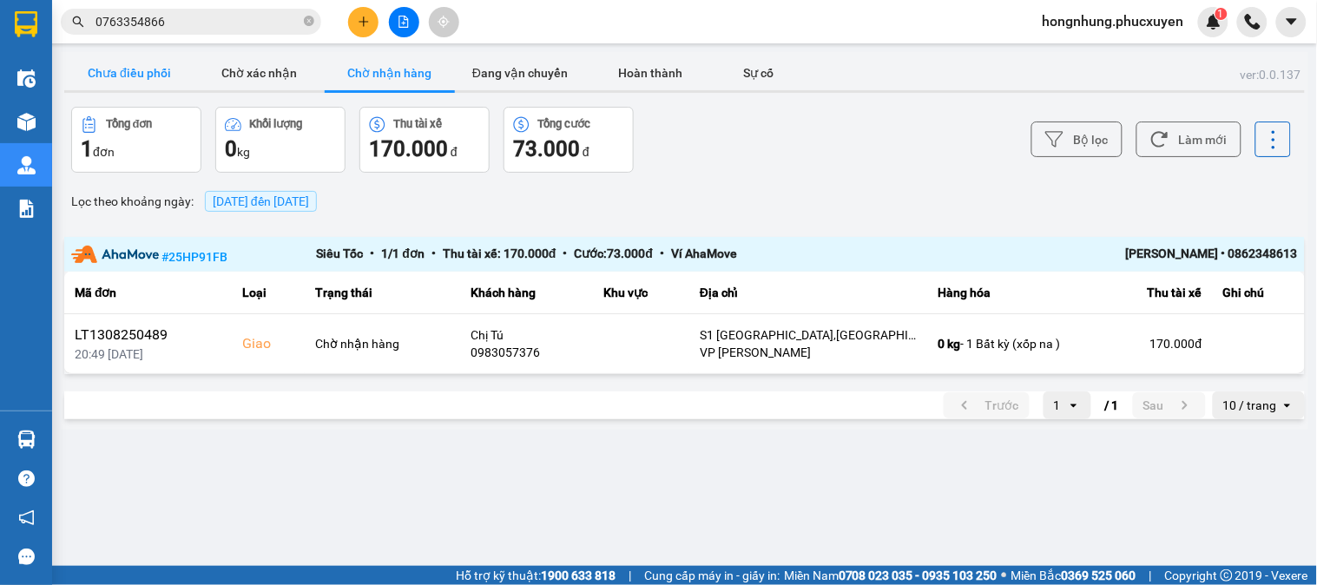
click at [118, 70] on button "Chưa điều phối" at bounding box center [129, 73] width 130 height 35
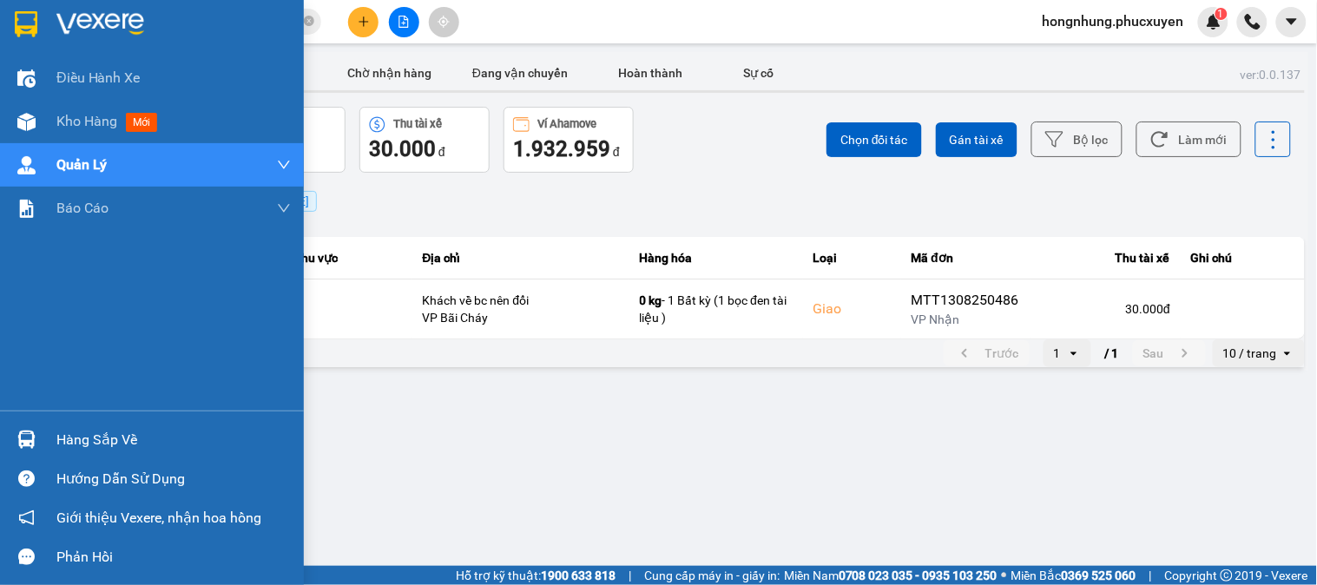
click at [41, 431] on div "Hàng sắp về" at bounding box center [152, 439] width 304 height 39
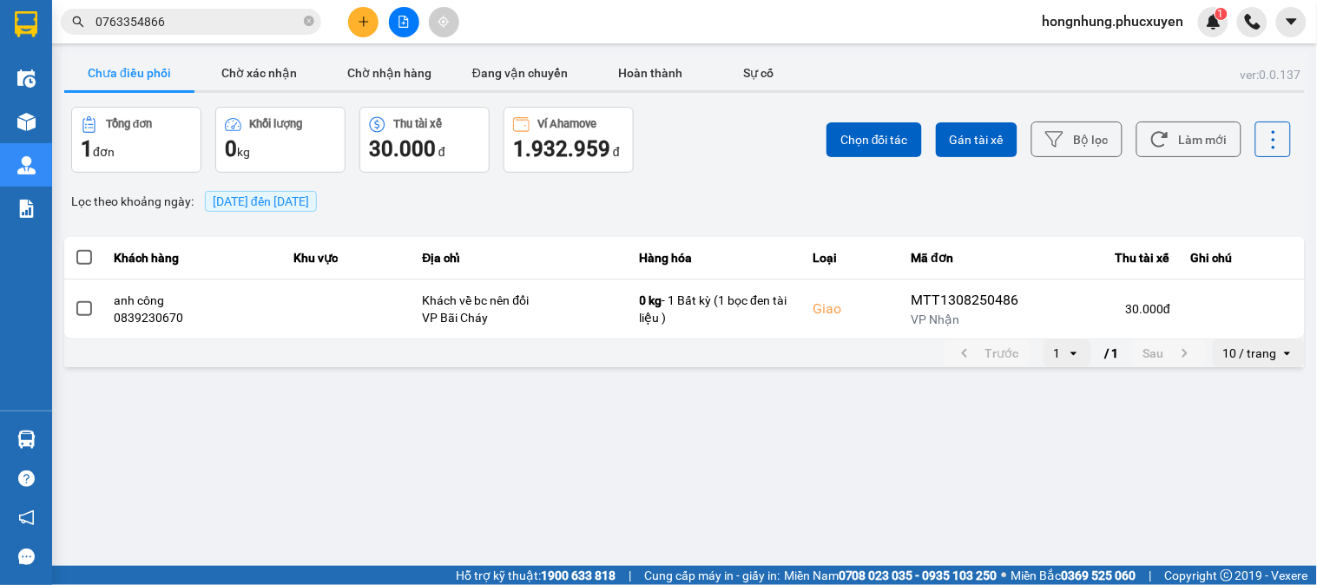
click at [873, 465] on section "Kết quả tìm kiếm ( 0 ) Bộ lọc No Data 0763354866 hongnhung.phucxuyen 1 Điều hàn…" at bounding box center [658, 292] width 1317 height 585
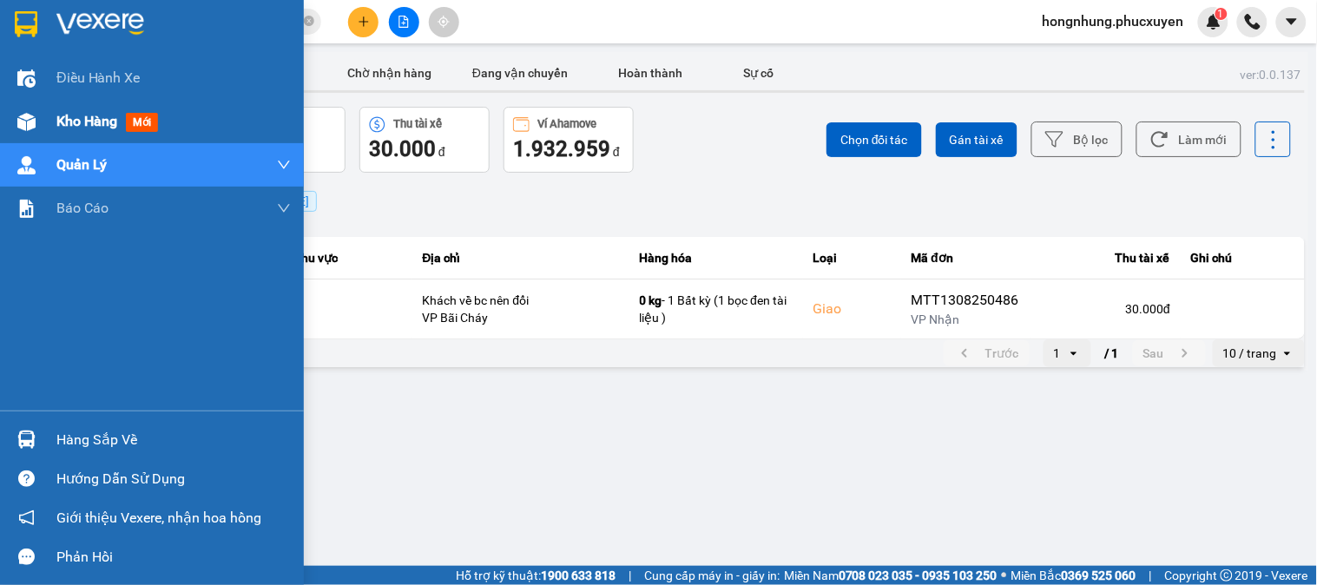
click at [39, 114] on div at bounding box center [26, 122] width 30 height 30
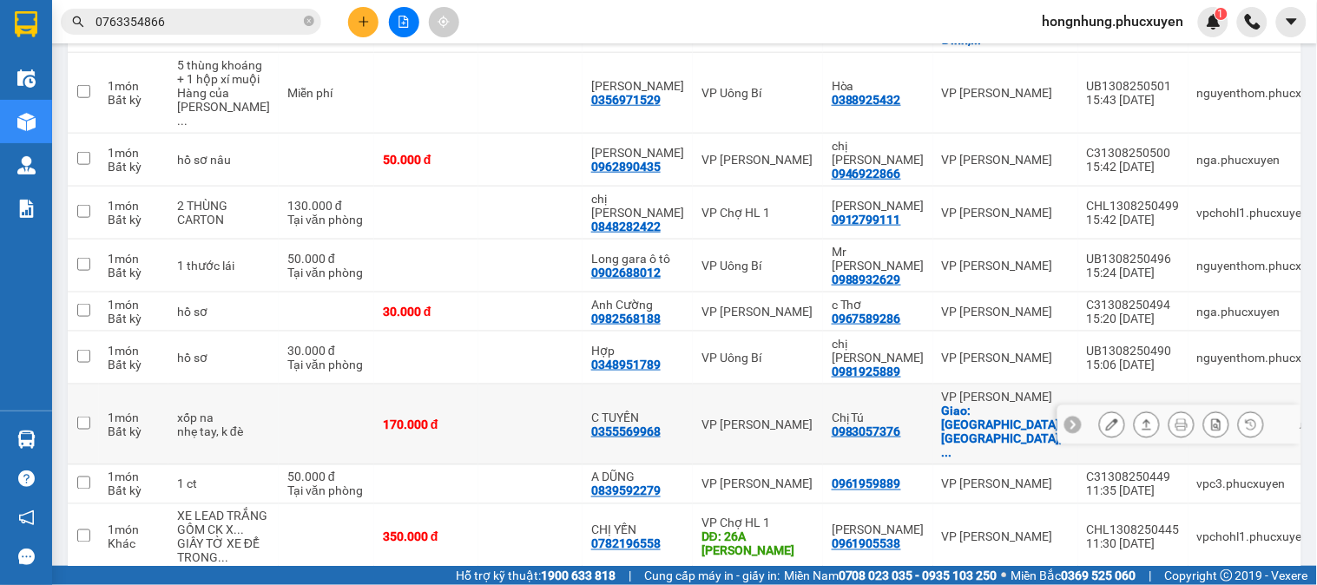
scroll to position [578, 0]
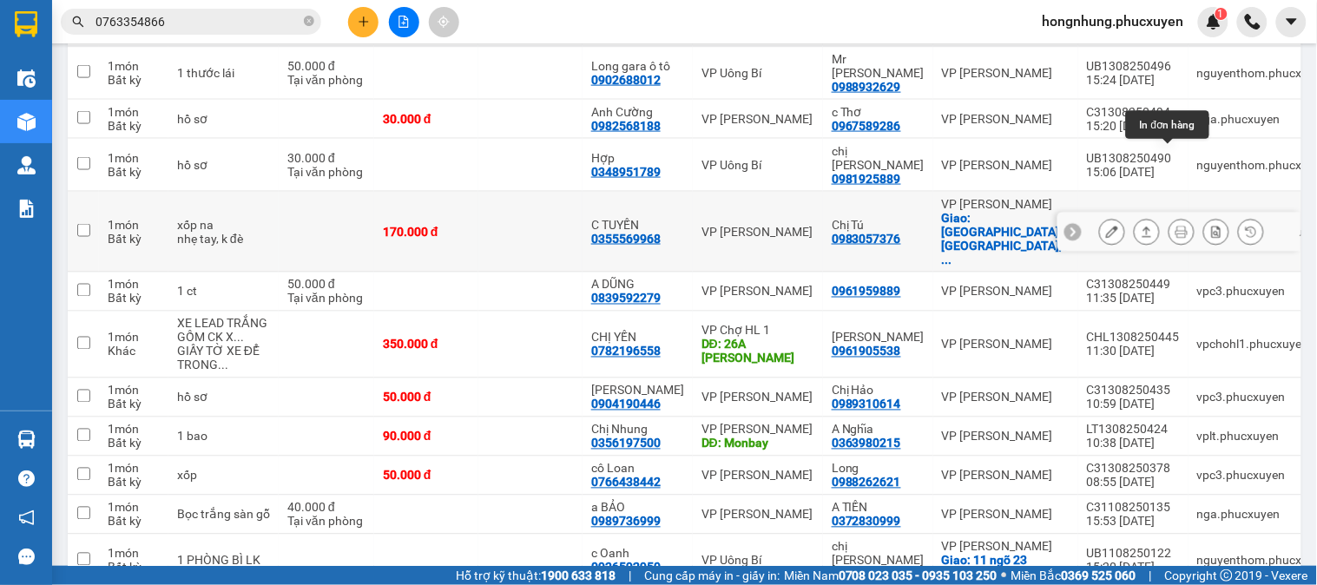
click at [1176, 226] on icon at bounding box center [1182, 232] width 12 height 12
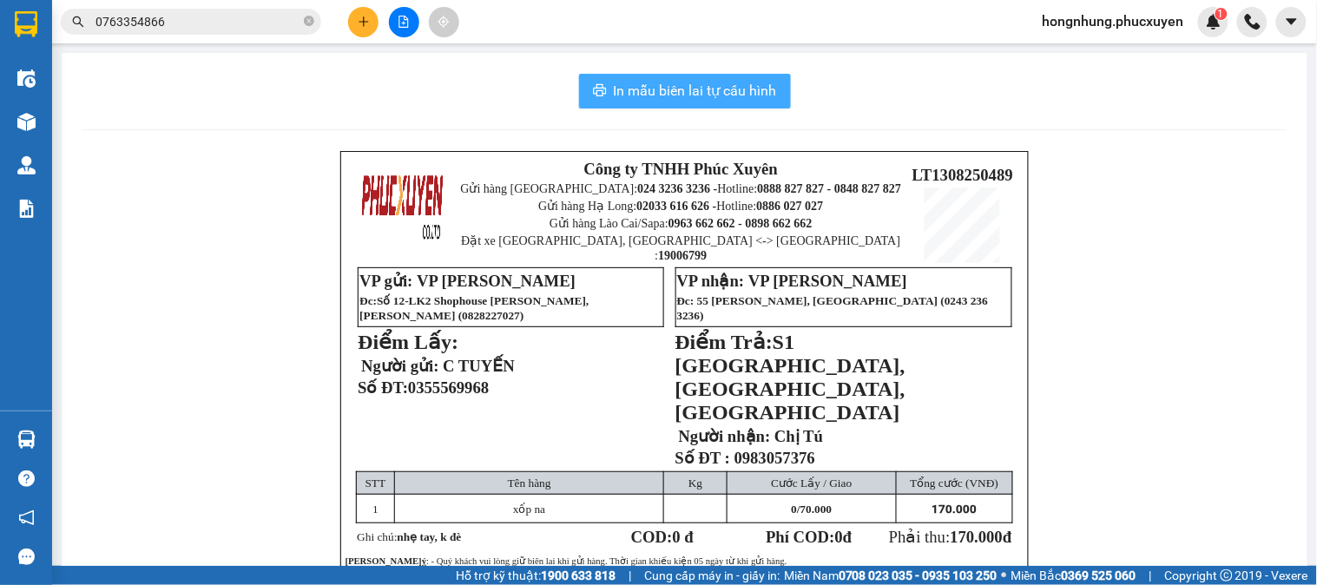
click at [708, 100] on span "In mẫu biên lai tự cấu hình" at bounding box center [695, 91] width 163 height 22
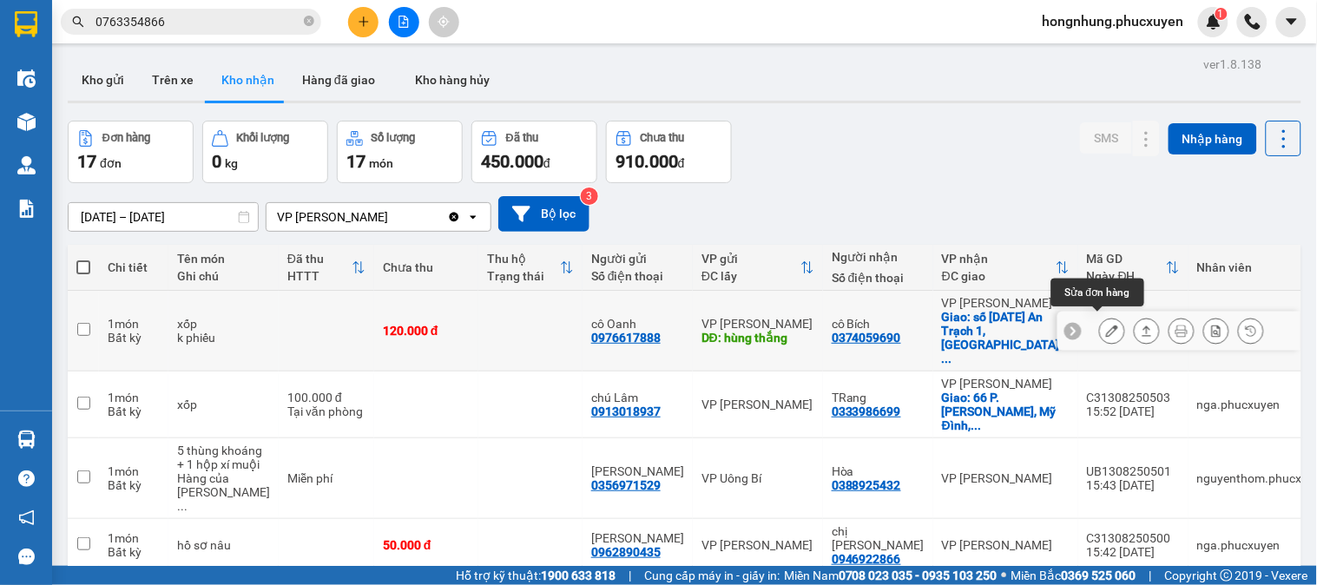
click at [1106, 325] on icon at bounding box center [1112, 331] width 12 height 12
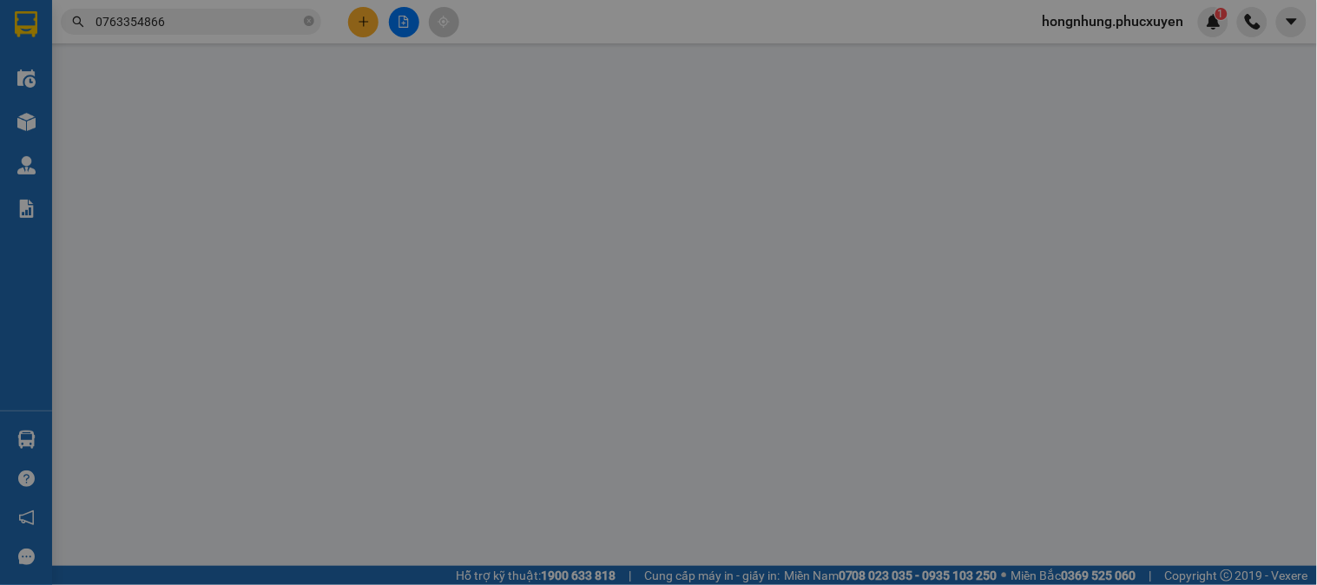
type input "0976617888"
type input "cô Oanh"
type input "hùng thắng"
type input "0374059690"
type input "cô Bích"
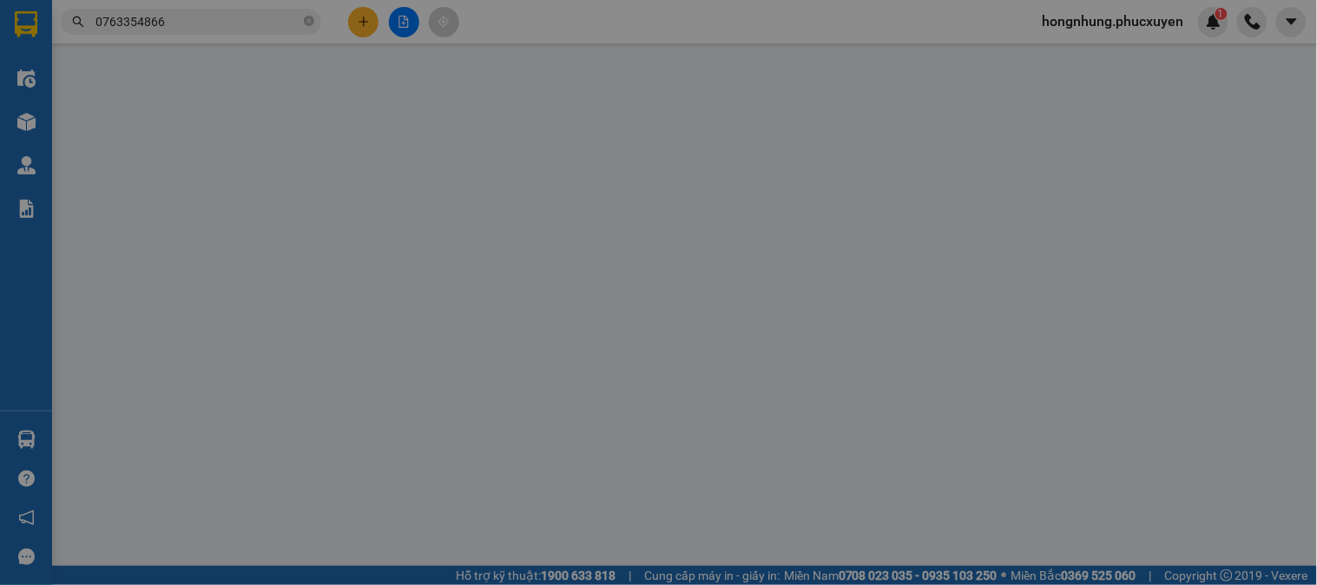
checkbox input "true"
type input "số [DATE] An Trạch 1,[GEOGRAPHIC_DATA],Đống Đa"
type input "120.000"
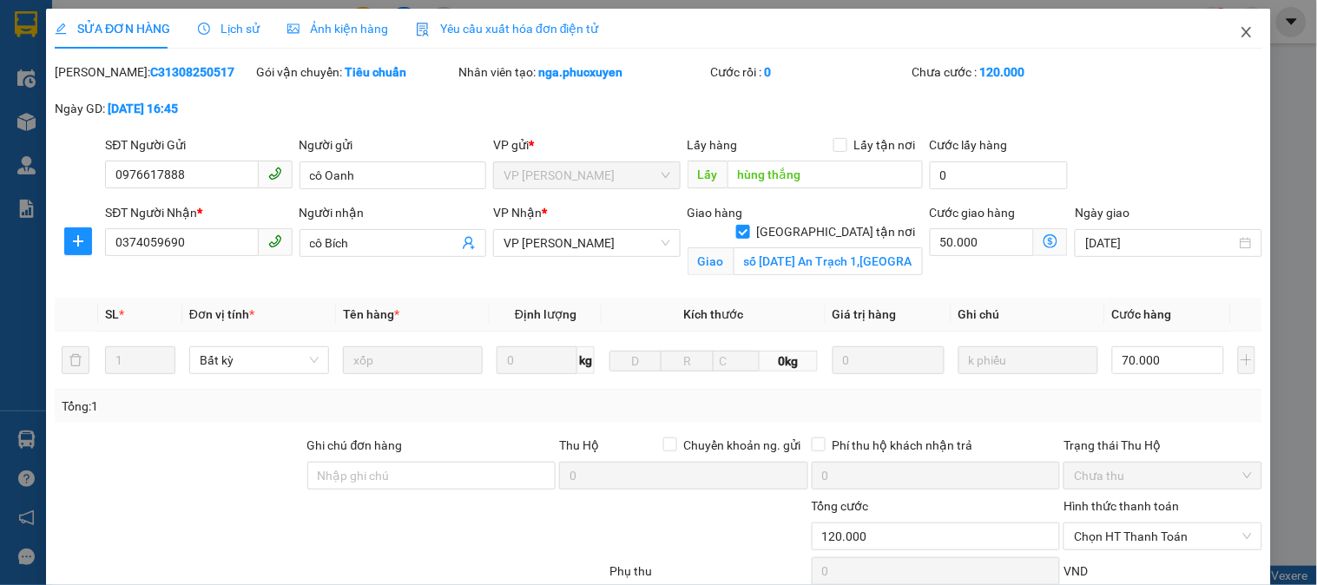
click at [1240, 31] on icon "close" at bounding box center [1247, 32] width 14 height 14
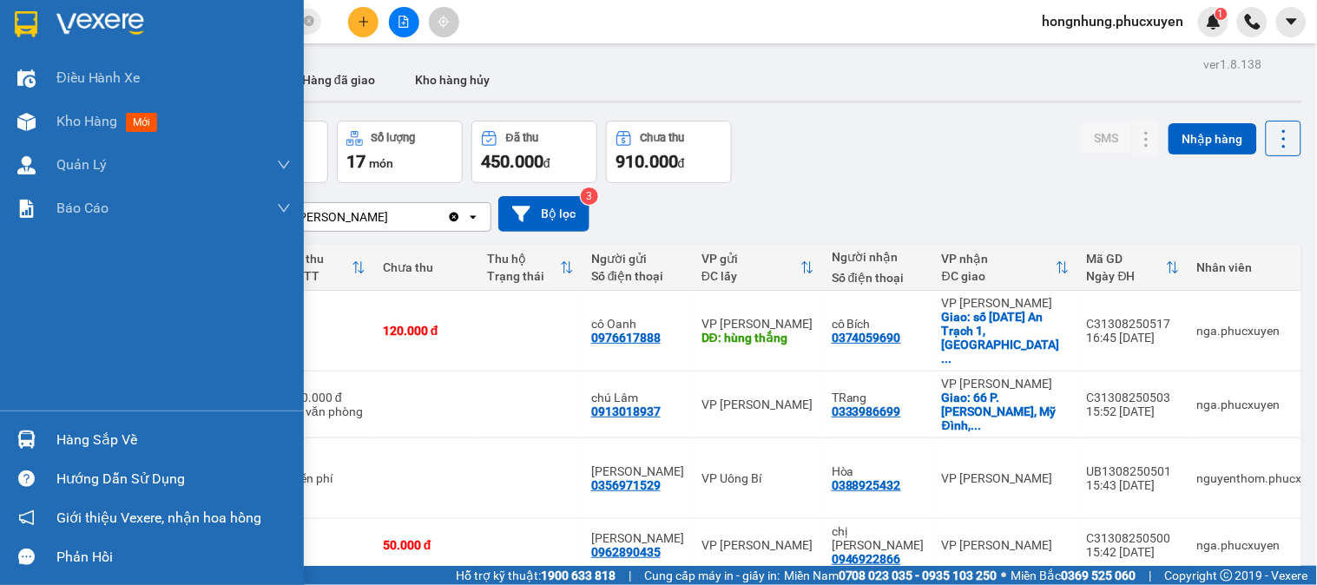
click at [13, 430] on div at bounding box center [26, 440] width 30 height 30
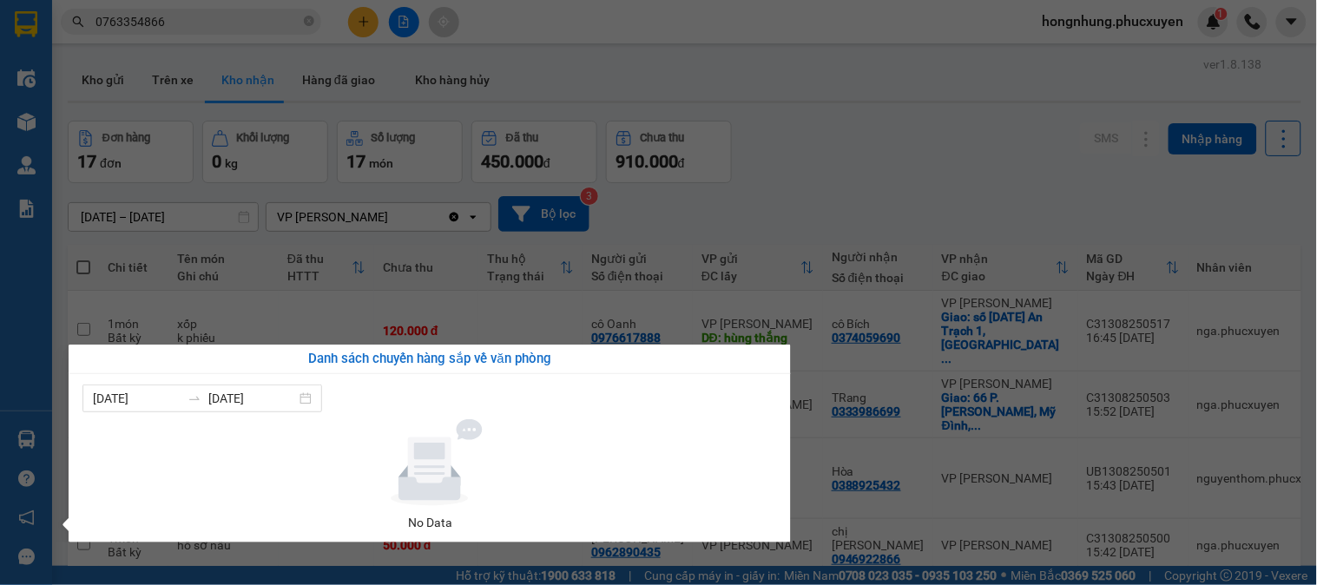
click at [857, 212] on section "Kết quả tìm kiếm ( 0 ) Bộ lọc No Data 0763354866 hongnhung.phucxuyen 1 Điều hàn…" at bounding box center [658, 292] width 1317 height 585
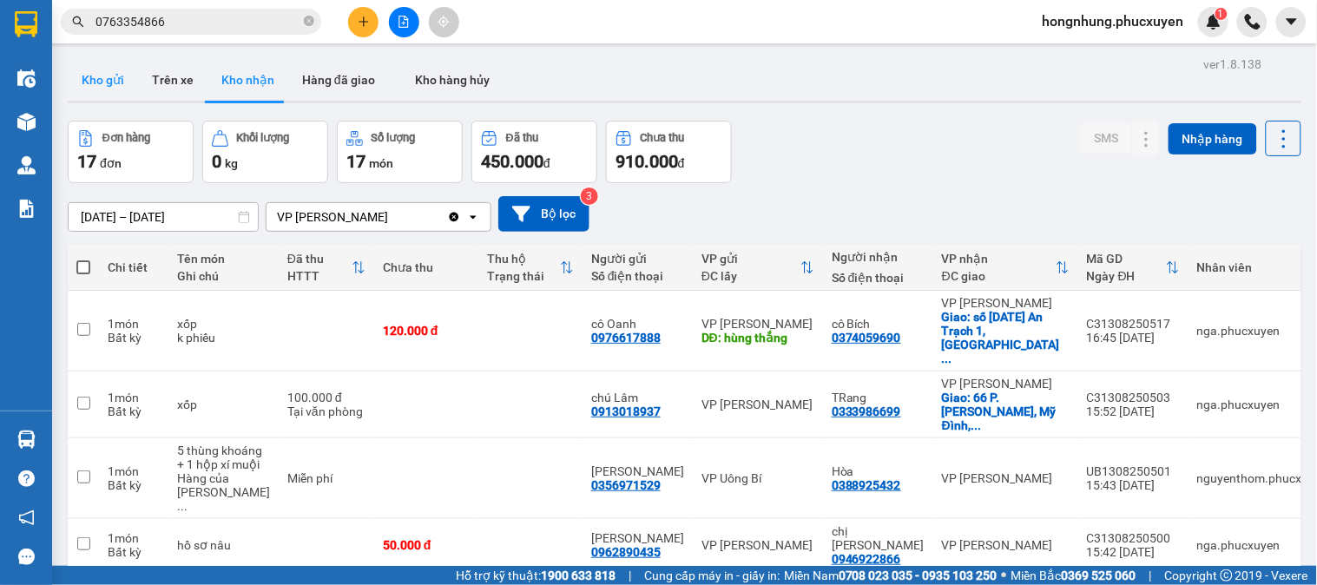
click at [98, 76] on button "Kho gửi" at bounding box center [103, 80] width 70 height 42
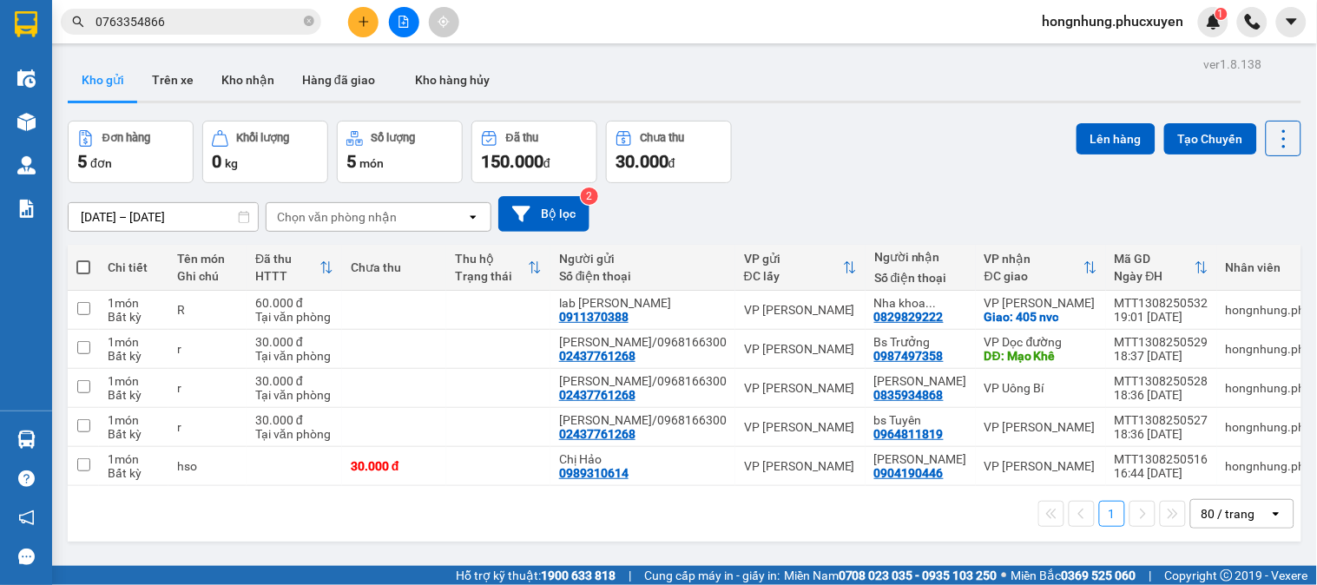
click at [983, 198] on div "[DATE] – [DATE] Press the down arrow key to interact with the calendar and sele…" at bounding box center [685, 214] width 1234 height 36
click at [228, 75] on button "Kho nhận" at bounding box center [248, 80] width 81 height 42
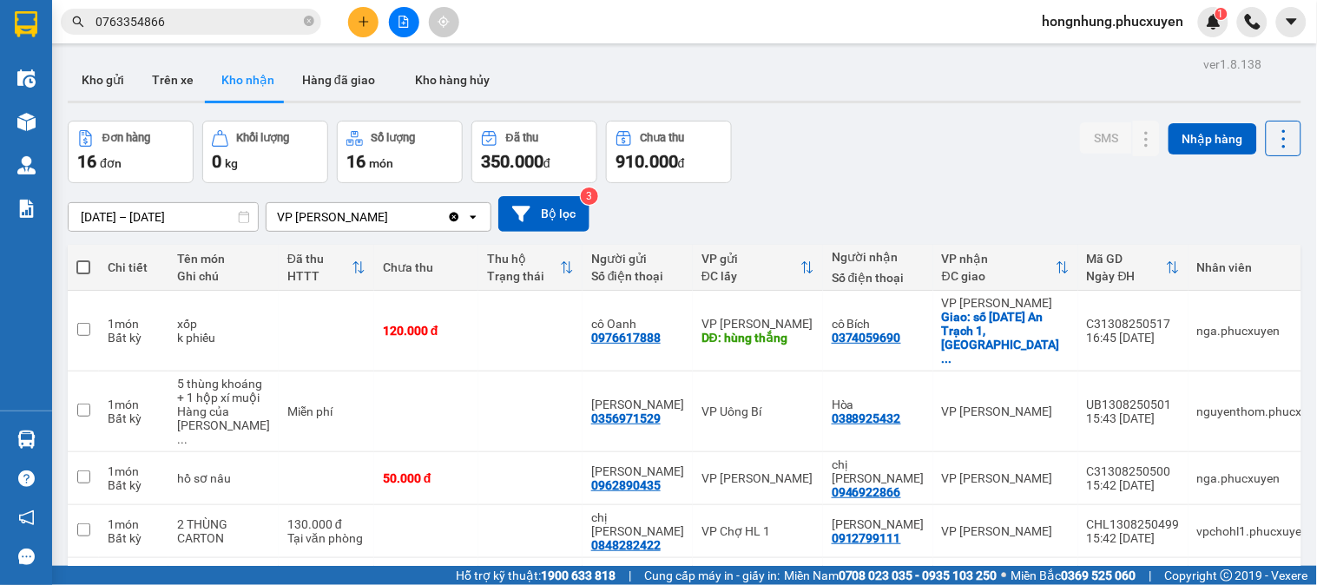
scroll to position [289, 0]
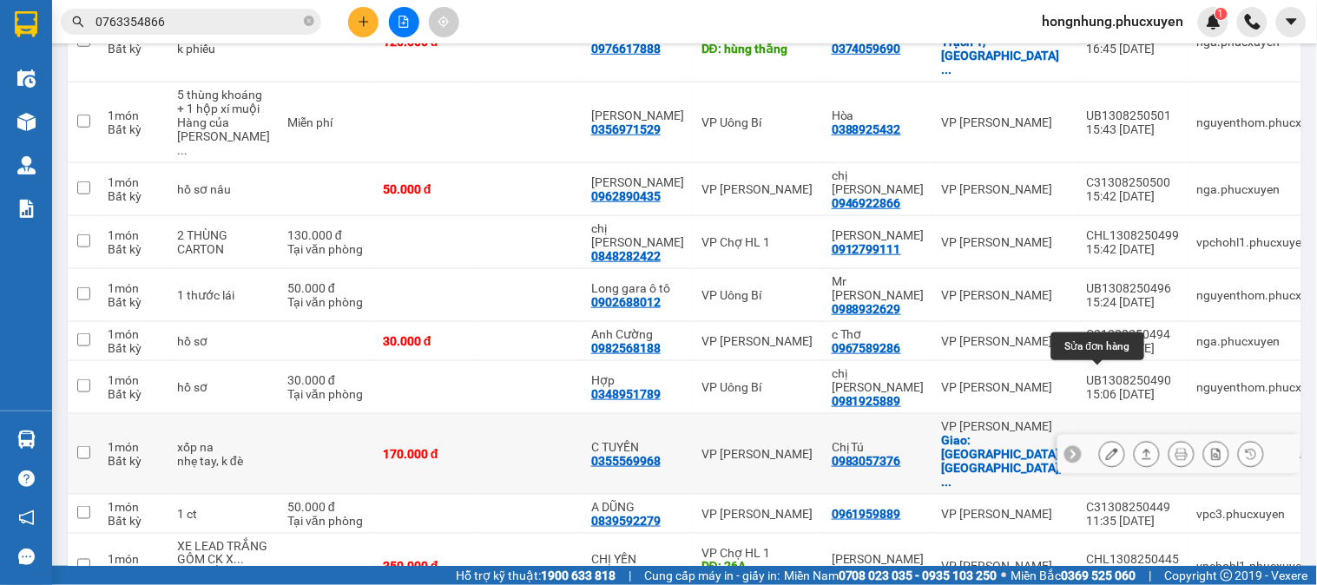
click at [1107, 439] on button at bounding box center [1112, 454] width 24 height 30
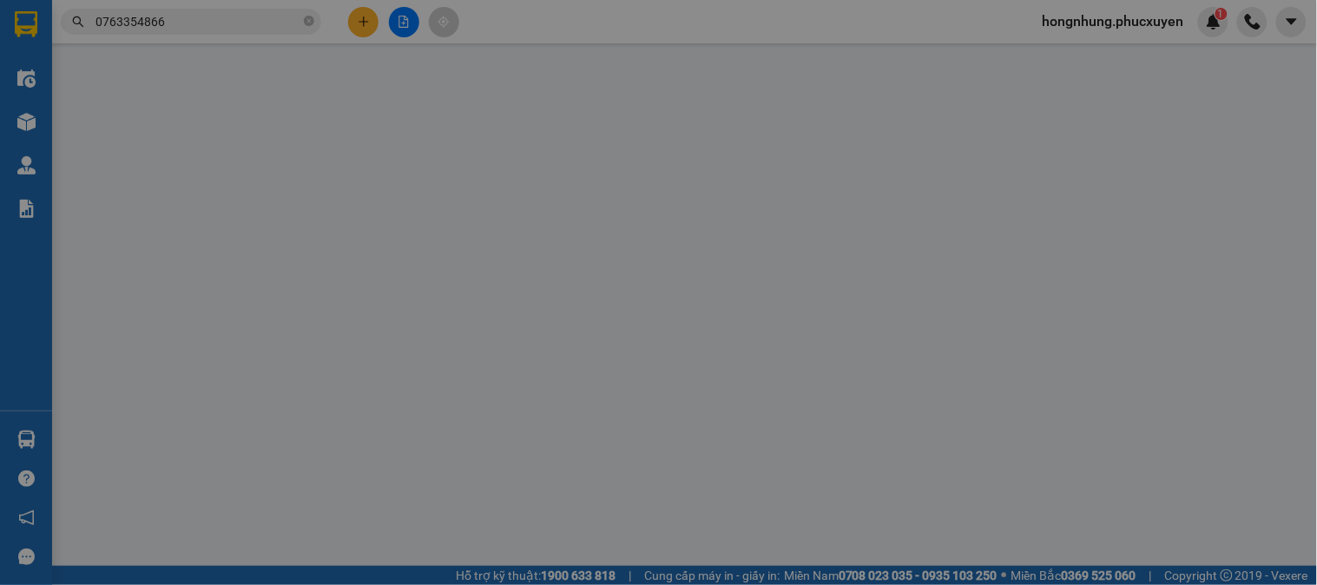
type input "0355569968"
type input "C TUYẾN"
type input "0983057376"
type input "Chị Tú"
checkbox input "true"
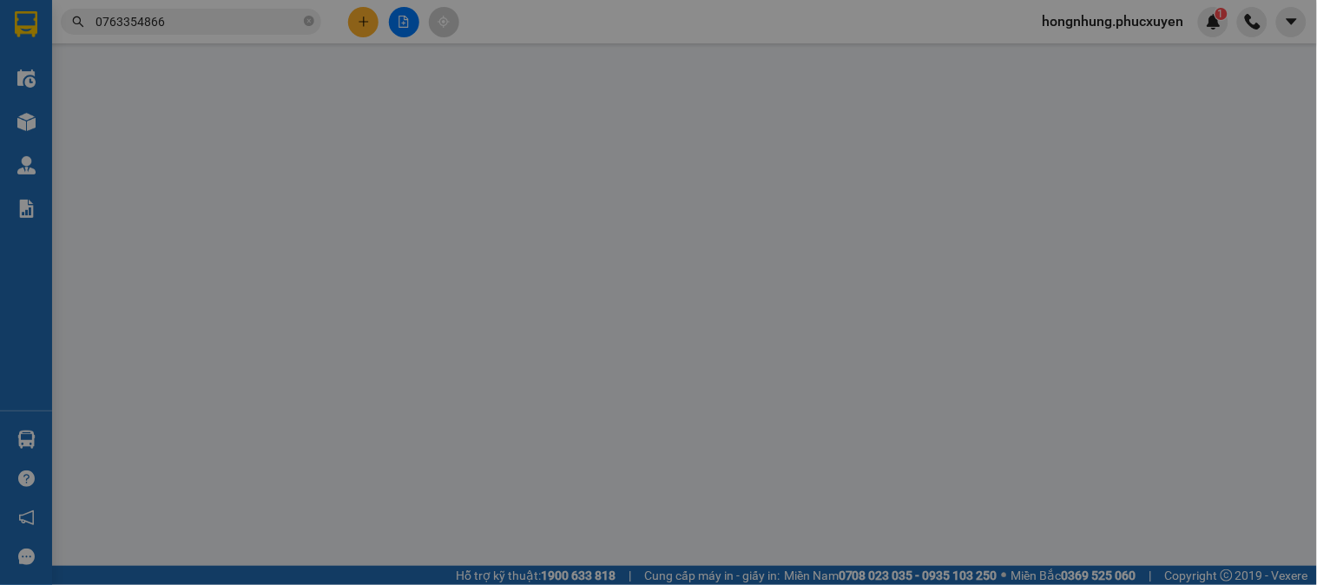
type input "S1 [GEOGRAPHIC_DATA],[GEOGRAPHIC_DATA],[GEOGRAPHIC_DATA]"
type input "170.000"
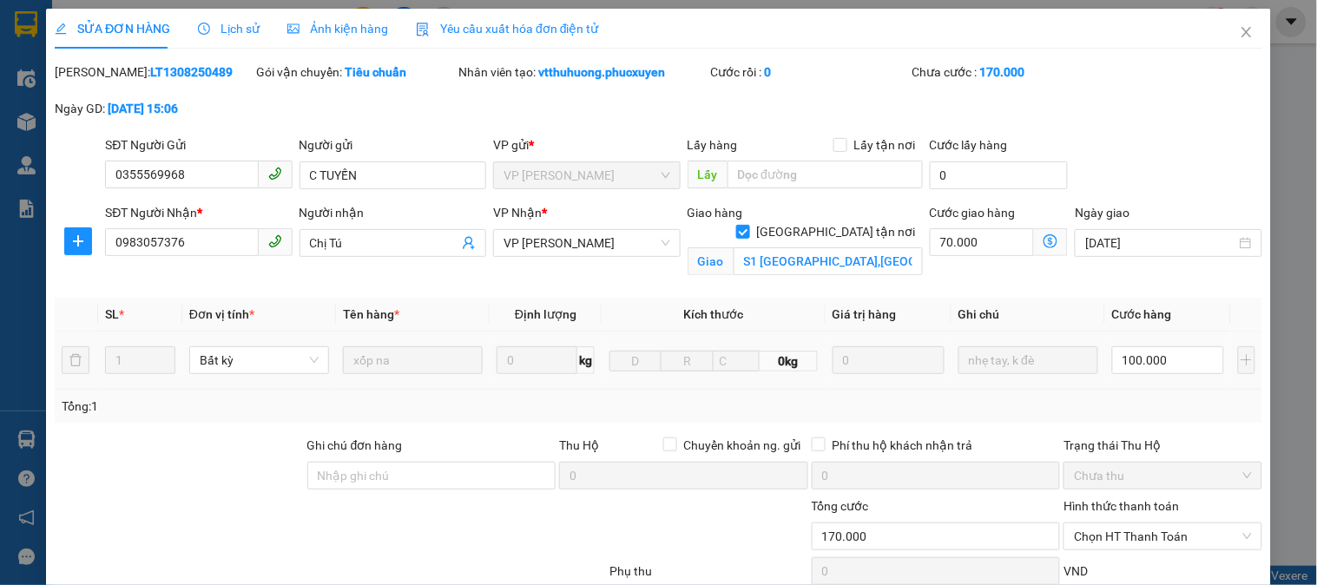
click at [1107, 380] on td "100.000" at bounding box center [1169, 361] width 126 height 58
click at [1242, 31] on icon "close" at bounding box center [1247, 32] width 10 height 10
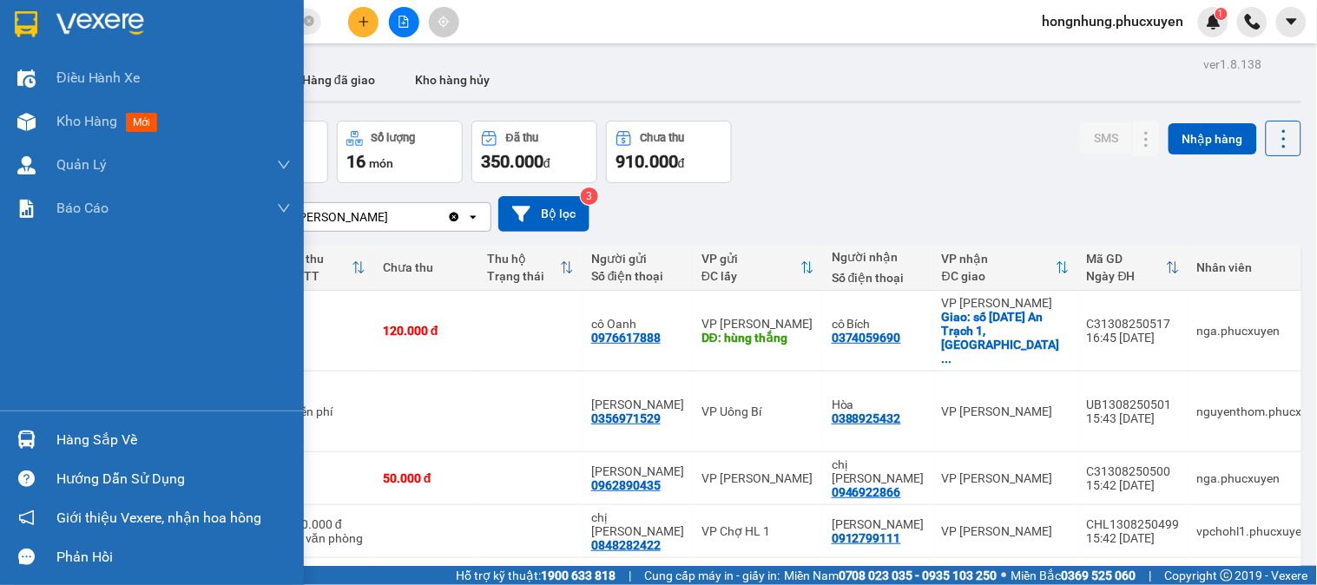
click at [17, 438] on img at bounding box center [26, 440] width 18 height 18
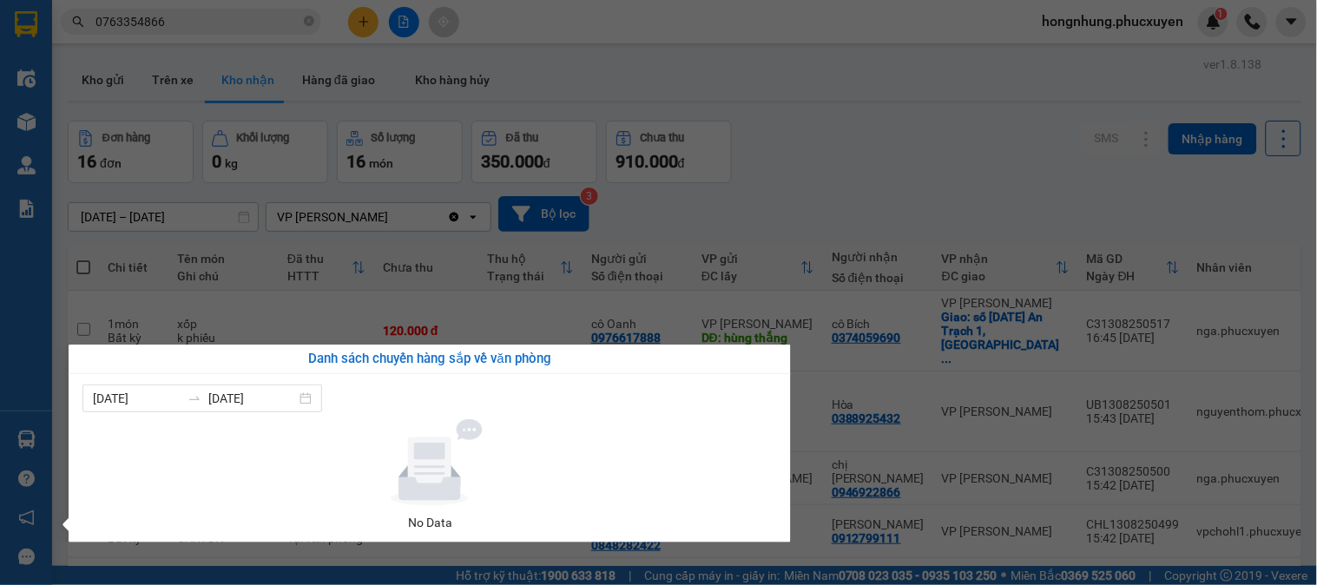
click at [834, 170] on section "Kết quả tìm kiếm ( 0 ) Bộ lọc No Data 0763354866 hongnhung.phucxuyen 1 Điều hàn…" at bounding box center [658, 292] width 1317 height 585
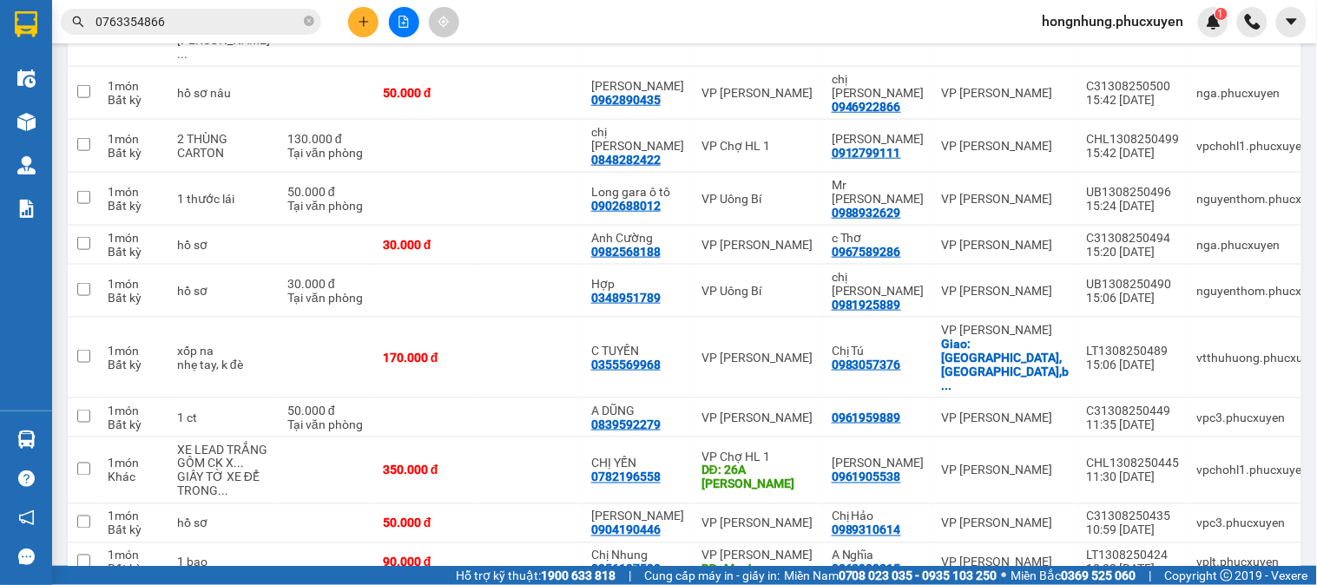
scroll to position [482, 0]
